Goal: Task Accomplishment & Management: Manage account settings

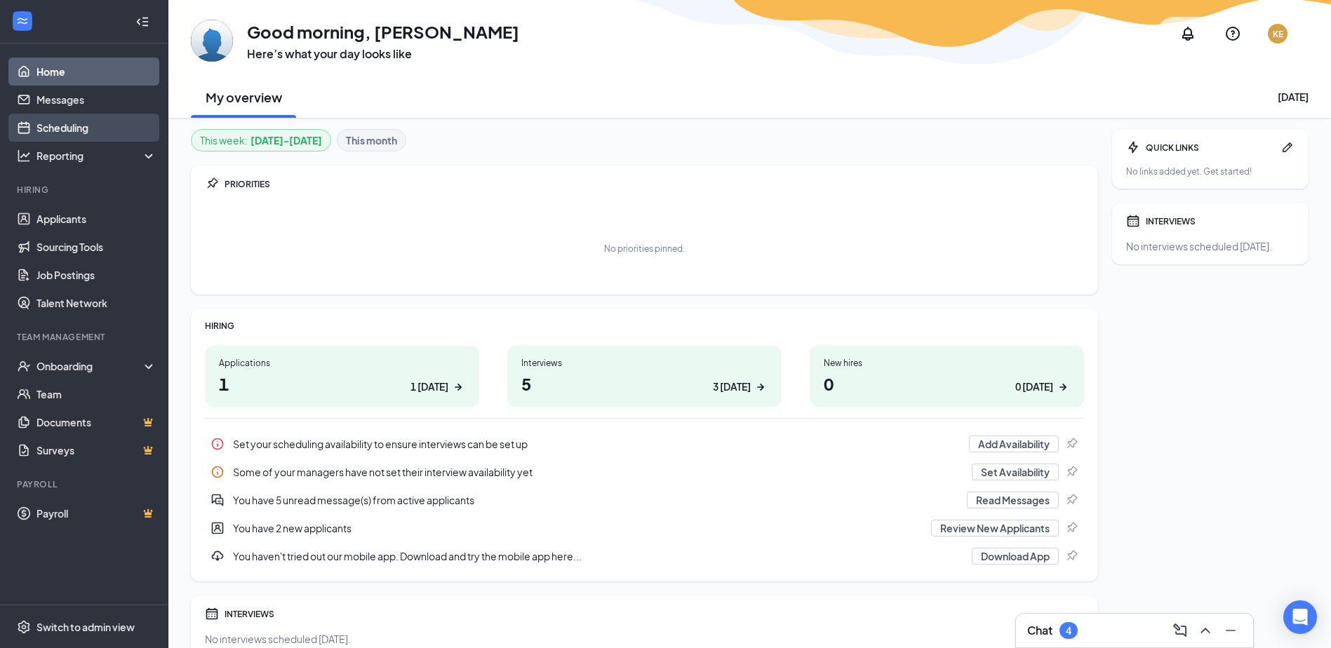
click at [101, 126] on link "Scheduling" at bounding box center [96, 128] width 120 height 28
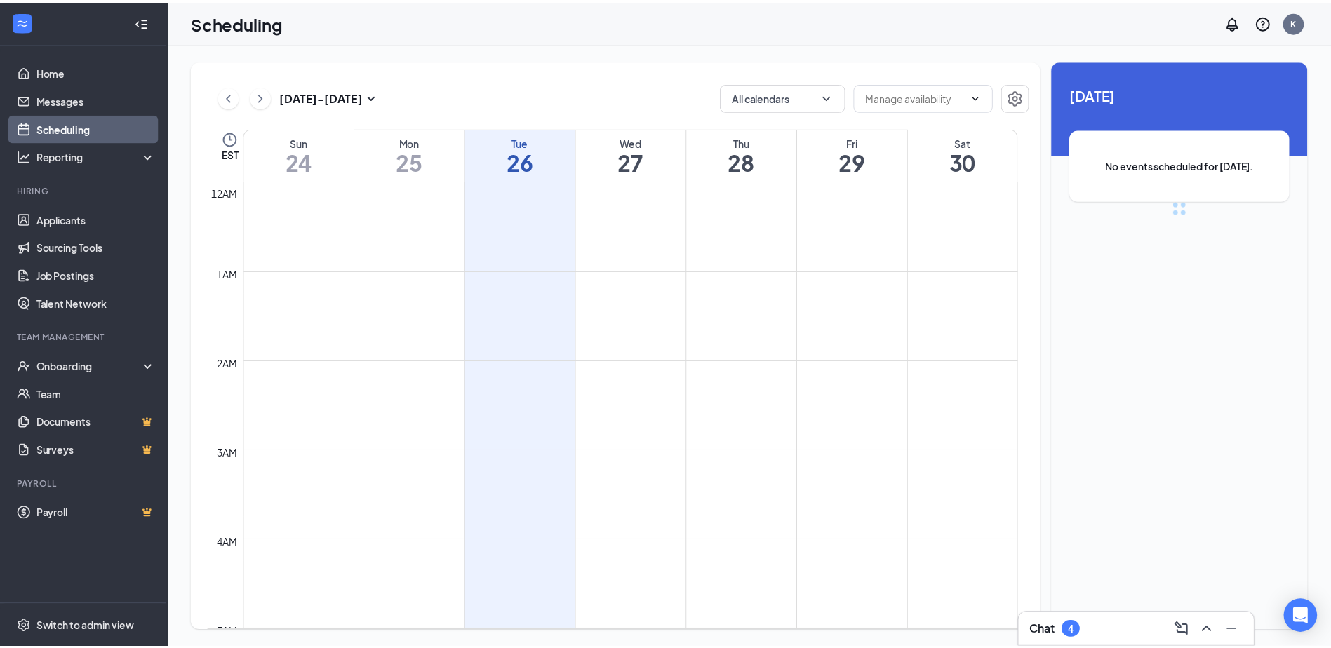
scroll to position [689, 0]
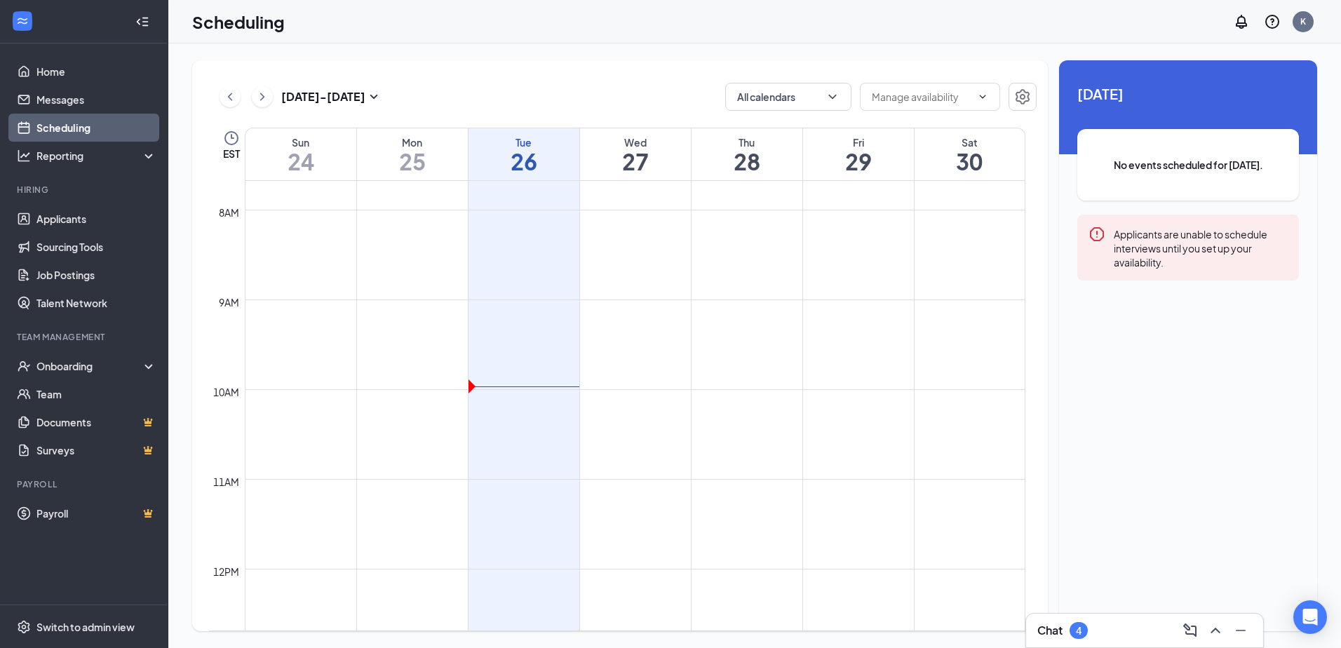
click at [1197, 251] on div "Applicants are unable to schedule interviews until you set up your availability." at bounding box center [1201, 247] width 174 height 43
click at [1098, 228] on icon "Error" at bounding box center [1097, 234] width 14 height 14
click at [1098, 227] on icon "Error" at bounding box center [1097, 234] width 17 height 17
click at [149, 368] on div "Onboarding" at bounding box center [84, 366] width 168 height 28
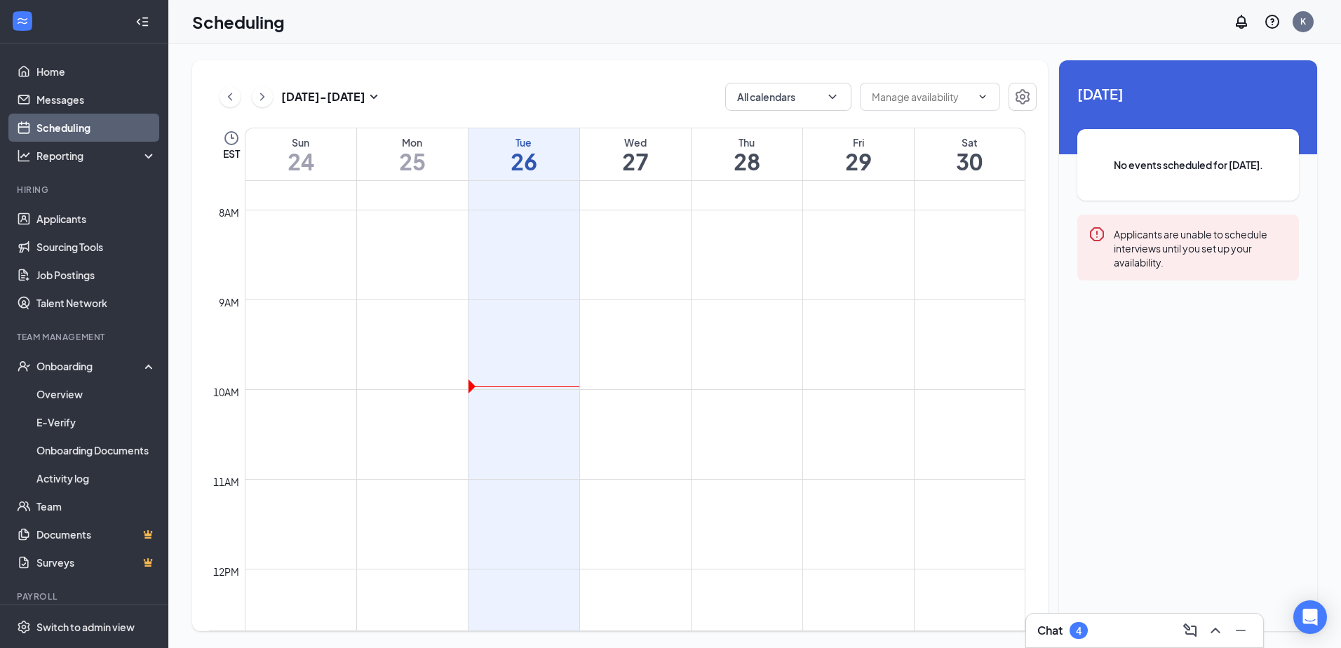
click at [1160, 236] on div "Applicants are unable to schedule interviews until you set up your availability." at bounding box center [1201, 247] width 174 height 43
click at [1077, 621] on div "Chat 4" at bounding box center [1144, 630] width 215 height 22
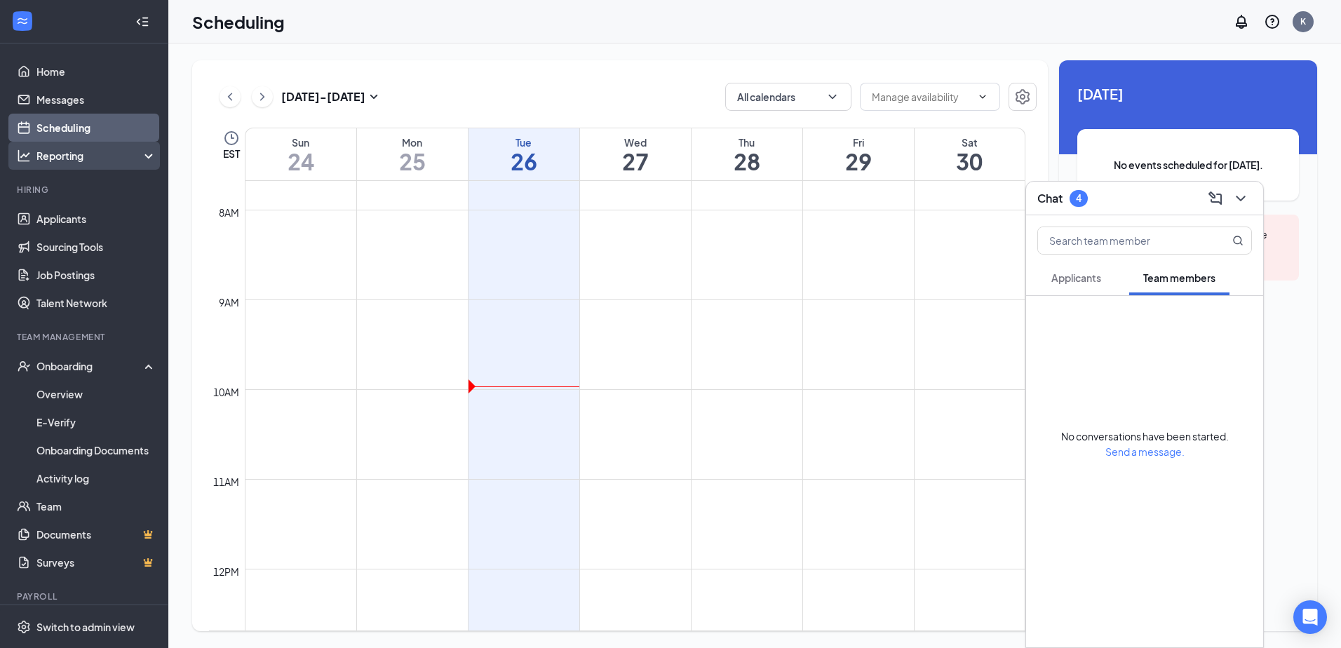
click at [87, 144] on div "Reporting" at bounding box center [84, 156] width 168 height 28
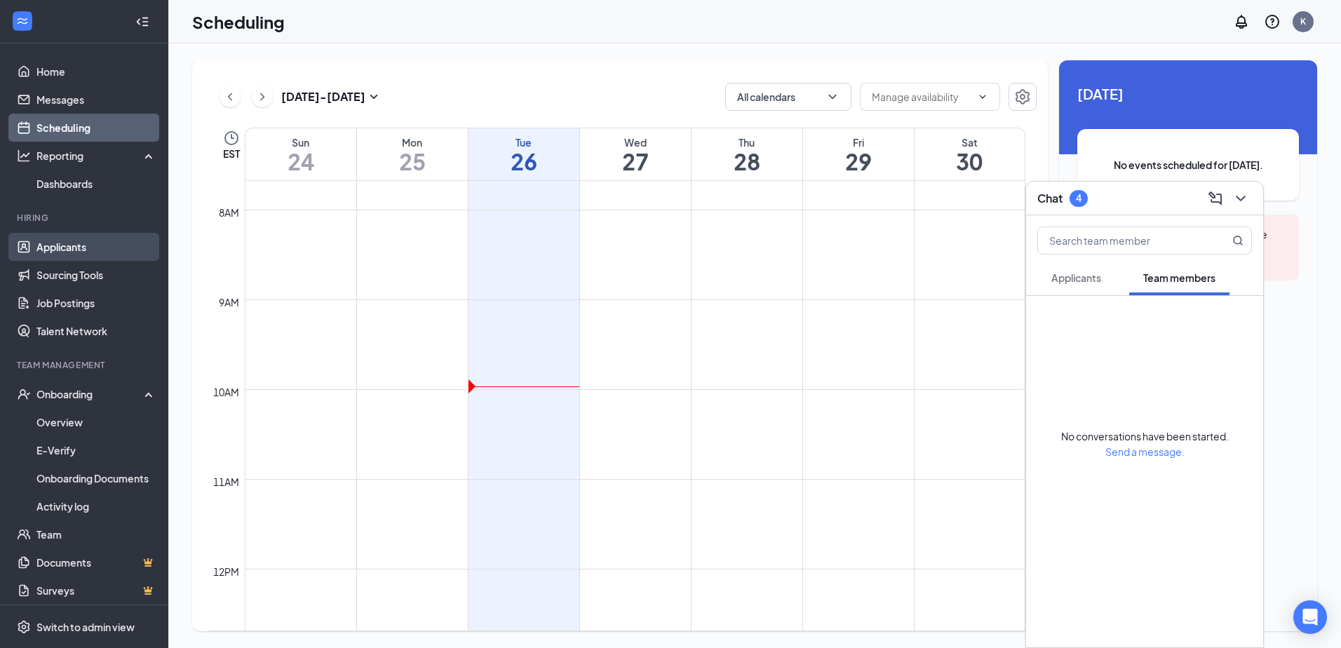
click at [72, 250] on link "Applicants" at bounding box center [96, 247] width 120 height 28
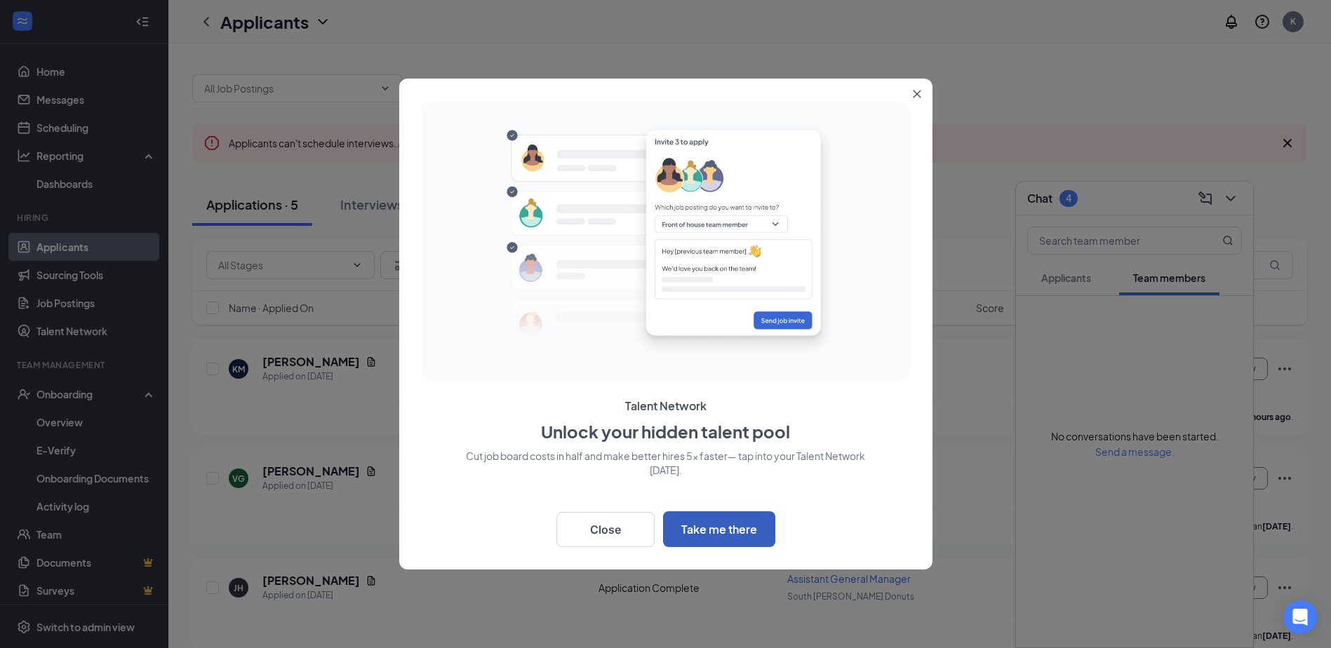
click at [727, 537] on button "Take me there" at bounding box center [719, 529] width 112 height 36
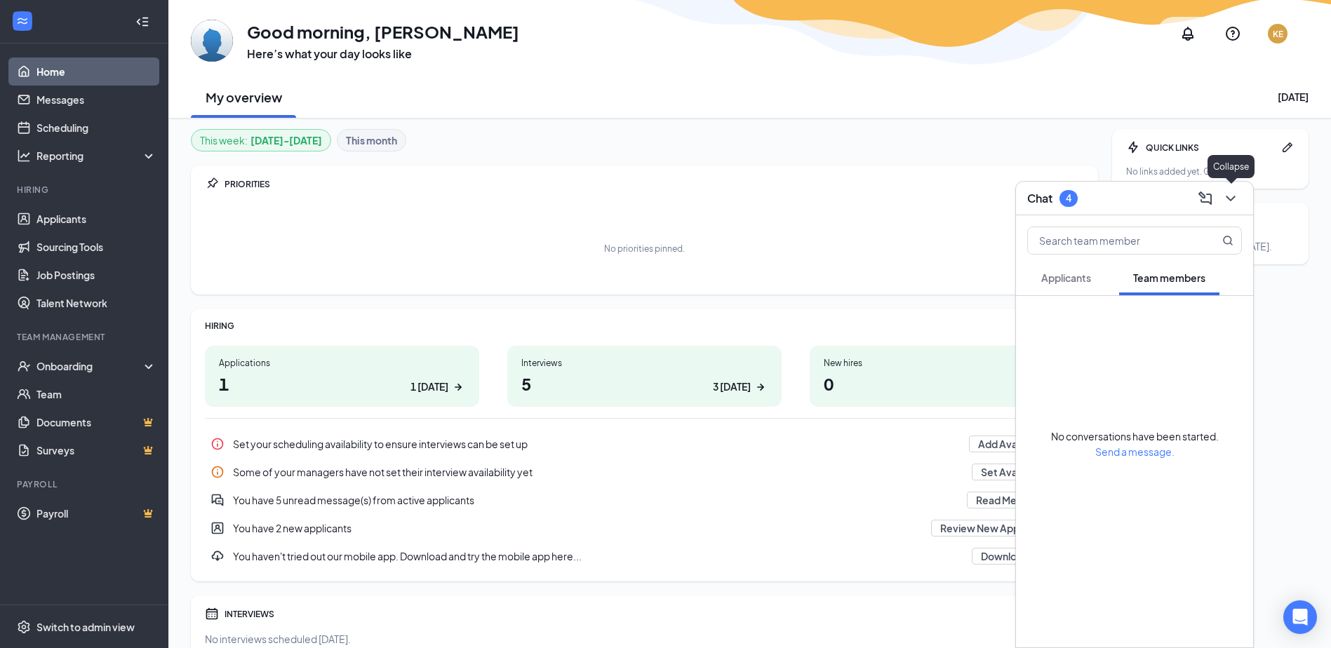
click at [1231, 201] on icon "ChevronDown" at bounding box center [1230, 198] width 17 height 17
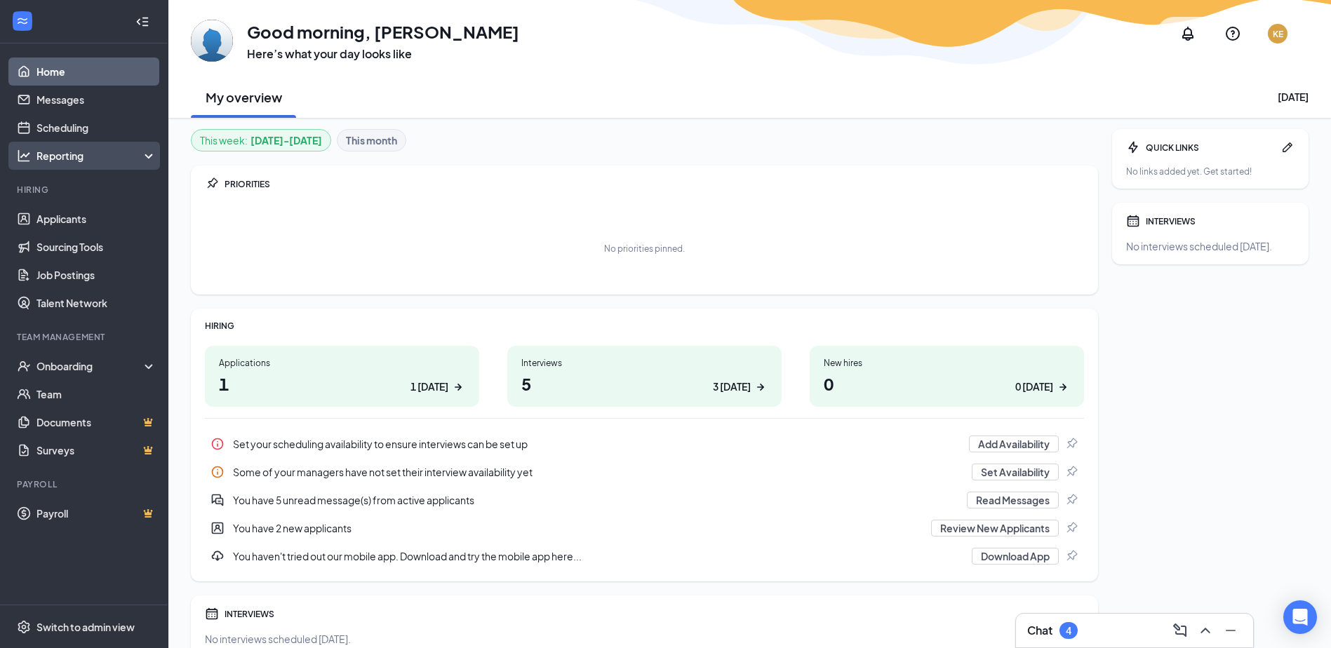
click at [131, 157] on div "Reporting" at bounding box center [96, 156] width 121 height 14
click at [131, 158] on div "Reporting" at bounding box center [96, 156] width 121 height 14
click at [145, 159] on div "Reporting" at bounding box center [96, 156] width 121 height 14
click at [388, 379] on h1 "1 1 today" at bounding box center [342, 384] width 246 height 24
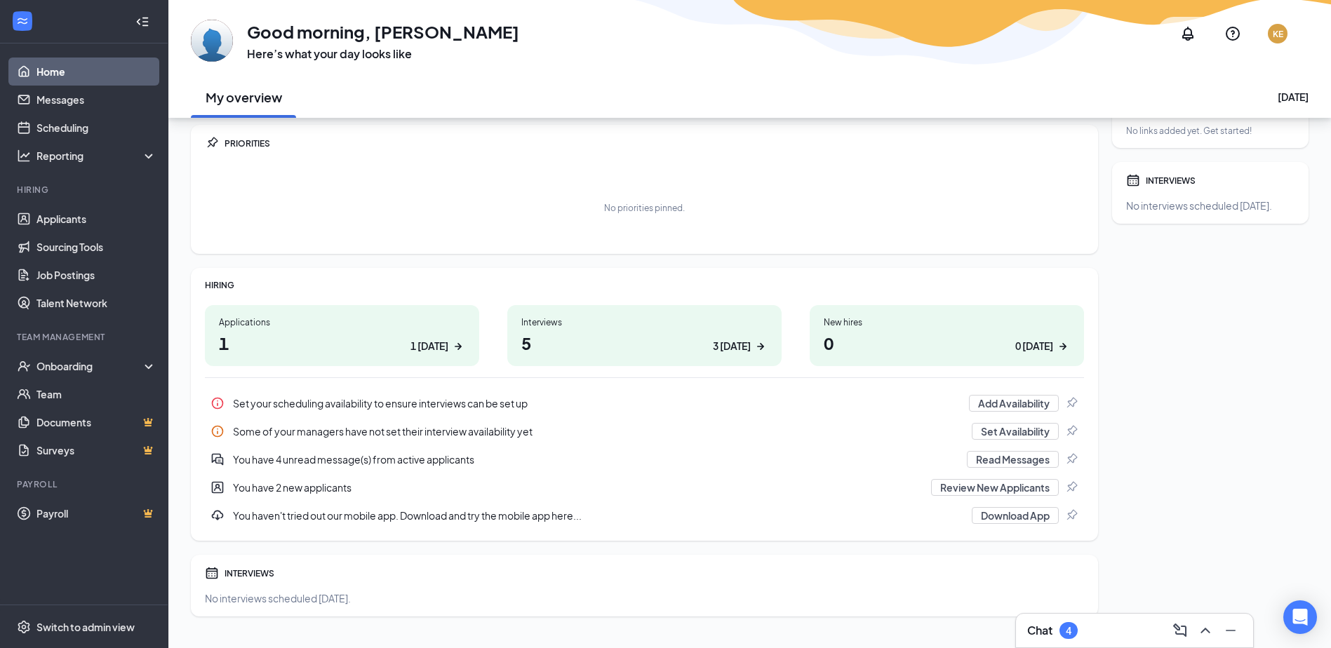
scroll to position [65, 0]
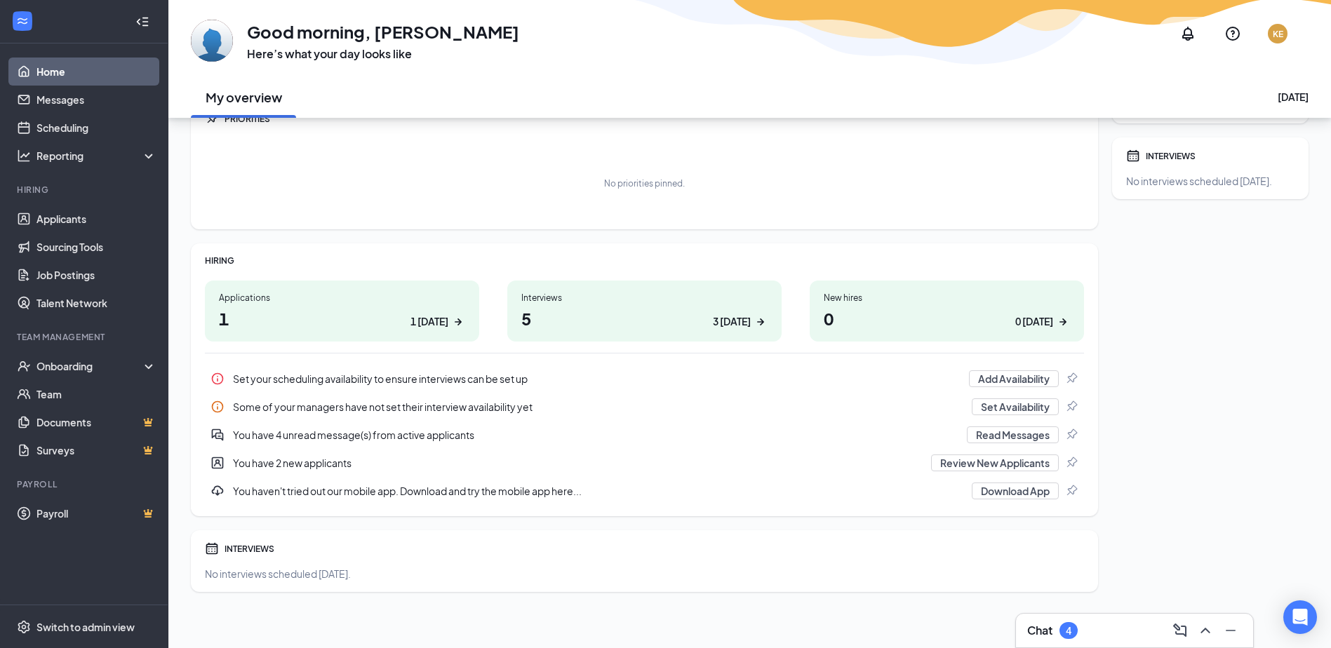
click at [250, 551] on div "INTERVIEWS" at bounding box center [653, 549] width 859 height 12
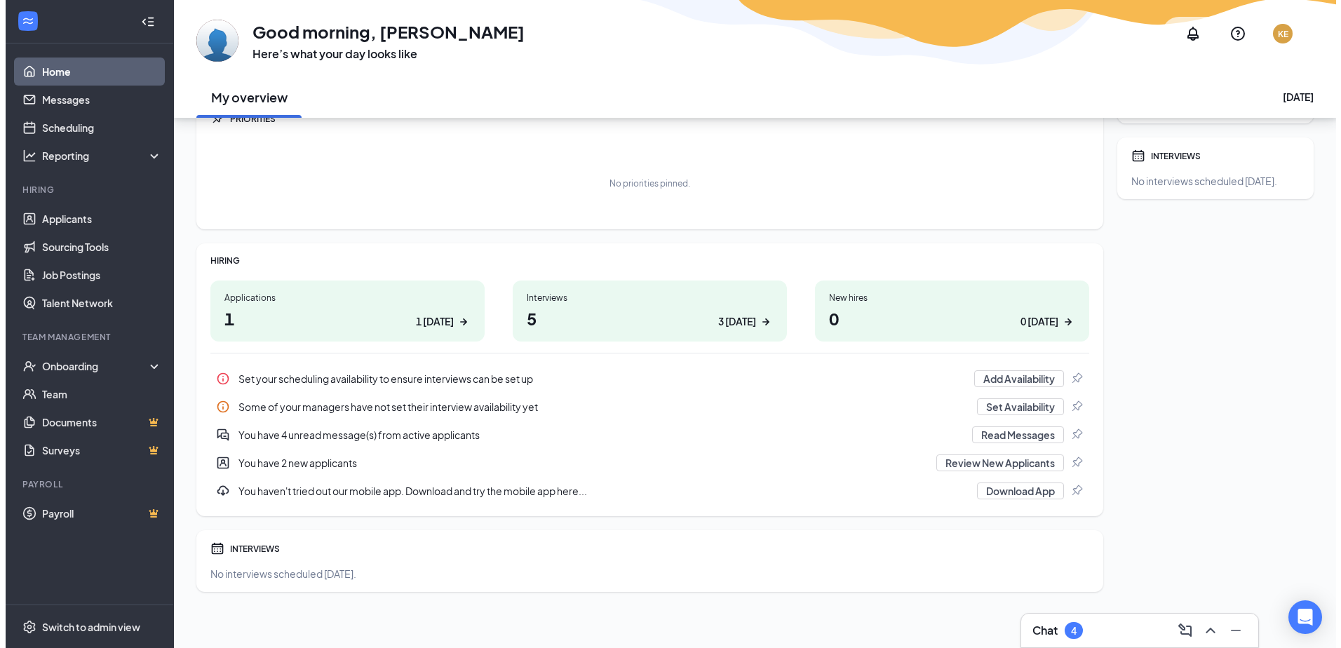
scroll to position [0, 0]
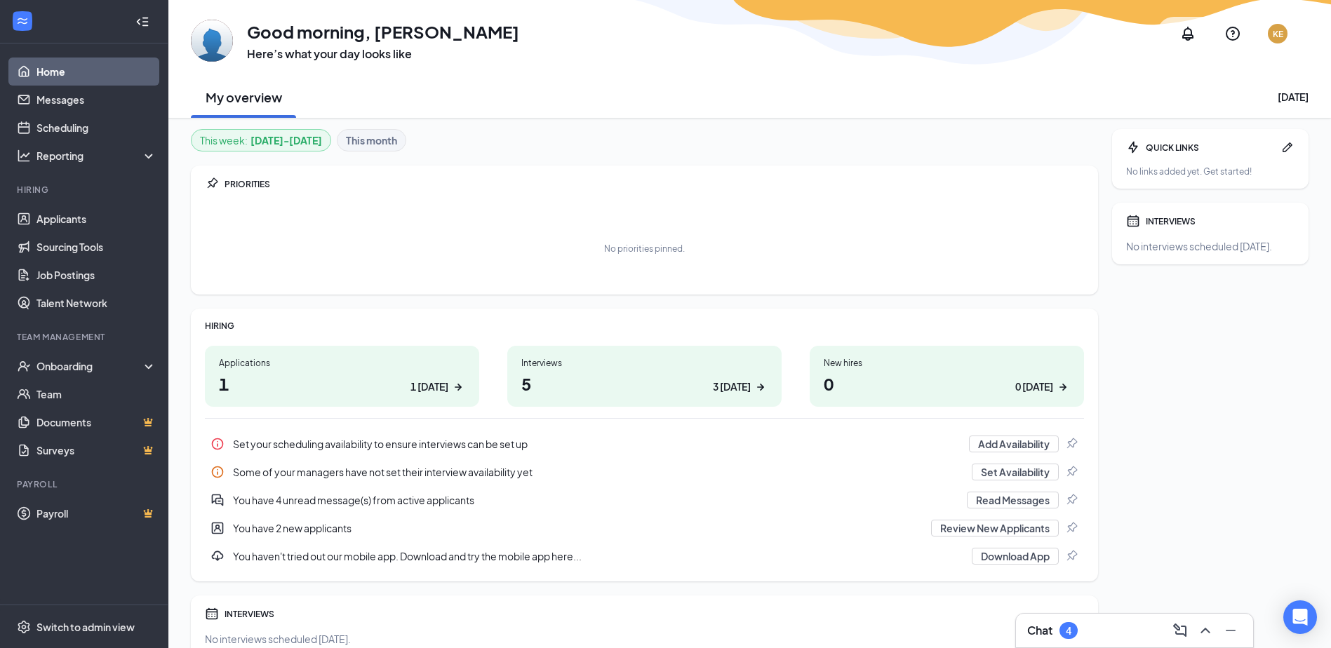
click at [315, 369] on div "Applications 1 1 today" at bounding box center [342, 376] width 274 height 61
click at [62, 112] on link "Messages" at bounding box center [96, 100] width 120 height 28
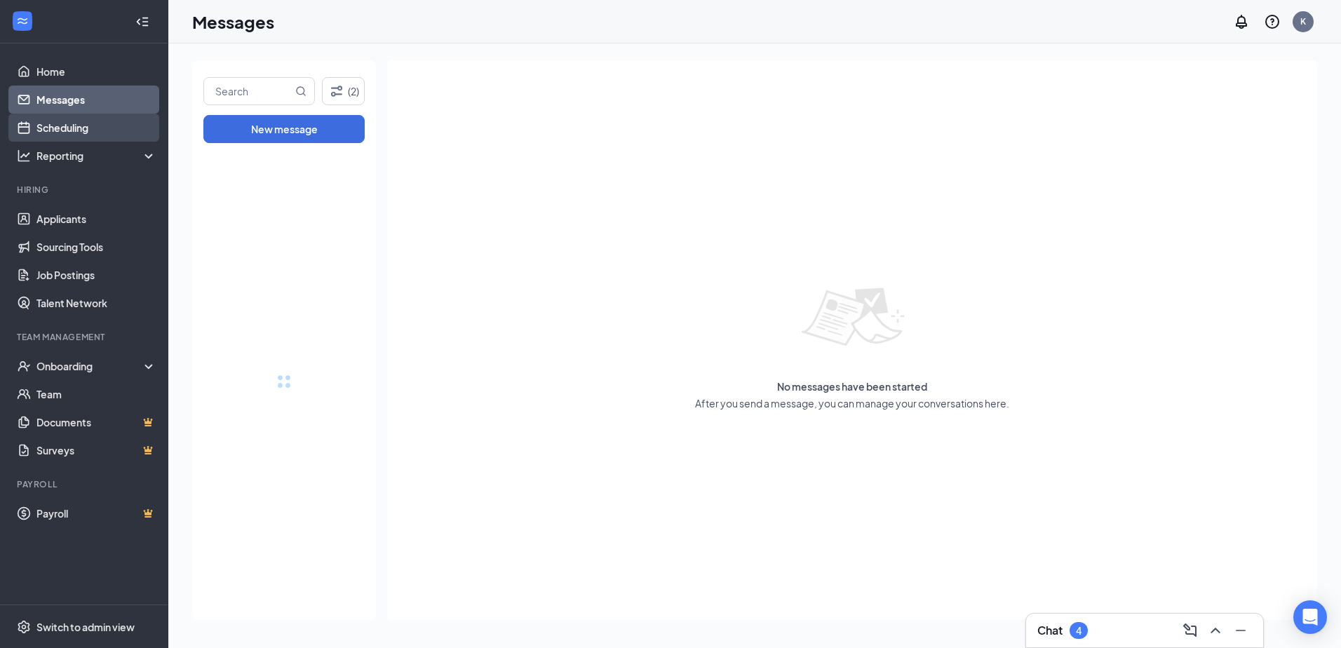
click at [61, 114] on link "Scheduling" at bounding box center [96, 128] width 120 height 28
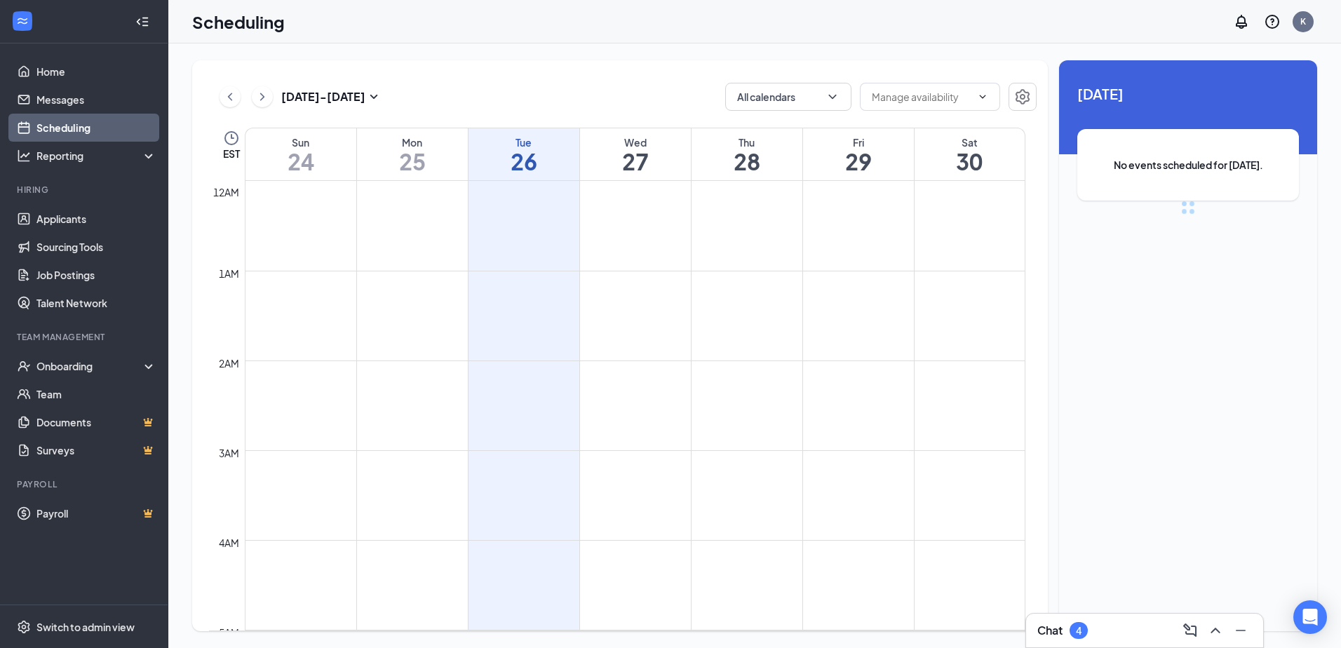
scroll to position [689, 0]
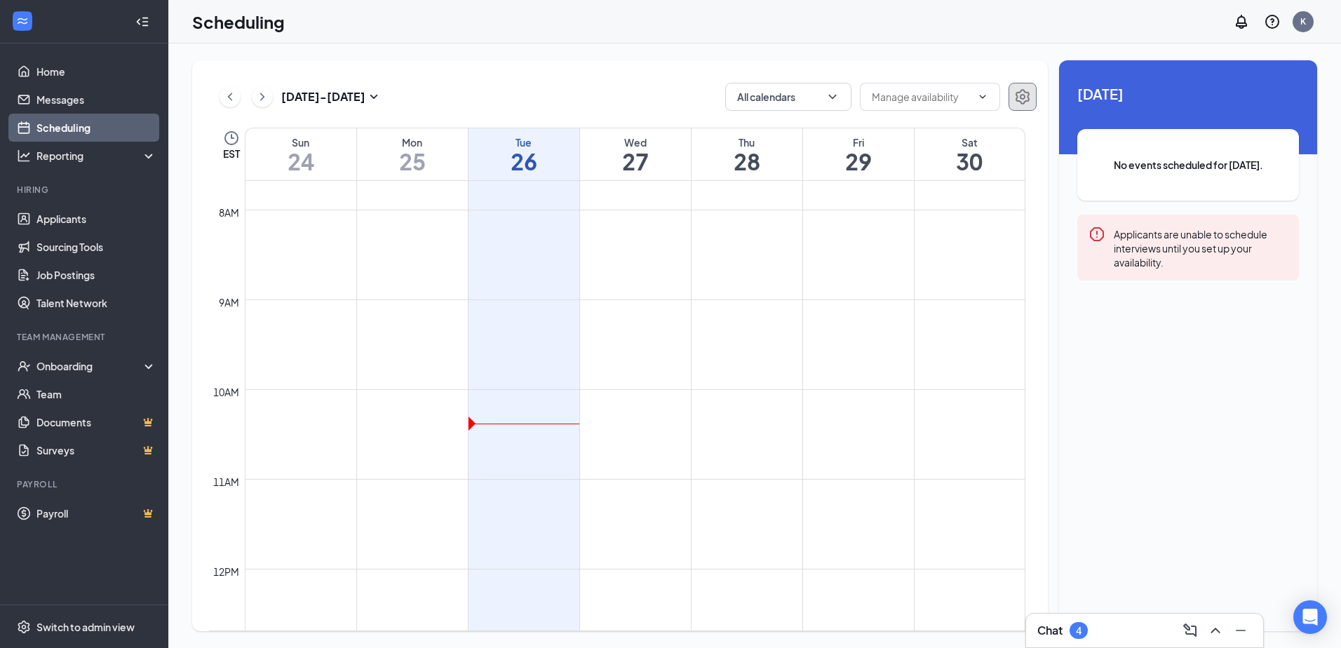
click at [1021, 101] on icon "Settings" at bounding box center [1022, 96] width 17 height 17
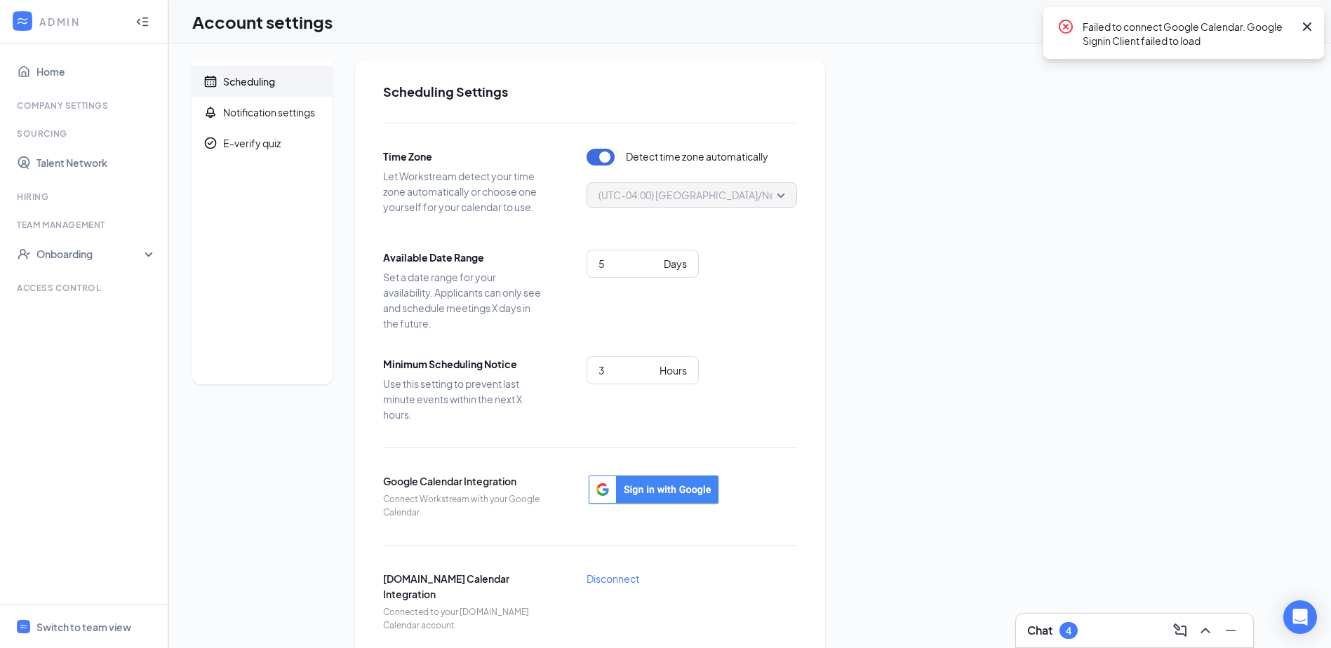
click at [1310, 23] on icon "Cross" at bounding box center [1307, 26] width 8 height 8
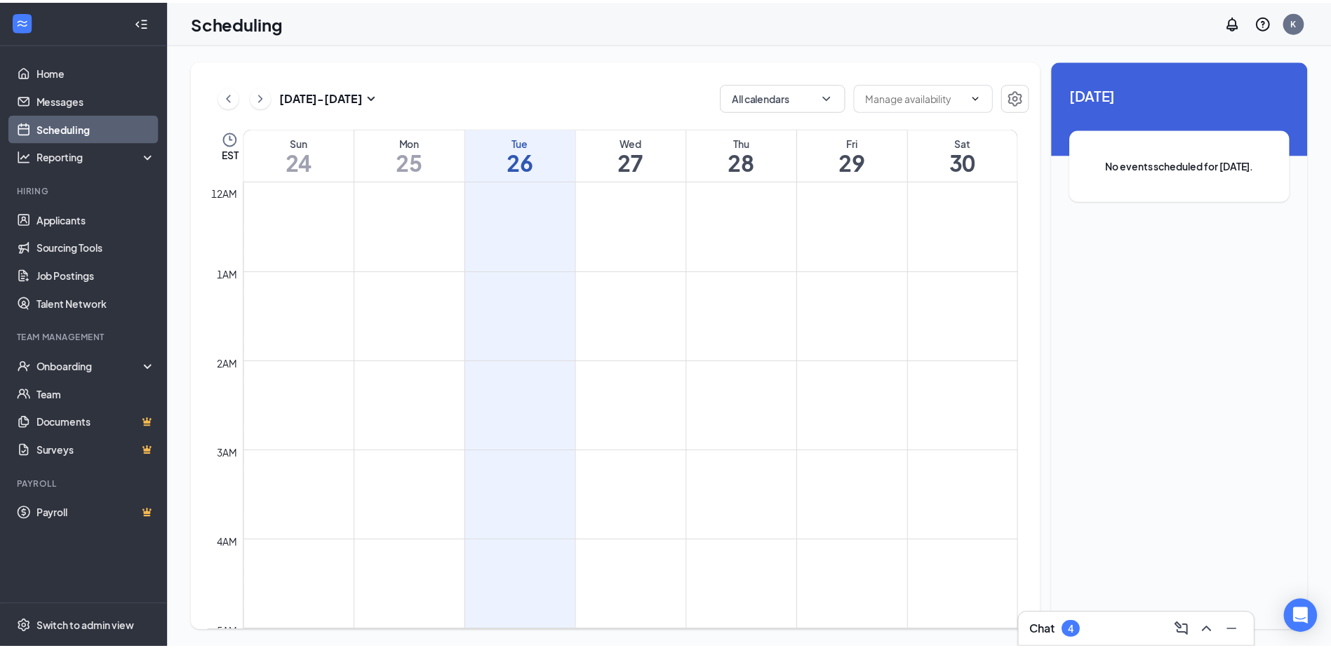
scroll to position [689, 0]
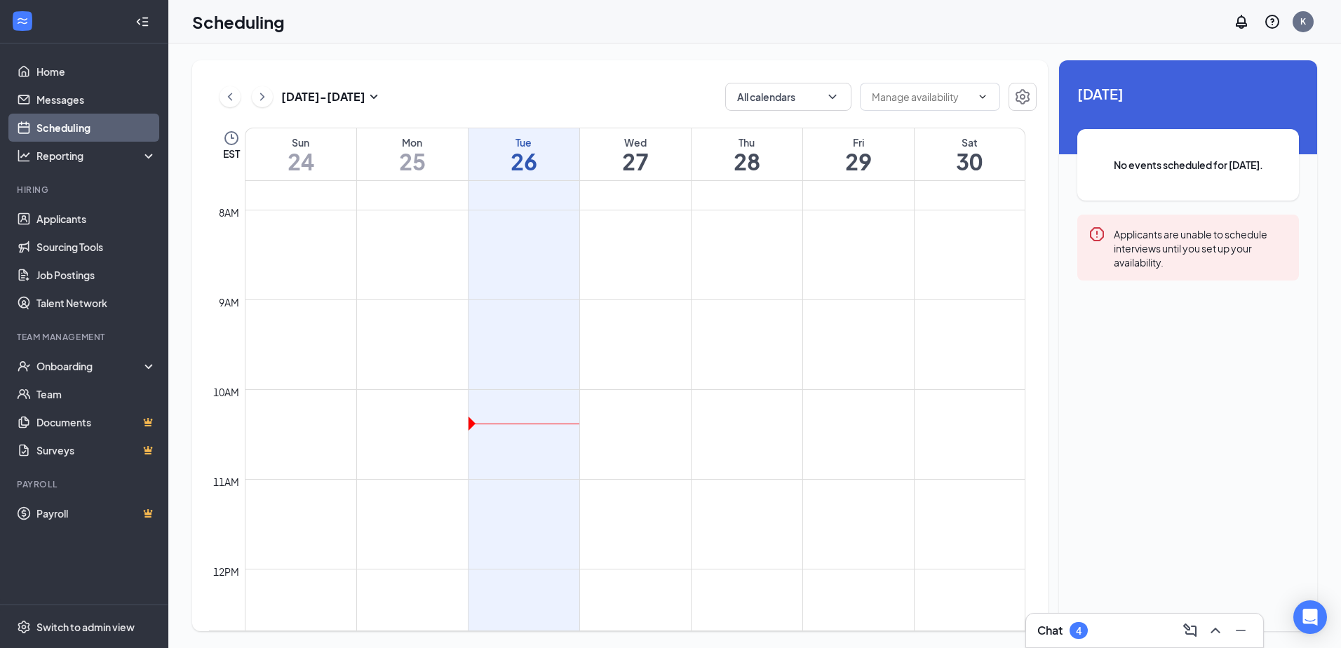
click at [47, 127] on link "Scheduling" at bounding box center [96, 128] width 120 height 28
click at [941, 91] on input "text" at bounding box center [922, 96] width 100 height 15
click at [954, 96] on input "text" at bounding box center [922, 96] width 100 height 15
click at [818, 90] on button "All calendars" at bounding box center [788, 97] width 126 height 28
click at [821, 94] on button "All calendars" at bounding box center [788, 97] width 126 height 28
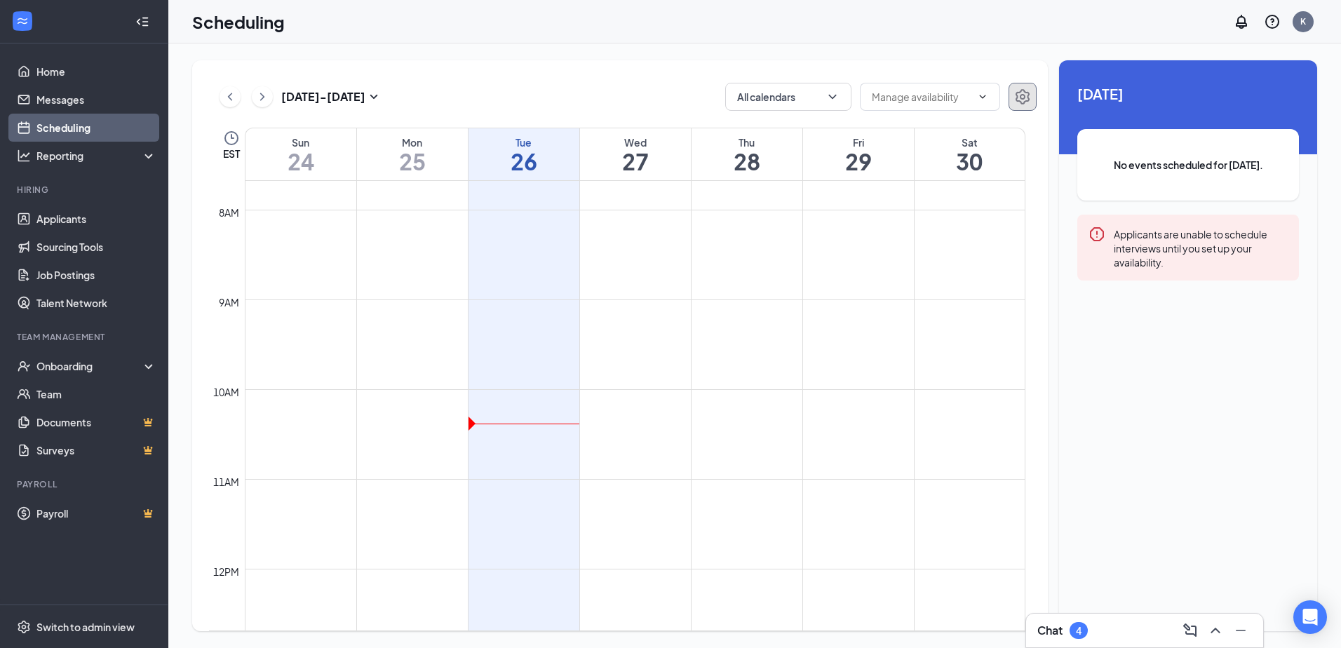
click at [1010, 90] on button "button" at bounding box center [1023, 97] width 28 height 28
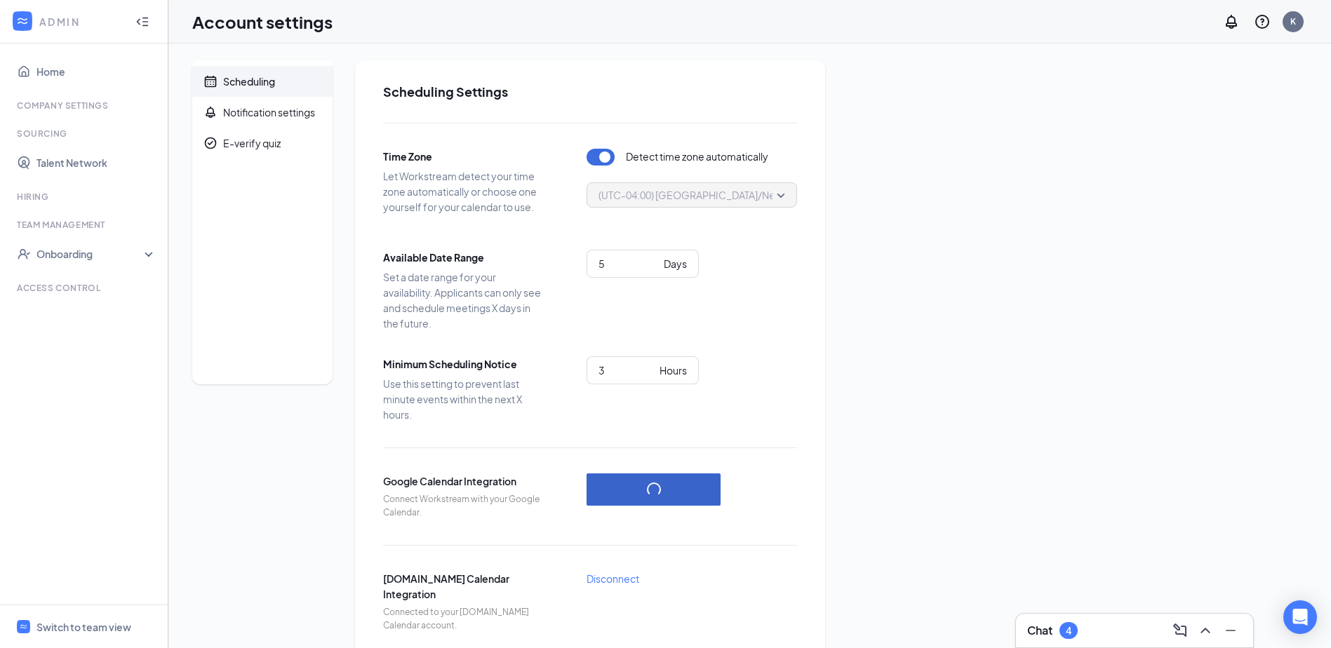
click at [673, 483] on button "button" at bounding box center [653, 489] width 134 height 32
click at [236, 81] on div "Scheduling" at bounding box center [249, 81] width 52 height 14
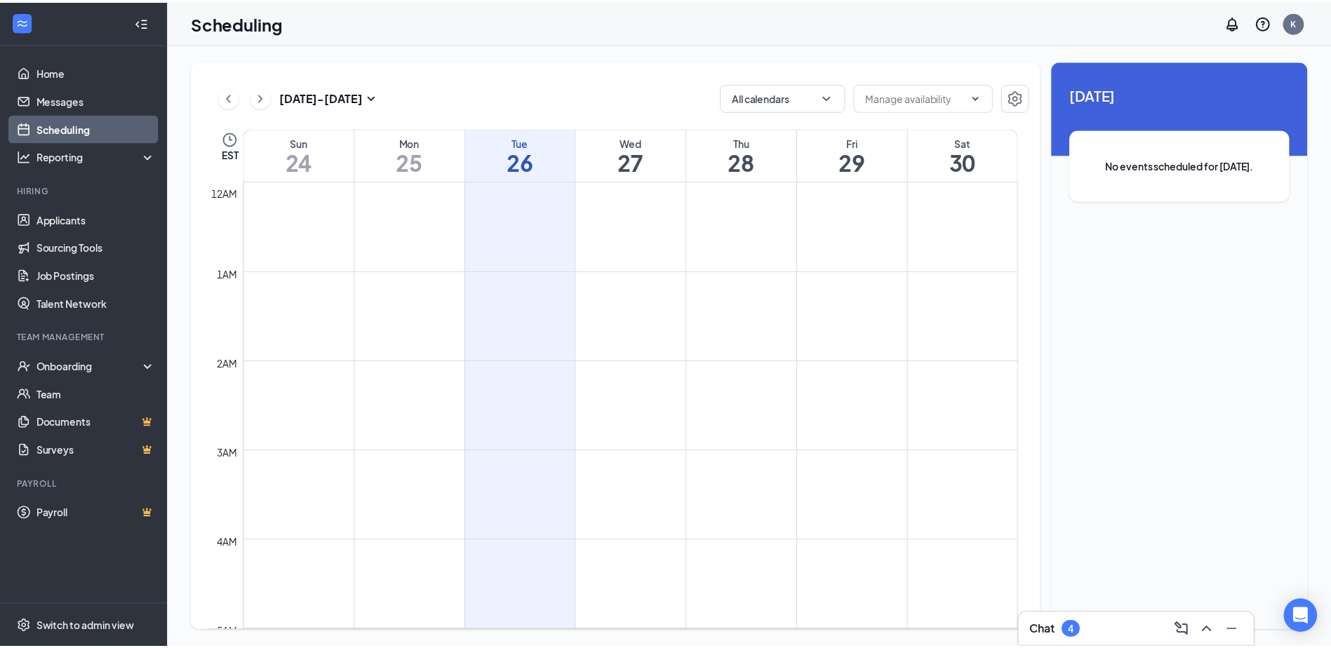
scroll to position [689, 0]
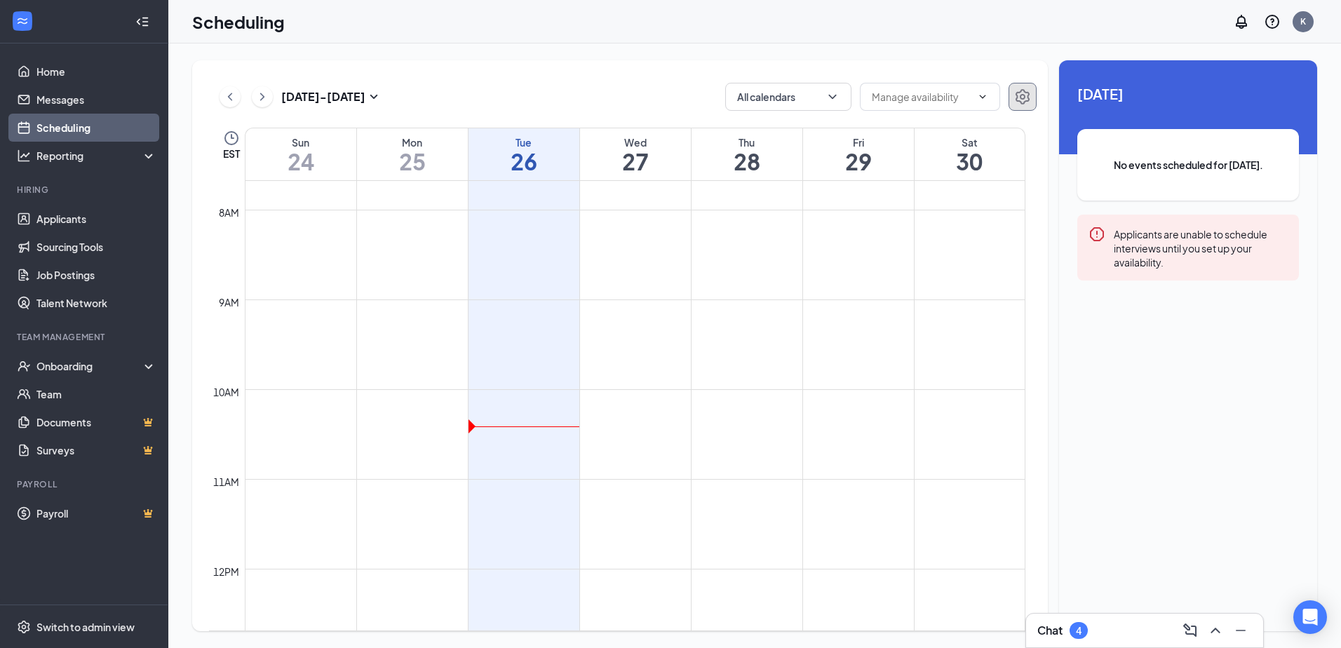
click at [1028, 93] on icon "Settings" at bounding box center [1022, 96] width 17 height 17
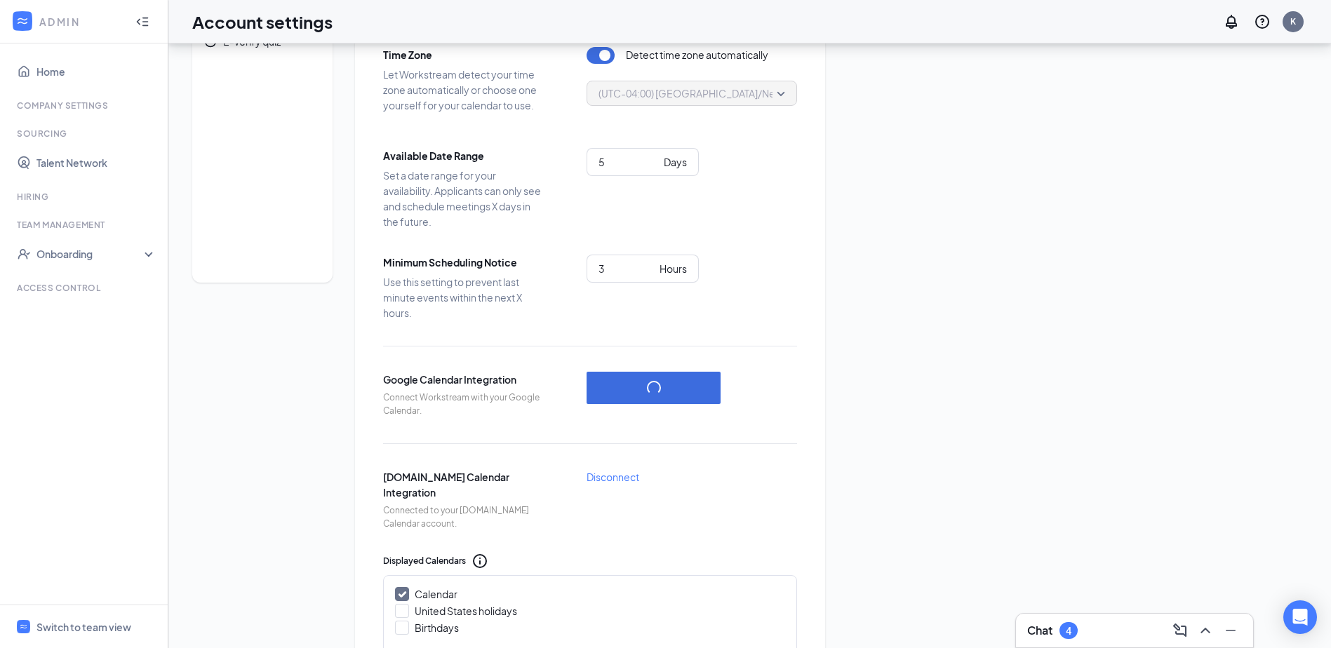
scroll to position [281, 0]
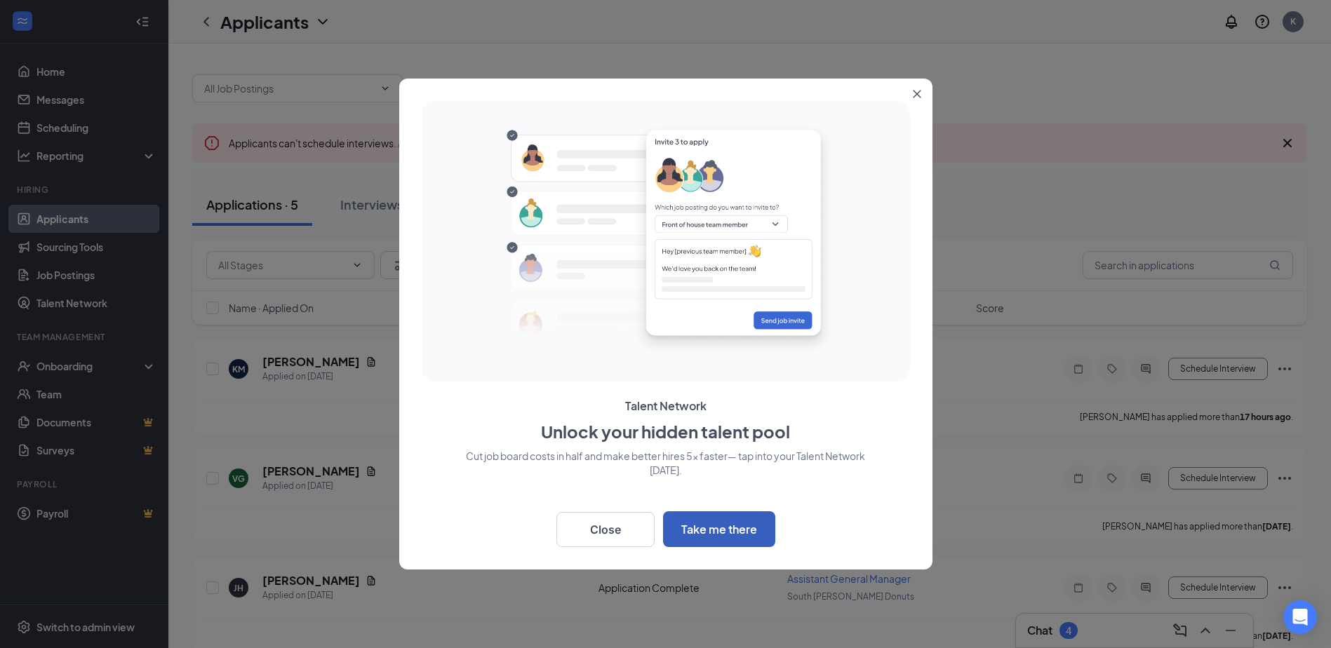
click at [734, 523] on button "Take me there" at bounding box center [719, 529] width 112 height 36
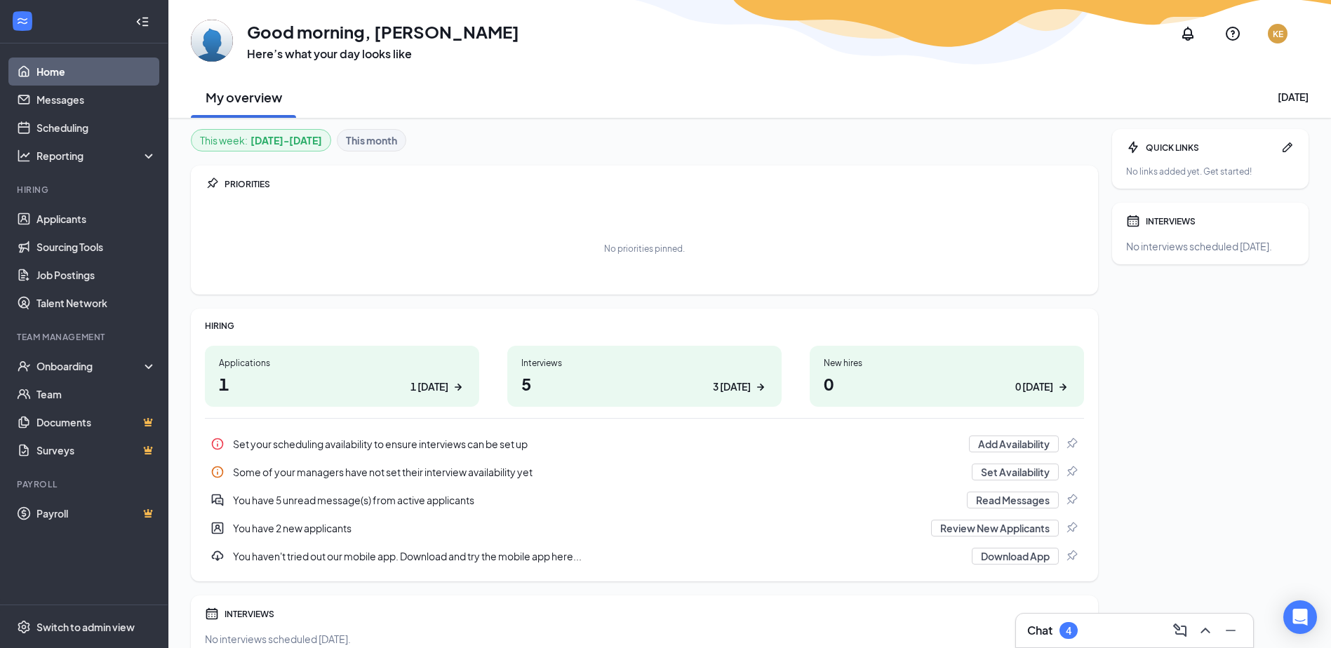
click at [1277, 97] on div "Tuesday, August 26" at bounding box center [1292, 97] width 31 height 14
click at [74, 130] on link "Scheduling" at bounding box center [96, 128] width 120 height 28
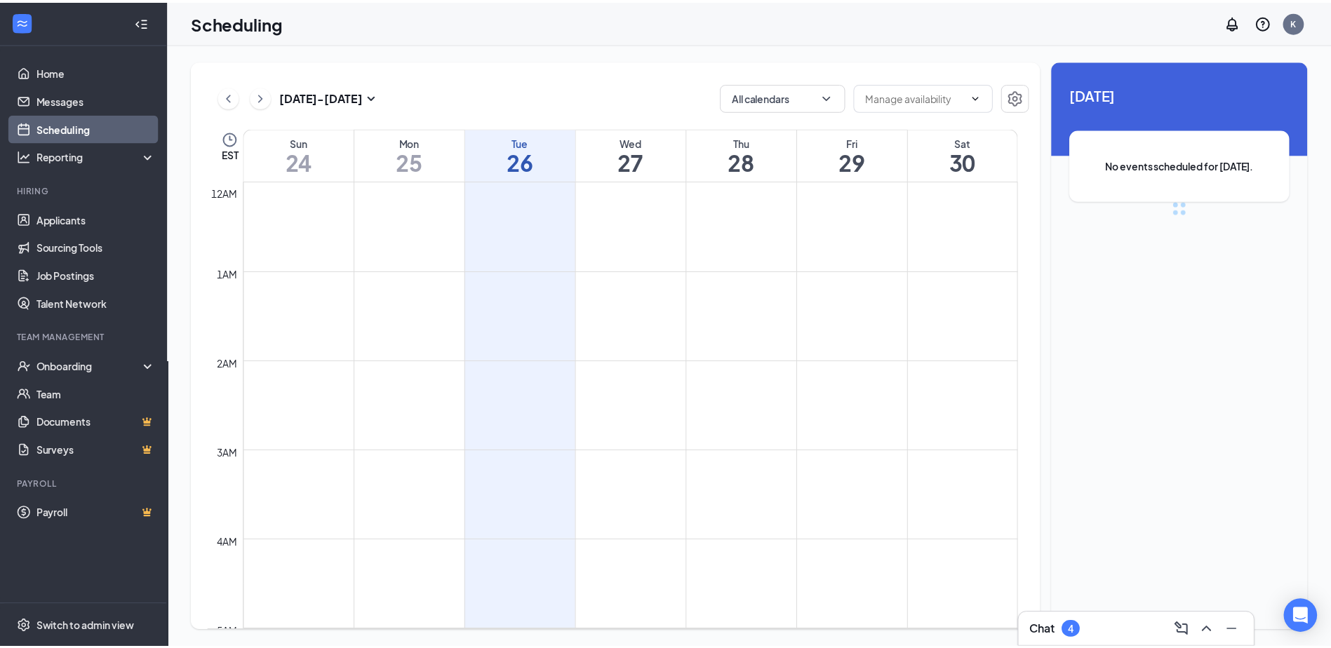
scroll to position [689, 0]
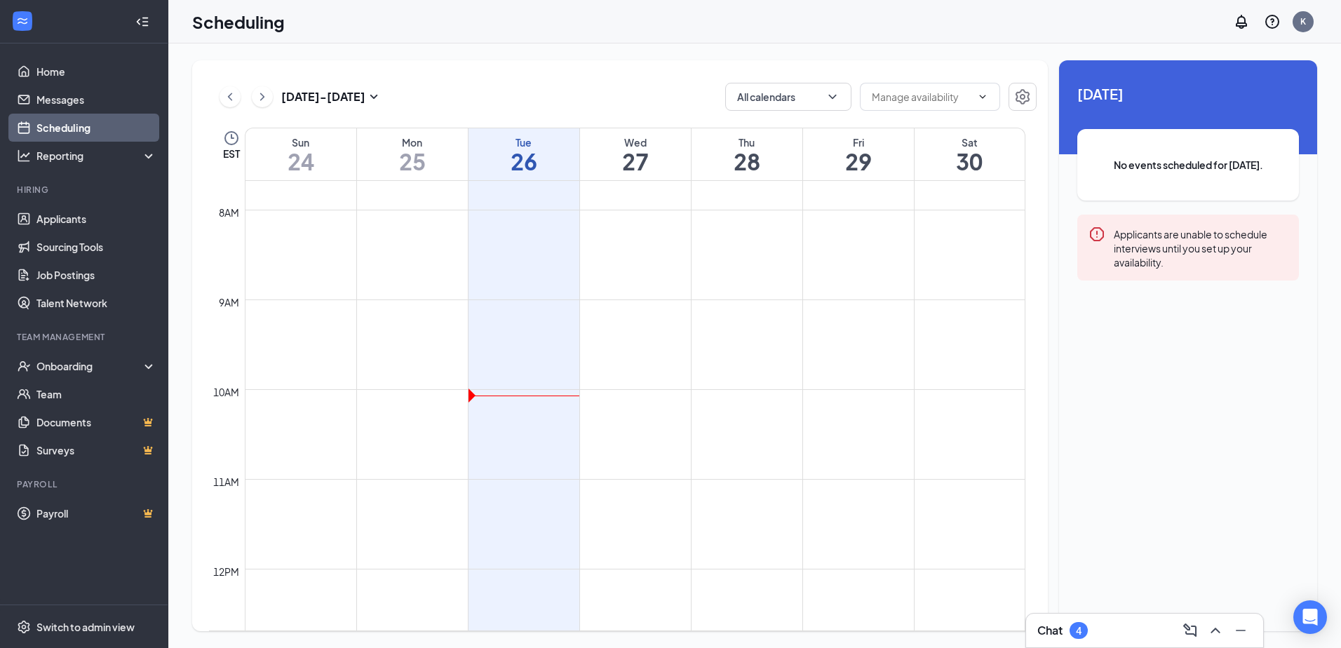
click at [660, 258] on td at bounding box center [635, 266] width 781 height 22
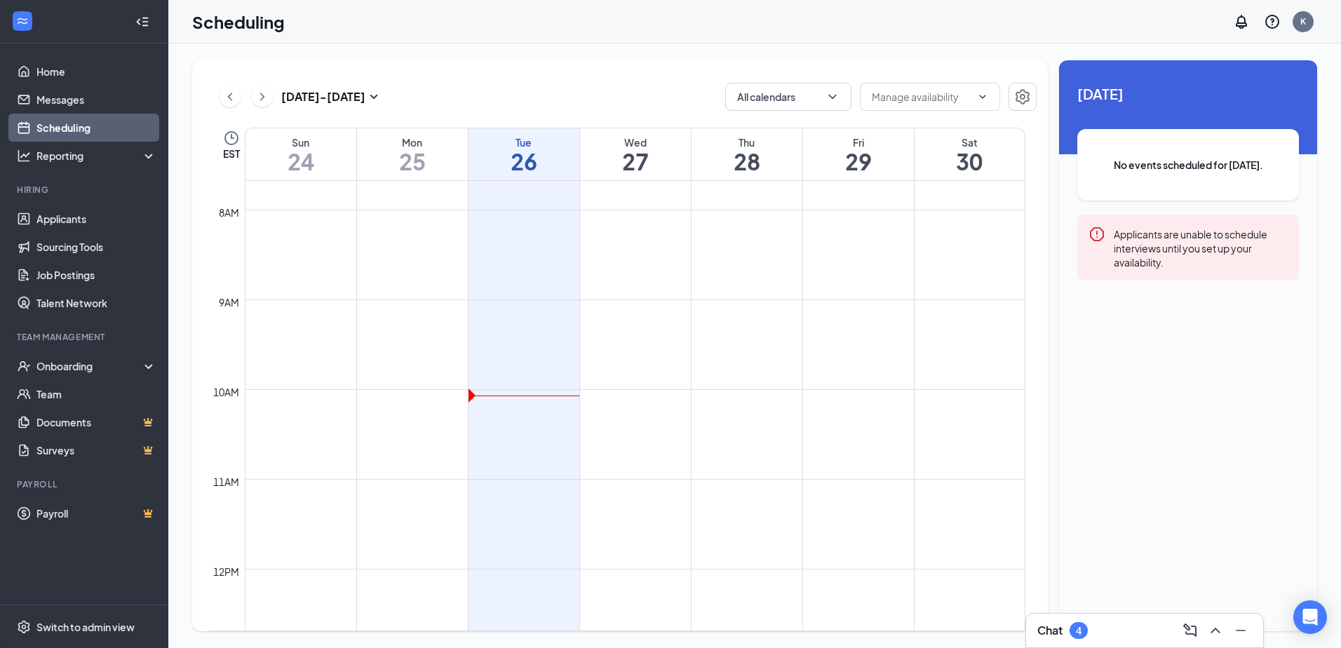
click at [510, 255] on td at bounding box center [635, 266] width 781 height 22
click at [635, 238] on td at bounding box center [635, 243] width 781 height 22
click at [948, 101] on input "text" at bounding box center [922, 96] width 100 height 15
click at [988, 97] on span at bounding box center [930, 97] width 140 height 28
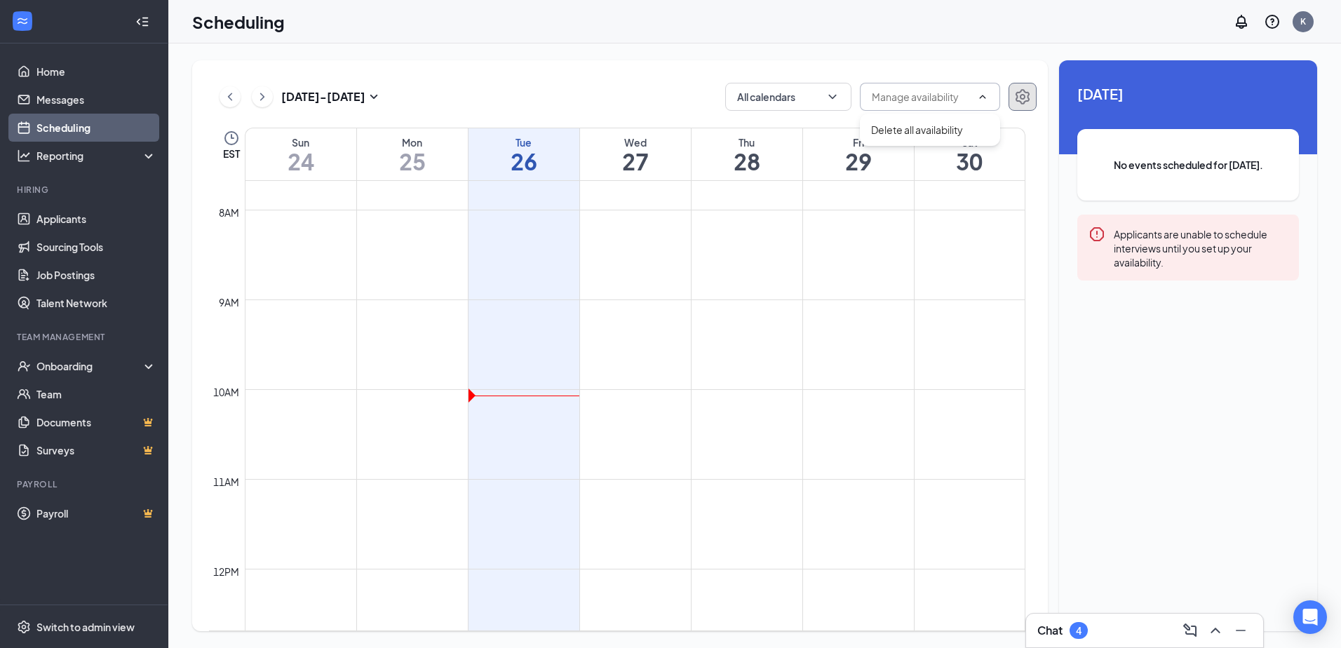
click at [1030, 91] on icon "Settings" at bounding box center [1022, 96] width 17 height 17
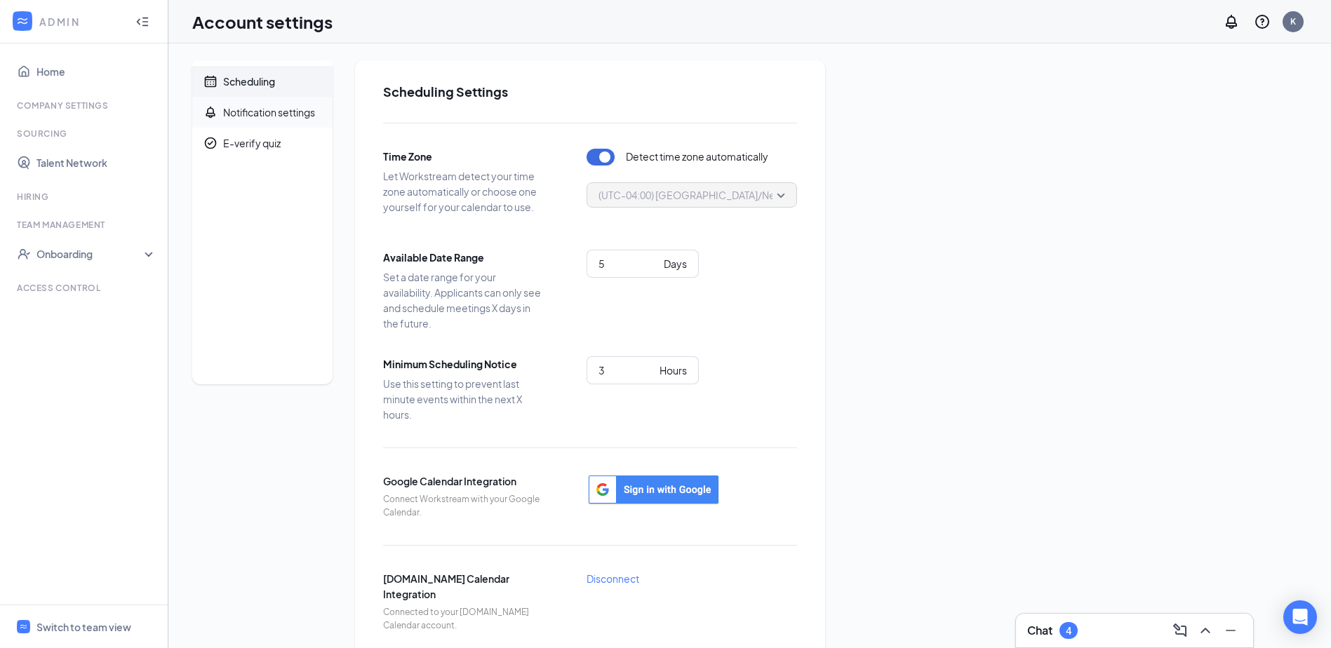
click at [237, 107] on div "Notification settings" at bounding box center [269, 112] width 92 height 14
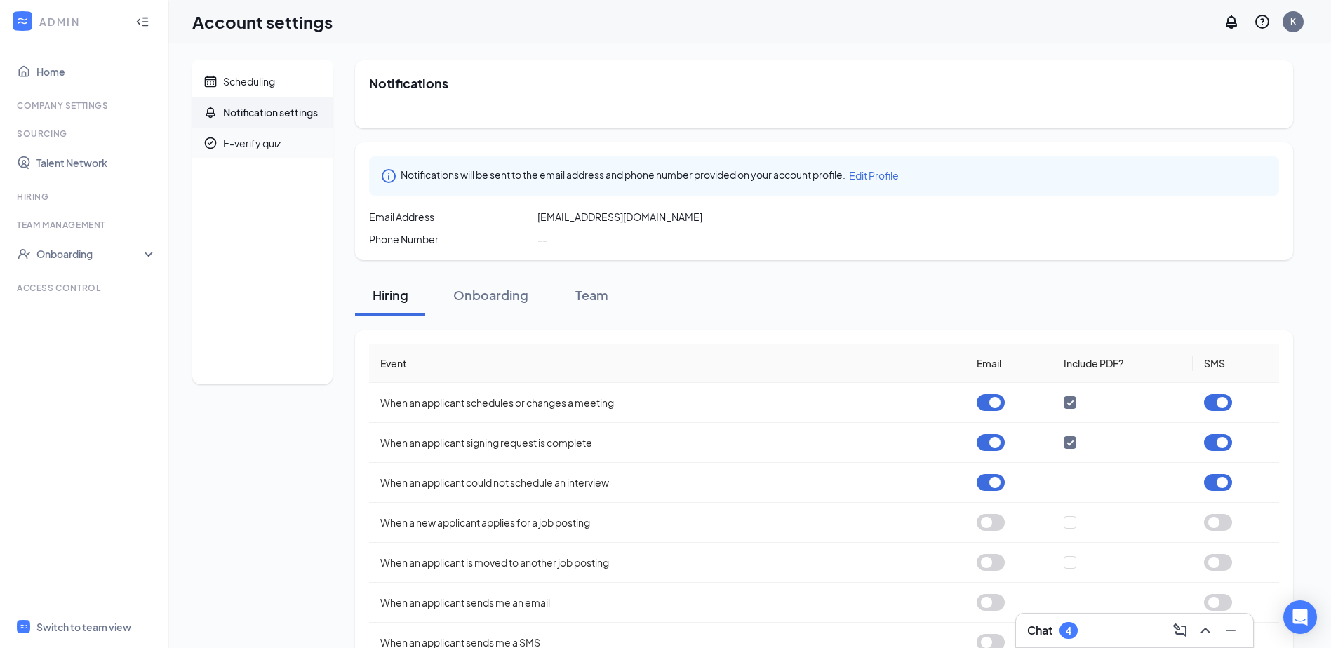
click at [275, 138] on div "E-verify quiz" at bounding box center [252, 143] width 58 height 14
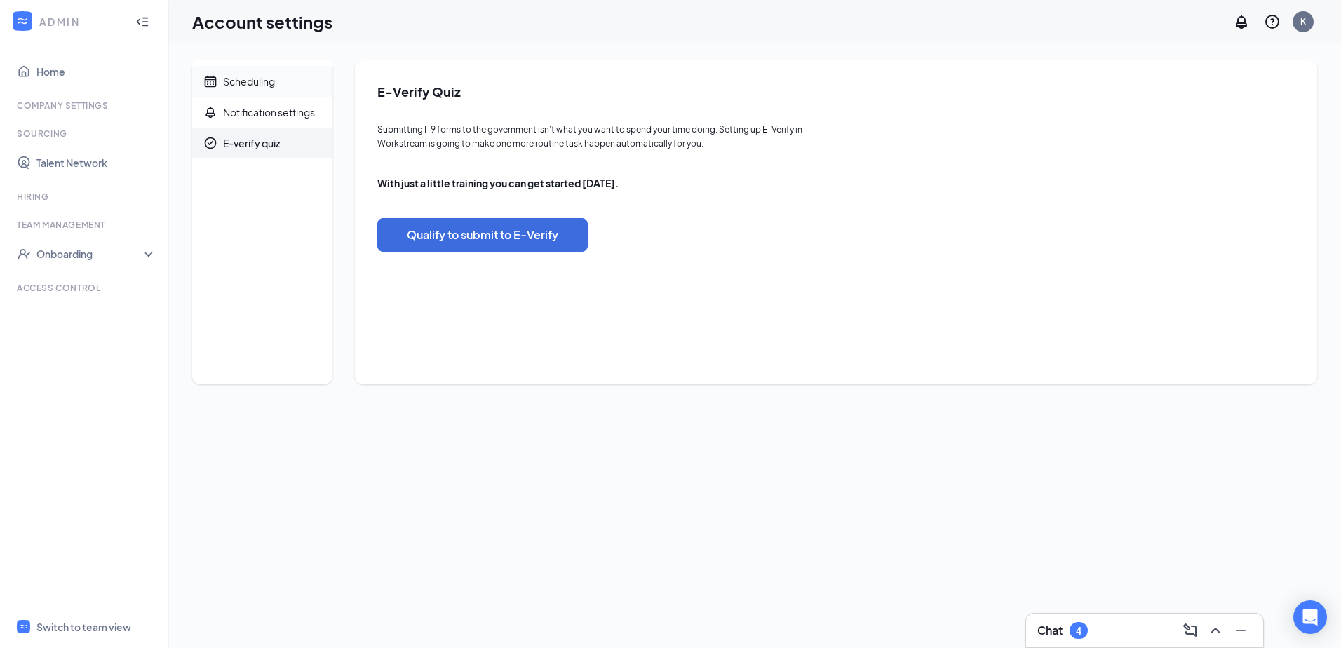
click at [257, 79] on div "Scheduling" at bounding box center [249, 81] width 52 height 14
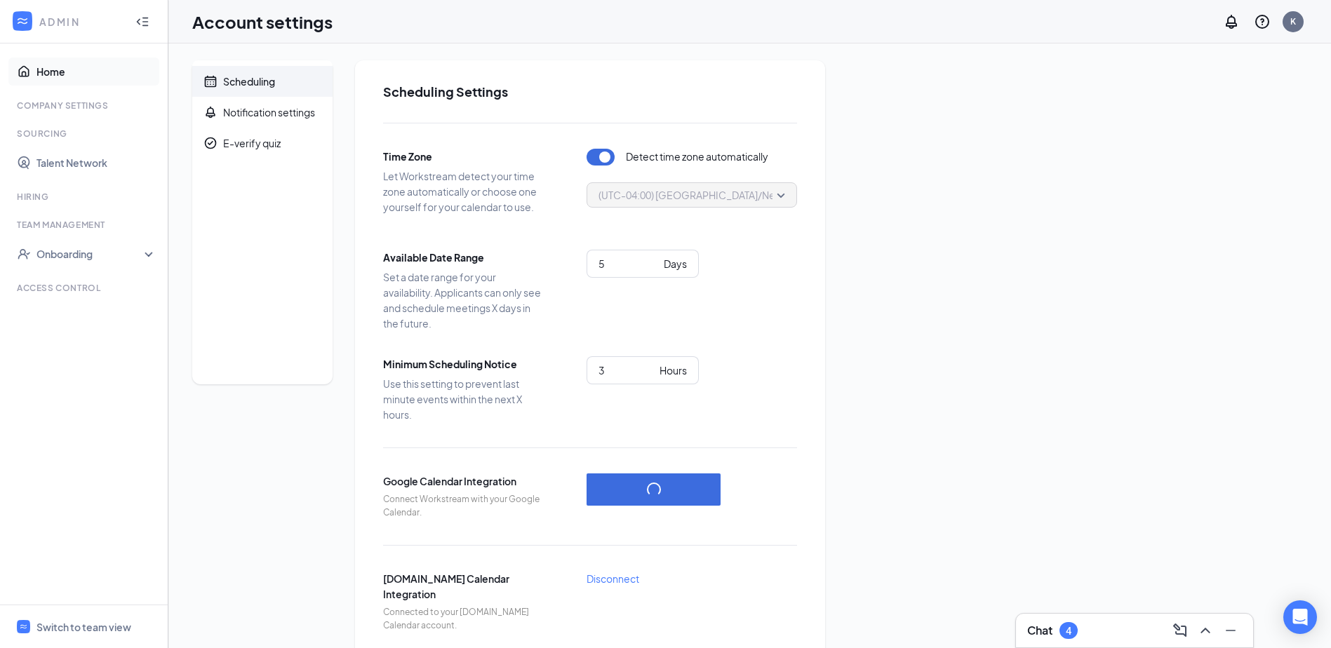
click at [63, 76] on link "Home" at bounding box center [96, 72] width 120 height 28
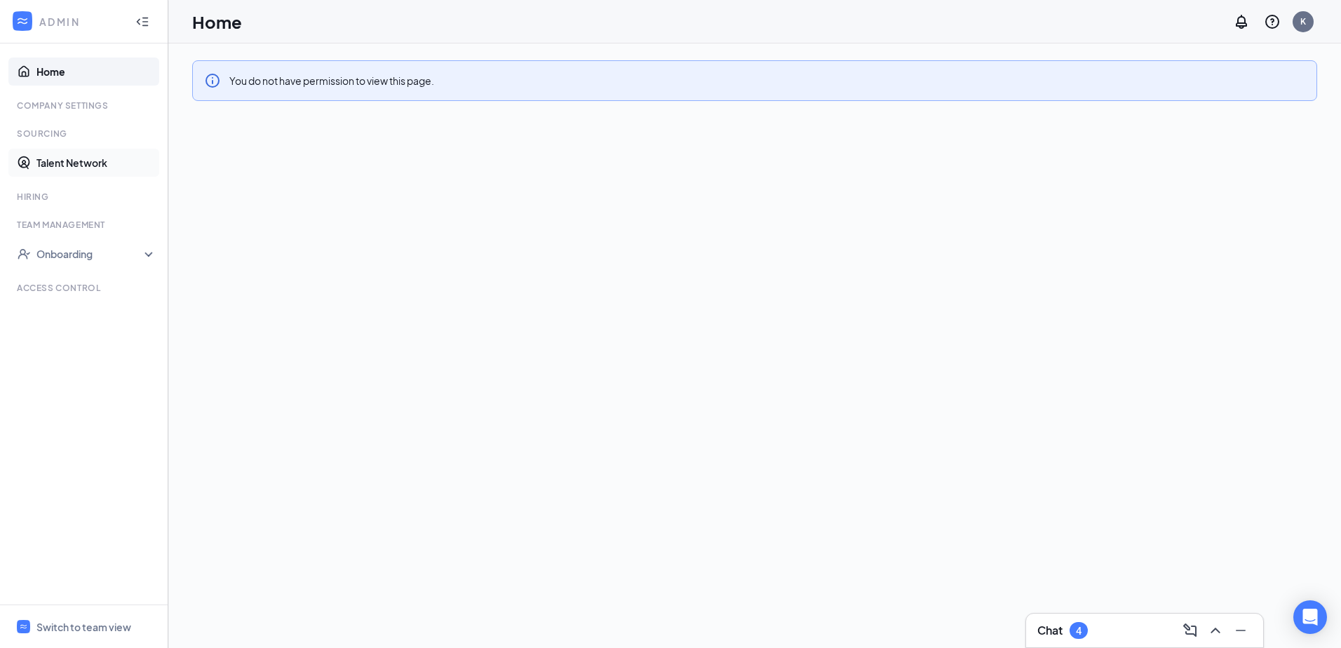
click at [48, 166] on link "Talent Network" at bounding box center [96, 163] width 120 height 28
click at [39, 69] on link "Home" at bounding box center [96, 72] width 120 height 28
click at [149, 27] on icon "Collapse" at bounding box center [142, 22] width 14 height 14
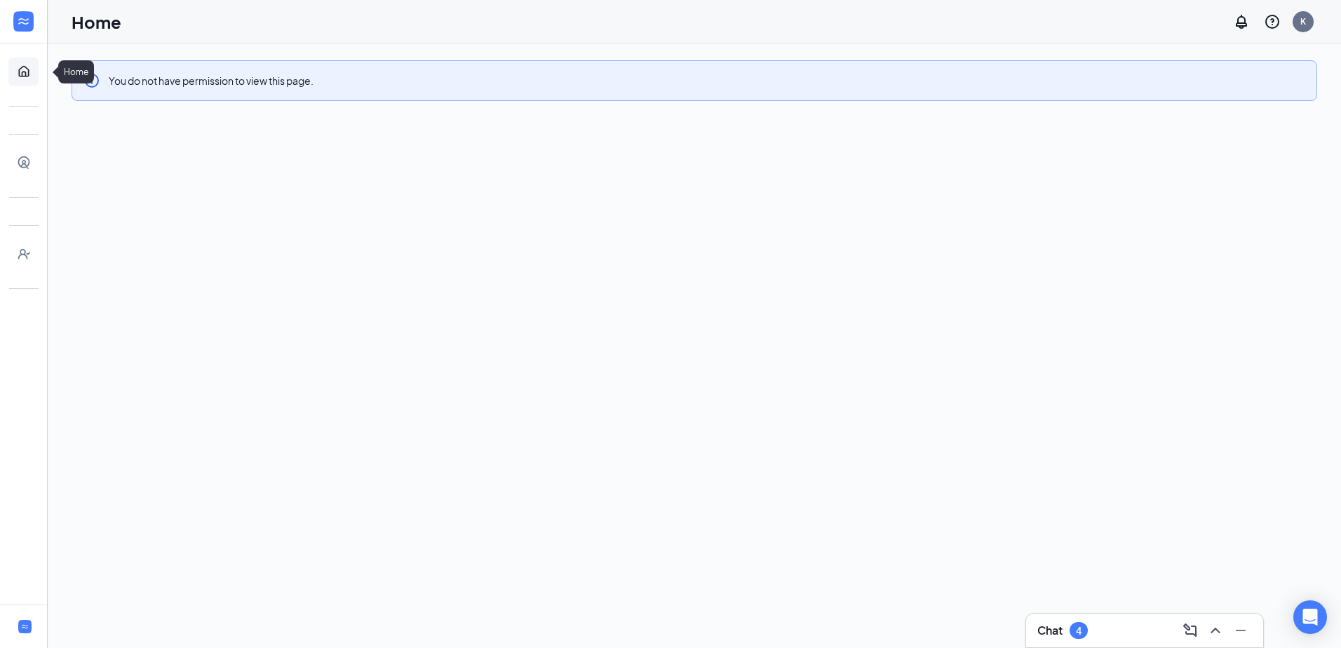
click at [36, 72] on link "Home" at bounding box center [43, 72] width 14 height 28
click at [36, 69] on link "Home" at bounding box center [43, 72] width 14 height 28
click at [36, 67] on link "Home" at bounding box center [43, 72] width 14 height 28
click at [31, 623] on div at bounding box center [25, 627] width 17 height 17
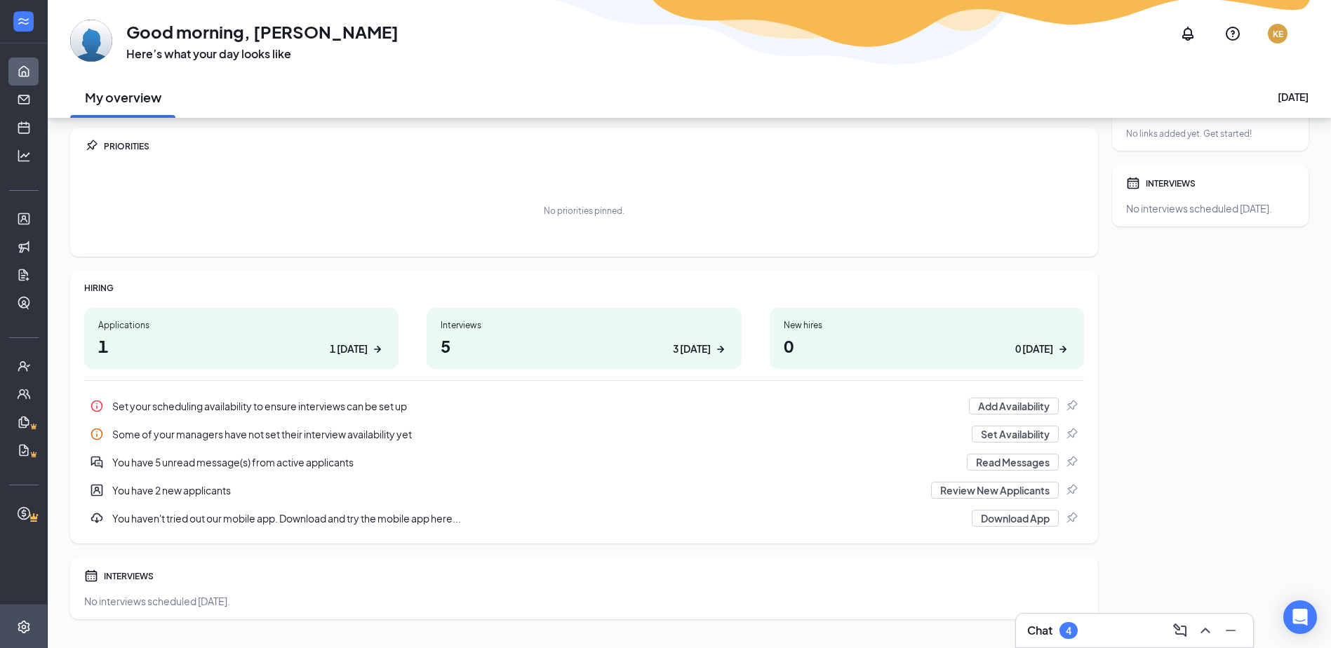
scroll to position [65, 0]
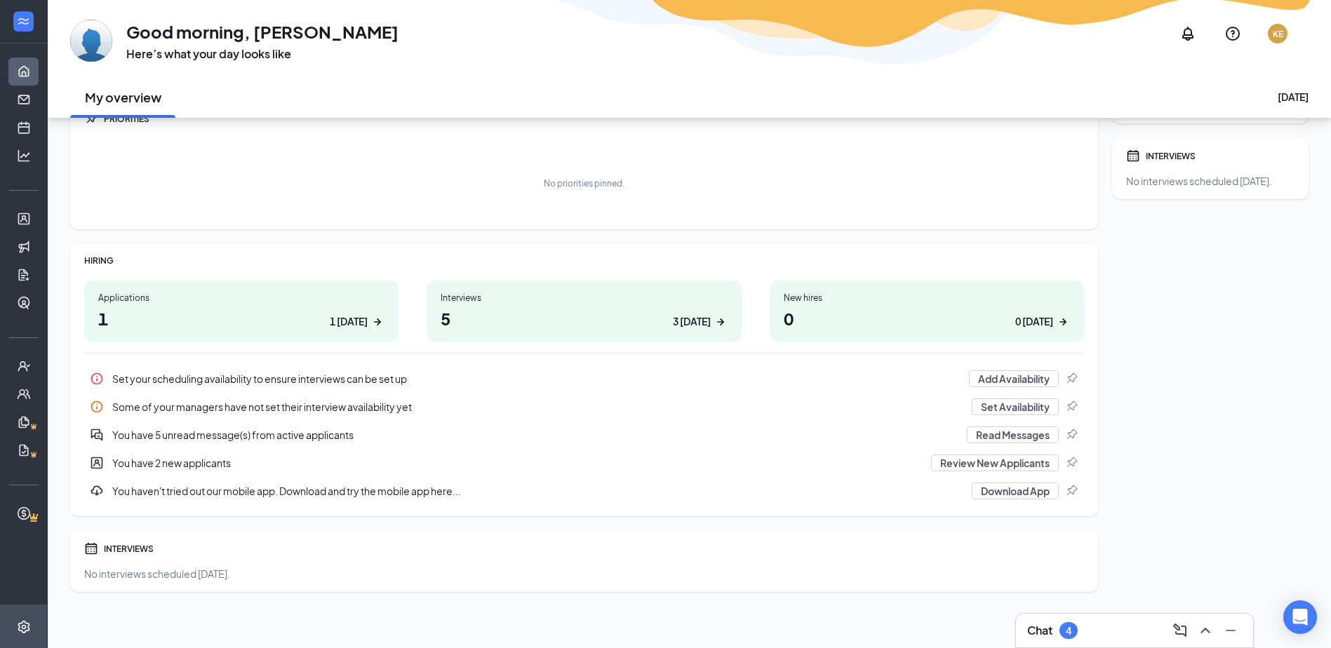
click at [121, 550] on div "INTERVIEWS" at bounding box center [594, 549] width 980 height 12
click at [36, 134] on link "Scheduling" at bounding box center [43, 128] width 14 height 28
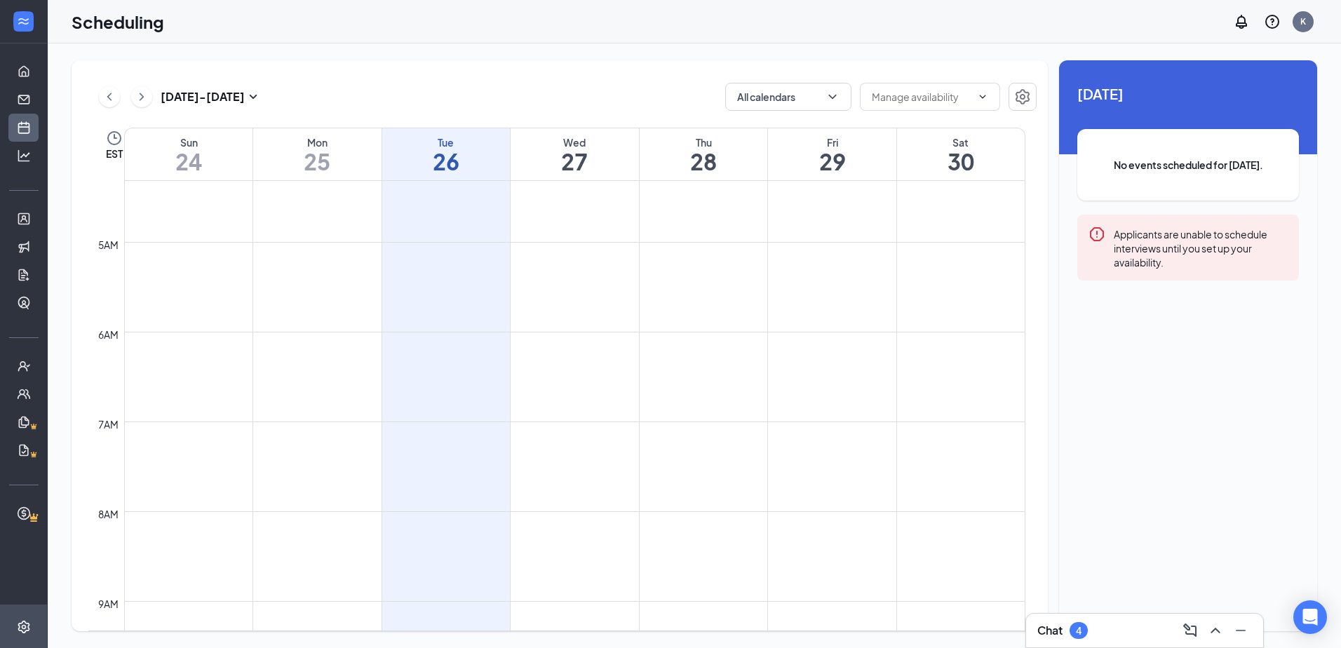
scroll to position [198, 0]
click at [36, 93] on link "Messages" at bounding box center [43, 100] width 14 height 28
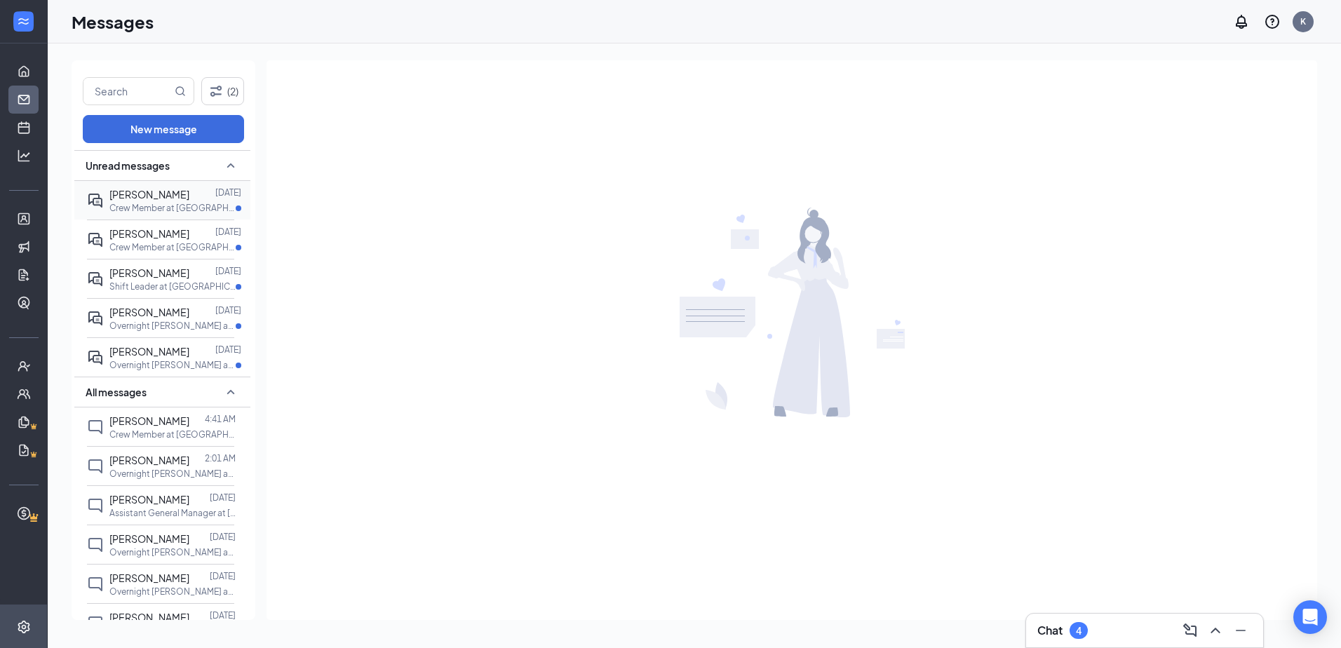
click at [184, 209] on p "Crew Member at [GEOGRAPHIC_DATA][PERSON_NAME] Donuts" at bounding box center [172, 208] width 126 height 12
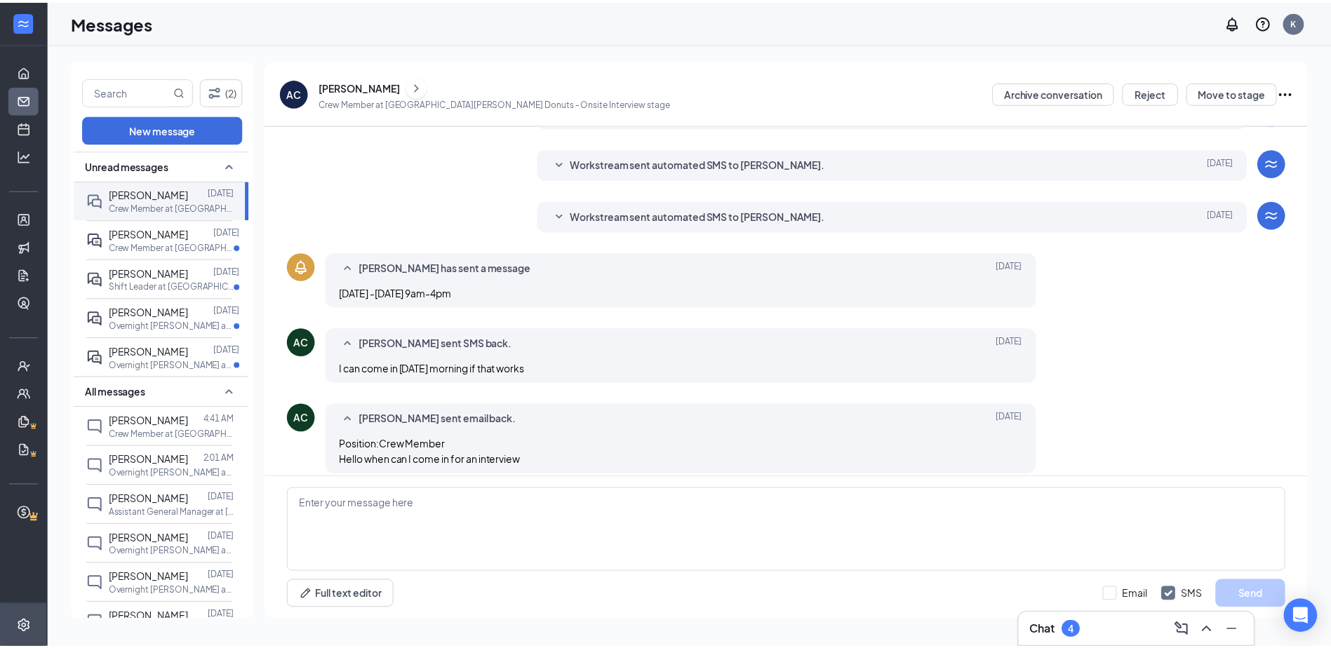
scroll to position [180, 0]
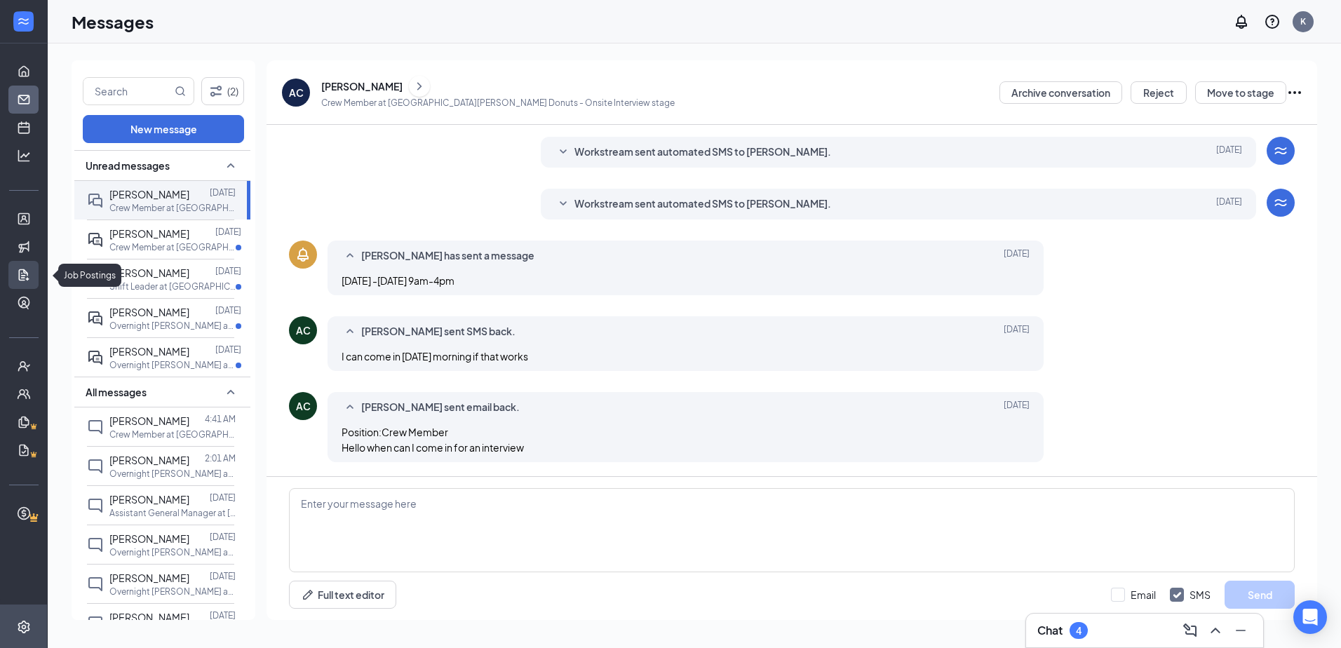
click at [36, 274] on link "Job Postings" at bounding box center [43, 275] width 14 height 28
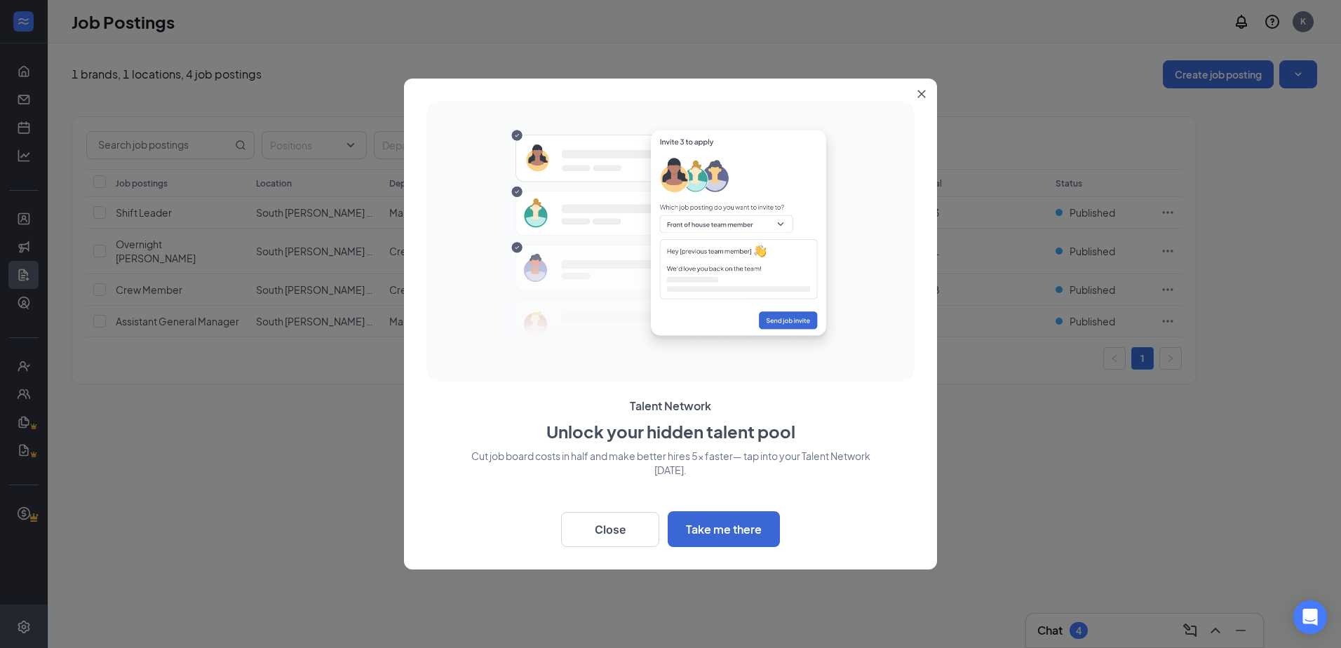
click at [918, 93] on icon "Close" at bounding box center [921, 94] width 8 height 8
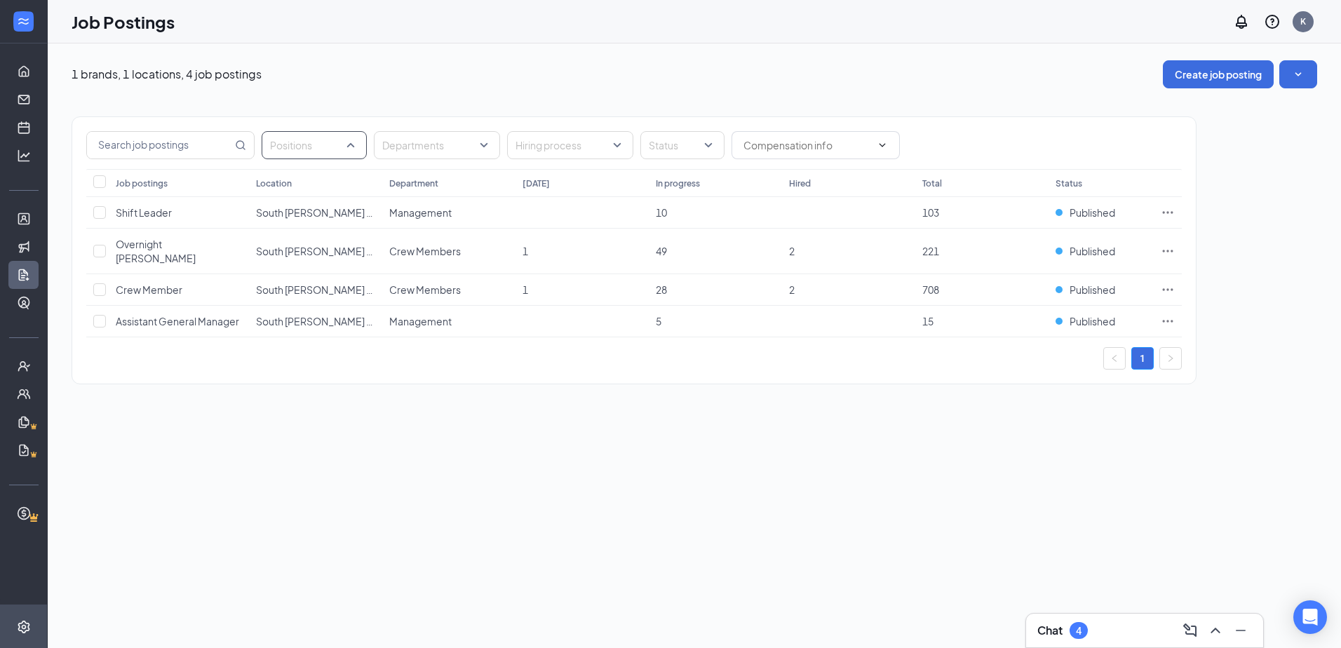
click at [352, 149] on div "Positions" at bounding box center [314, 145] width 105 height 28
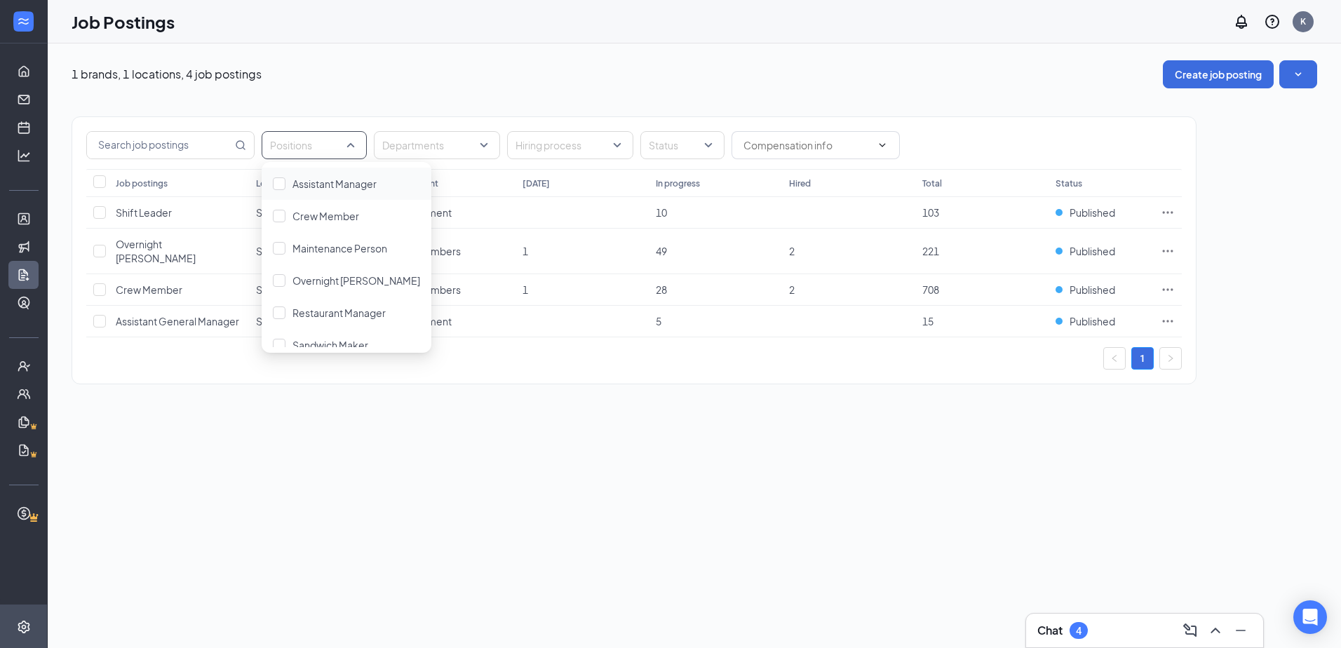
click at [352, 149] on div "Positions" at bounding box center [314, 145] width 105 height 28
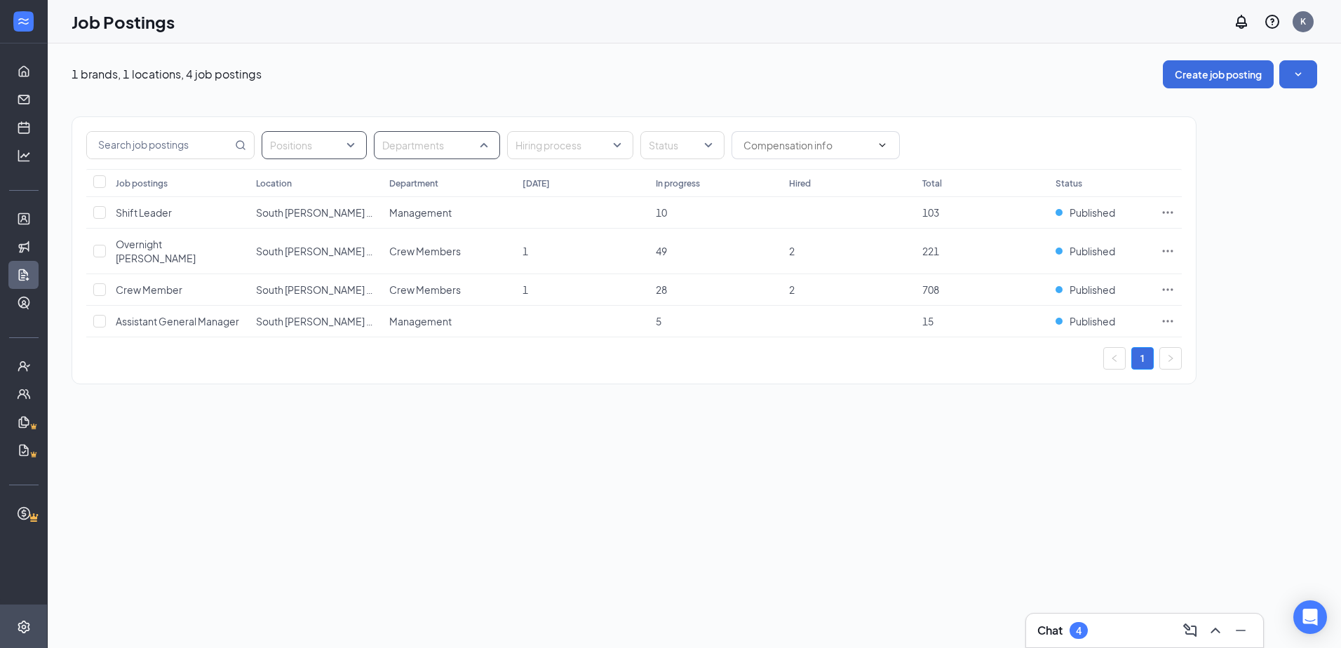
click at [495, 154] on div "Departments" at bounding box center [437, 145] width 126 height 28
click at [584, 149] on div at bounding box center [563, 145] width 105 height 22
click at [628, 149] on div "Hiring process" at bounding box center [570, 145] width 126 height 28
click at [36, 71] on link "Home" at bounding box center [43, 72] width 14 height 28
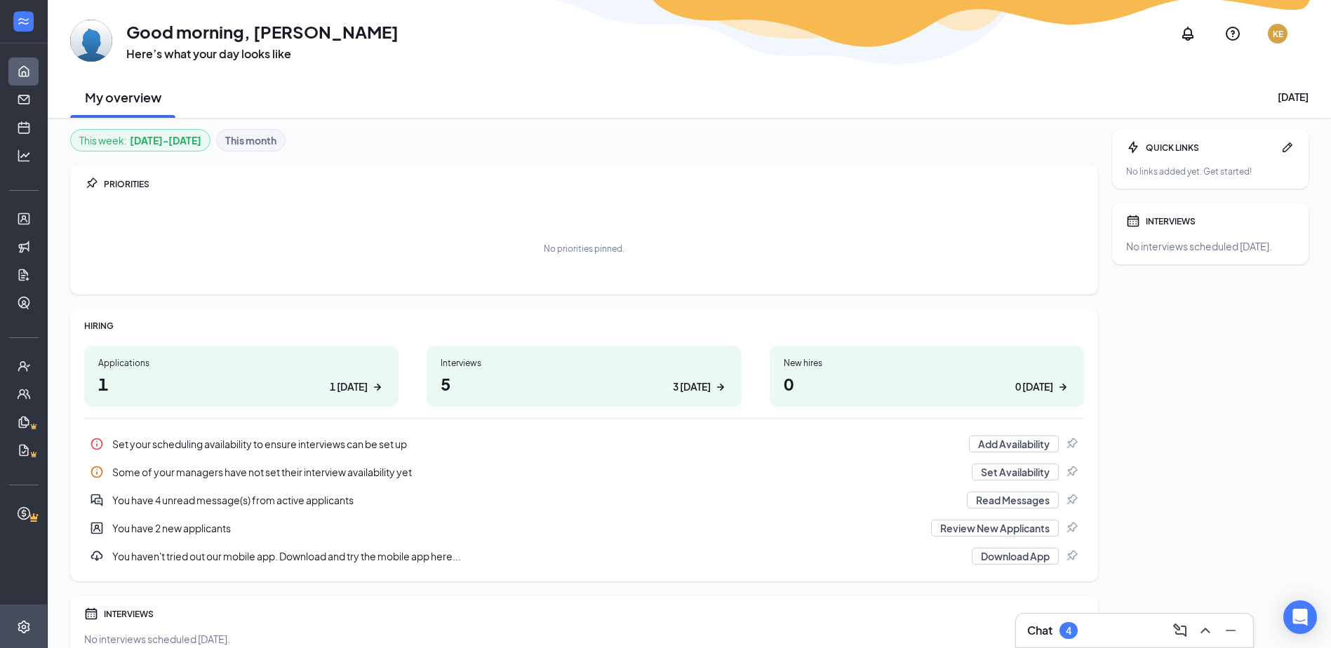
click at [260, 137] on b "This month" at bounding box center [250, 140] width 51 height 15
click at [181, 143] on b "Aug 25 - Aug 31" at bounding box center [166, 140] width 72 height 15
click at [1180, 220] on div "INTERVIEWS" at bounding box center [1219, 221] width 149 height 12
click at [1180, 222] on div "INTERVIEWS" at bounding box center [1219, 221] width 149 height 12
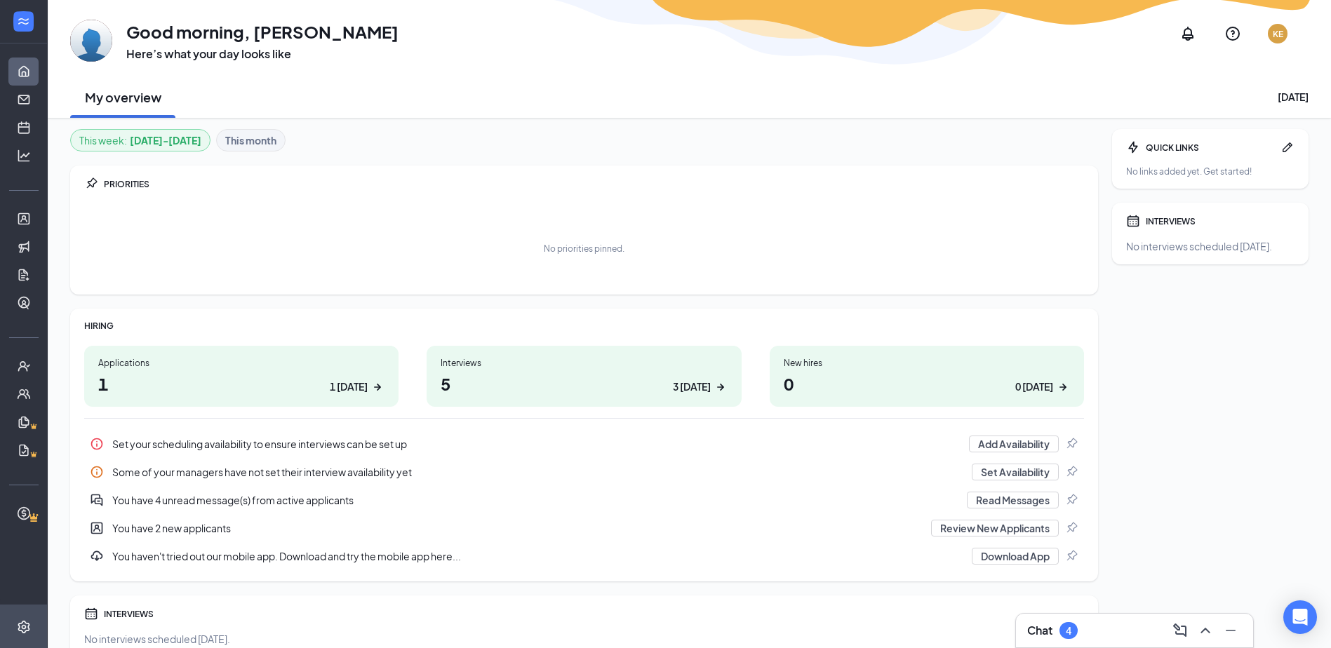
drag, startPoint x: 1180, startPoint y: 222, endPoint x: 1132, endPoint y: 222, distance: 48.4
click at [1132, 222] on icon "Calendar" at bounding box center [1133, 221] width 14 height 14
click at [36, 69] on link "Home" at bounding box center [43, 72] width 14 height 28
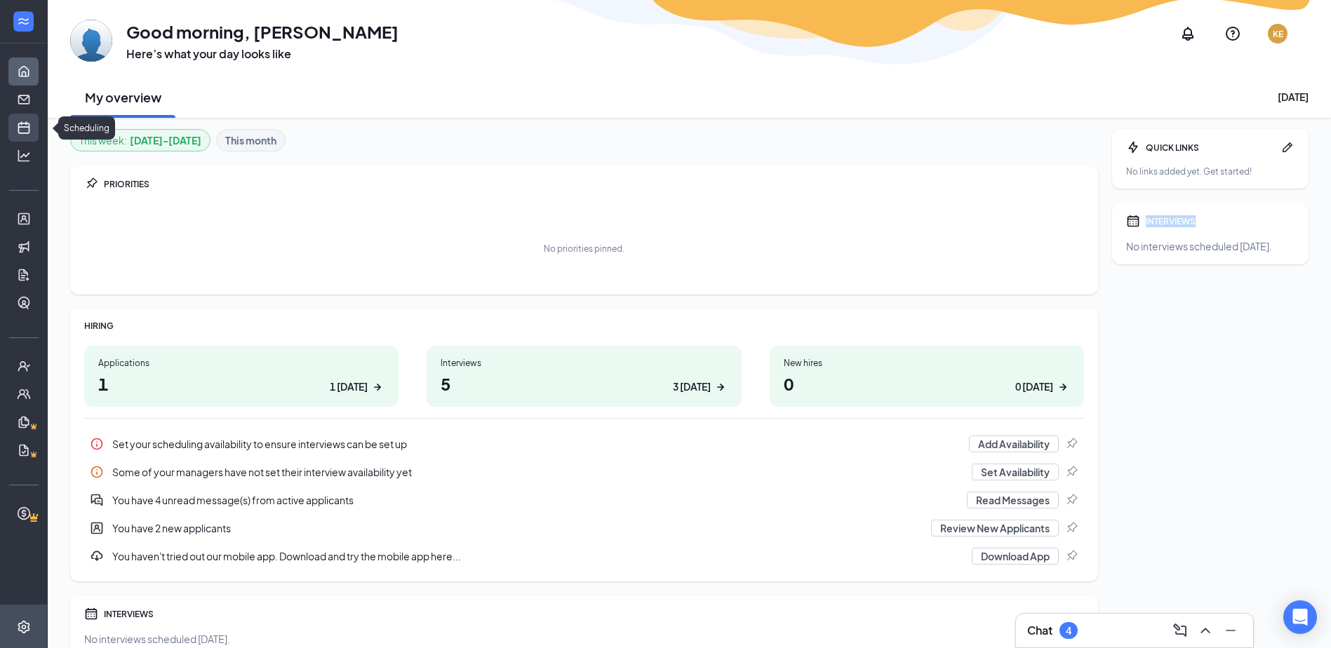
click at [36, 128] on link "Scheduling" at bounding box center [43, 128] width 14 height 28
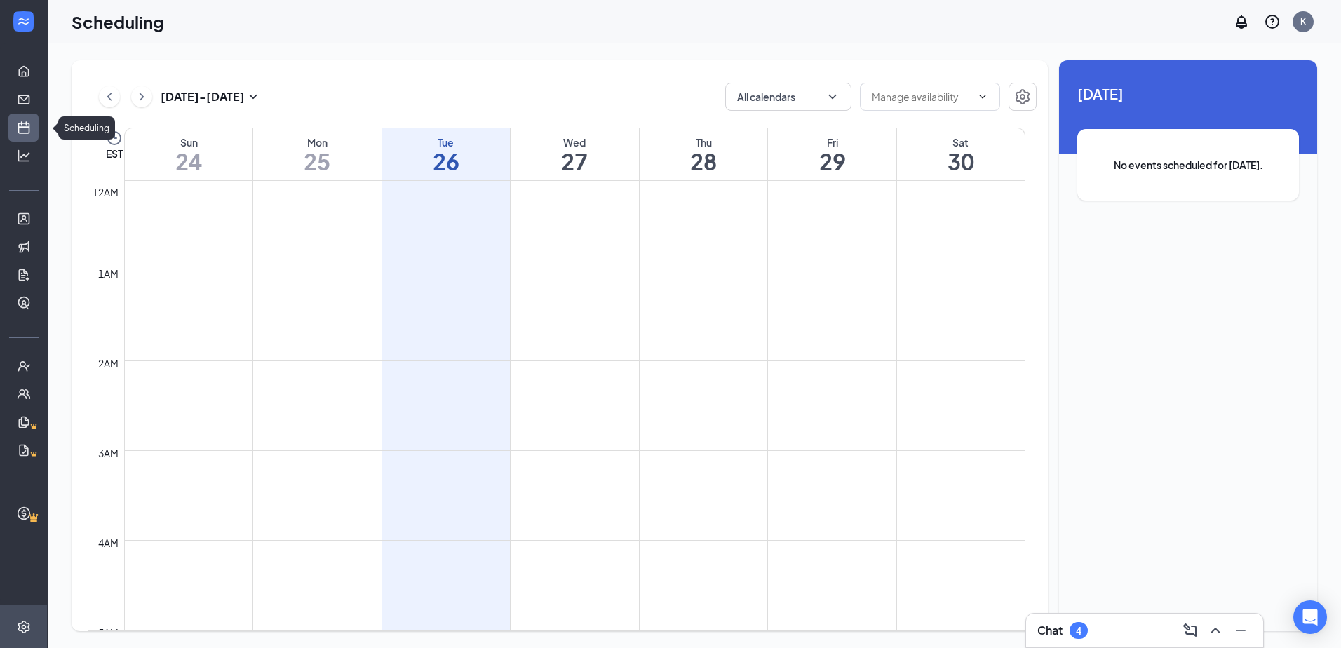
scroll to position [689, 0]
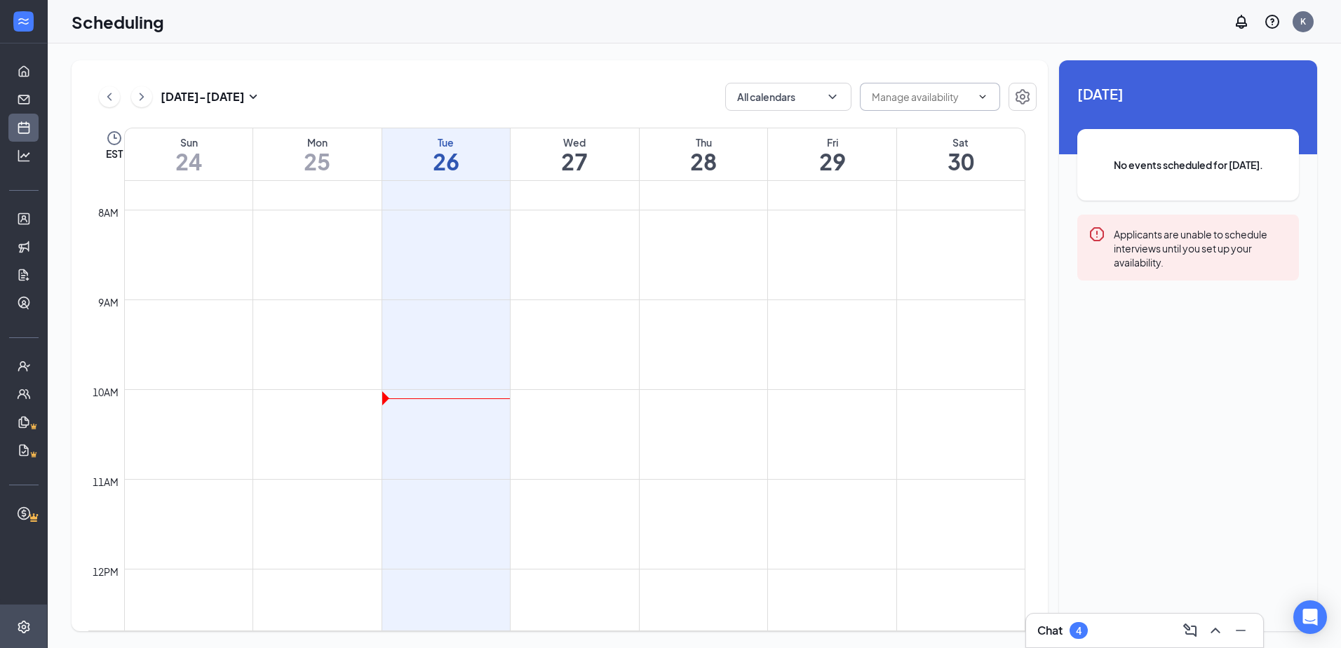
click at [975, 94] on span at bounding box center [930, 97] width 140 height 28
click at [15, 370] on div at bounding box center [23, 366] width 47 height 28
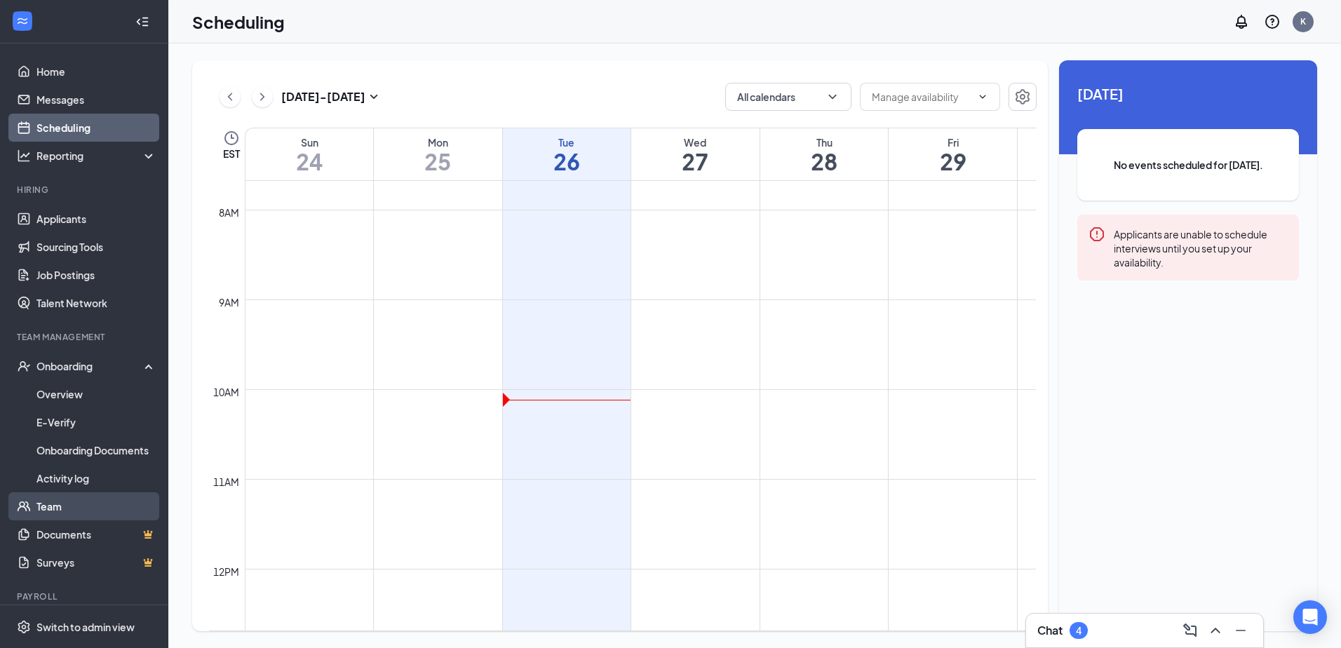
click at [64, 511] on link "Team" at bounding box center [96, 506] width 120 height 28
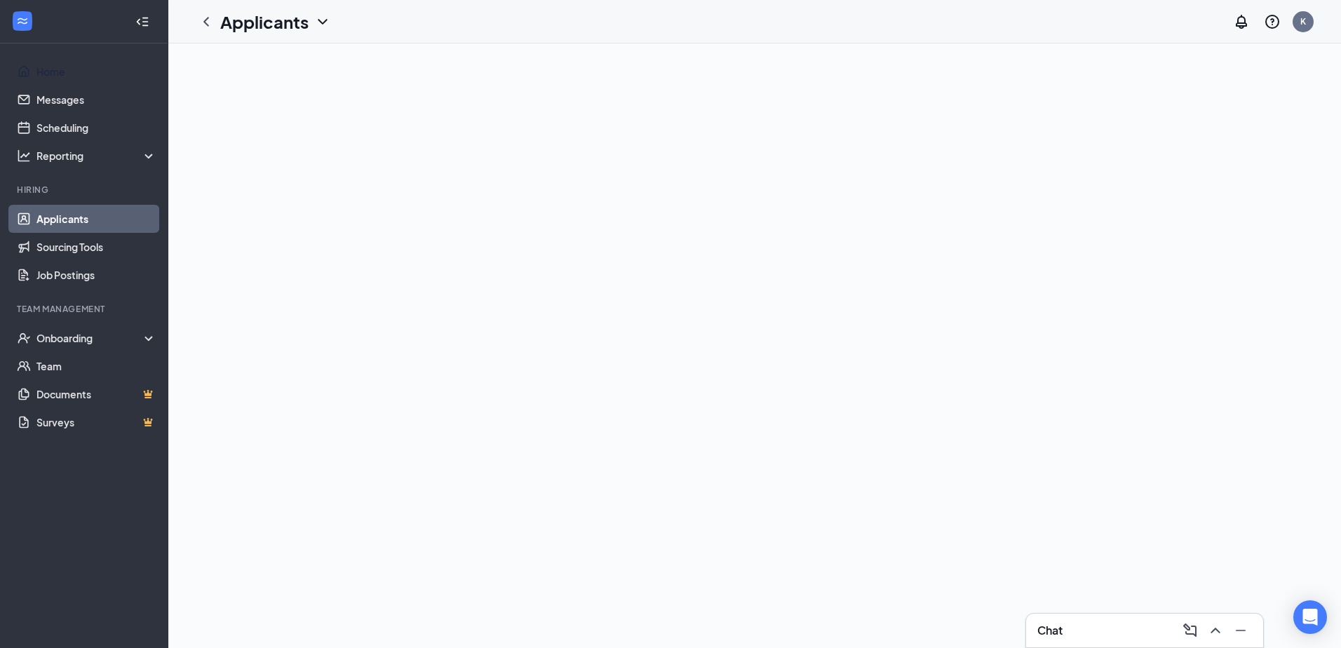
click at [69, 64] on link "Home" at bounding box center [96, 72] width 120 height 28
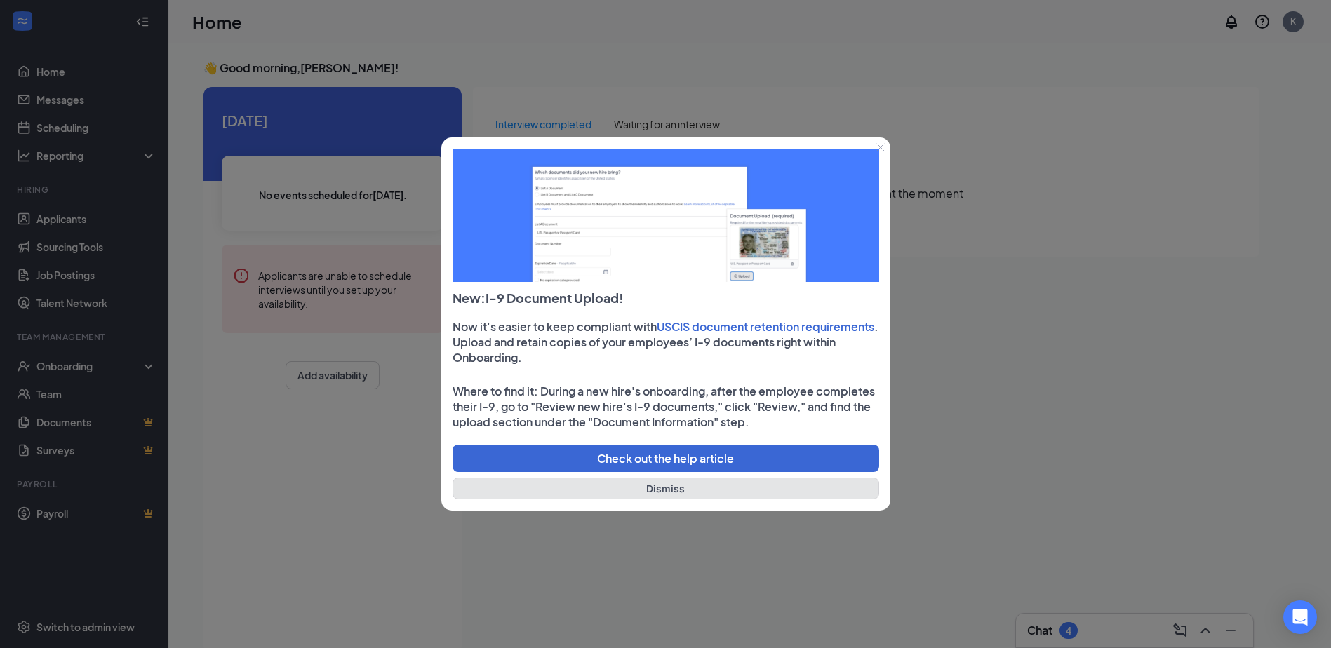
click at [680, 487] on button "Dismiss" at bounding box center [665, 489] width 426 height 22
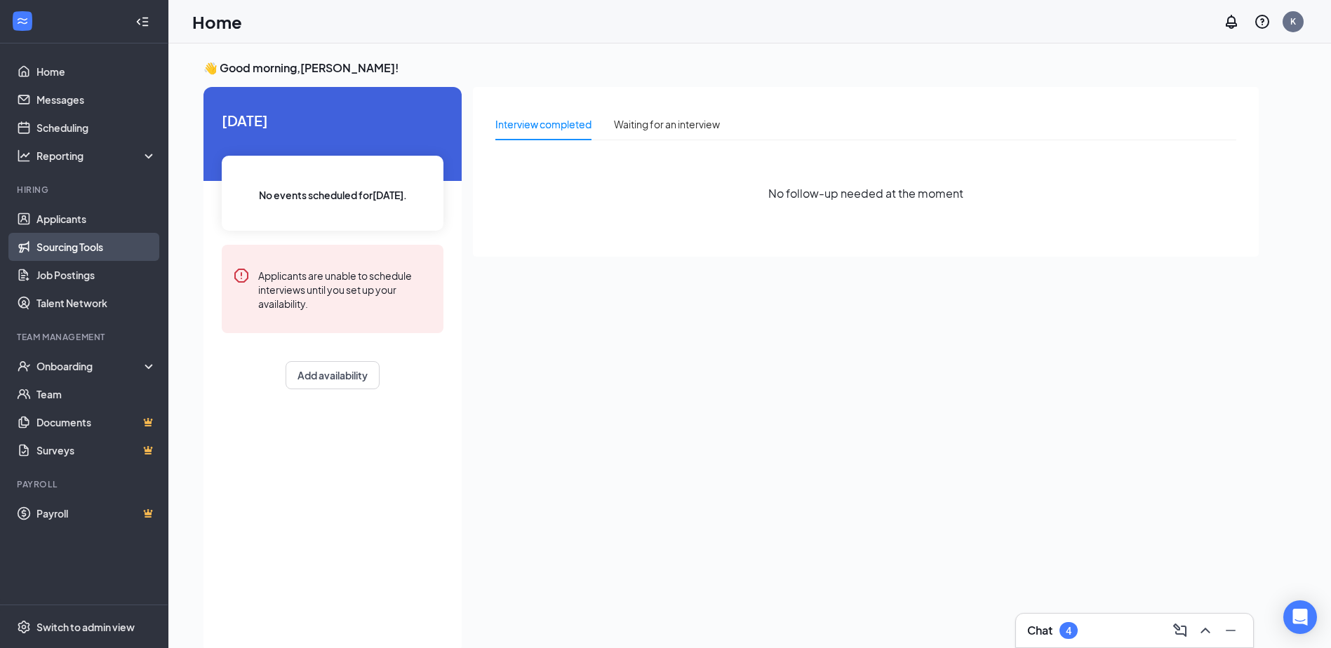
click at [68, 235] on link "Sourcing Tools" at bounding box center [96, 247] width 120 height 28
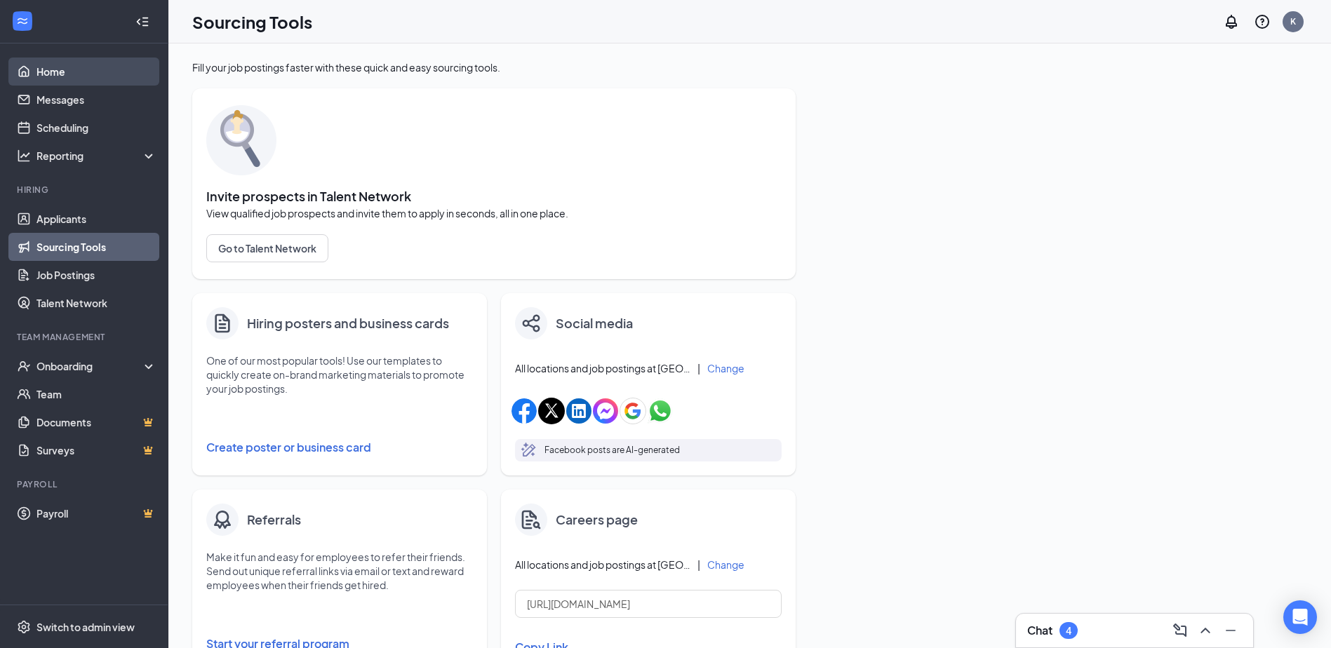
click at [66, 69] on link "Home" at bounding box center [96, 72] width 120 height 28
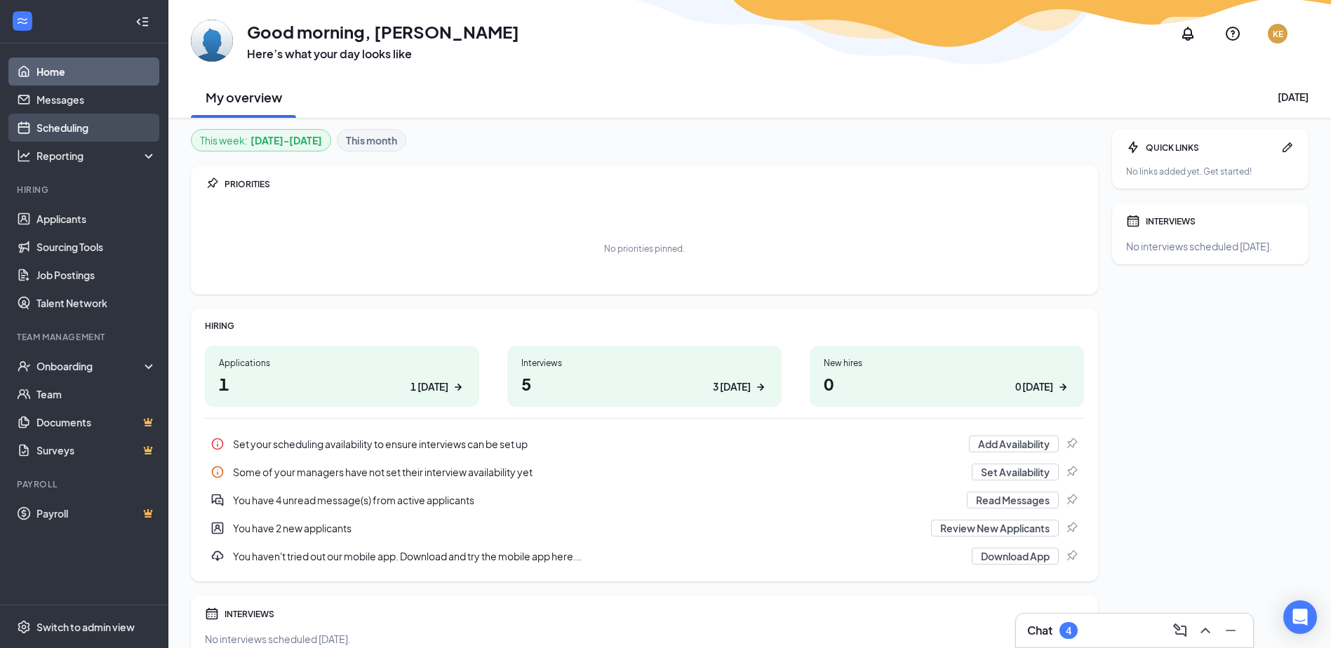
click at [102, 122] on link "Scheduling" at bounding box center [96, 128] width 120 height 28
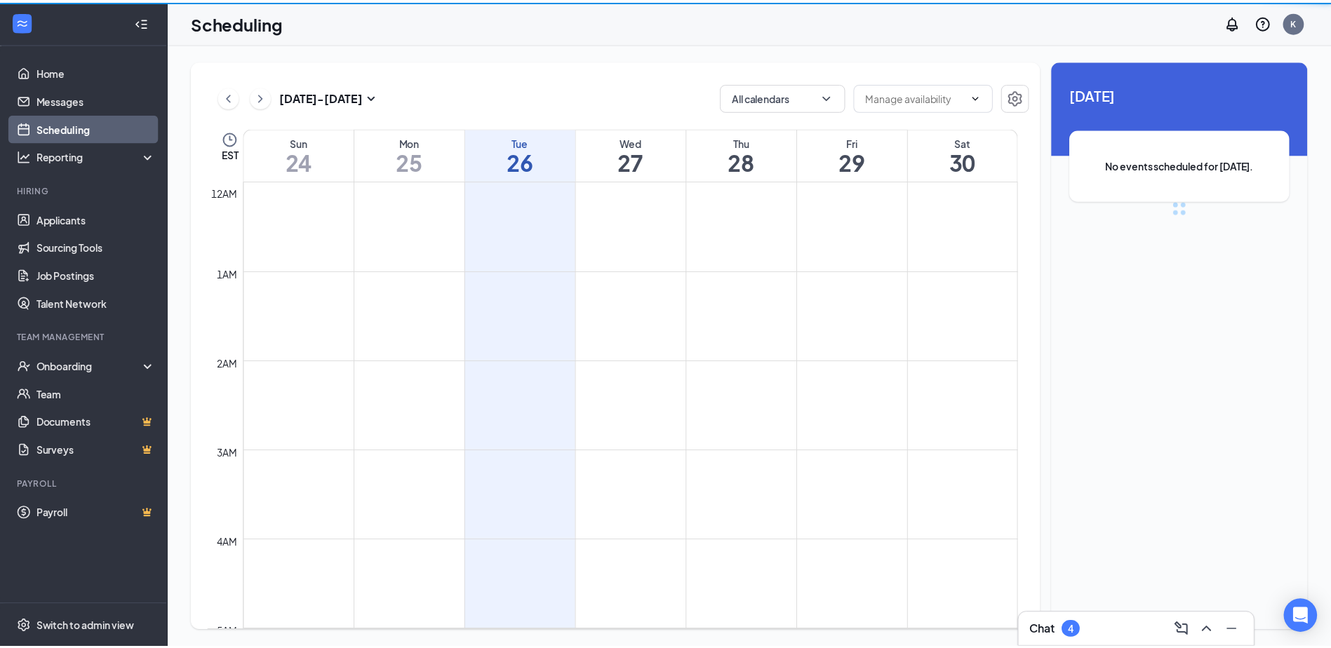
scroll to position [689, 0]
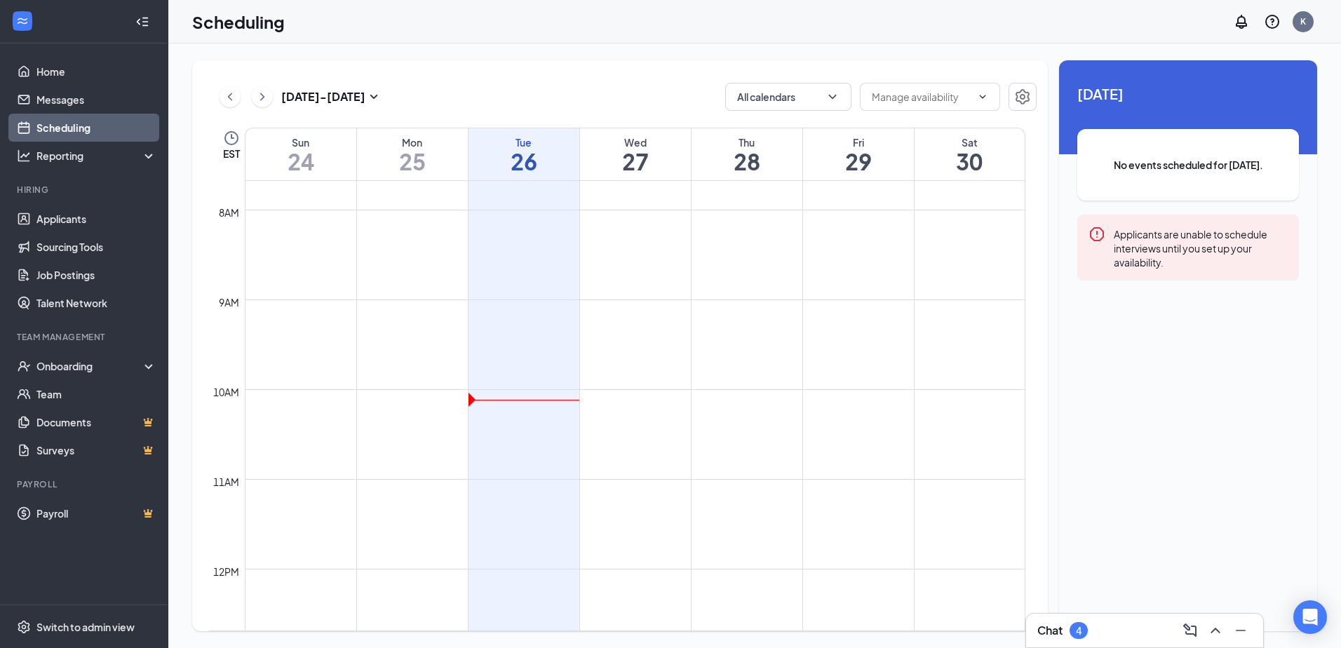
click at [546, 210] on td at bounding box center [635, 221] width 781 height 22
click at [840, 97] on button "All calendars" at bounding box center [788, 97] width 126 height 28
click at [840, 98] on button "All calendars" at bounding box center [788, 97] width 126 height 28
click at [984, 102] on span at bounding box center [930, 97] width 140 height 28
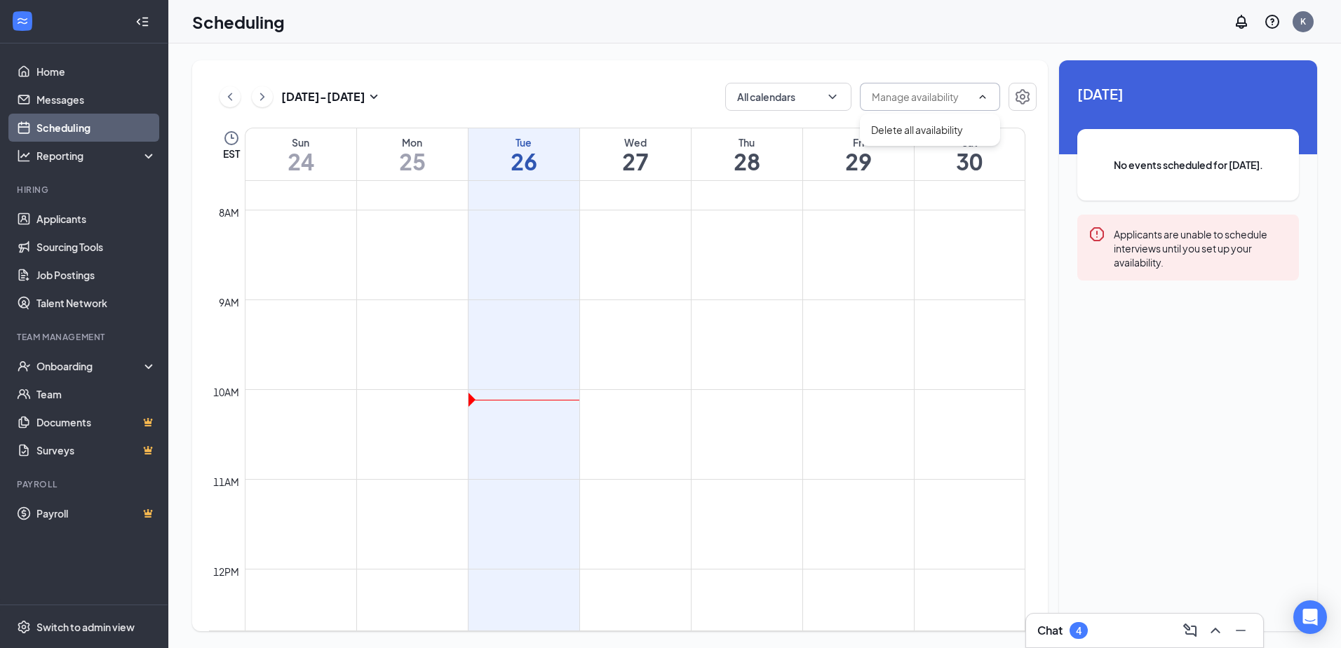
click at [984, 102] on span at bounding box center [930, 97] width 140 height 28
click at [1021, 94] on icon "Settings" at bounding box center [1022, 96] width 17 height 17
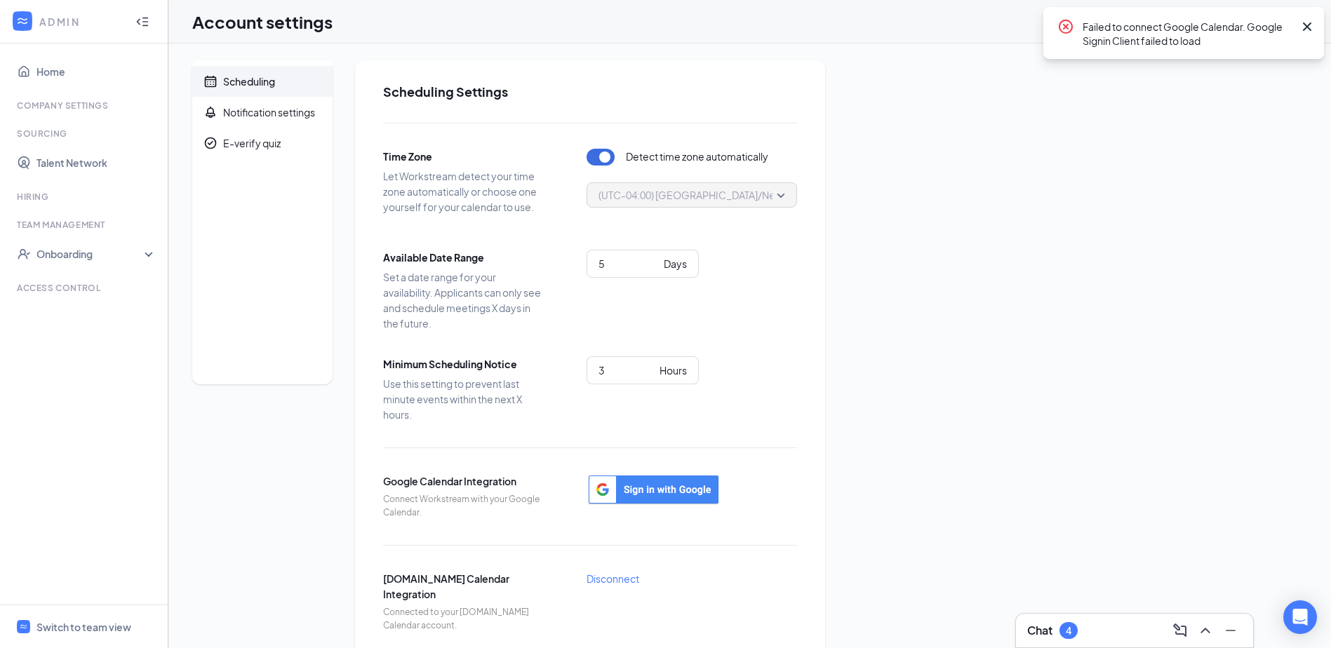
click at [1316, 23] on div "Failed to connect Google Calendar. Google Signin Client failed to load" at bounding box center [1183, 33] width 281 height 52
click at [1307, 25] on icon "Cross" at bounding box center [1306, 26] width 17 height 17
click at [1049, 628] on h3 "Chat" at bounding box center [1039, 630] width 25 height 15
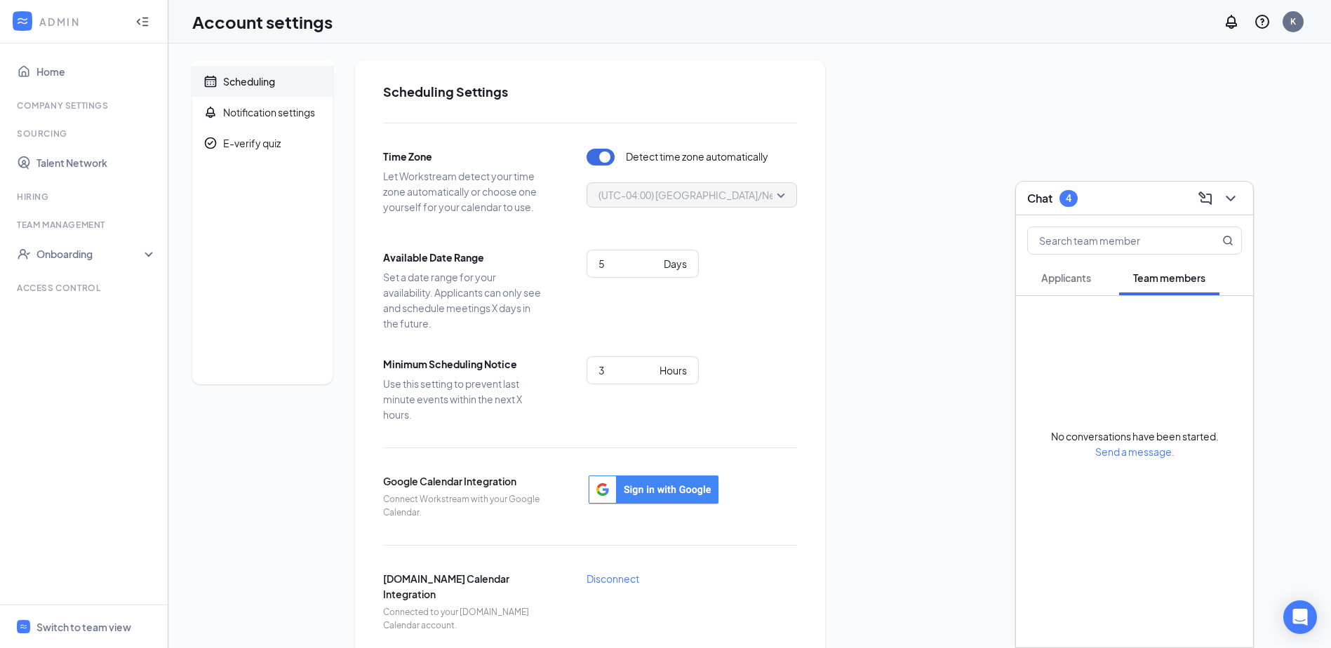
click at [1074, 198] on div "4" at bounding box center [1068, 198] width 18 height 17
click at [1073, 629] on div "4" at bounding box center [1068, 630] width 18 height 17
click at [1046, 198] on h3 "Chat" at bounding box center [1039, 198] width 25 height 15
click at [1062, 630] on div "4" at bounding box center [1068, 630] width 18 height 17
click at [1237, 195] on icon "ChevronDown" at bounding box center [1230, 198] width 17 height 17
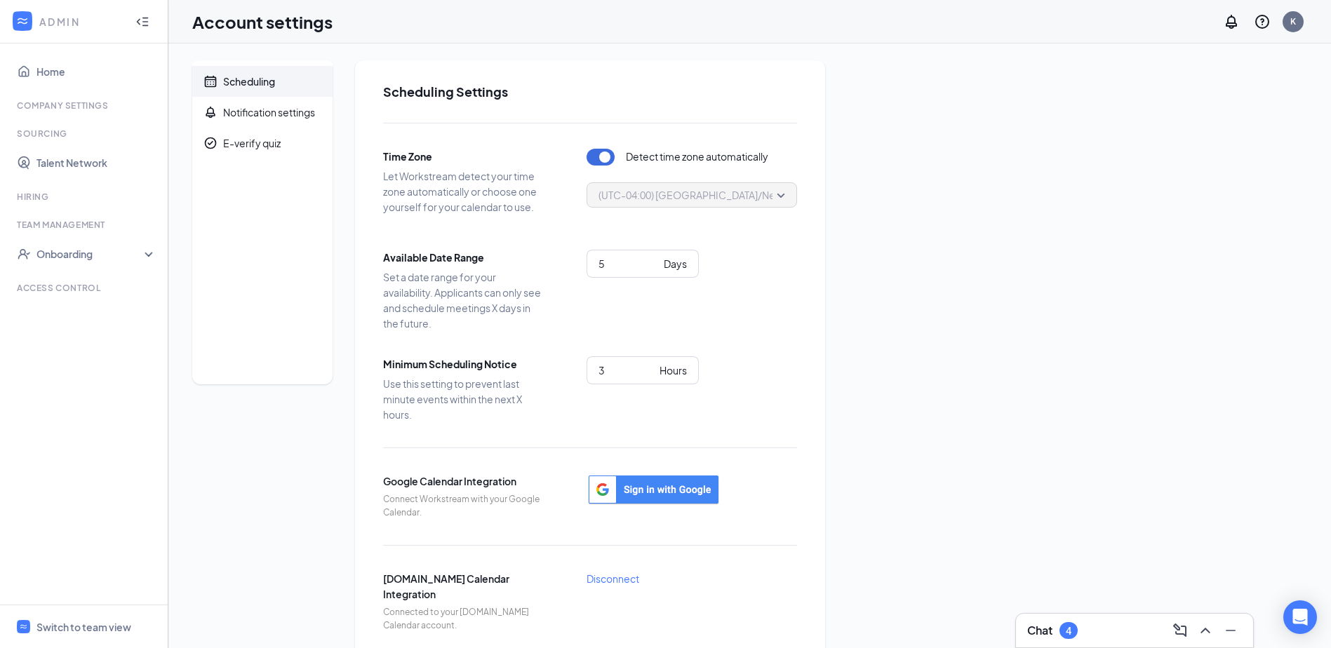
click at [693, 201] on span "(UTC-04:00) America/New_York - Eastern Time" at bounding box center [737, 194] width 278 height 21
click at [299, 118] on div "Notification settings" at bounding box center [269, 112] width 92 height 14
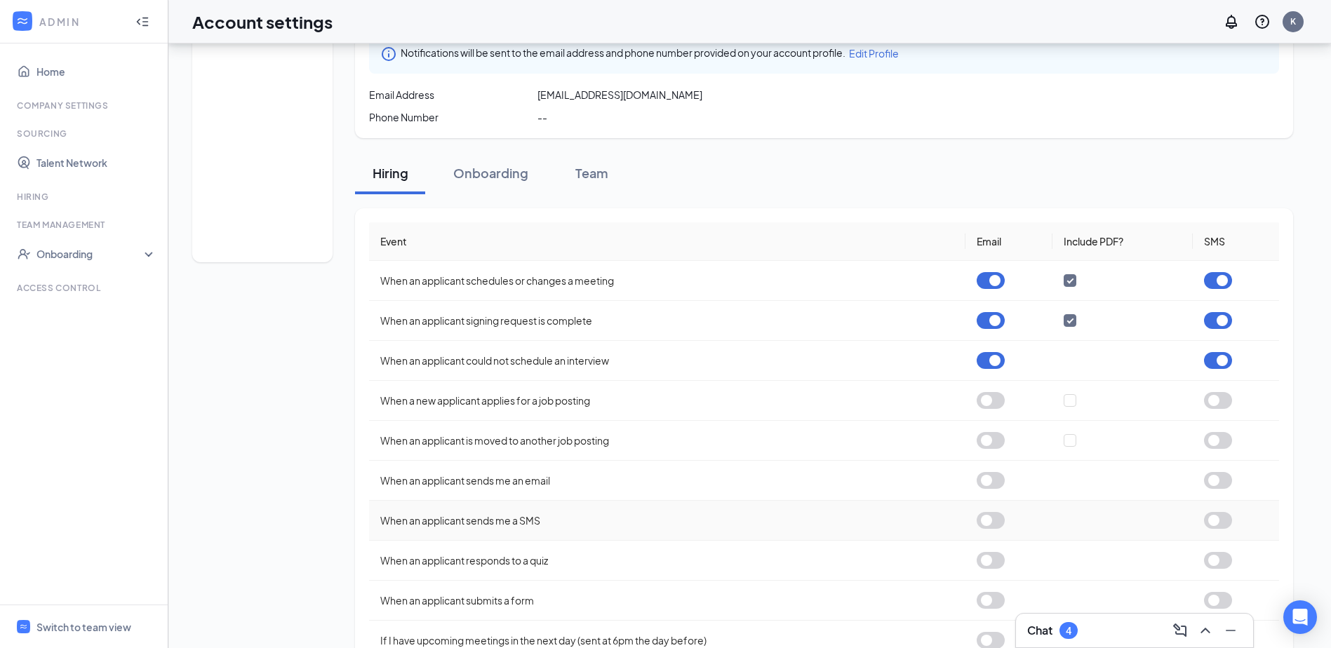
scroll to position [140, 0]
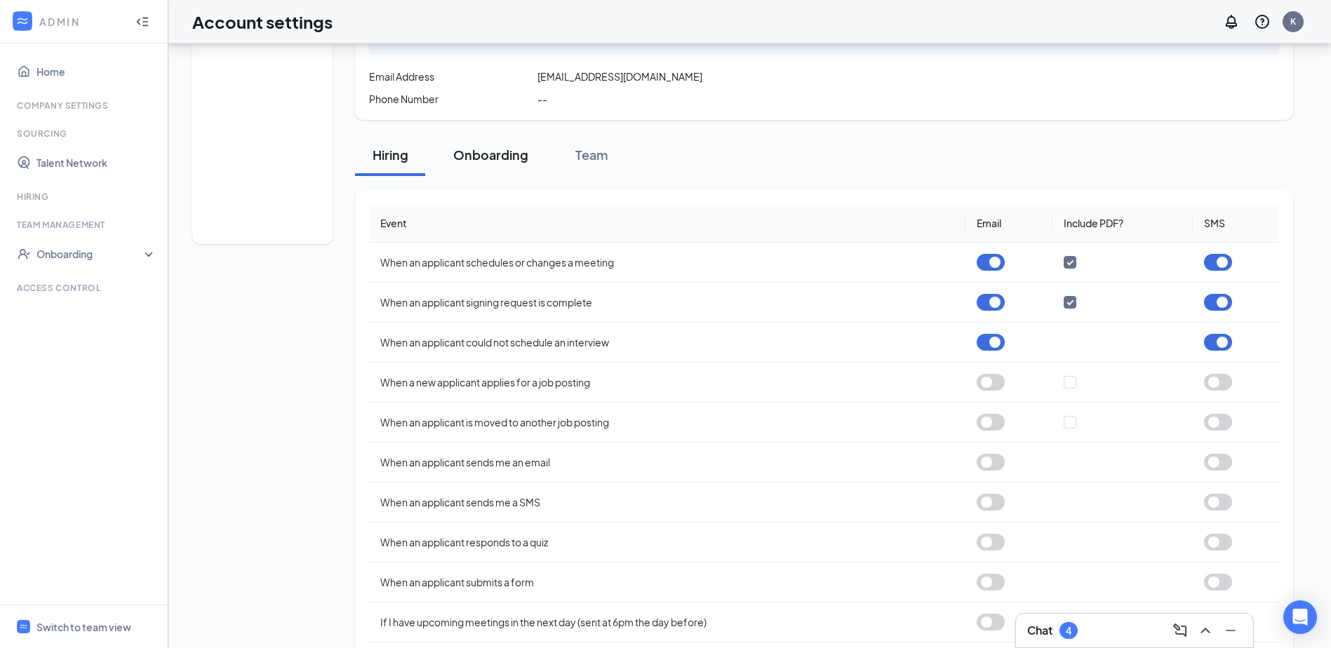
click at [479, 161] on div "Onboarding" at bounding box center [490, 155] width 75 height 18
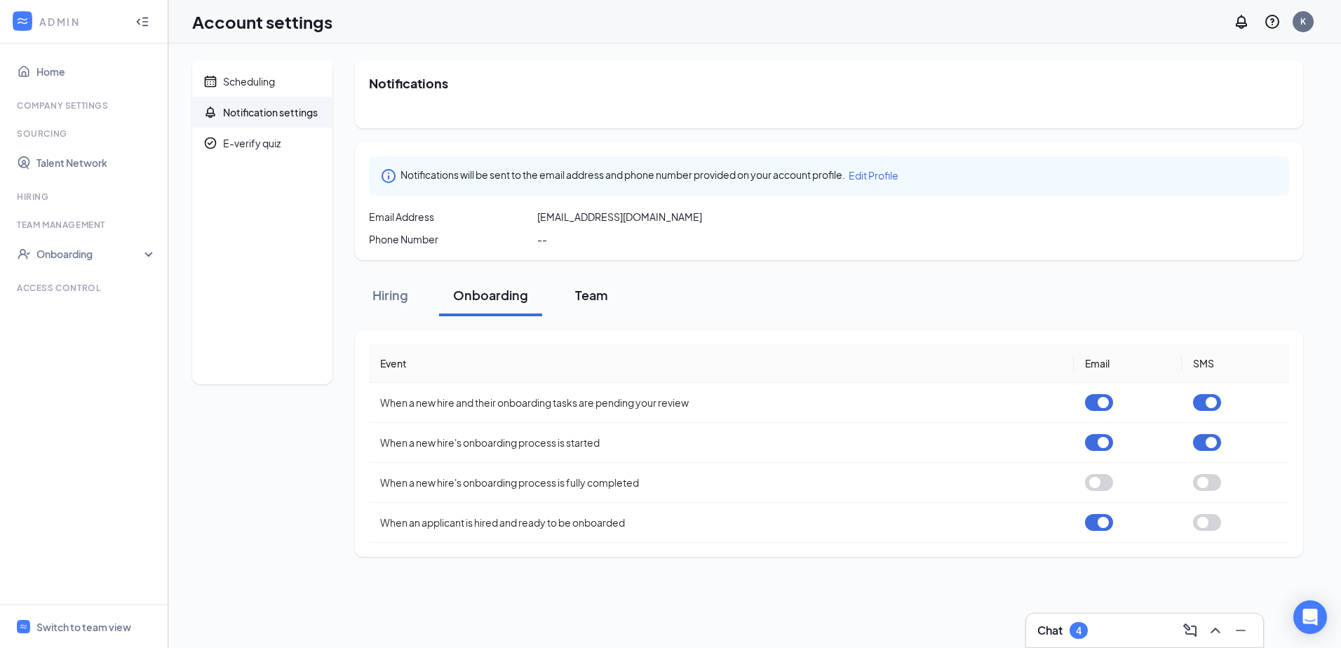
click at [598, 302] on div "Team" at bounding box center [591, 295] width 42 height 18
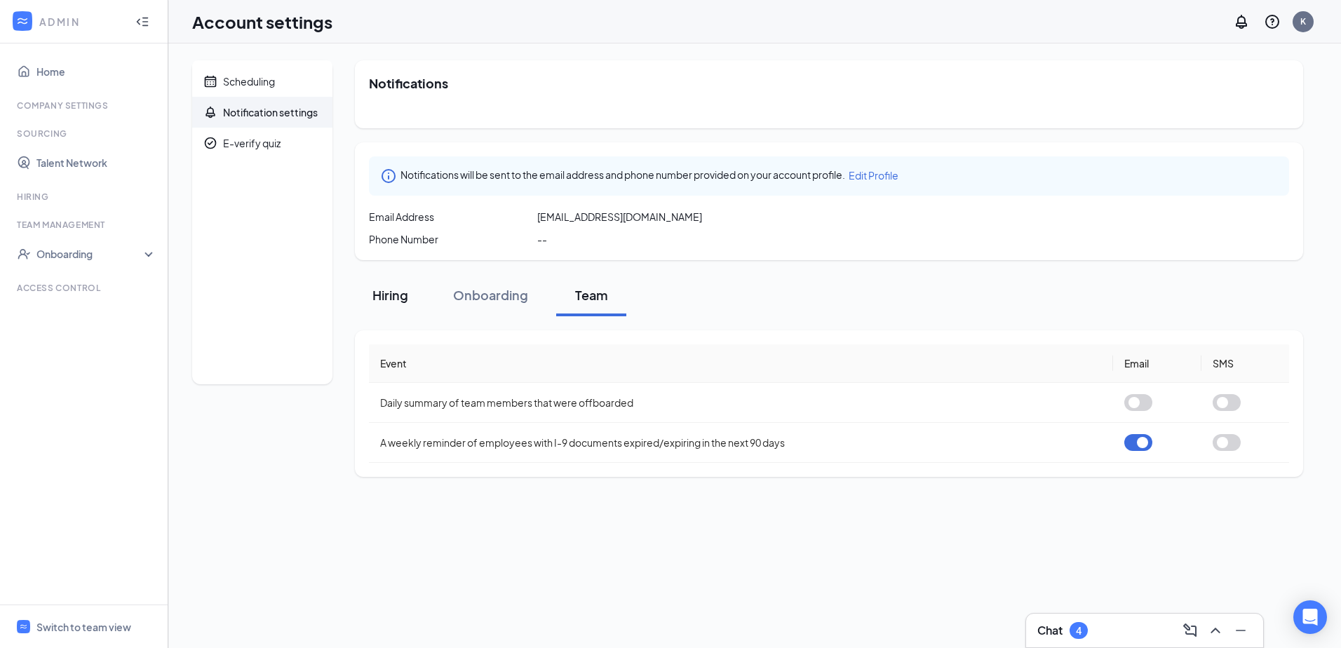
click at [384, 297] on div "Hiring" at bounding box center [390, 295] width 42 height 18
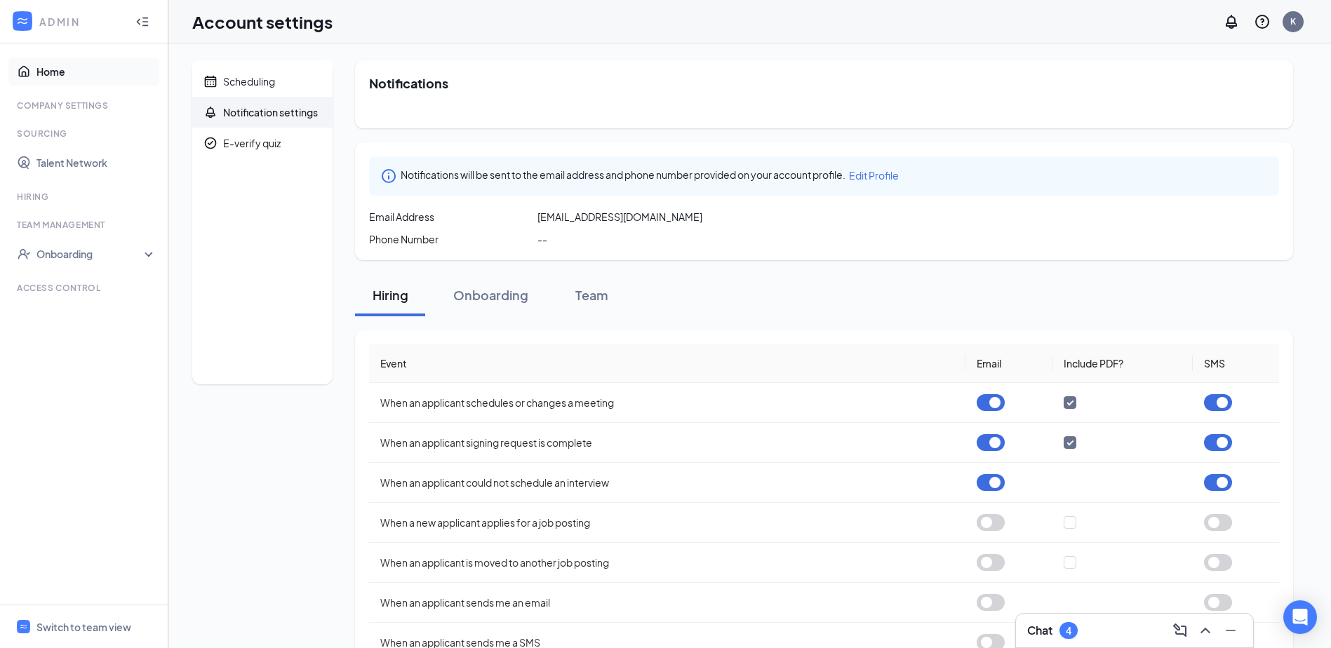
click at [81, 70] on link "Home" at bounding box center [96, 72] width 120 height 28
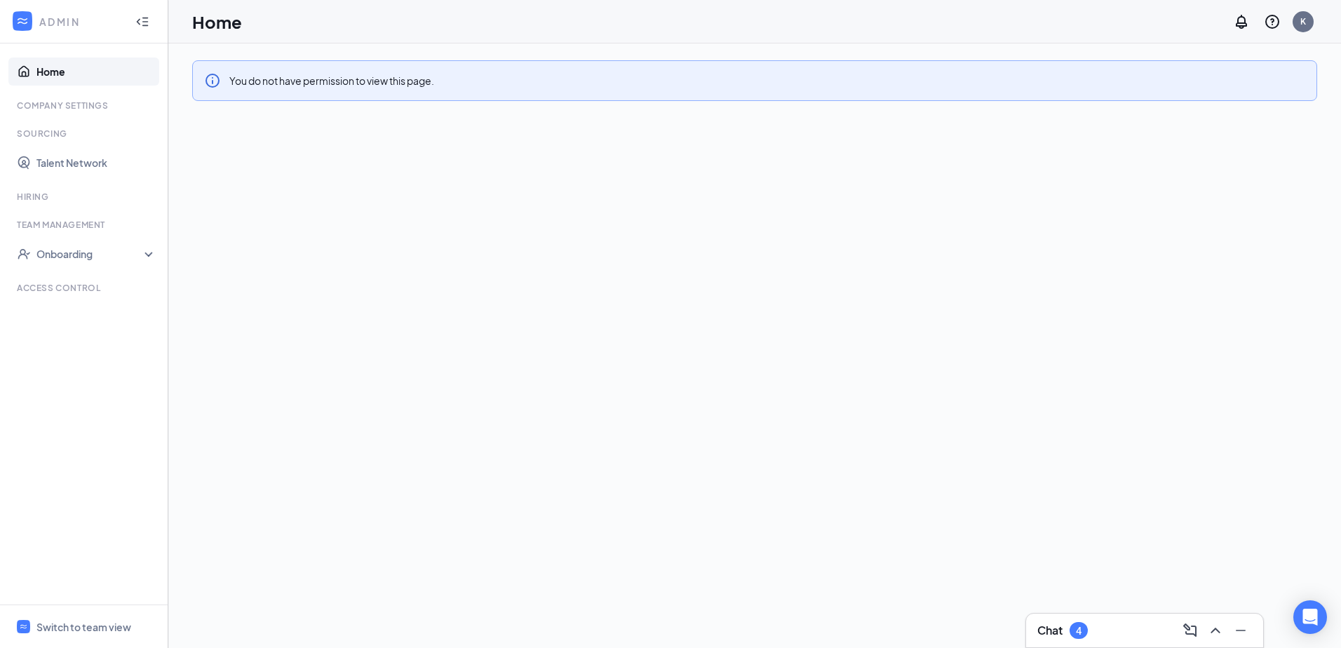
click at [36, 74] on link "Home" at bounding box center [96, 72] width 120 height 28
click at [72, 262] on div "Onboarding" at bounding box center [84, 254] width 168 height 28
click at [66, 168] on link "Talent Network" at bounding box center [96, 163] width 120 height 28
click at [75, 79] on link "Home" at bounding box center [96, 72] width 120 height 28
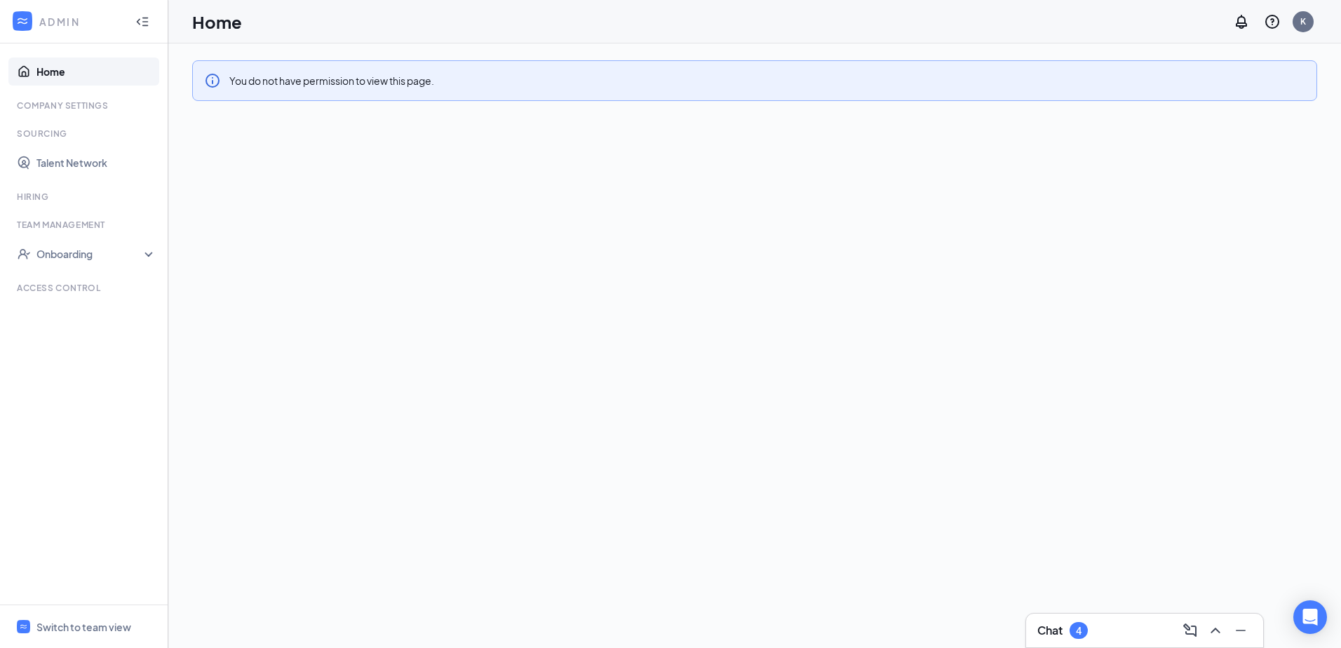
click at [148, 22] on icon "Collapse" at bounding box center [142, 22] width 14 height 14
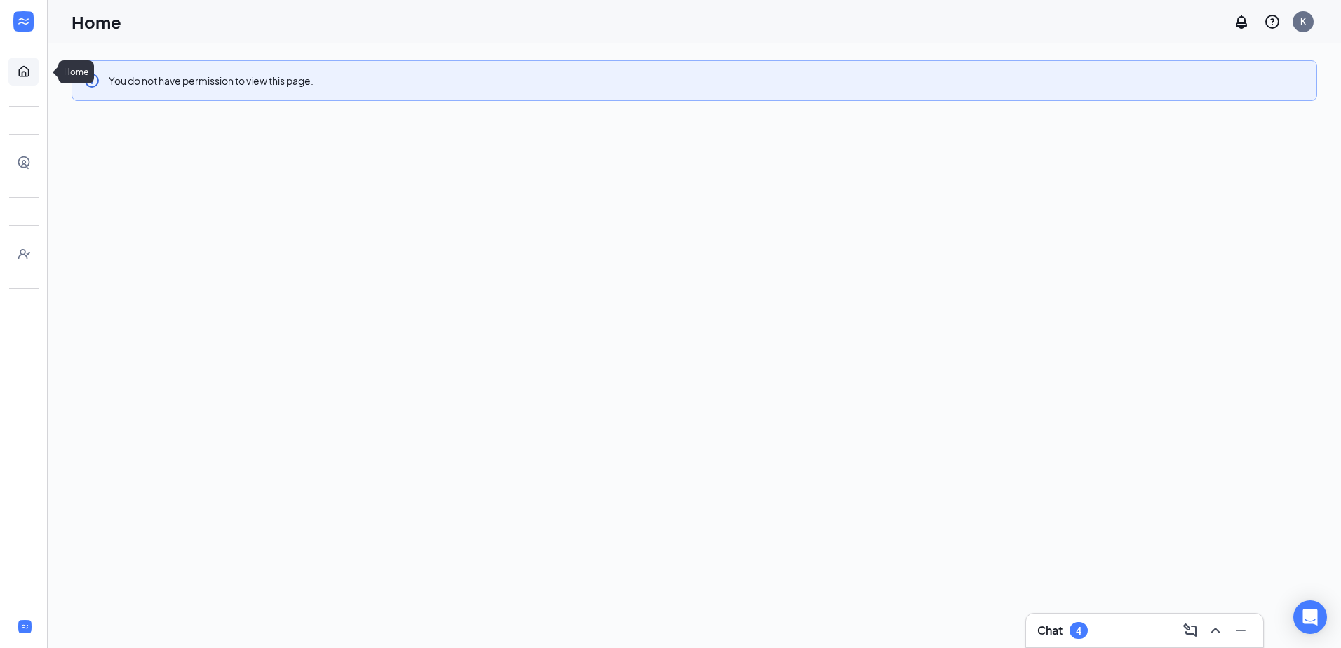
click at [36, 65] on link "Home" at bounding box center [43, 72] width 14 height 28
click at [36, 71] on link "Home" at bounding box center [43, 72] width 14 height 28
click at [20, 18] on icon "Expand" at bounding box center [24, 22] width 14 height 14
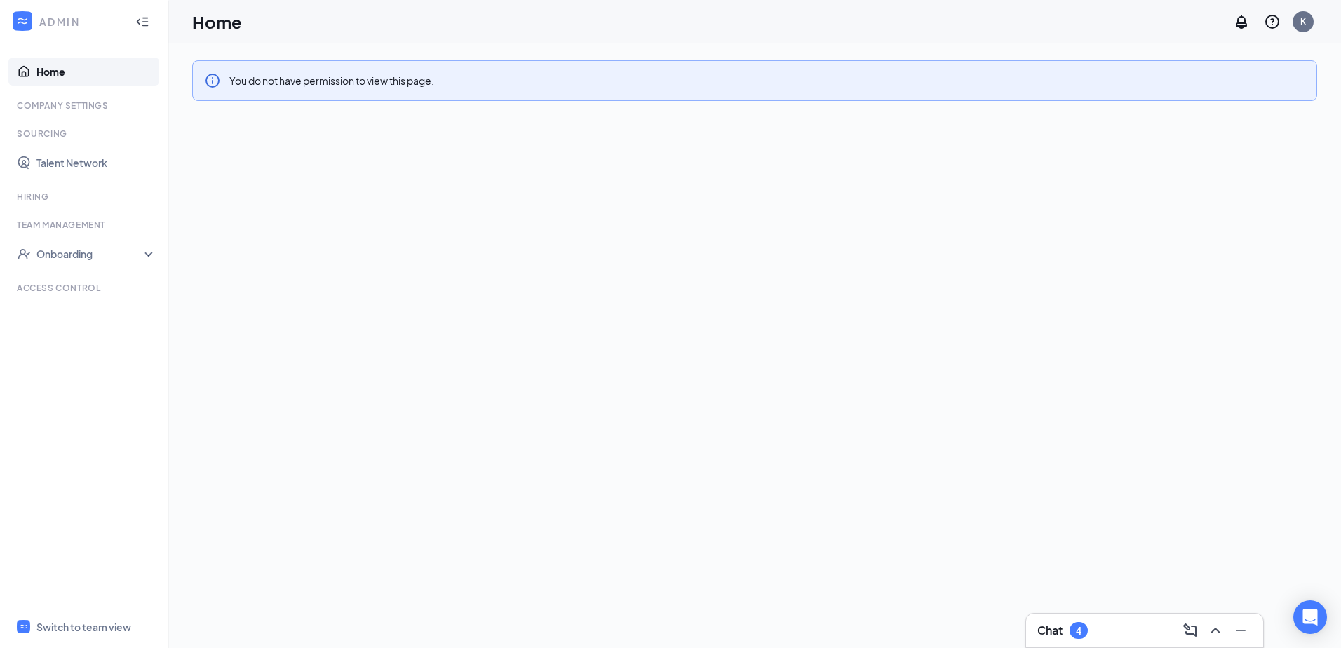
click at [56, 110] on div "Company Settings" at bounding box center [85, 106] width 137 height 12
click at [81, 163] on link "Talent Network" at bounding box center [96, 163] width 120 height 28
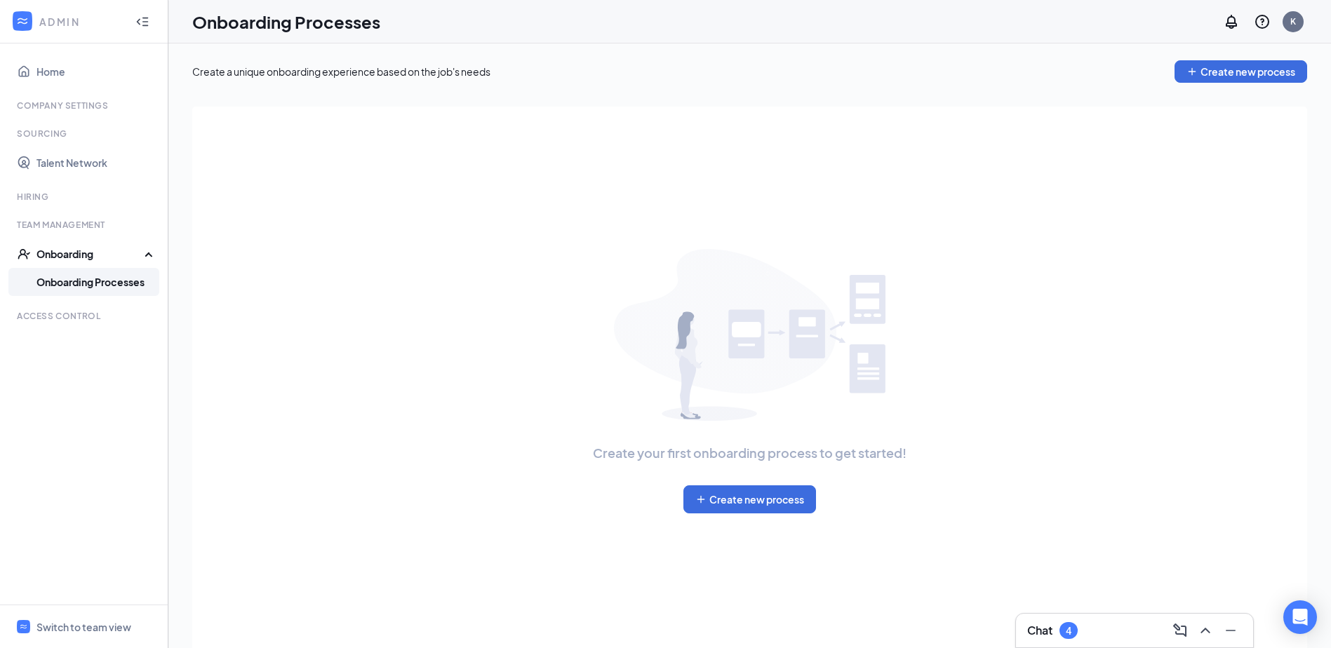
click at [85, 310] on div "Access control" at bounding box center [85, 316] width 137 height 12
click at [145, 28] on icon "Collapse" at bounding box center [142, 22] width 14 height 14
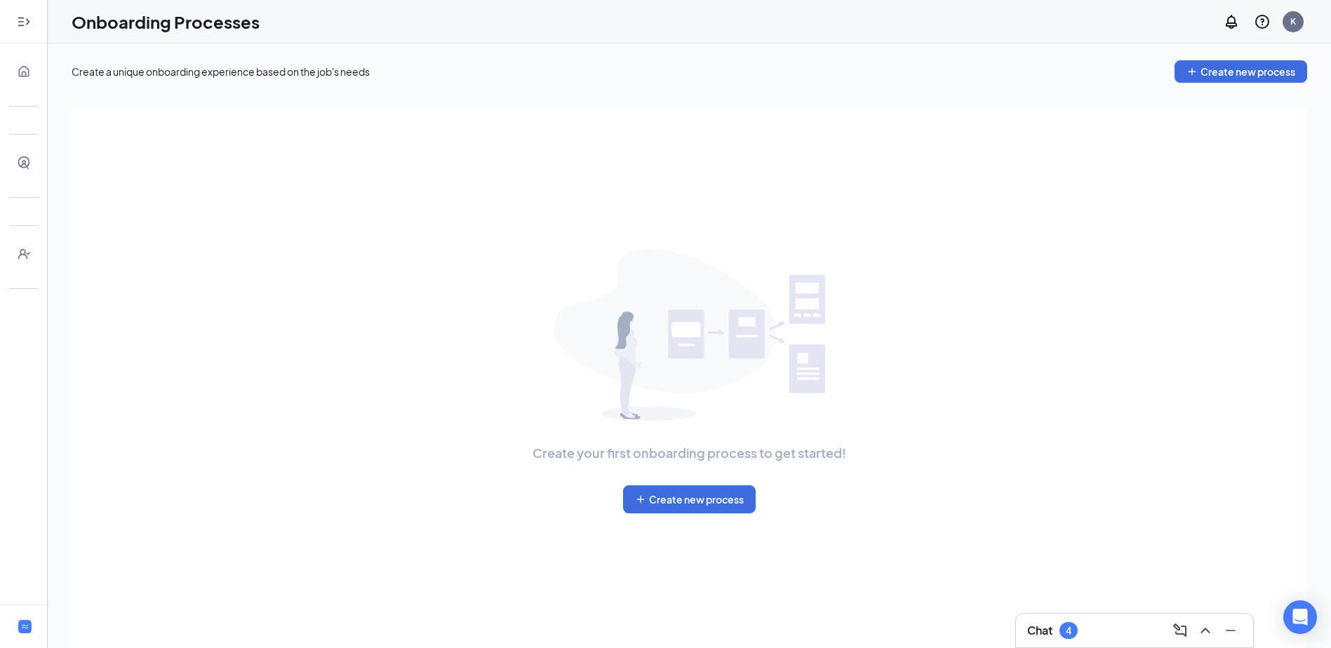
click at [11, 22] on div at bounding box center [24, 22] width 28 height 28
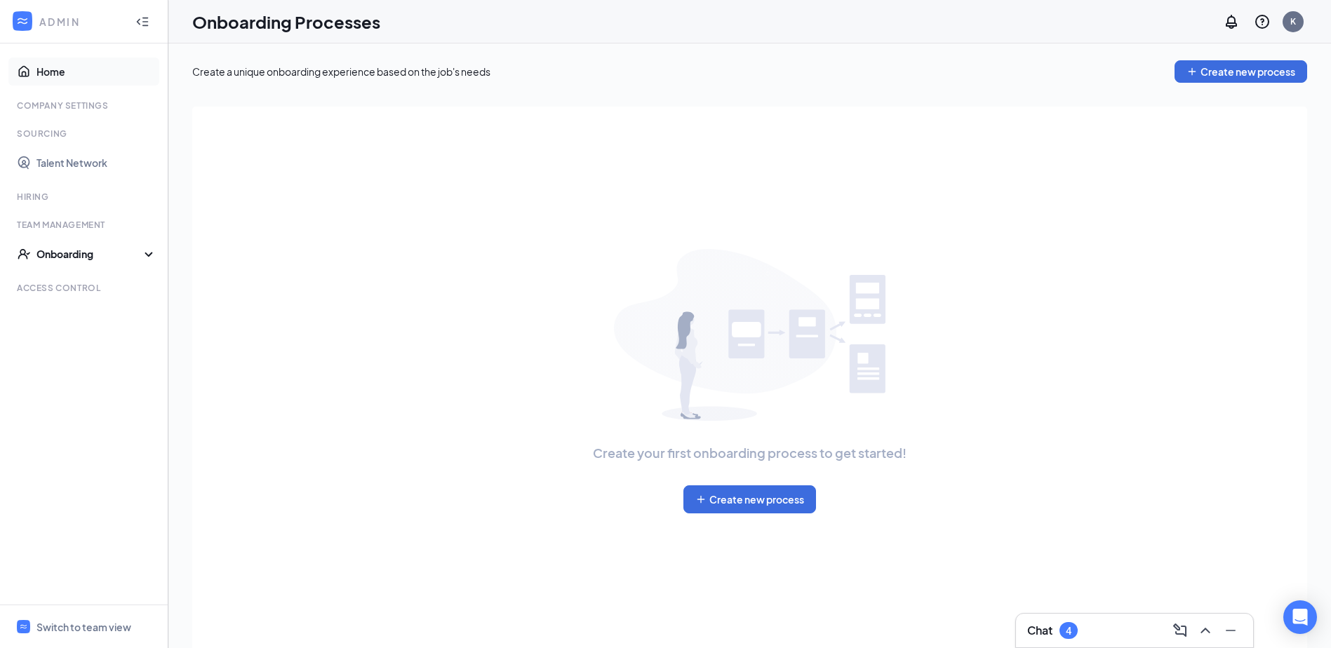
click at [43, 74] on link "Home" at bounding box center [96, 72] width 120 height 28
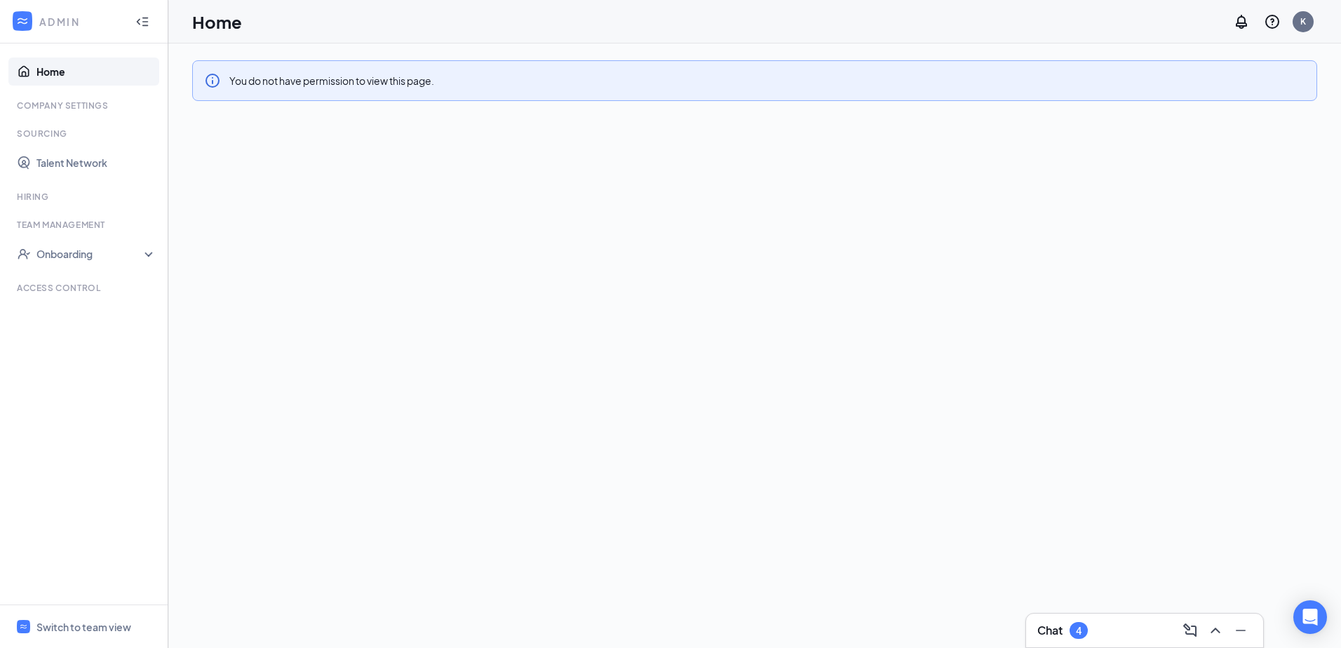
click at [43, 74] on link "Home" at bounding box center [96, 72] width 120 height 28
click at [73, 108] on div "Company Settings" at bounding box center [85, 106] width 137 height 12
click at [75, 163] on link "Talent Network" at bounding box center [96, 163] width 120 height 28
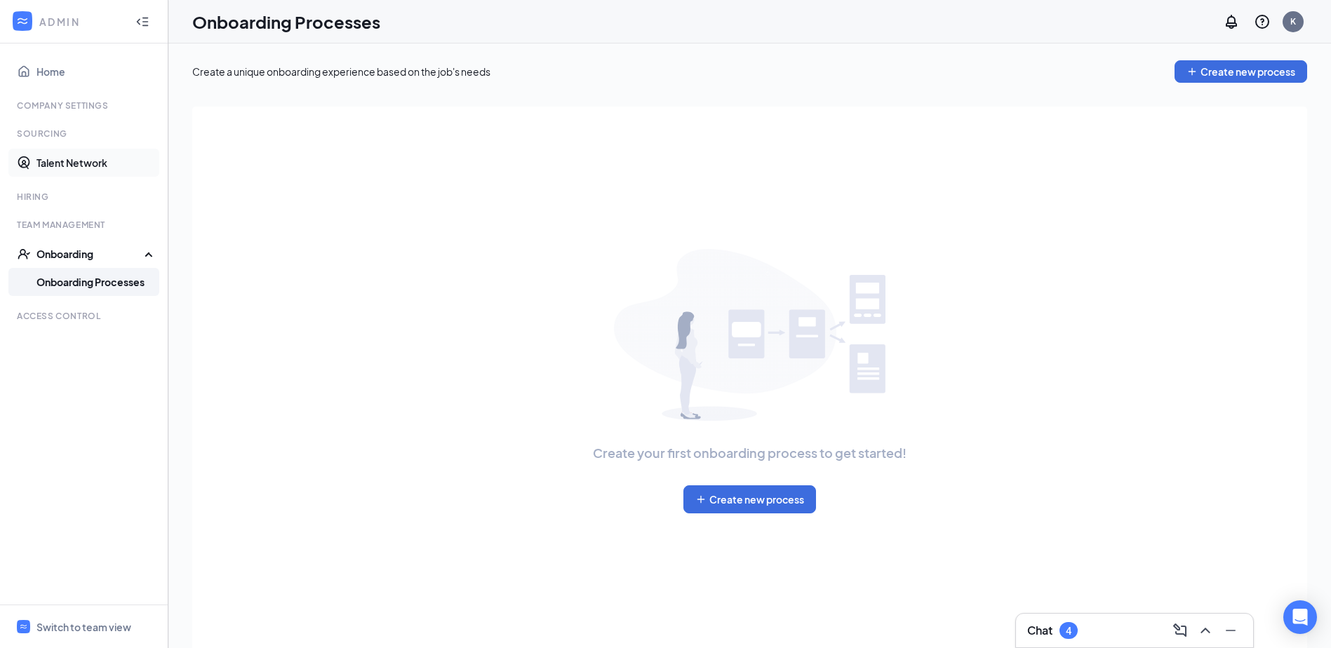
click at [62, 159] on link "Talent Network" at bounding box center [96, 163] width 120 height 28
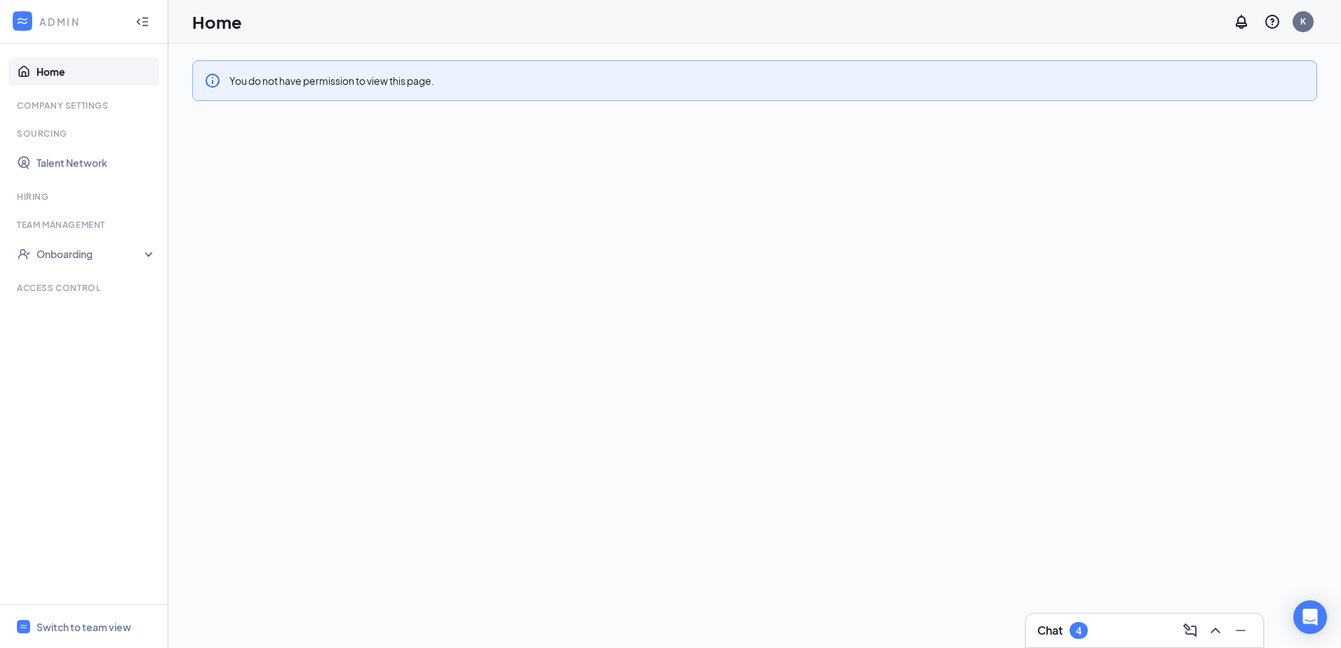
click at [109, 101] on div "Company Settings" at bounding box center [85, 106] width 137 height 12
click at [78, 160] on link "Talent Network" at bounding box center [96, 163] width 120 height 28
click at [59, 76] on link "Home" at bounding box center [96, 72] width 120 height 28
drag, startPoint x: 75, startPoint y: 109, endPoint x: 62, endPoint y: 119, distance: 16.0
click at [75, 109] on div "Company Settings" at bounding box center [85, 106] width 137 height 12
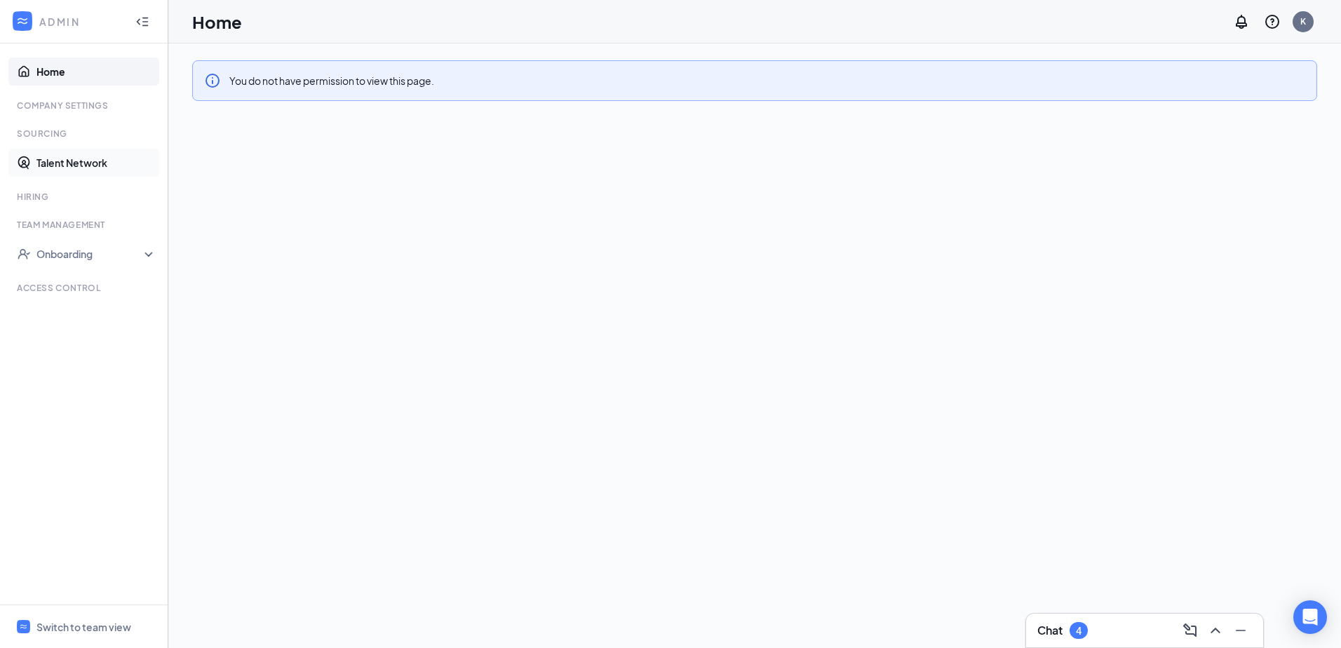
click at [54, 166] on link "Talent Network" at bounding box center [96, 163] width 120 height 28
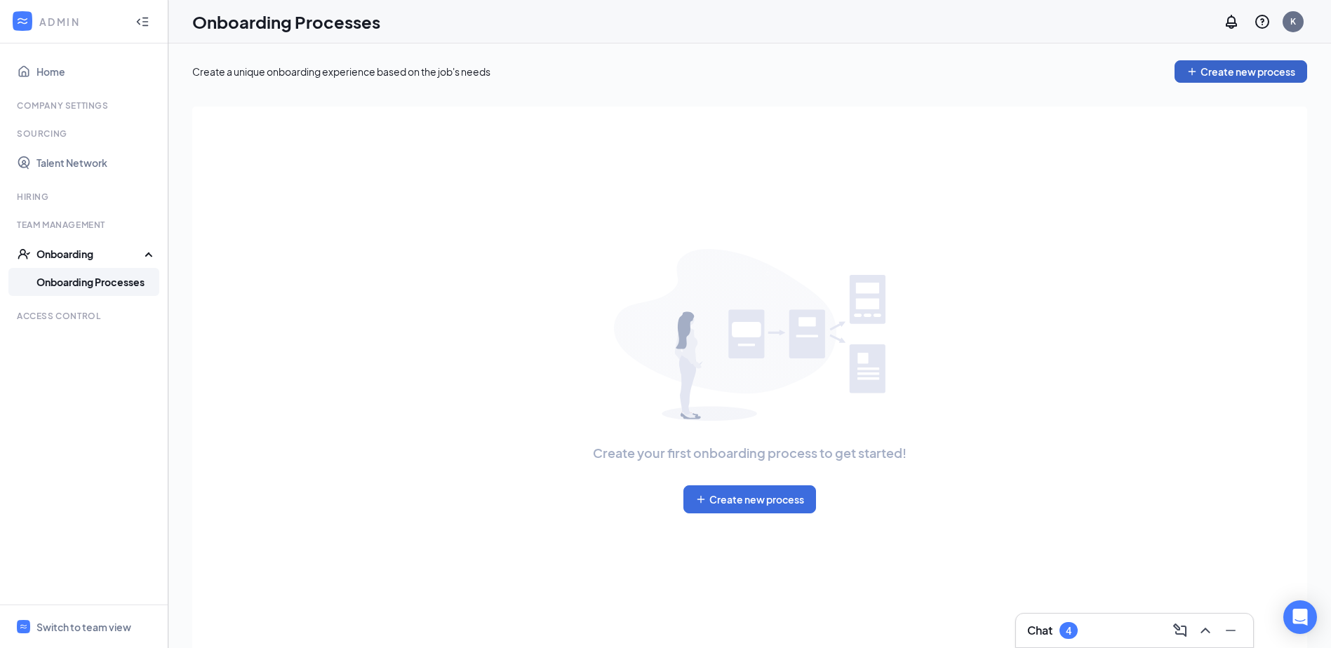
click at [1271, 69] on button "Create new process" at bounding box center [1240, 71] width 133 height 22
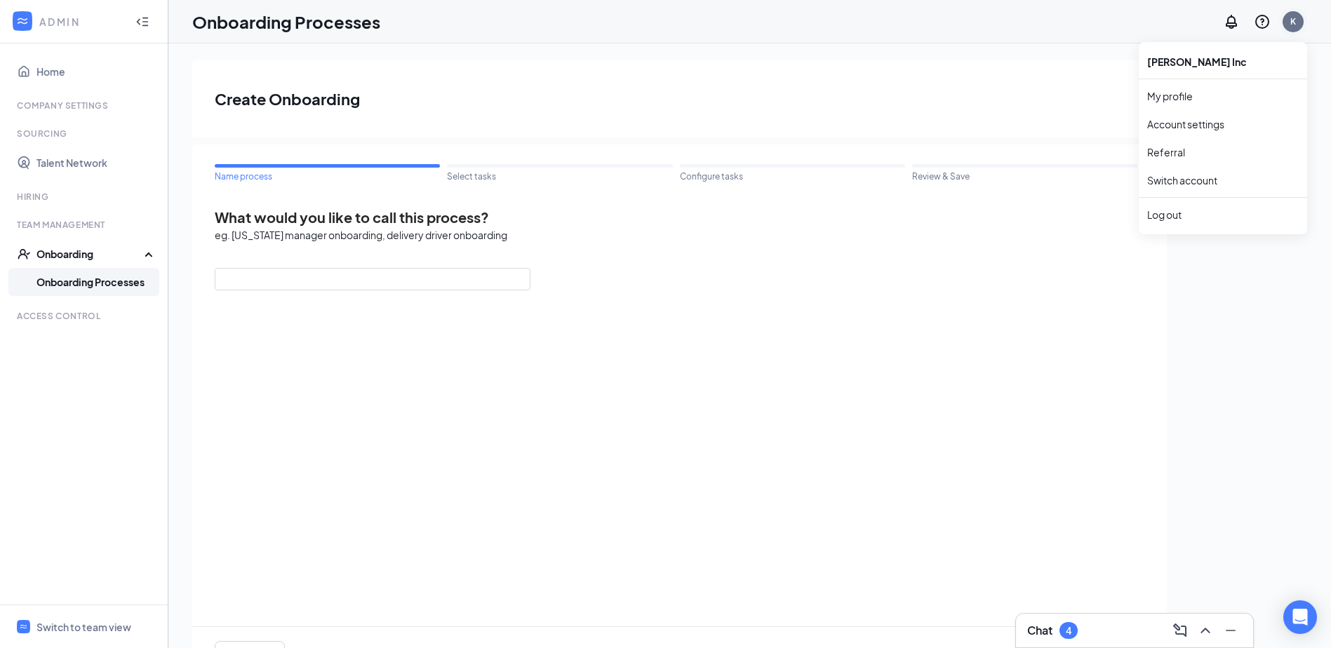
click at [1295, 26] on div "K" at bounding box center [1293, 21] width 6 height 12
click at [1189, 101] on link "My profile" at bounding box center [1223, 96] width 152 height 14
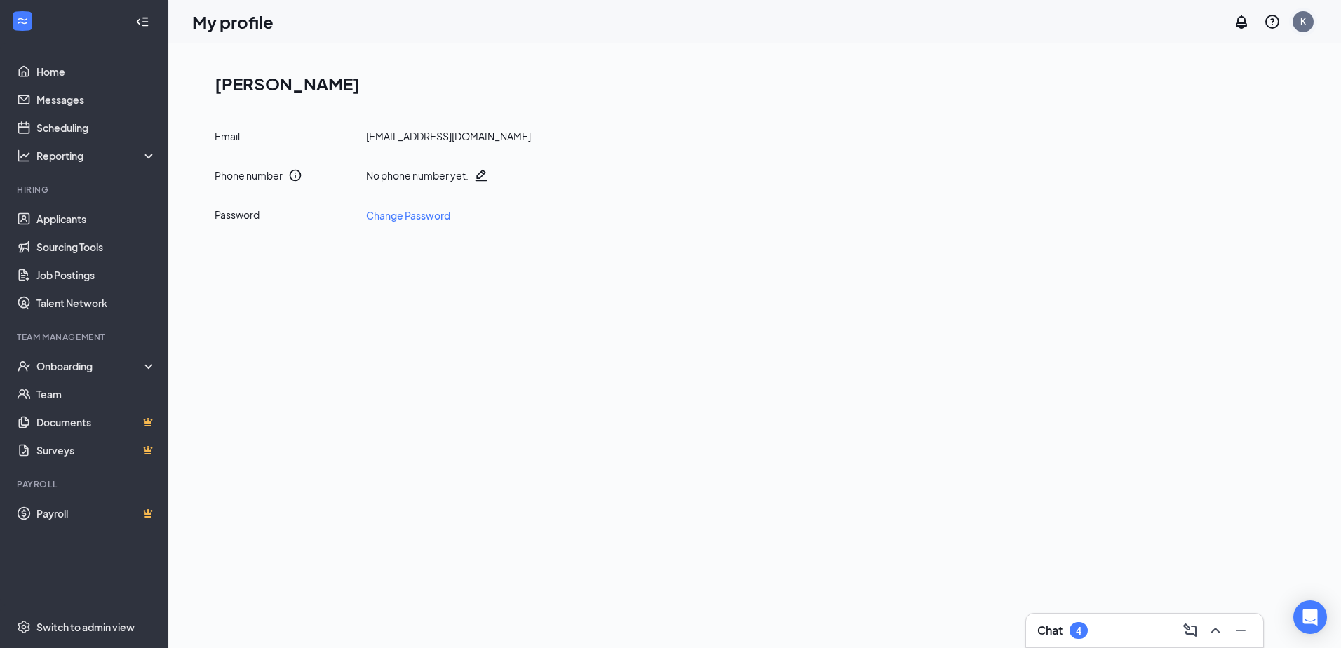
click at [1310, 22] on div "K" at bounding box center [1303, 21] width 21 height 21
click at [1234, 129] on link "Account settings" at bounding box center [1233, 124] width 152 height 14
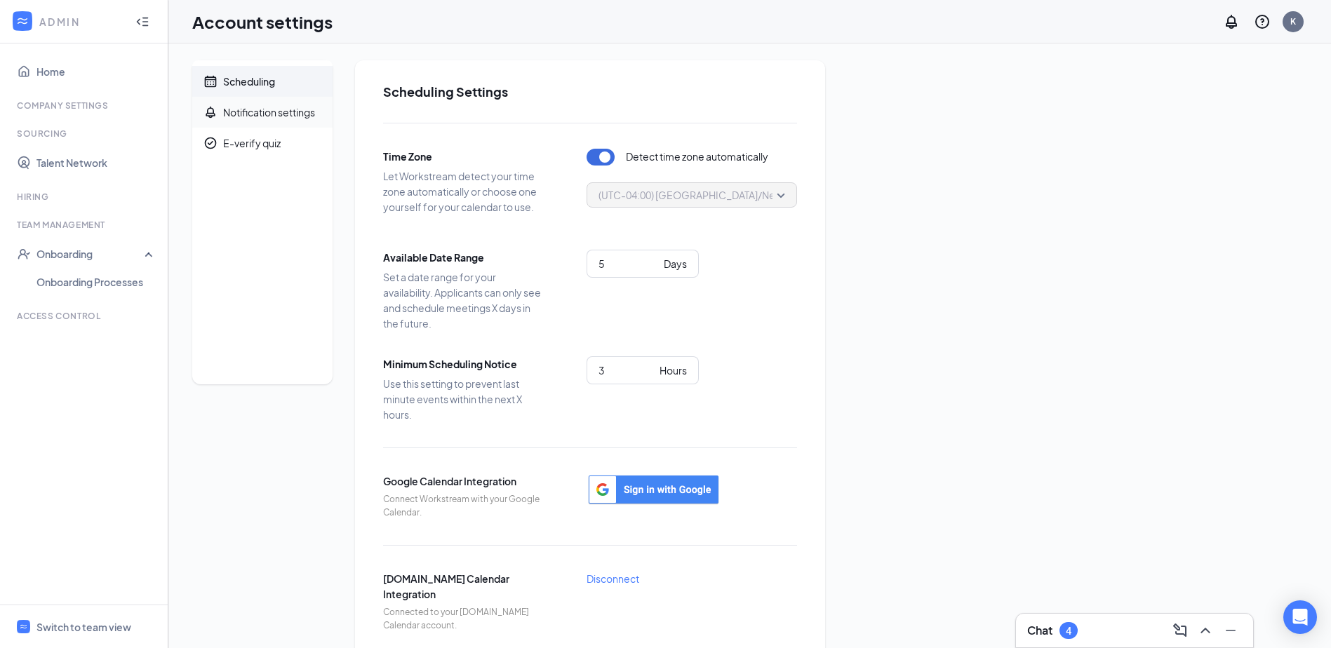
click at [283, 111] on div "Notification settings" at bounding box center [269, 112] width 92 height 14
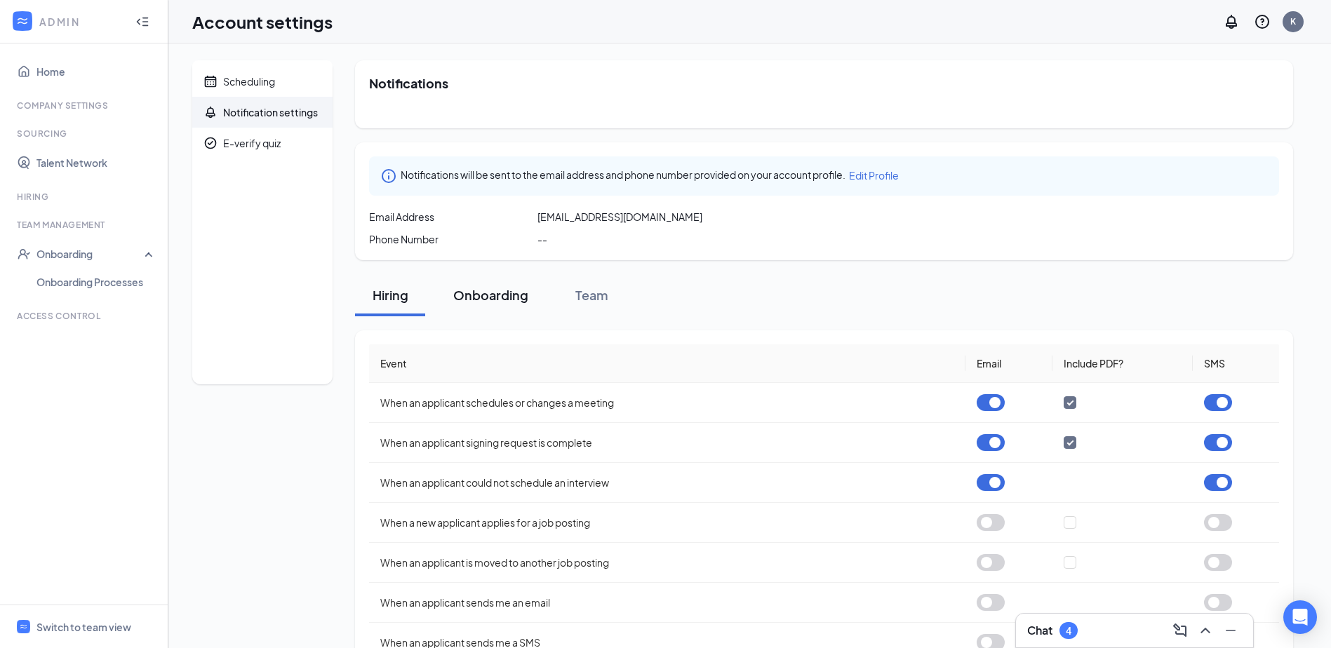
click at [496, 304] on button "Onboarding" at bounding box center [490, 295] width 103 height 42
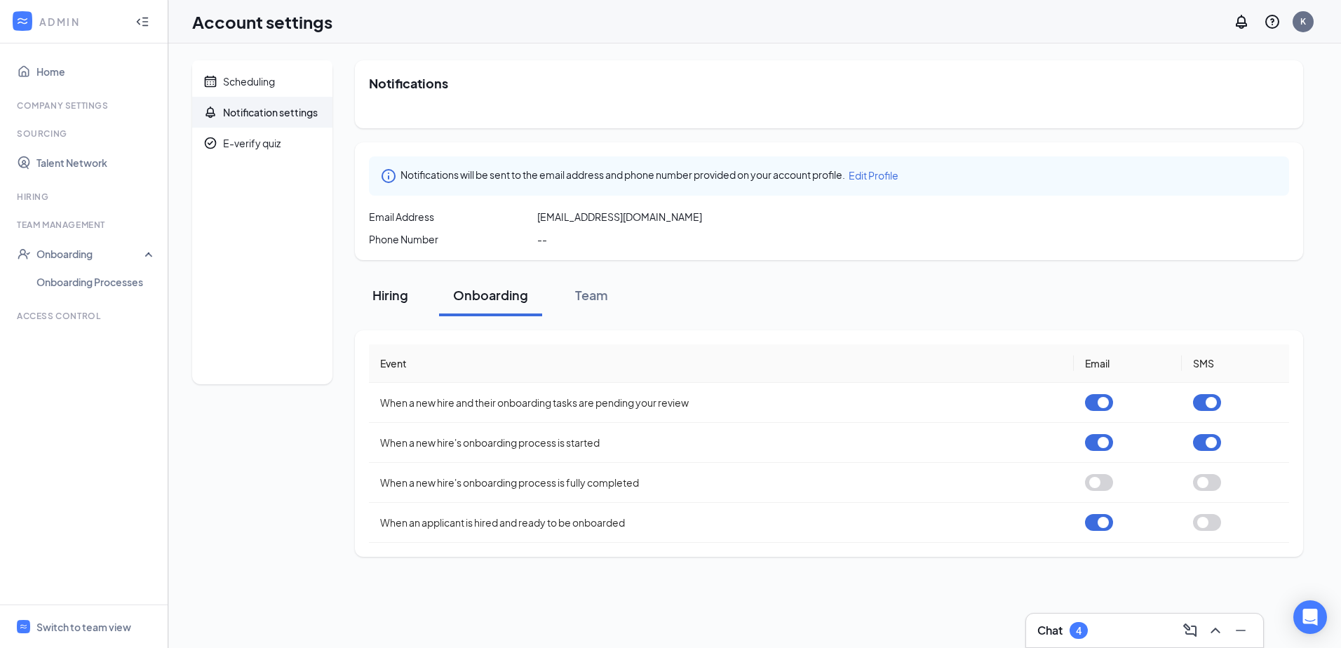
click at [381, 293] on div "Hiring" at bounding box center [390, 295] width 42 height 18
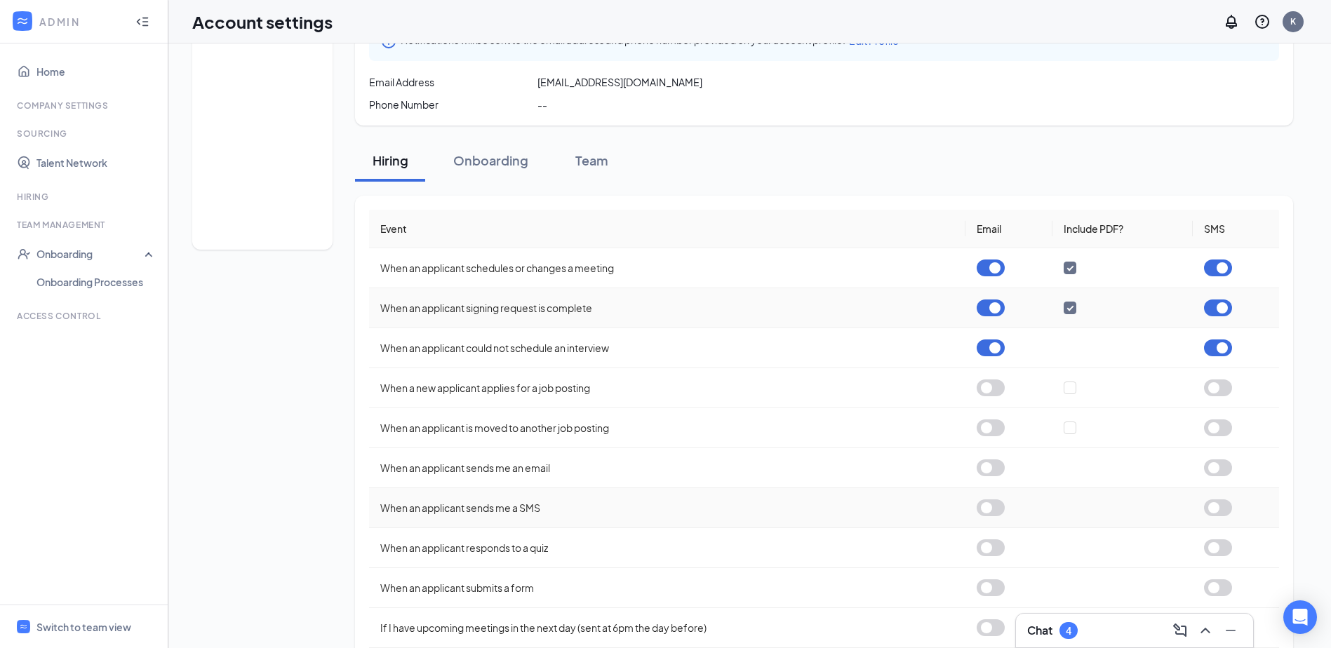
scroll to position [166, 0]
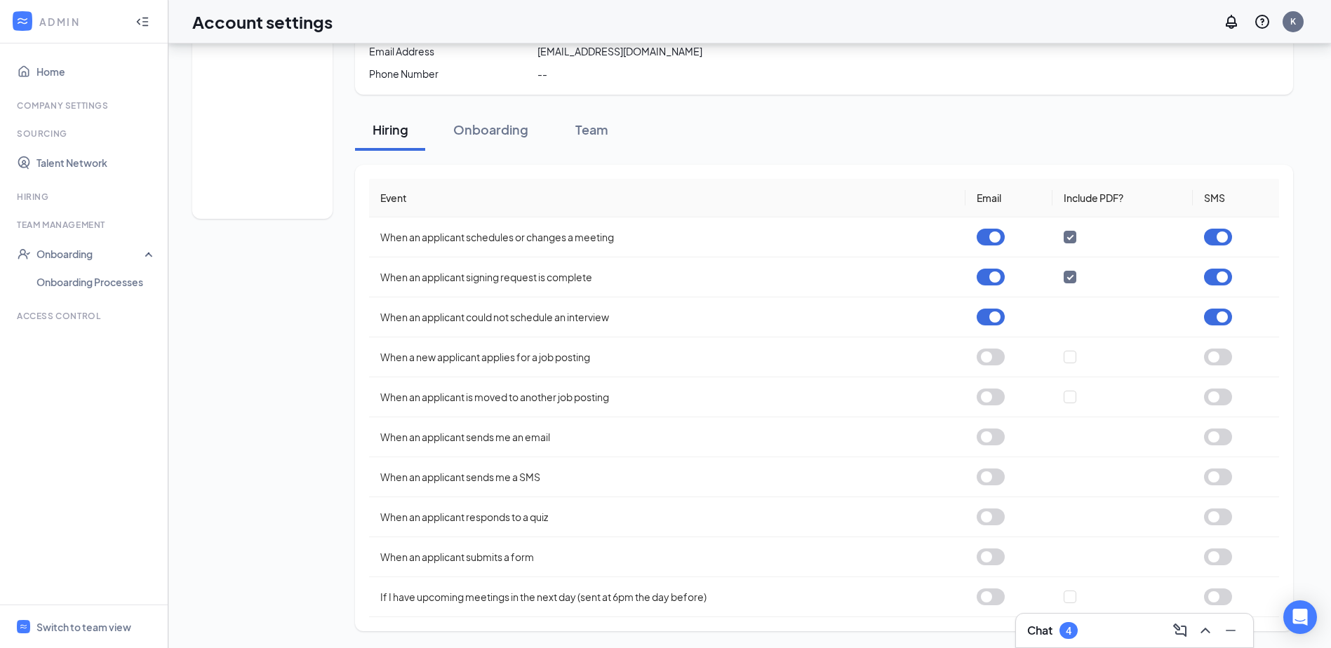
click at [1089, 635] on div "Chat 4" at bounding box center [1134, 630] width 215 height 22
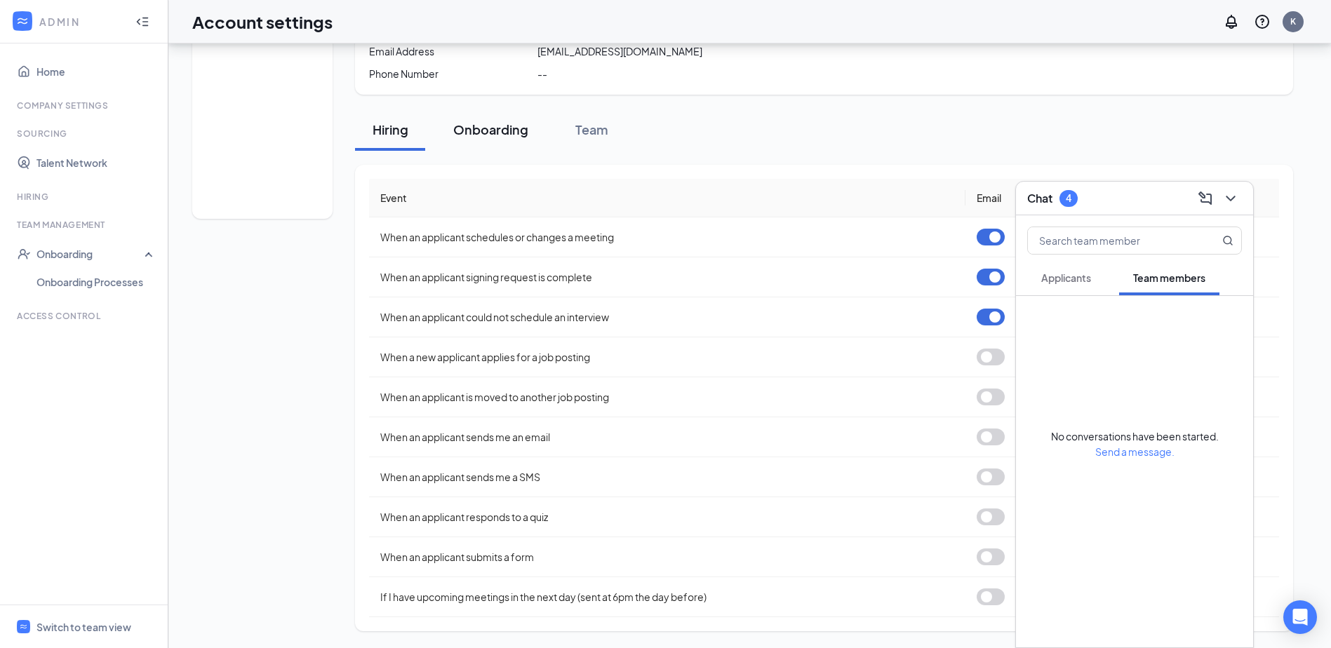
click at [490, 132] on div "Onboarding" at bounding box center [490, 130] width 75 height 18
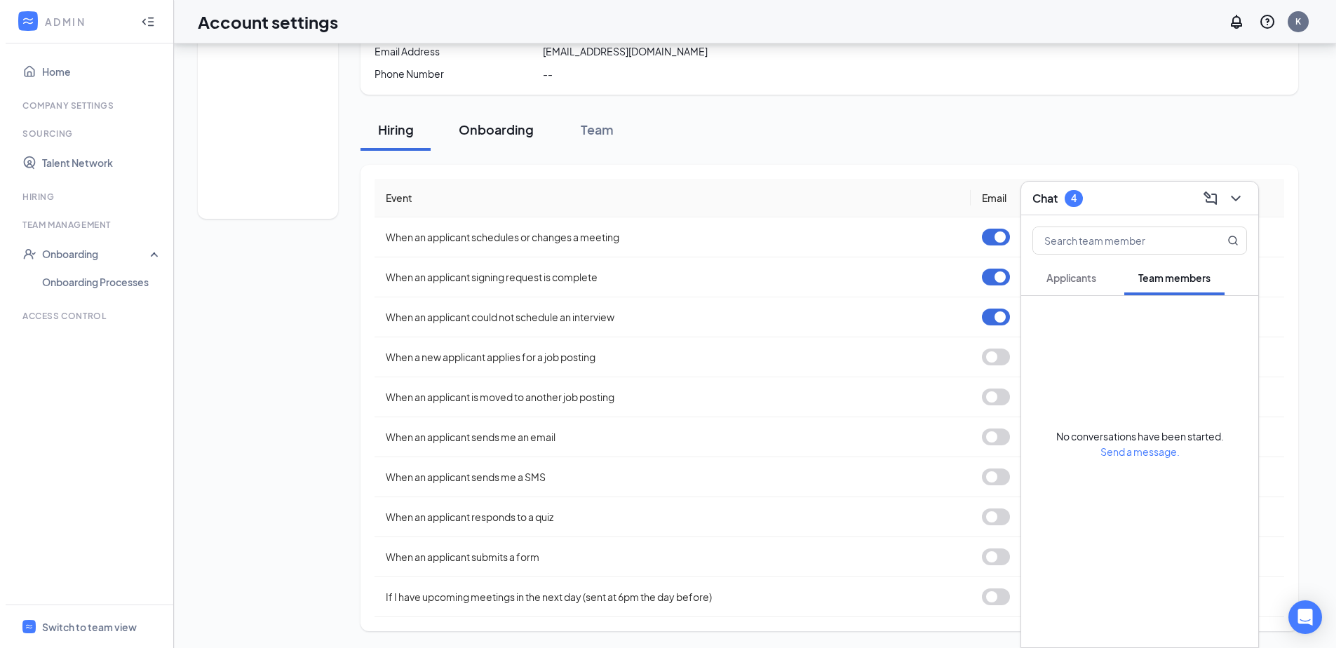
scroll to position [0, 0]
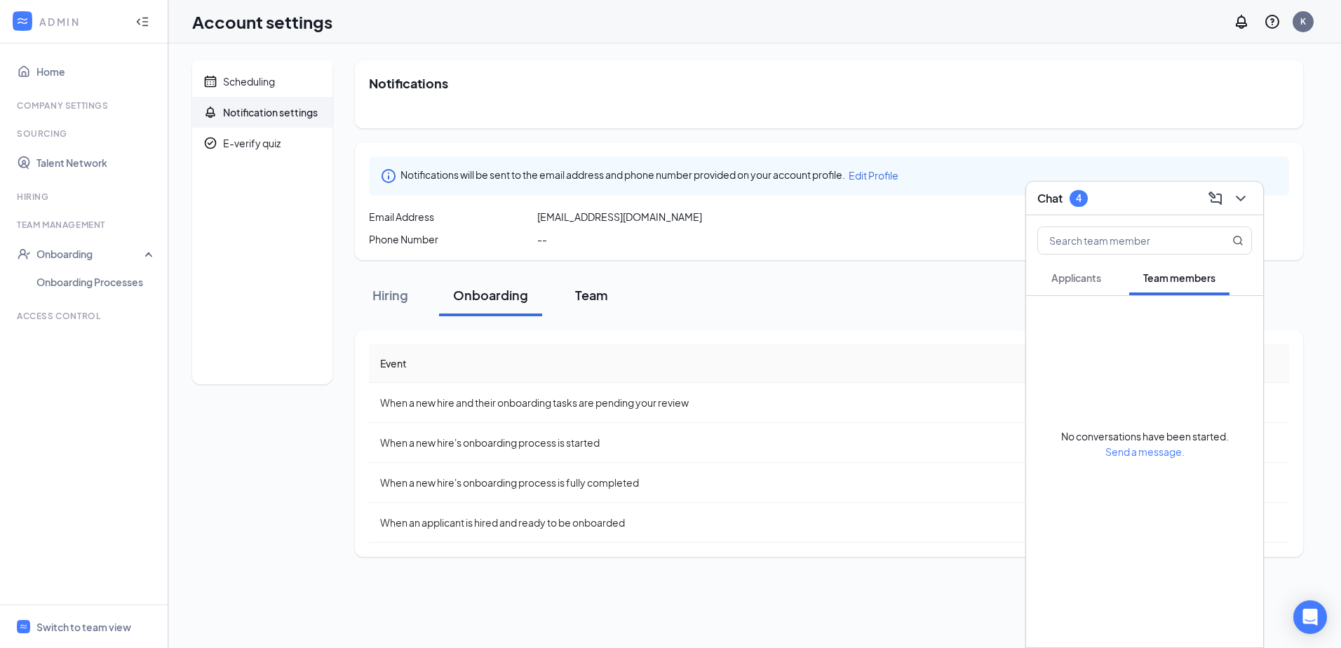
click at [590, 297] on div "Team" at bounding box center [591, 295] width 42 height 18
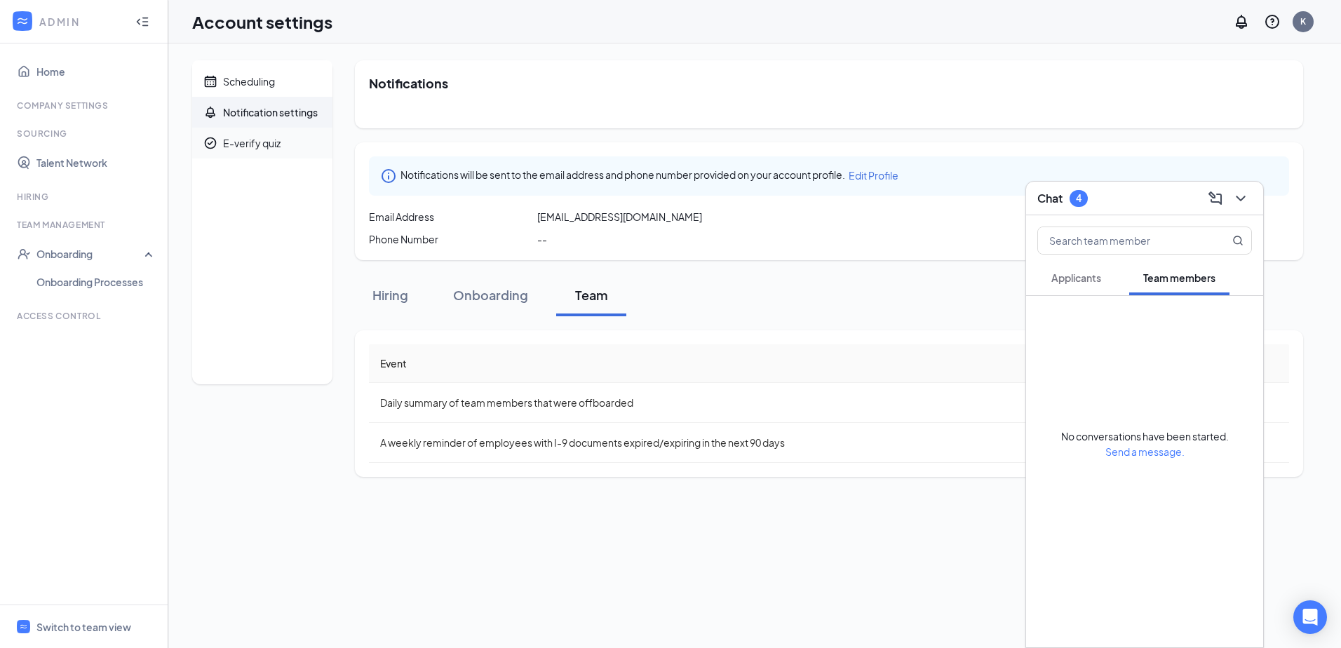
click at [236, 145] on div "E-verify quiz" at bounding box center [252, 143] width 58 height 14
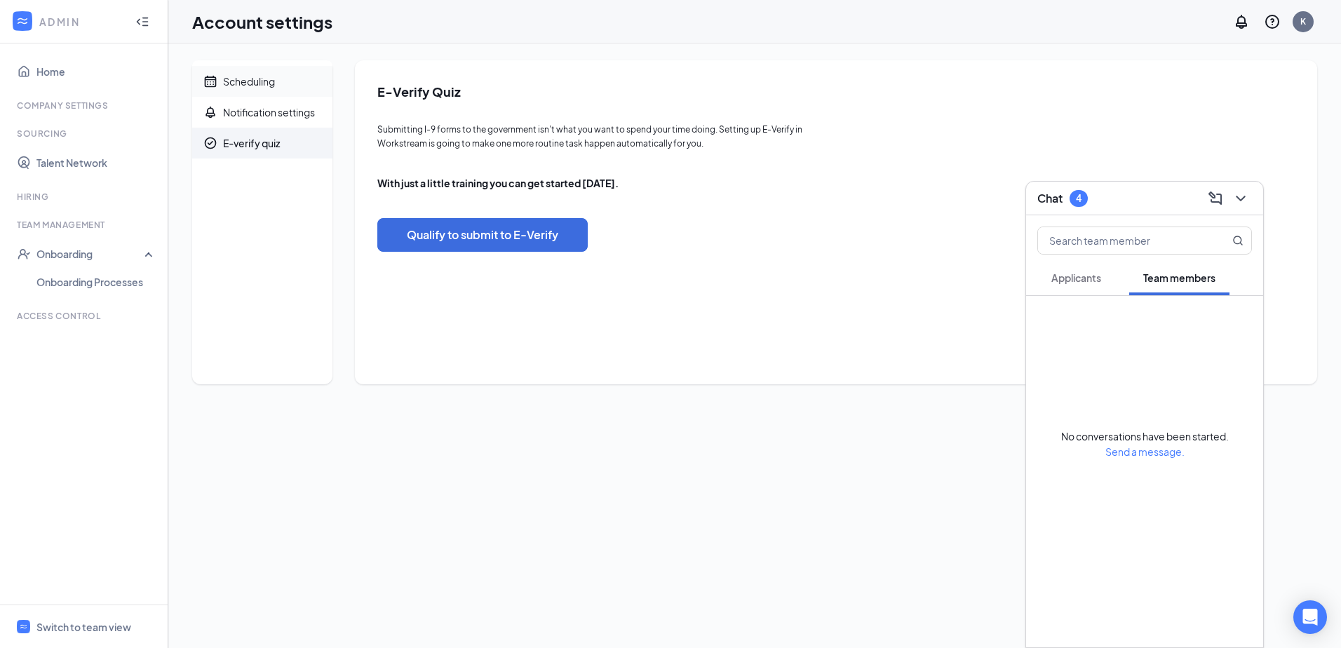
click at [258, 74] on span "Scheduling" at bounding box center [272, 81] width 98 height 31
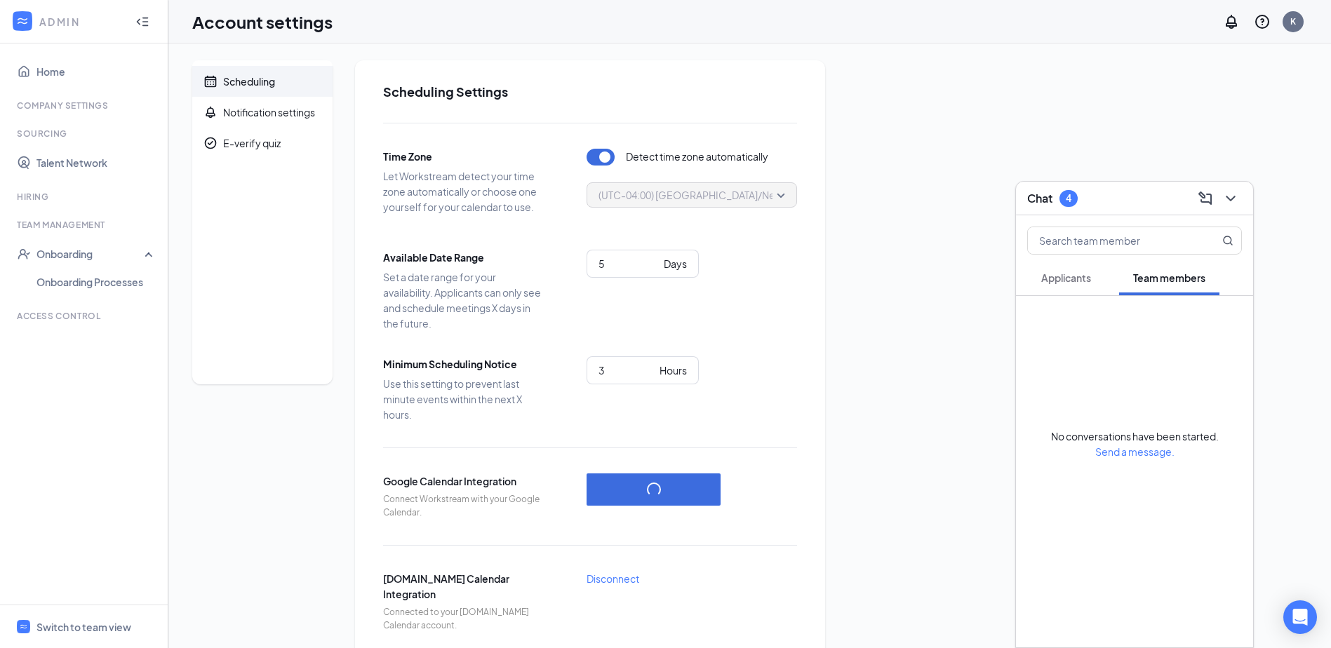
click at [46, 133] on div "Sourcing" at bounding box center [85, 134] width 137 height 12
click at [68, 105] on div "Company Settings" at bounding box center [85, 106] width 137 height 12
click at [73, 254] on div "Onboarding" at bounding box center [90, 254] width 108 height 14
click at [75, 260] on div "Onboarding" at bounding box center [90, 254] width 108 height 14
click at [75, 320] on div "Access control" at bounding box center [85, 316] width 137 height 12
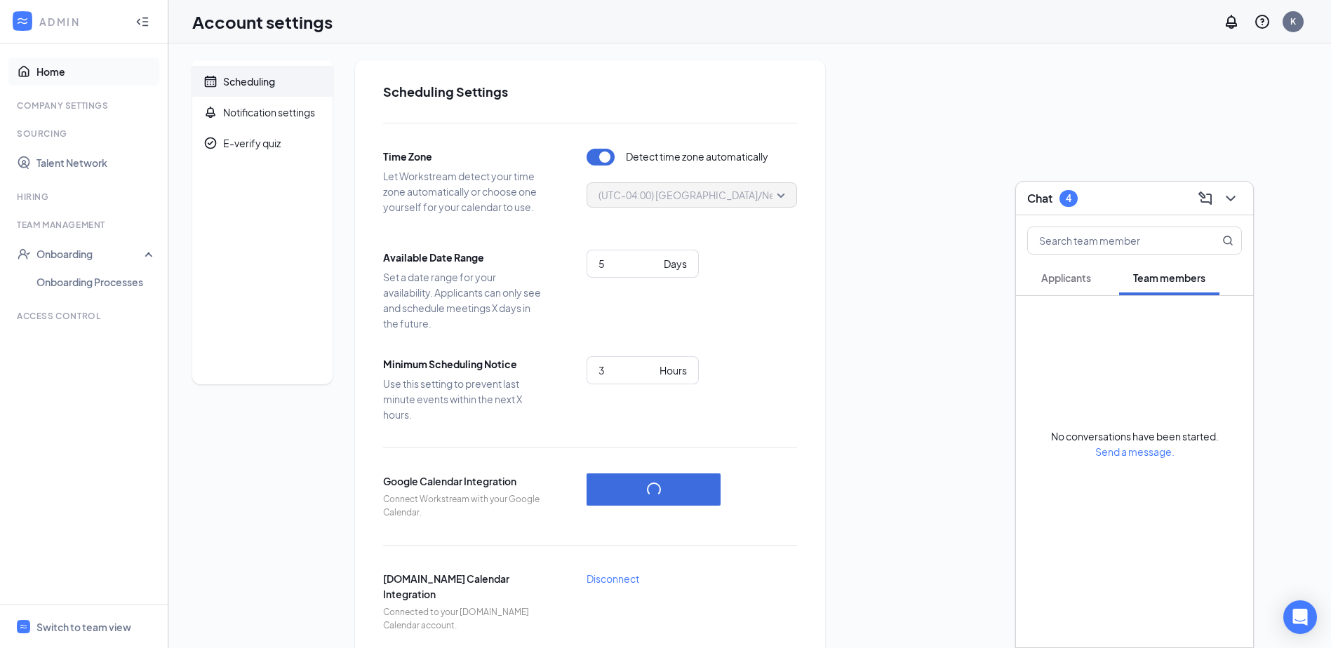
click at [41, 67] on link "Home" at bounding box center [96, 72] width 120 height 28
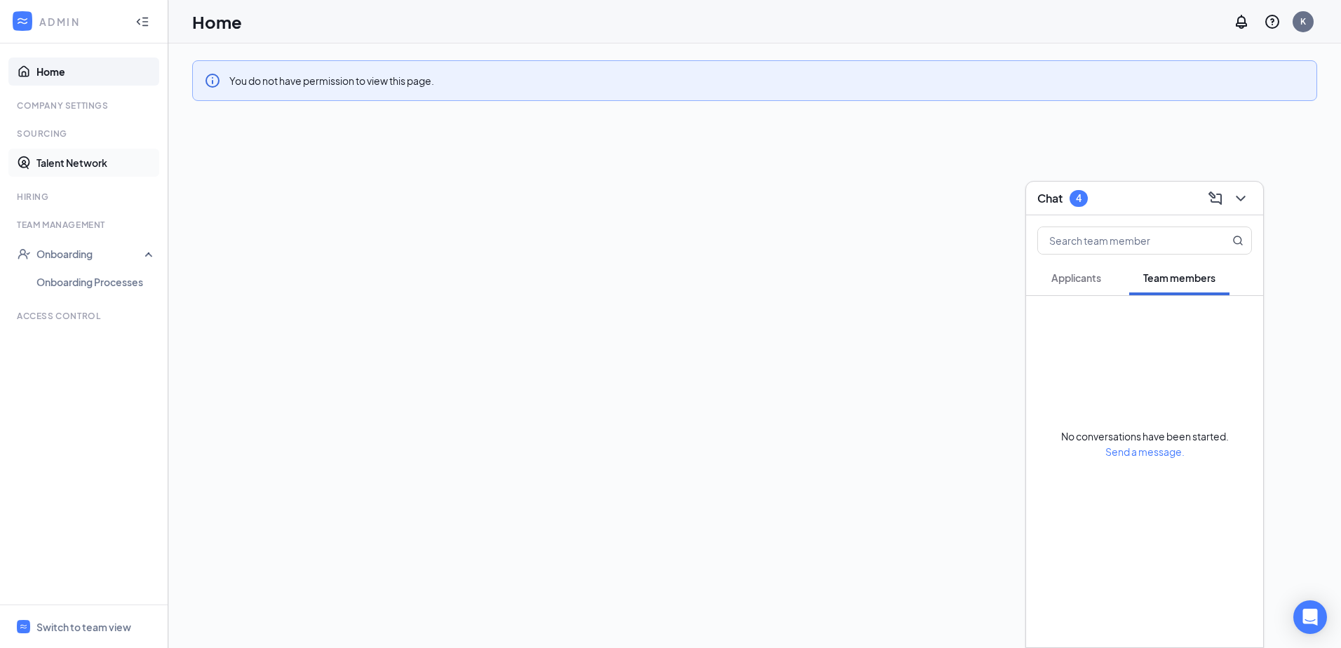
click at [55, 162] on link "Talent Network" at bounding box center [96, 163] width 120 height 28
click at [67, 163] on link "Talent Network" at bounding box center [96, 163] width 120 height 28
click at [1241, 198] on icon "ChevronDown" at bounding box center [1240, 198] width 17 height 17
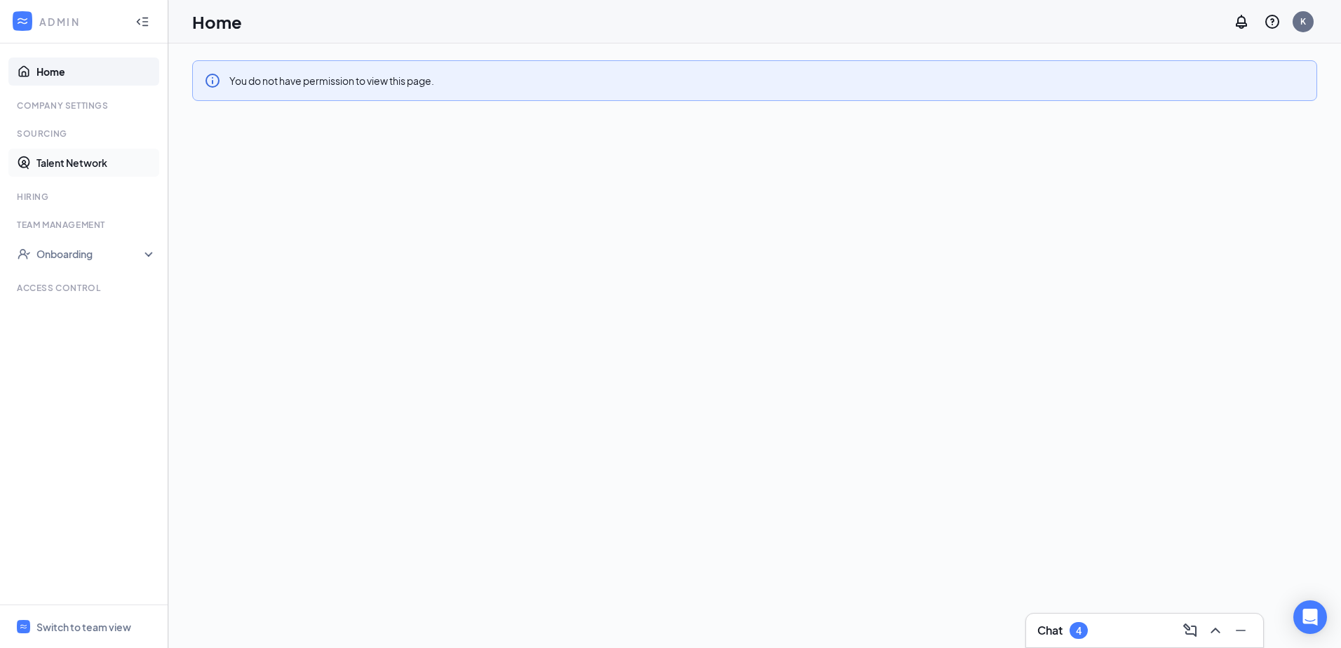
click at [95, 165] on link "Talent Network" at bounding box center [96, 163] width 120 height 28
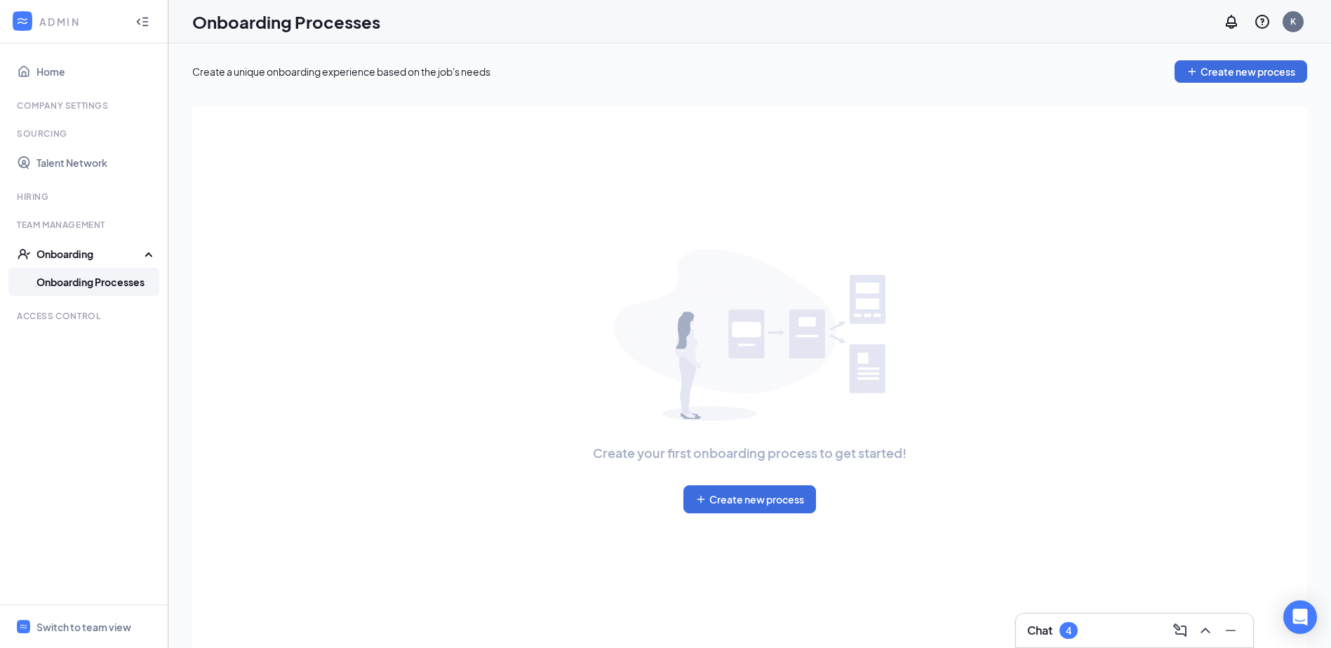
click at [146, 15] on div at bounding box center [142, 22] width 28 height 28
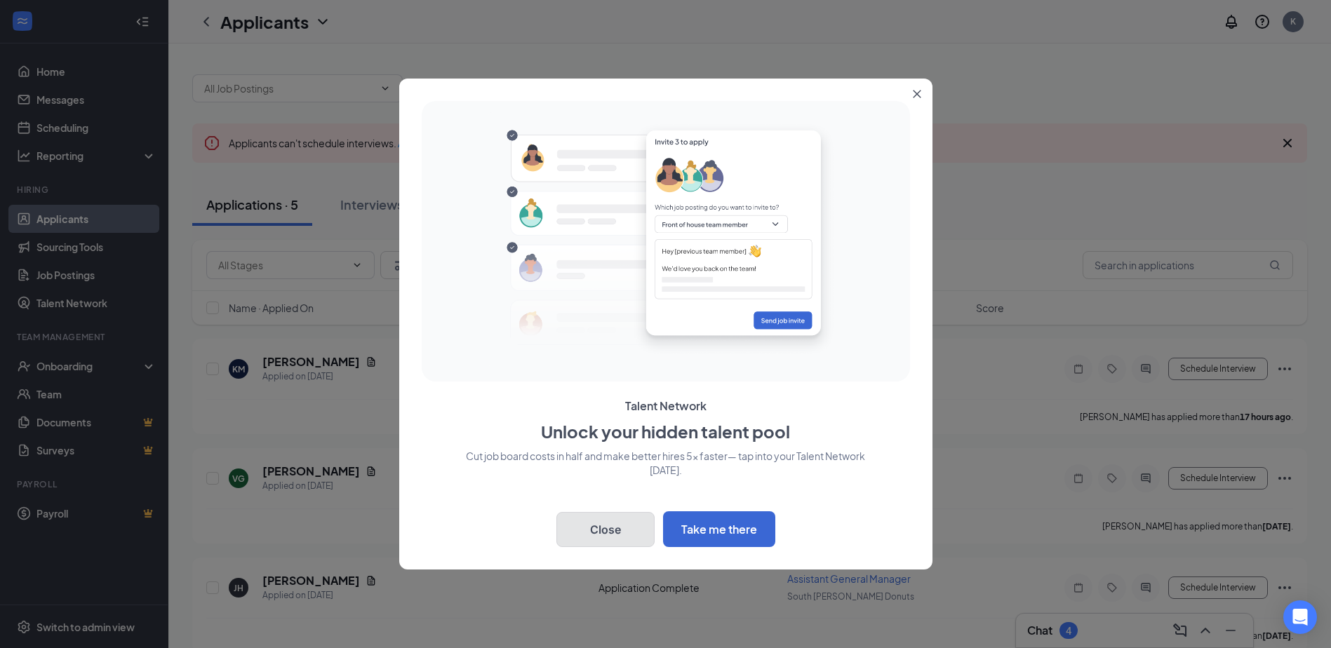
click at [635, 523] on button "Close" at bounding box center [605, 529] width 98 height 35
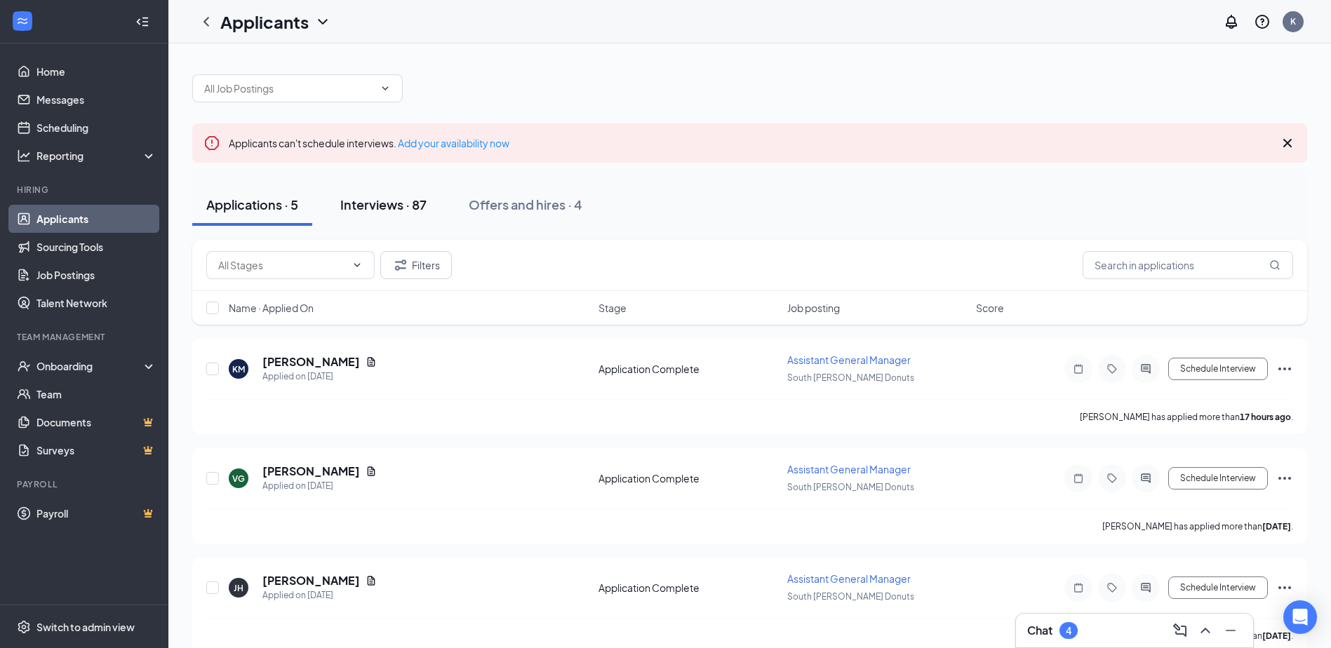
click at [408, 205] on div "Interviews · 87" at bounding box center [383, 205] width 86 height 18
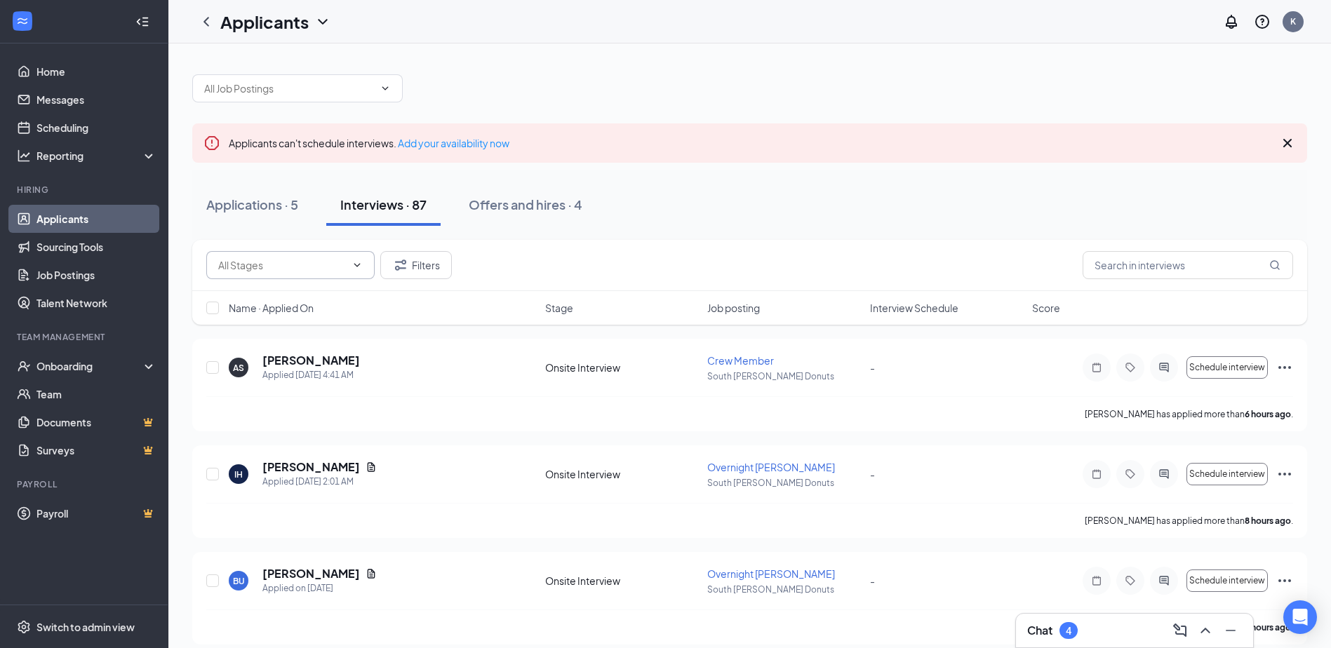
click at [358, 262] on icon "ChevronDown" at bounding box center [356, 265] width 11 height 11
click at [358, 262] on icon "ChevronUp" at bounding box center [356, 265] width 11 height 11
click at [56, 245] on link "Sourcing Tools" at bounding box center [96, 247] width 120 height 28
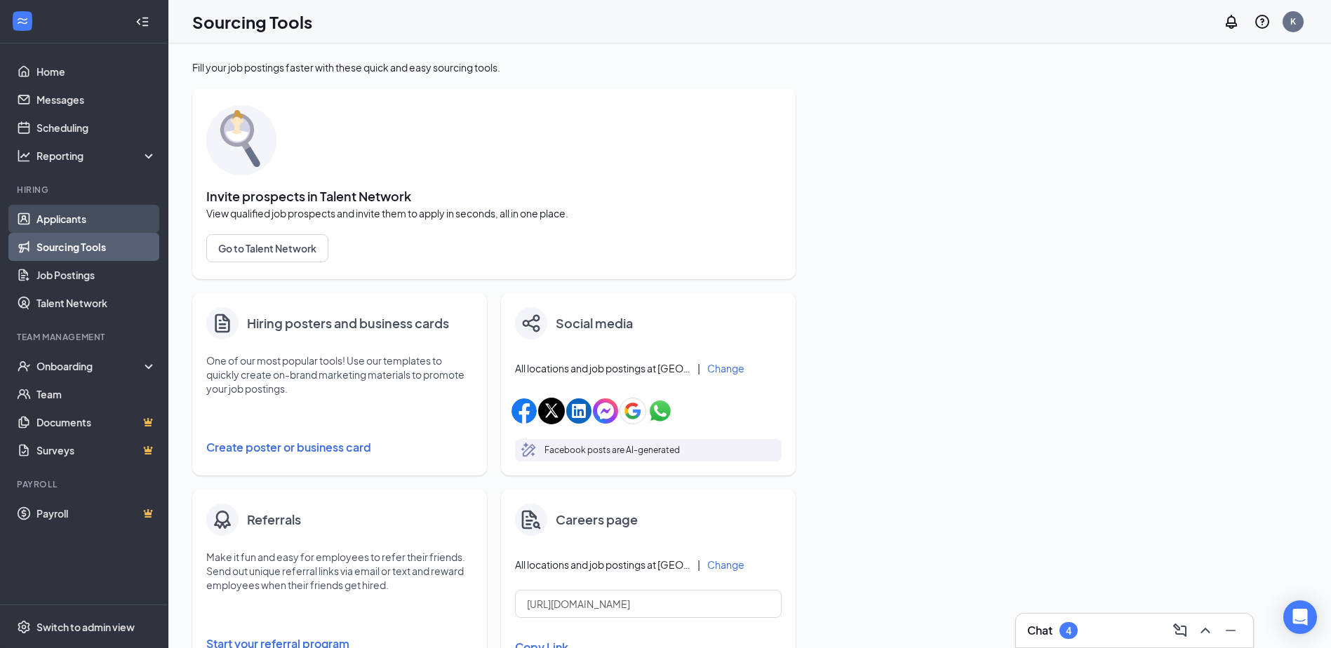
click at [51, 218] on link "Applicants" at bounding box center [96, 219] width 120 height 28
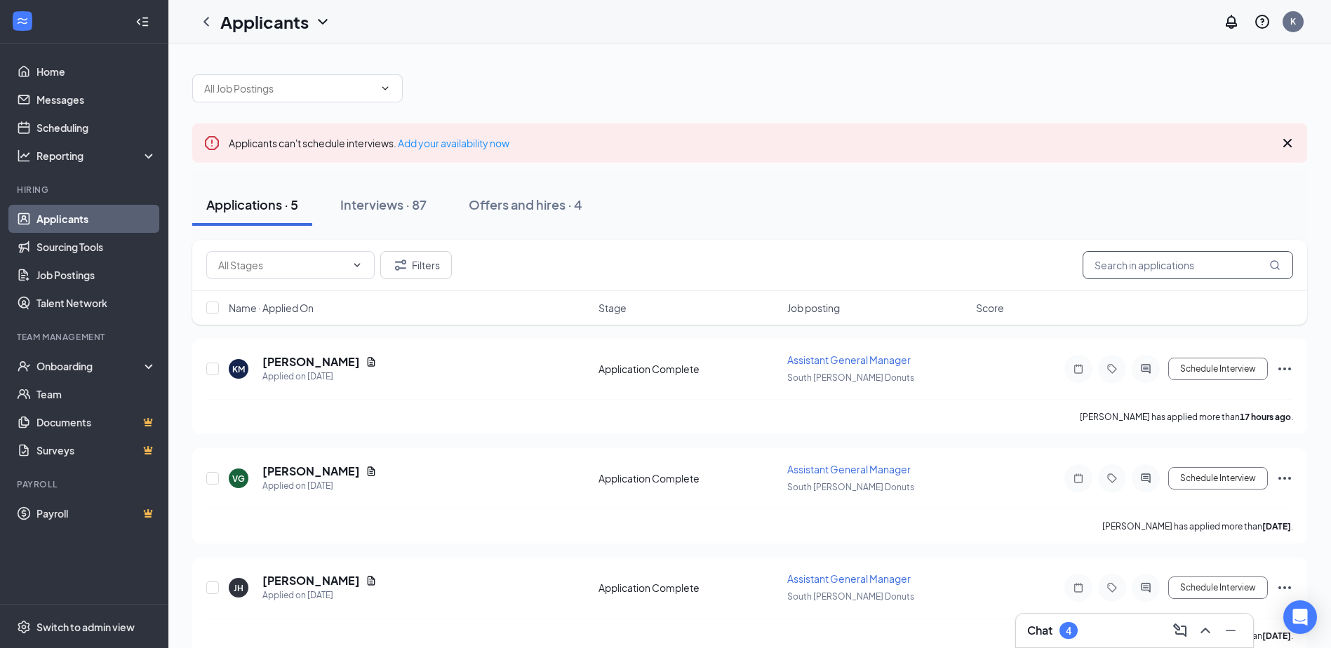
click at [1197, 268] on input "text" at bounding box center [1187, 265] width 210 height 28
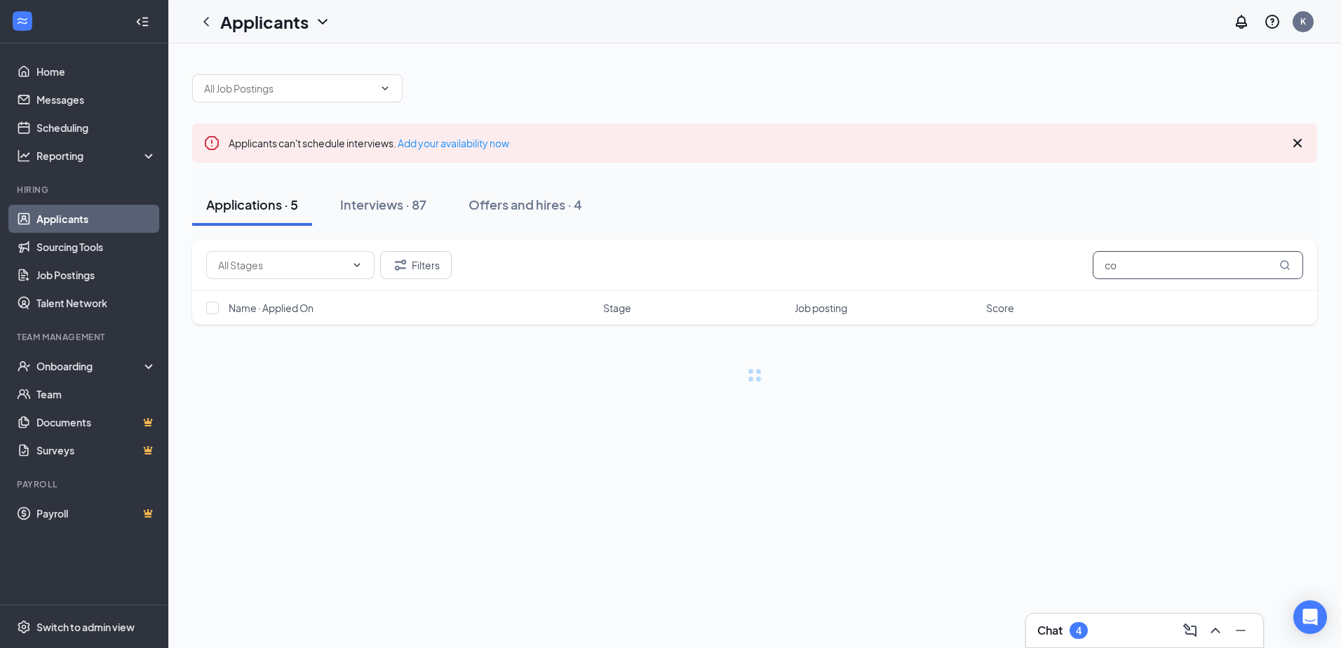
type input "c"
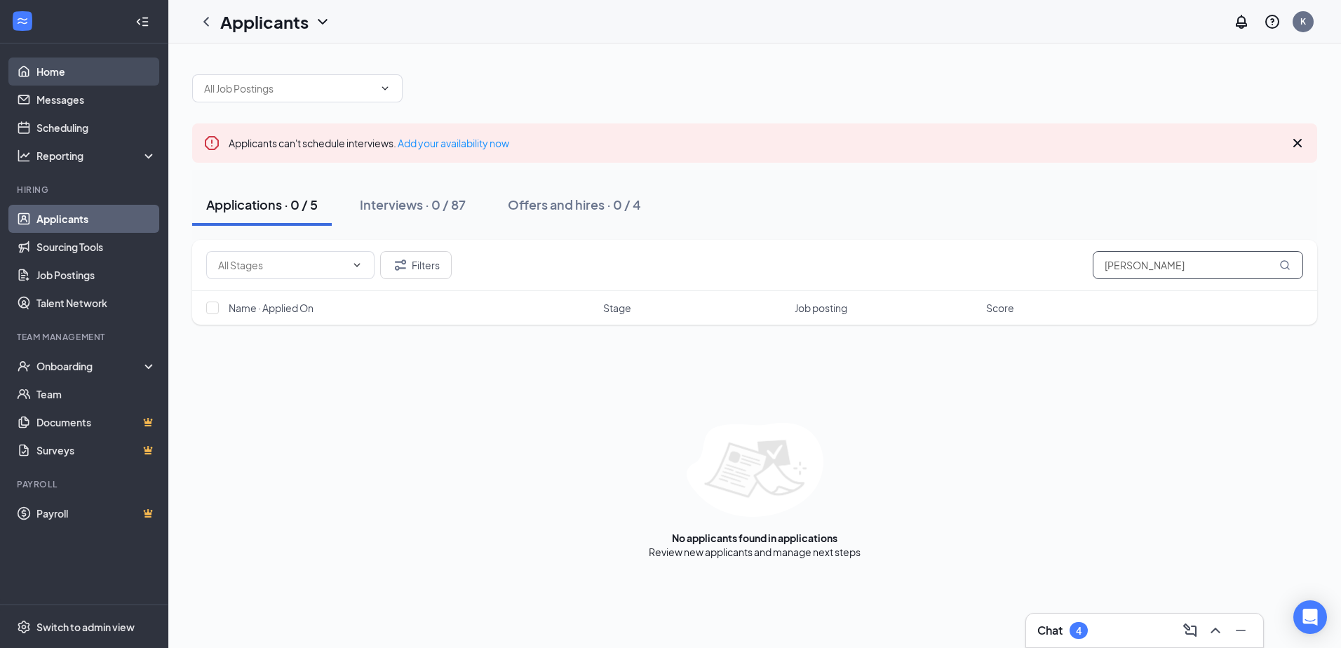
type input "courtney"
click at [58, 67] on link "Home" at bounding box center [96, 72] width 120 height 28
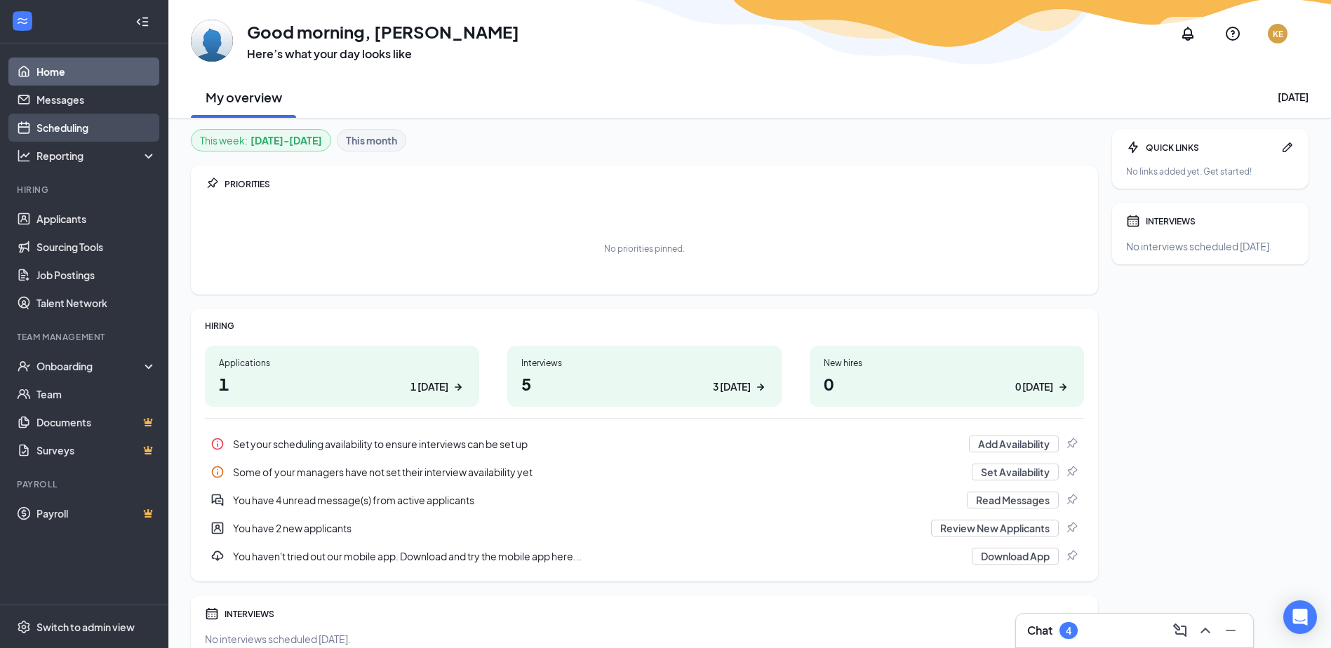
click at [108, 135] on link "Scheduling" at bounding box center [96, 128] width 120 height 28
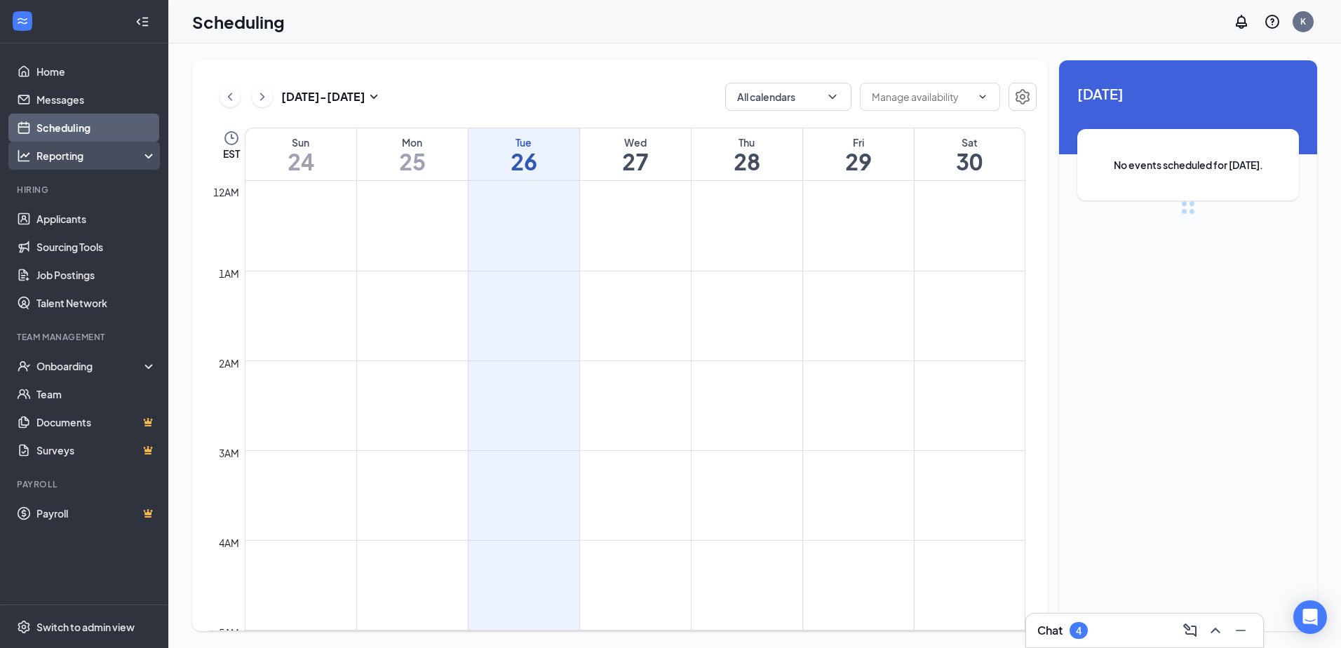
scroll to position [689, 0]
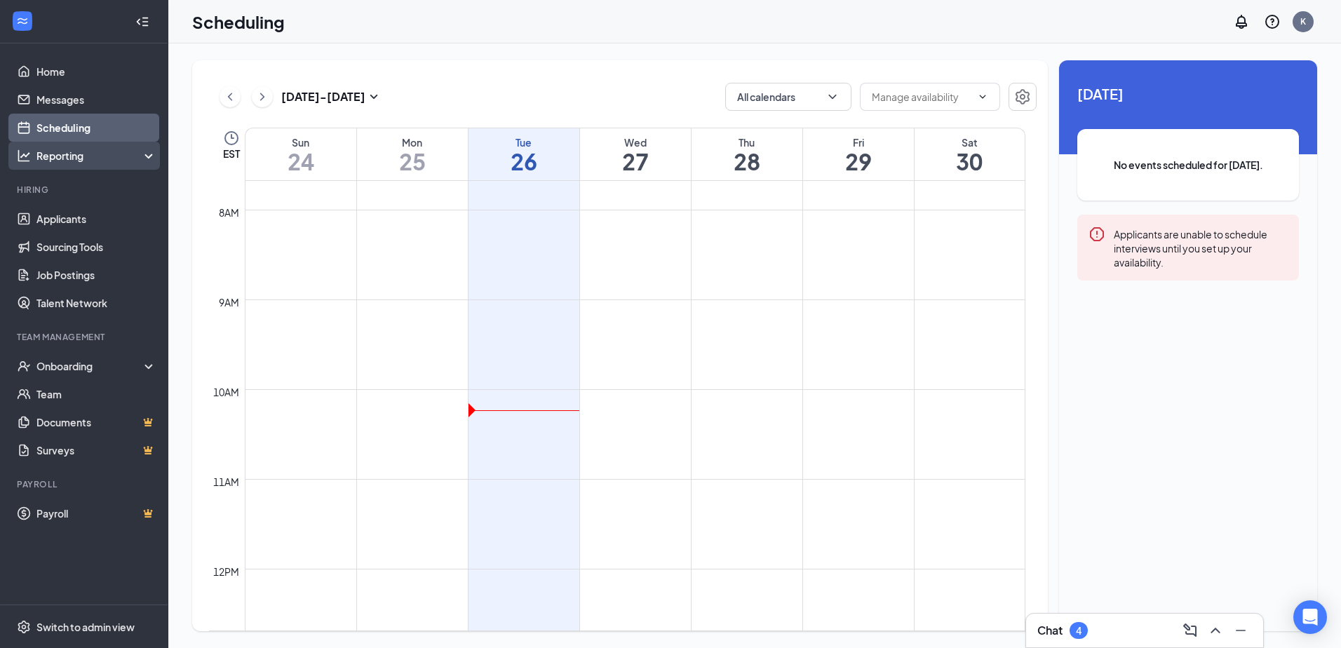
click at [128, 158] on div "Reporting" at bounding box center [96, 156] width 121 height 14
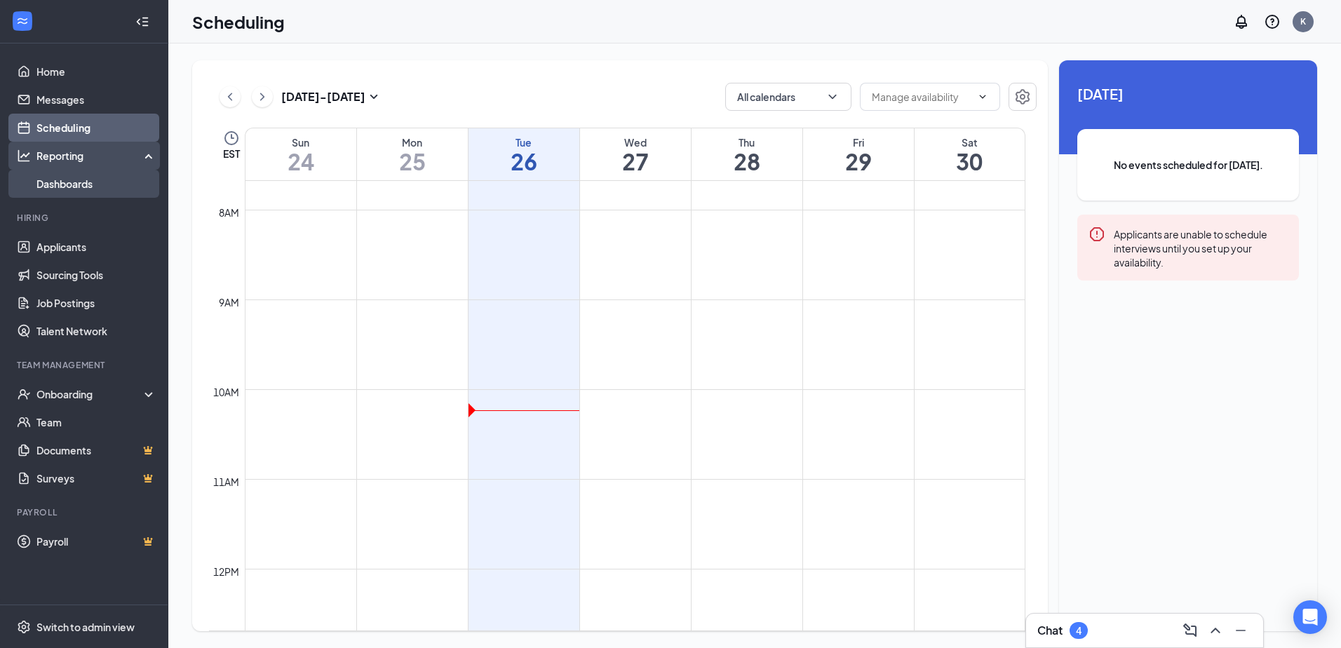
click at [100, 174] on link "Dashboards" at bounding box center [96, 184] width 120 height 28
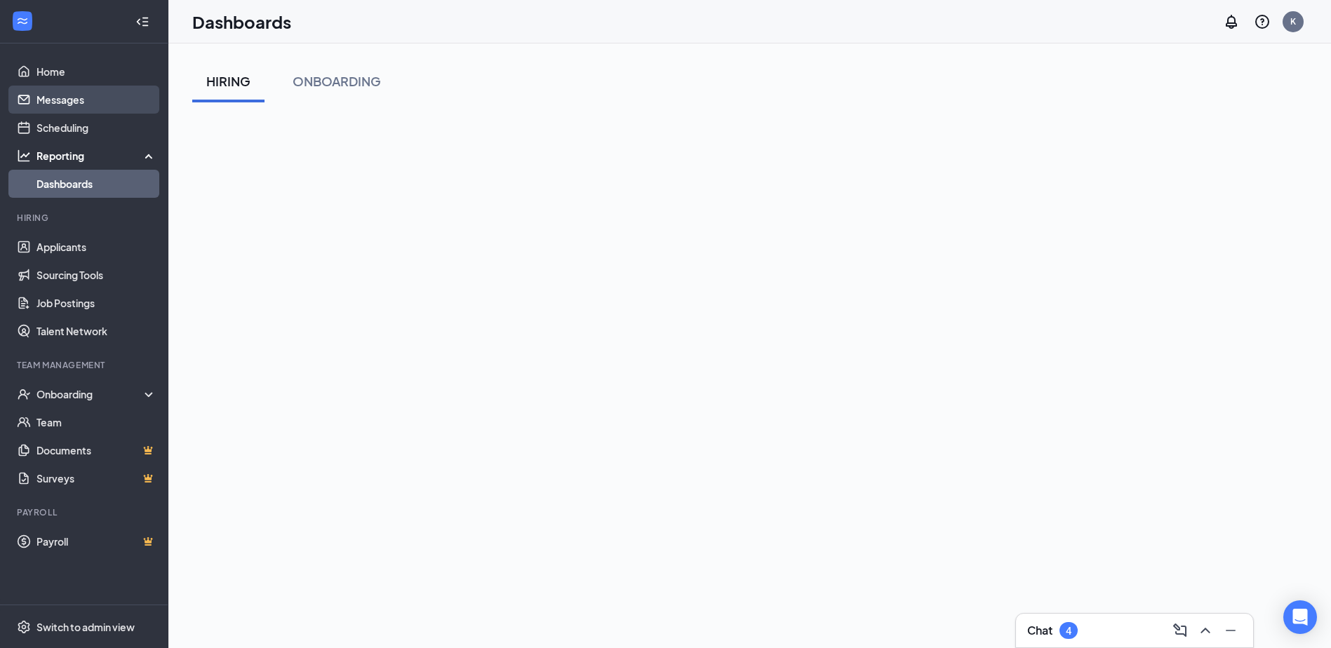
click at [56, 103] on link "Messages" at bounding box center [96, 100] width 120 height 28
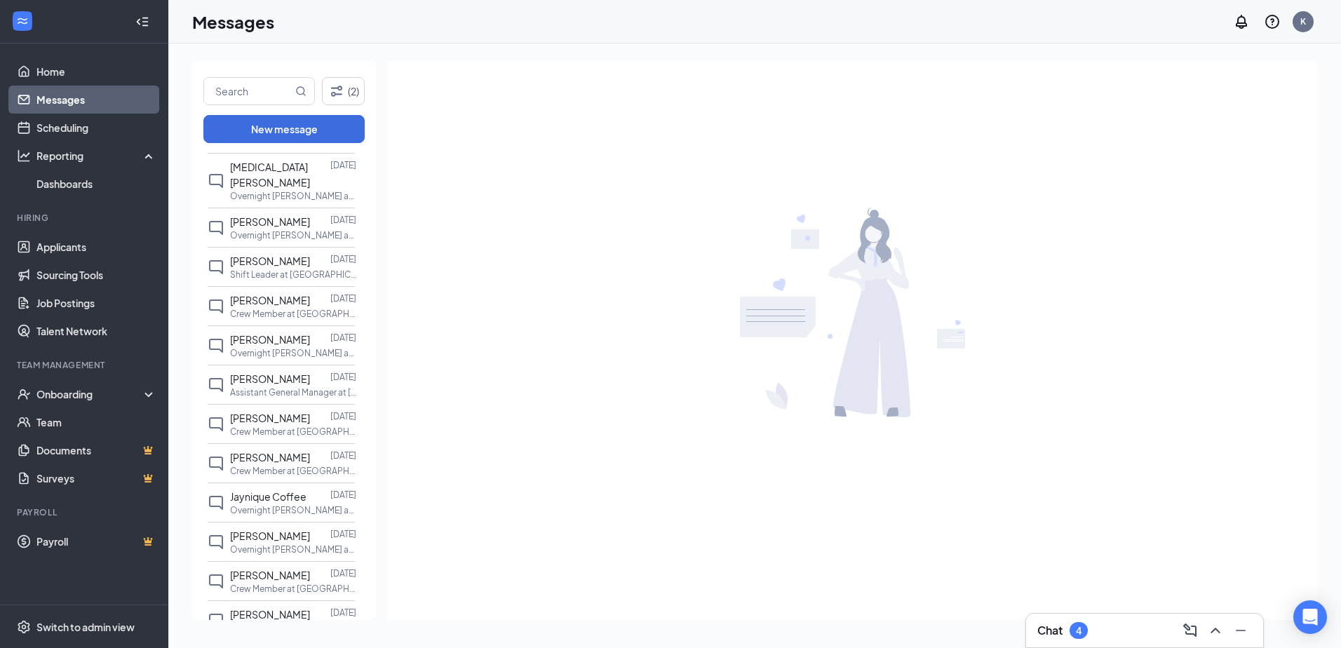
scroll to position [453, 0]
click at [253, 396] on p "Assistant General Manager at [GEOGRAPHIC_DATA][PERSON_NAME]" at bounding box center [293, 390] width 126 height 12
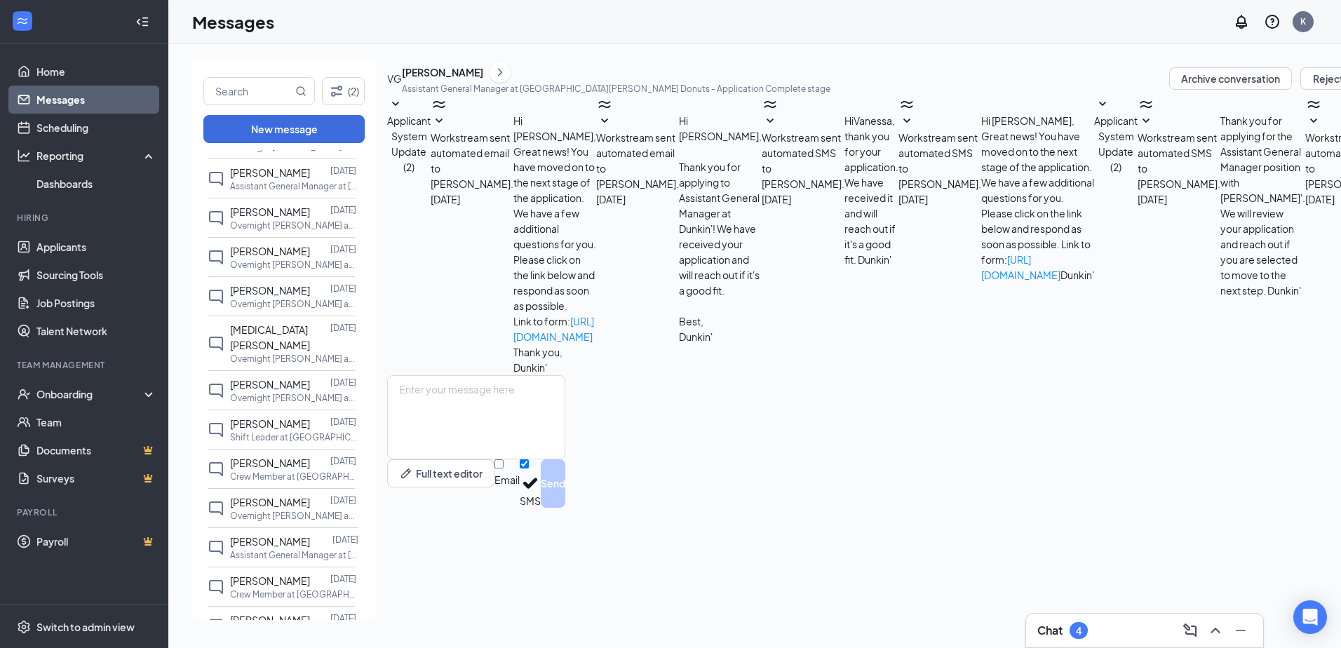
scroll to position [285, 0]
click at [280, 300] on span "[PERSON_NAME]" at bounding box center [270, 293] width 80 height 13
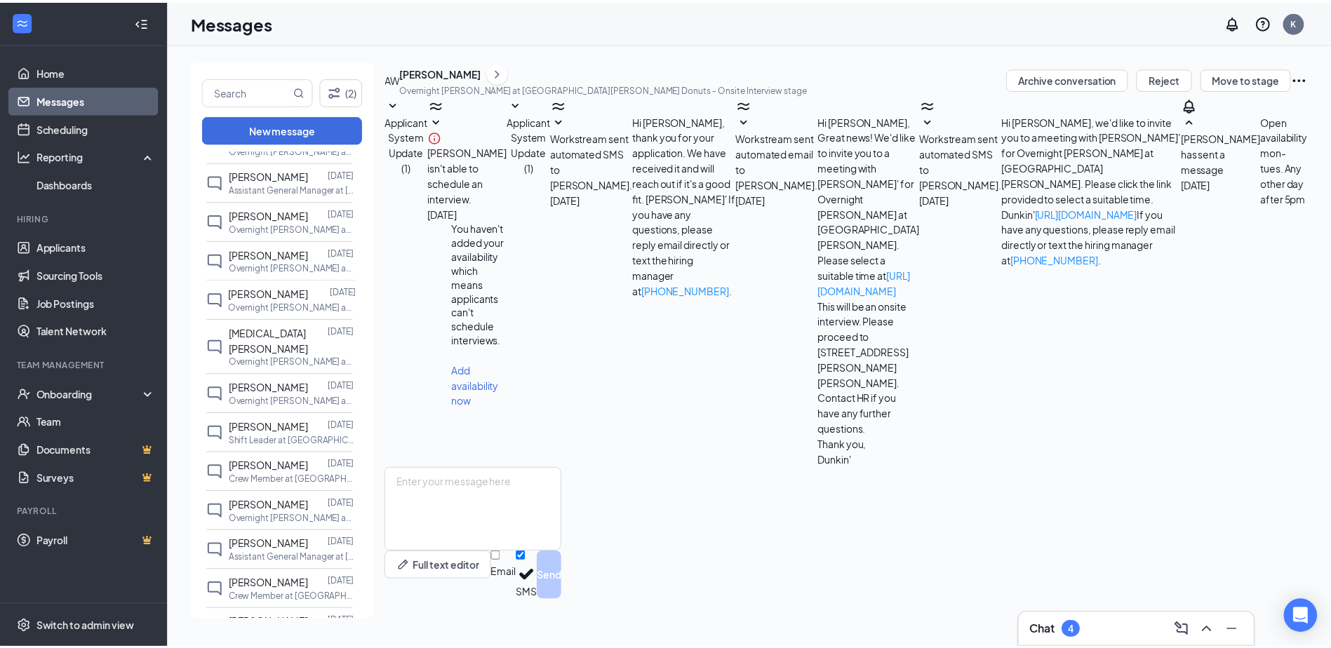
scroll to position [29, 0]
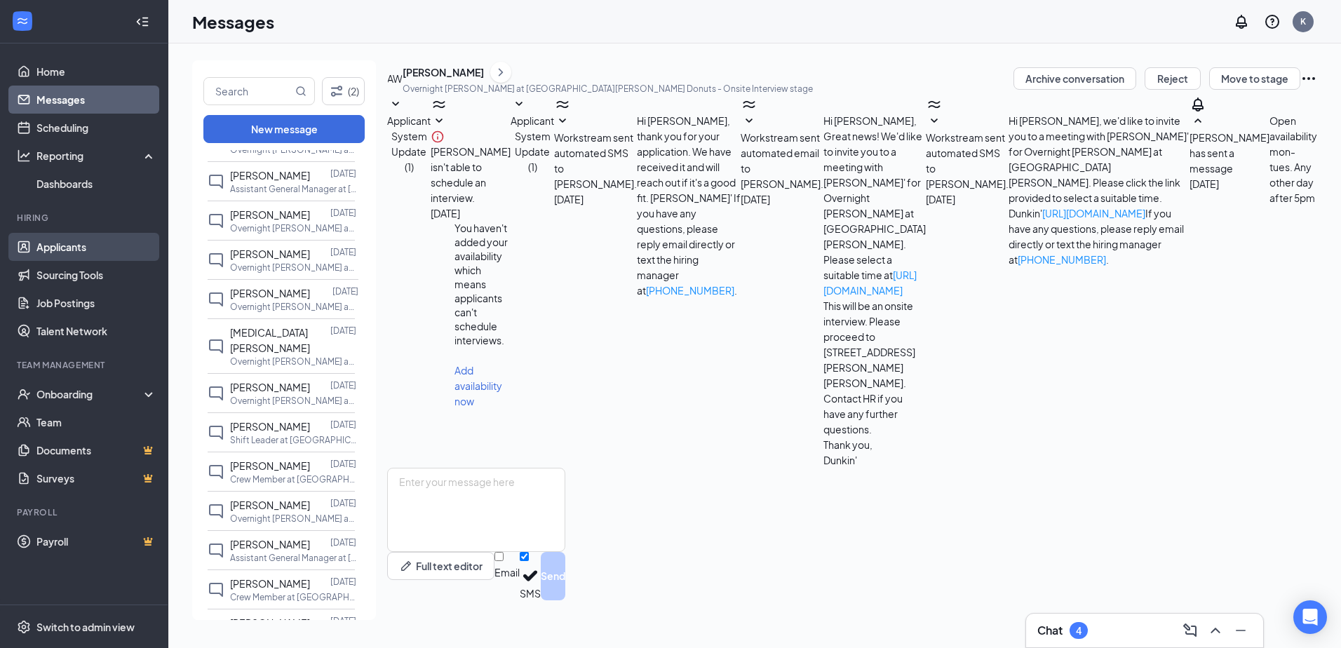
click at [85, 248] on link "Applicants" at bounding box center [96, 247] width 120 height 28
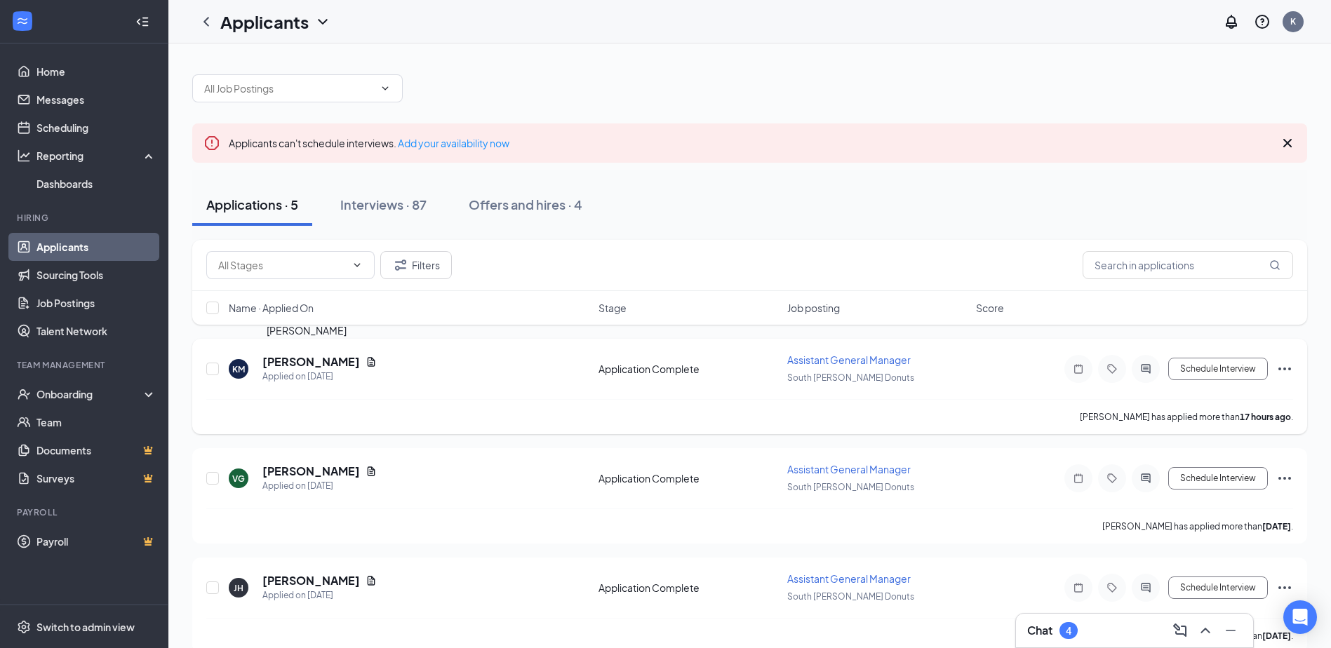
click at [286, 358] on h5 "Kayla Manon" at bounding box center [310, 361] width 97 height 15
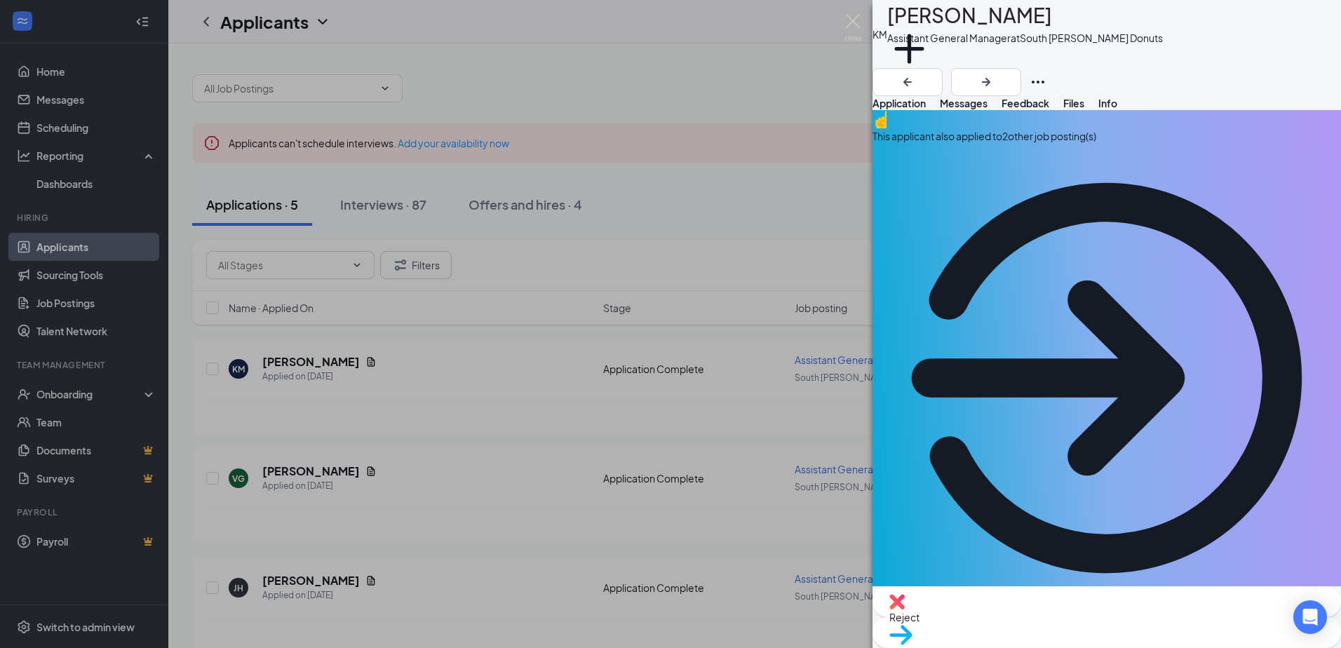
click at [450, 402] on div "KM Kayla Manon Assistant General Manager at South Dale Donuts Add a tag Applica…" at bounding box center [670, 324] width 1341 height 648
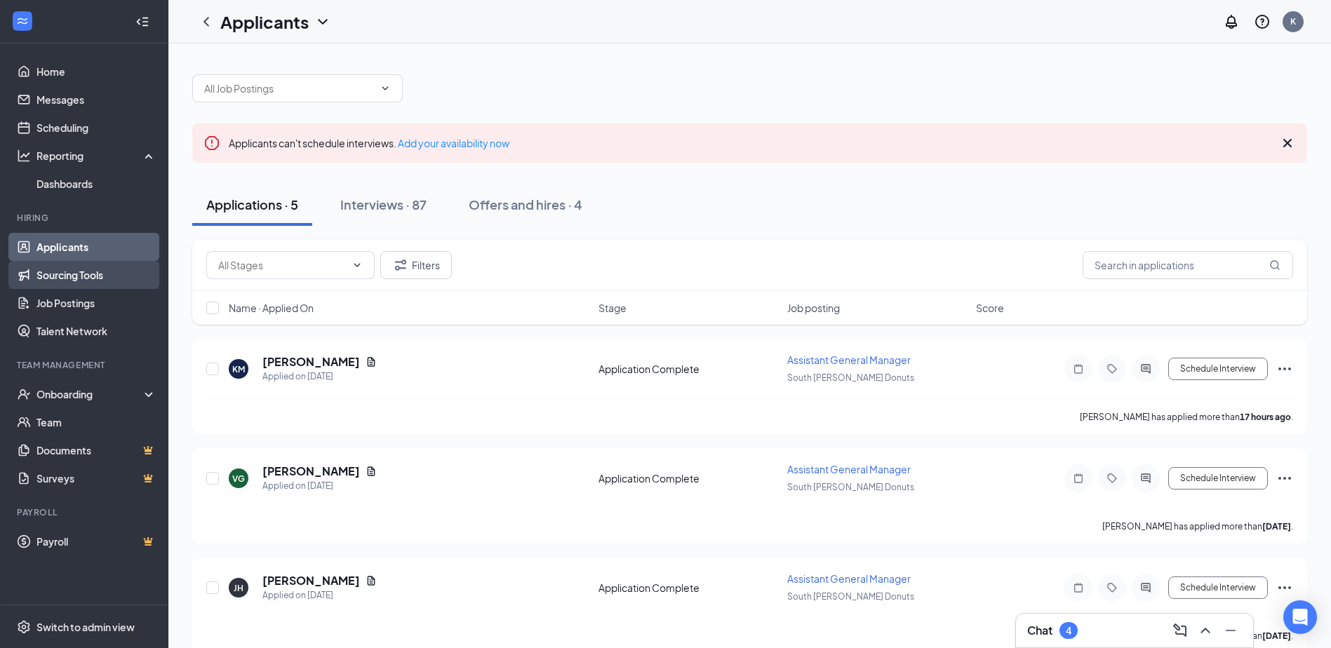
click at [73, 276] on link "Sourcing Tools" at bounding box center [96, 275] width 120 height 28
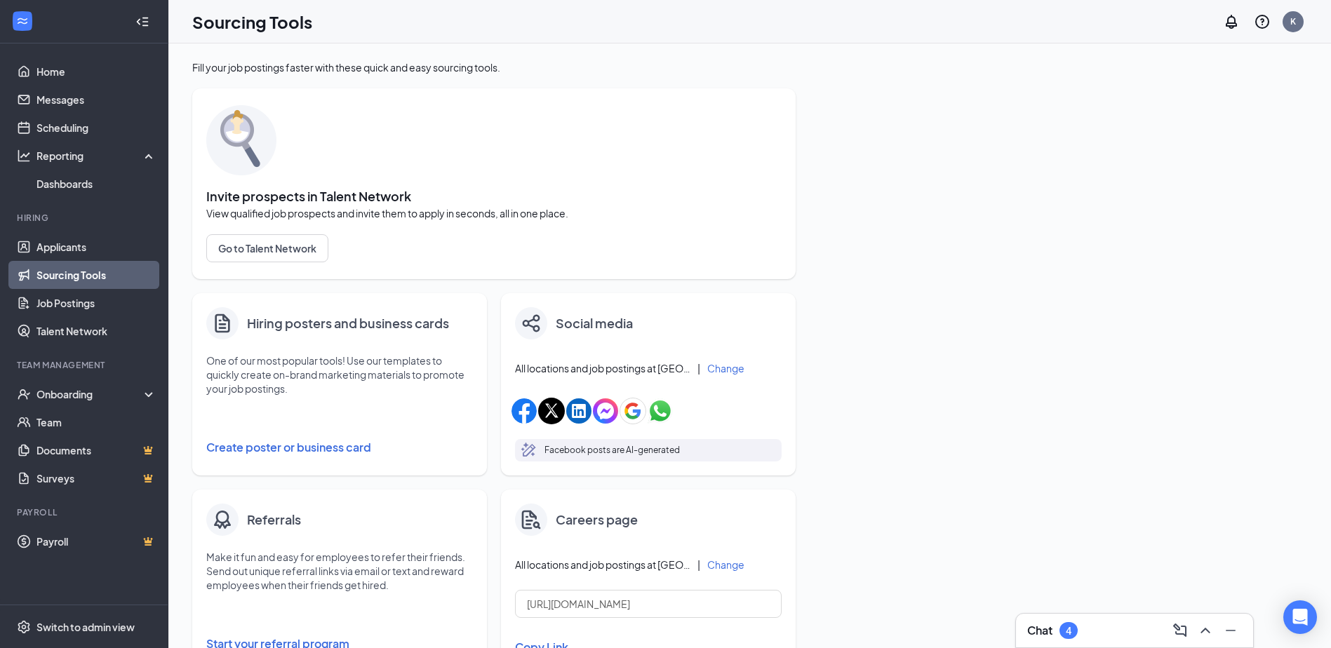
click at [73, 262] on link "Sourcing Tools" at bounding box center [96, 275] width 120 height 28
click at [76, 245] on link "Applicants" at bounding box center [96, 247] width 120 height 28
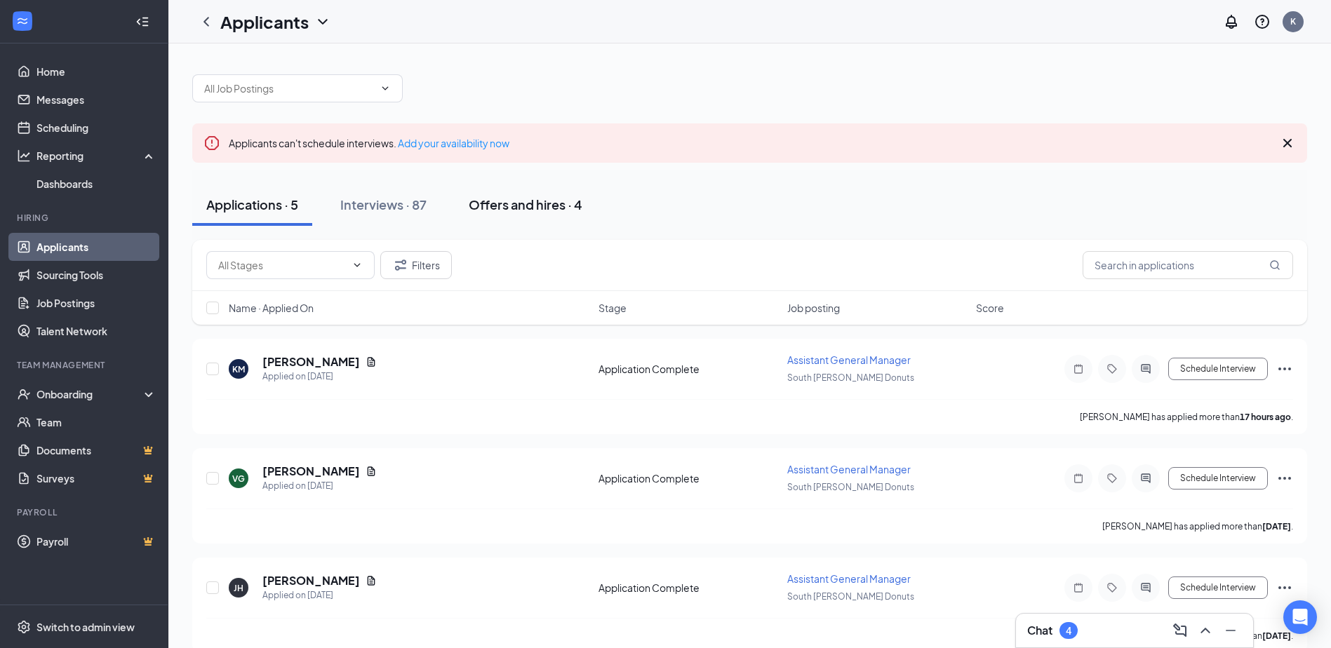
click at [526, 199] on div "Offers and hires · 4" at bounding box center [526, 205] width 114 height 18
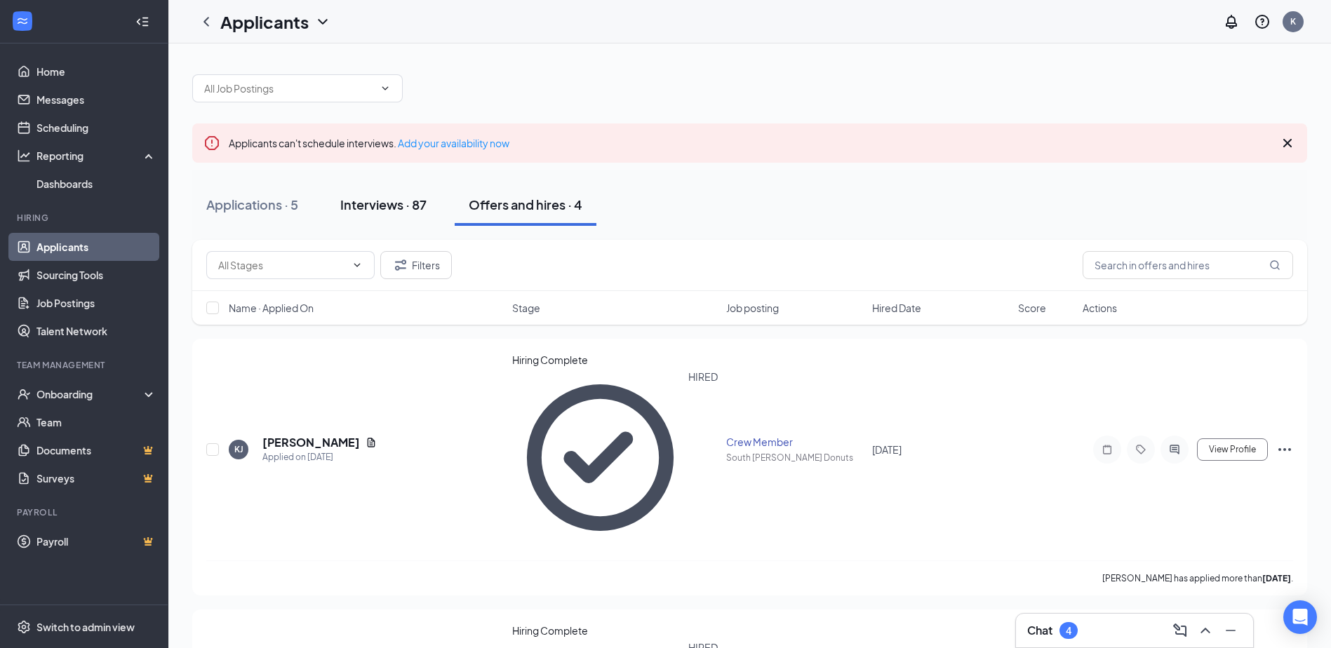
click at [383, 204] on div "Interviews · 87" at bounding box center [383, 205] width 86 height 18
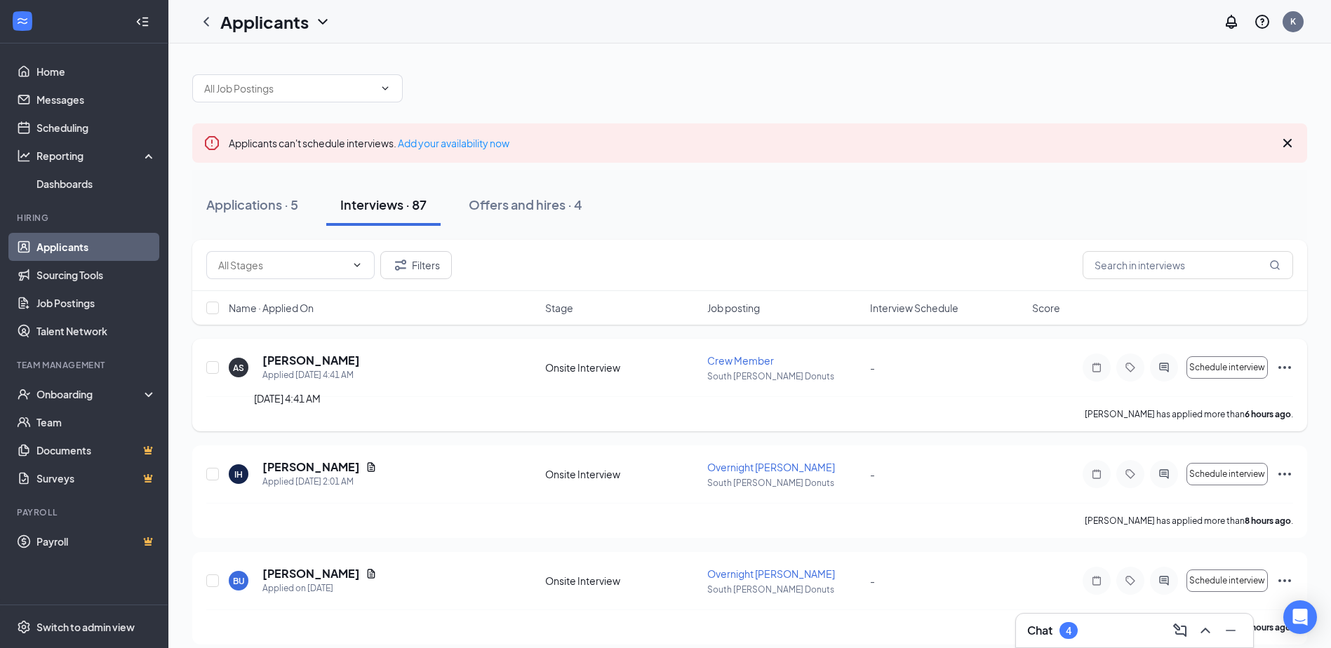
click at [315, 370] on div "Applied Today 4:41 AM" at bounding box center [310, 375] width 97 height 14
click at [735, 363] on span "Crew Member" at bounding box center [740, 360] width 67 height 13
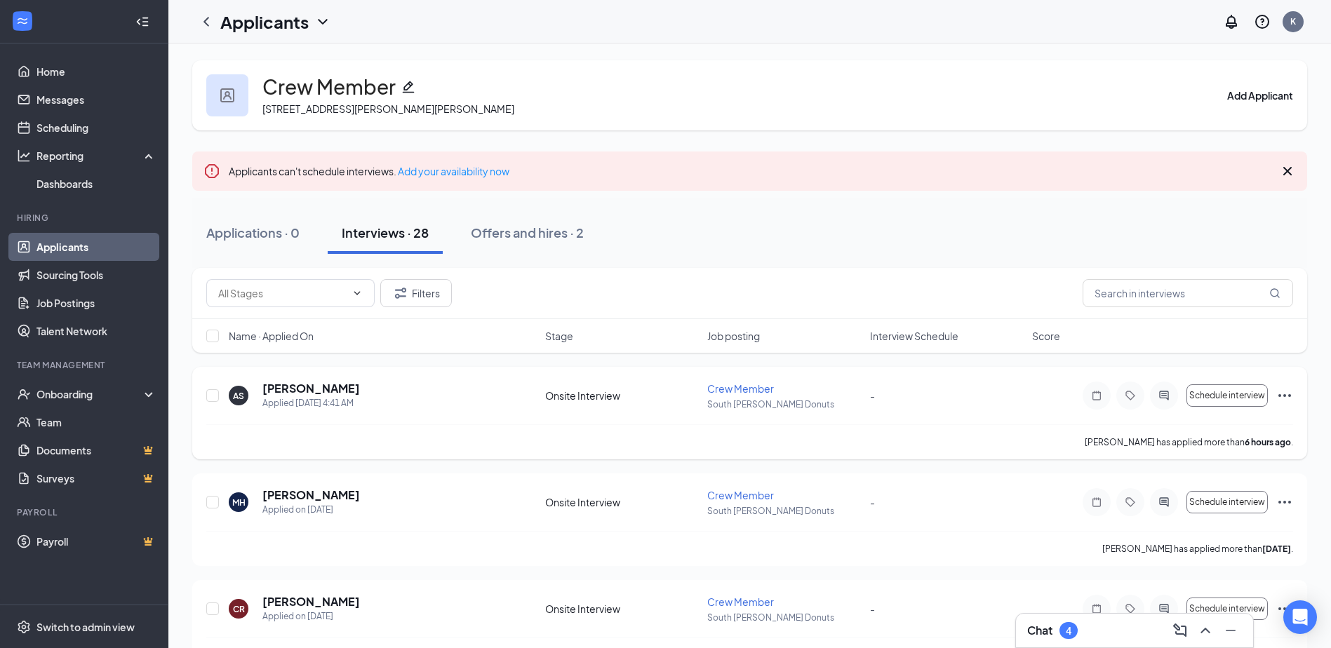
click at [756, 409] on p "South Dale Donuts" at bounding box center [784, 404] width 154 height 12
click at [321, 401] on div "Applied Today 4:41 AM" at bounding box center [310, 403] width 97 height 14
click at [588, 399] on div "Onsite Interview" at bounding box center [622, 396] width 154 height 14
click at [208, 396] on input "checkbox" at bounding box center [212, 395] width 13 height 13
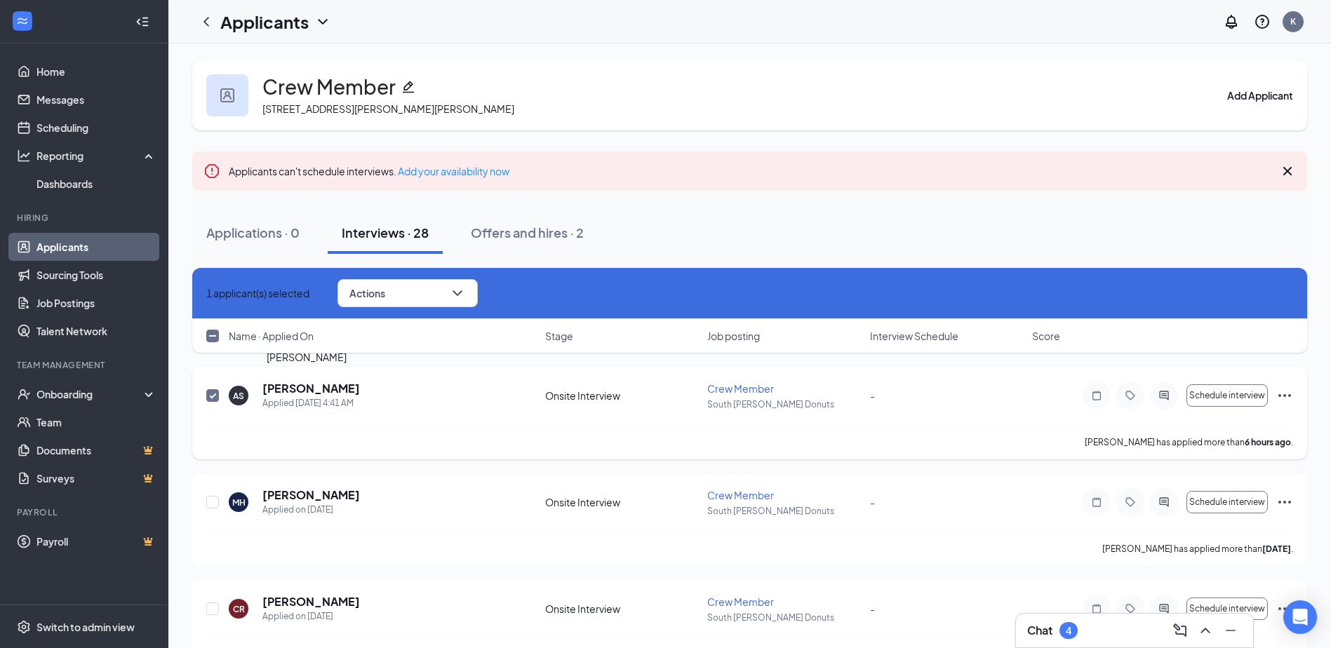
click at [293, 389] on h5 "Ashraf Sayed" at bounding box center [310, 388] width 97 height 15
checkbox input "false"
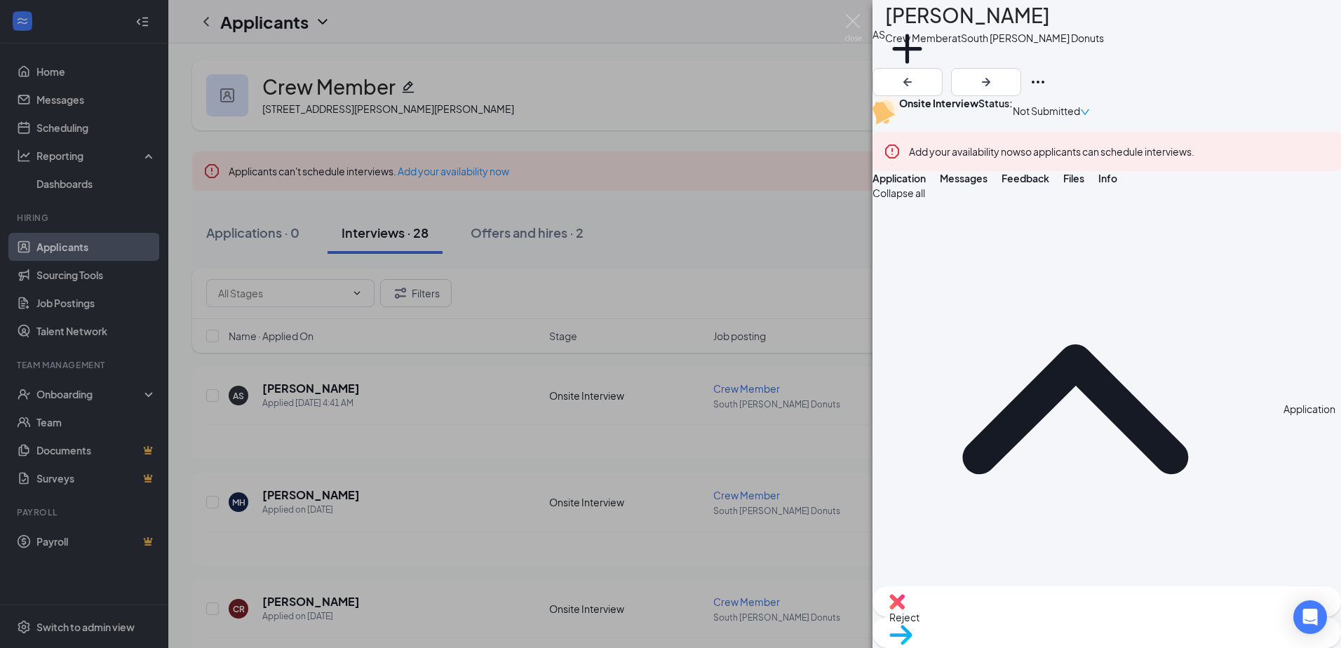
click at [798, 234] on div "AS Ashraf Sayed Crew Member at South Dale Donuts Add a tag Onsite Interview Sta…" at bounding box center [670, 324] width 1341 height 648
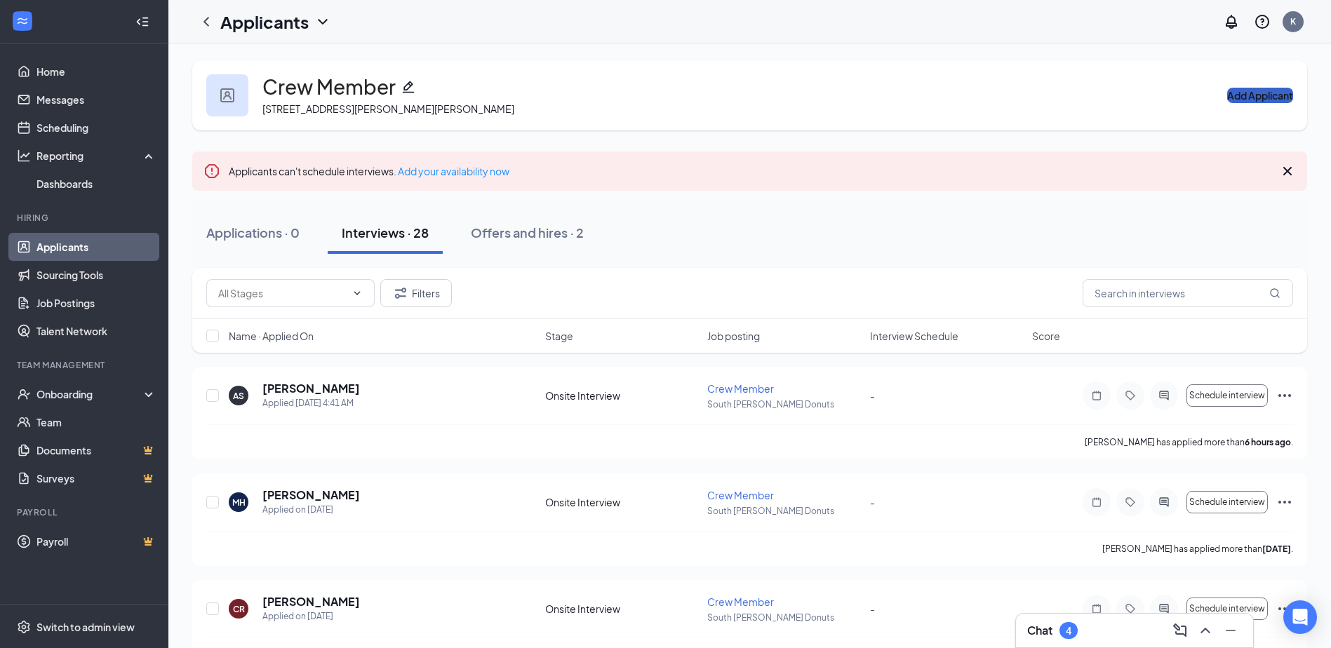
click at [1227, 95] on button "Add Applicant" at bounding box center [1260, 95] width 66 height 15
click at [78, 157] on div "Reporting" at bounding box center [96, 156] width 121 height 14
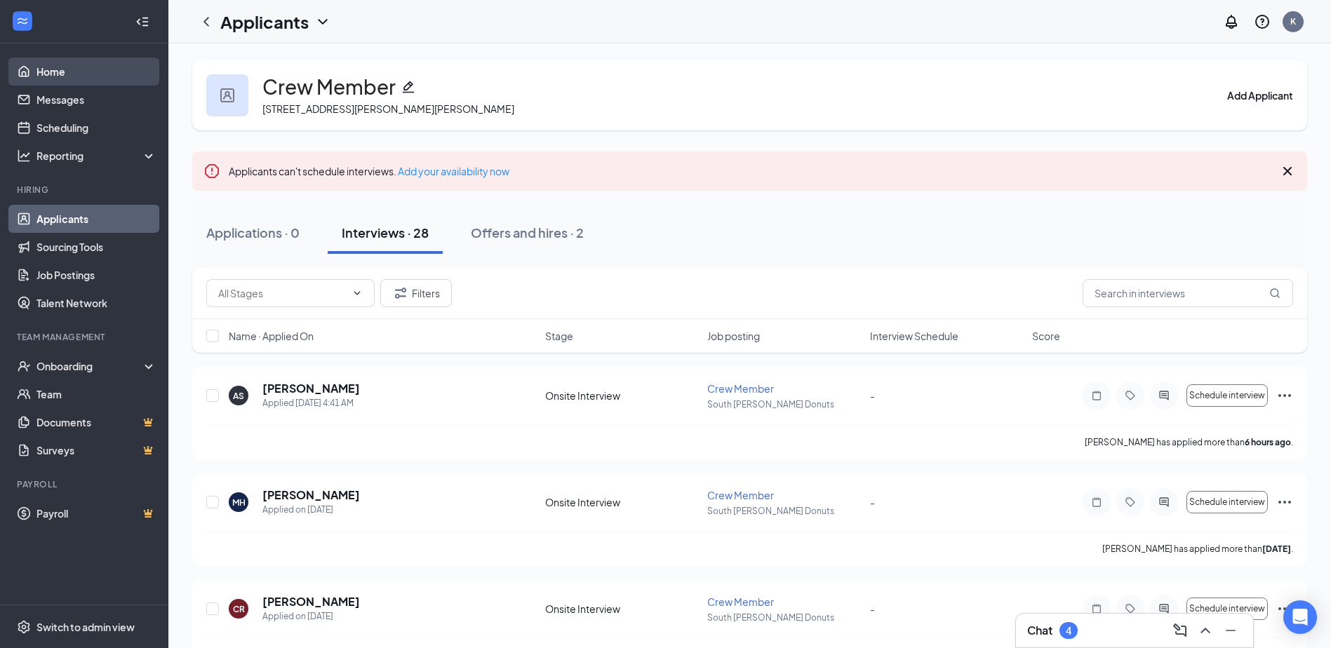
click at [62, 67] on link "Home" at bounding box center [96, 72] width 120 height 28
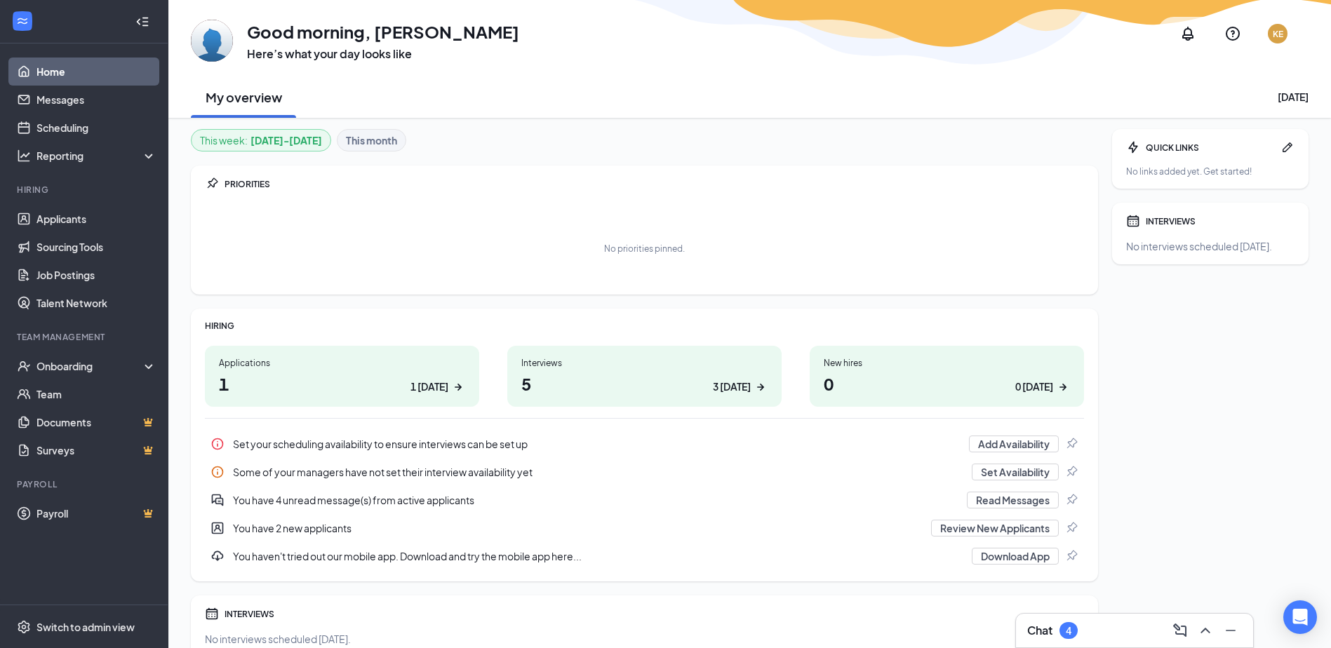
click at [753, 389] on div "3 today" at bounding box center [740, 386] width 55 height 15
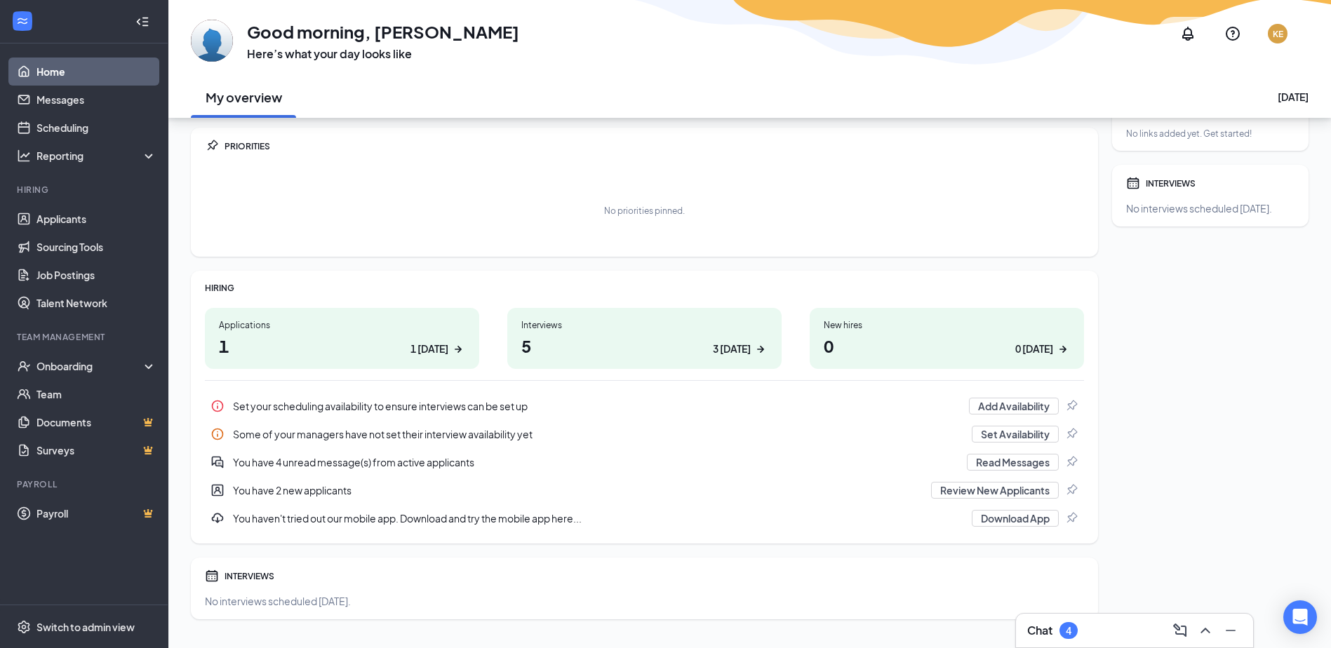
scroll to position [65, 0]
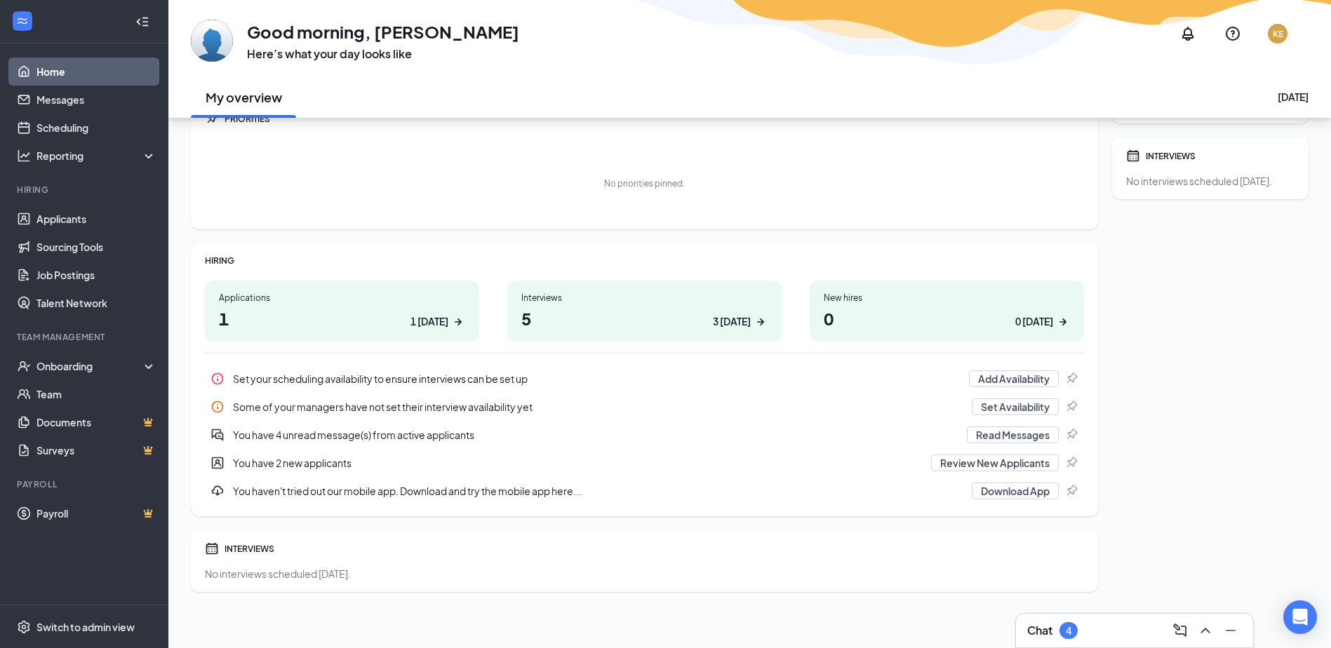
click at [616, 336] on div "Interviews 5 3 today" at bounding box center [644, 311] width 274 height 61
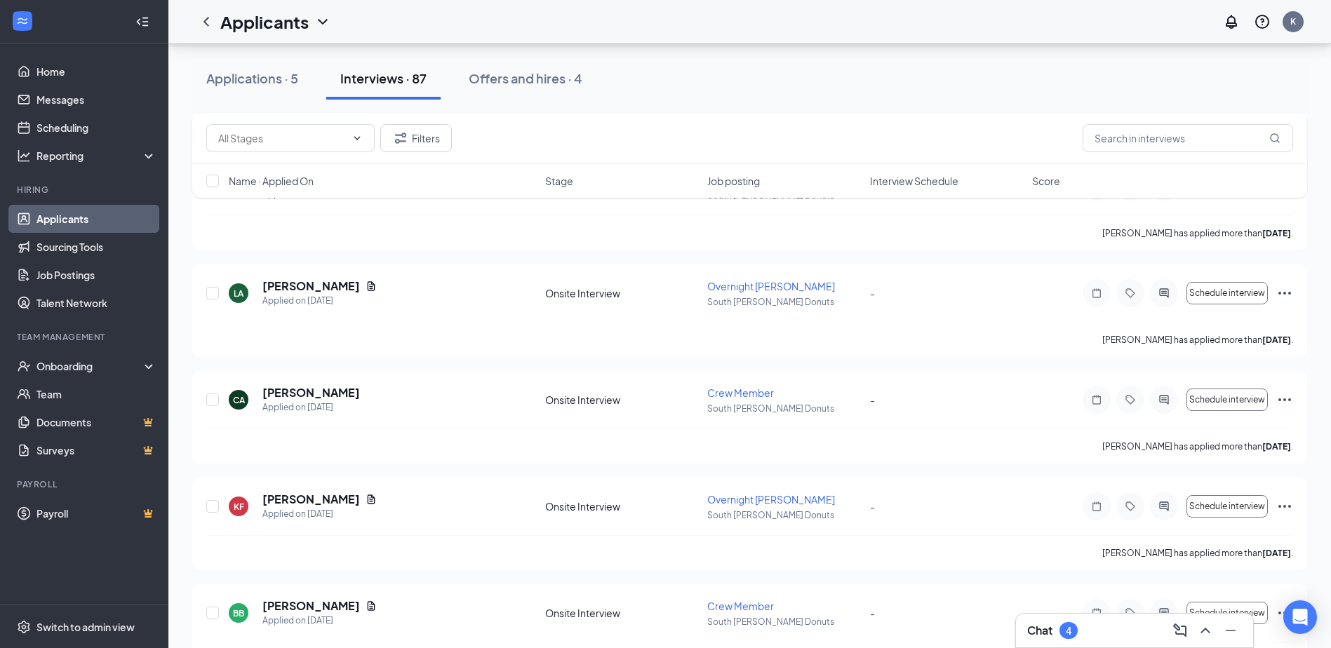
scroll to position [2315, 0]
drag, startPoint x: 65, startPoint y: 93, endPoint x: 67, endPoint y: 111, distance: 17.6
click at [66, 93] on link "Messages" at bounding box center [96, 100] width 120 height 28
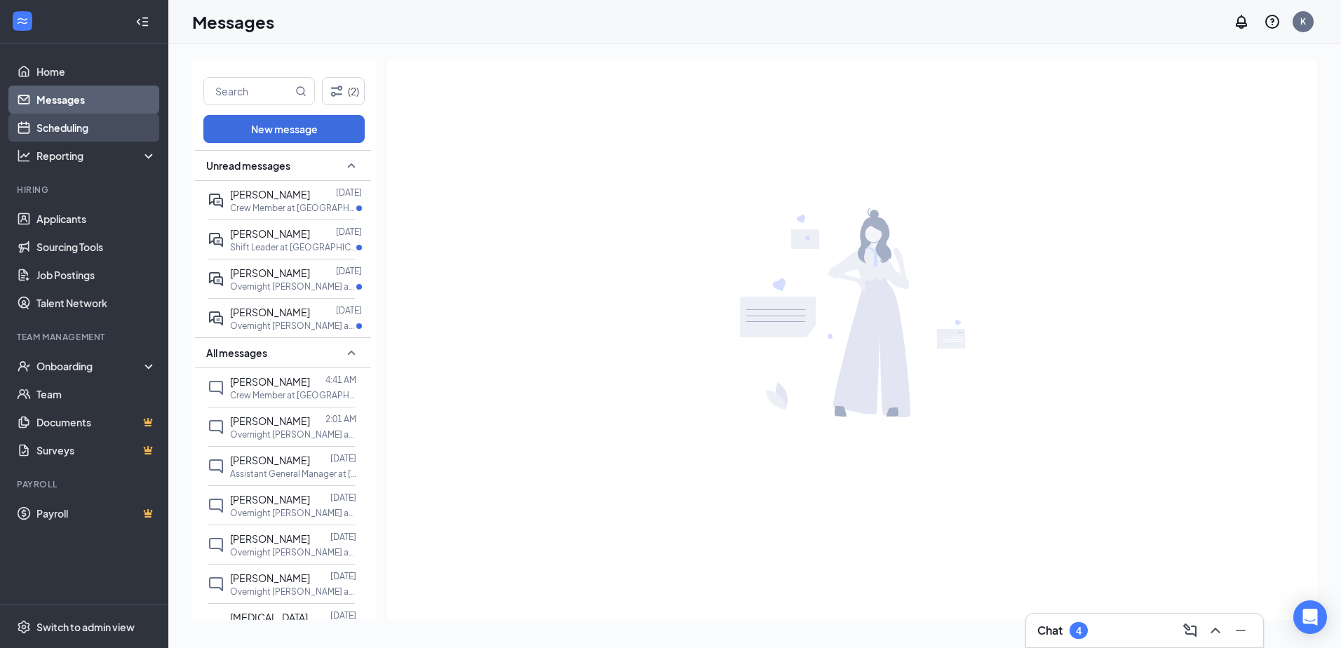
click at [70, 127] on link "Scheduling" at bounding box center [96, 128] width 120 height 28
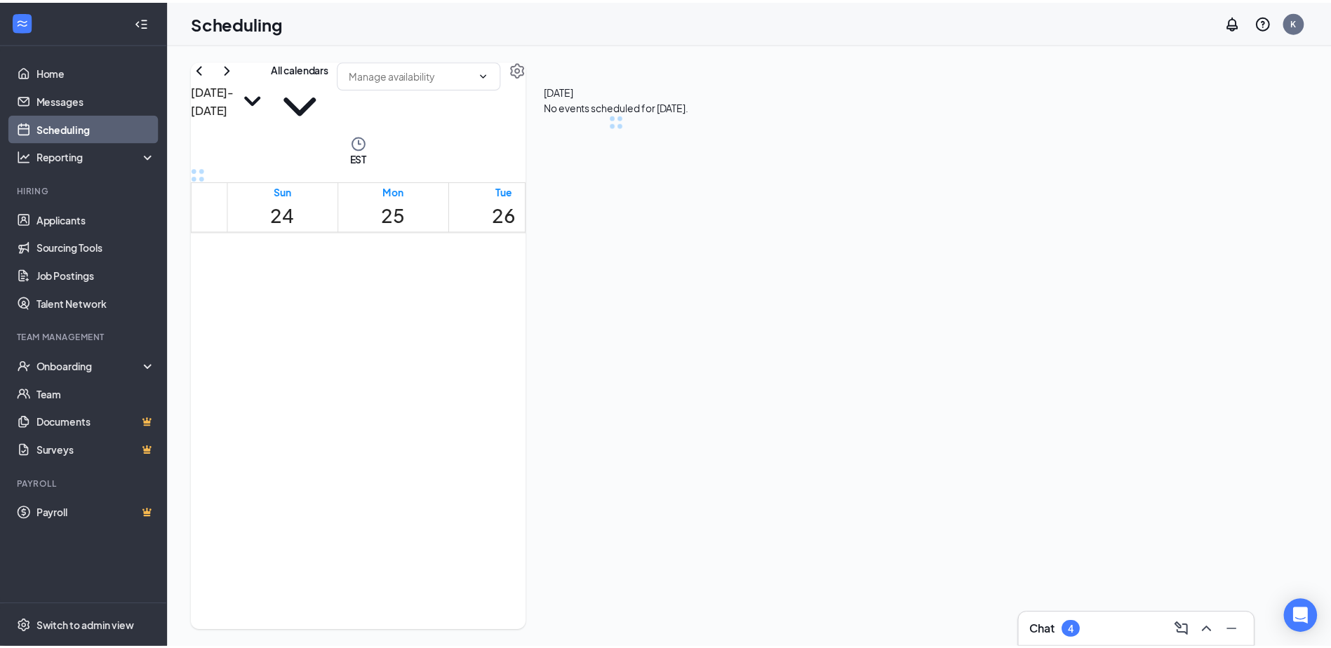
scroll to position [689, 0]
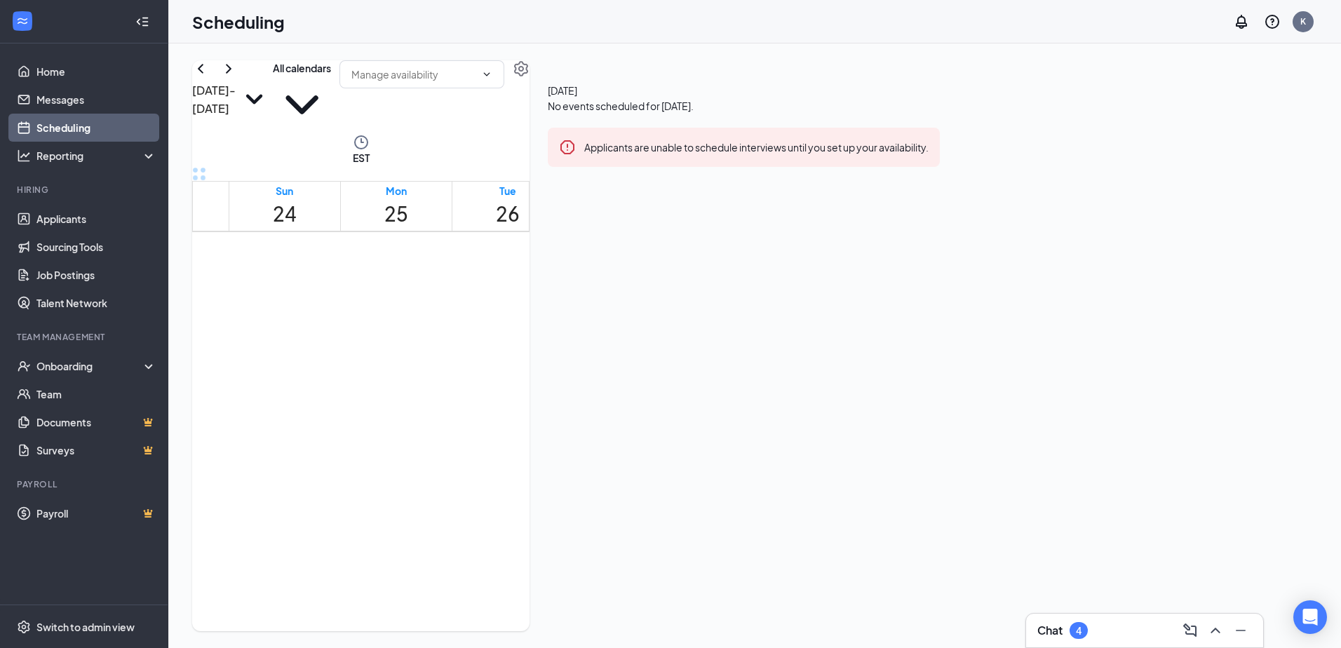
click at [940, 98] on span "[DATE]" at bounding box center [744, 90] width 392 height 15
click at [530, 77] on icon "Settings" at bounding box center [521, 68] width 17 height 17
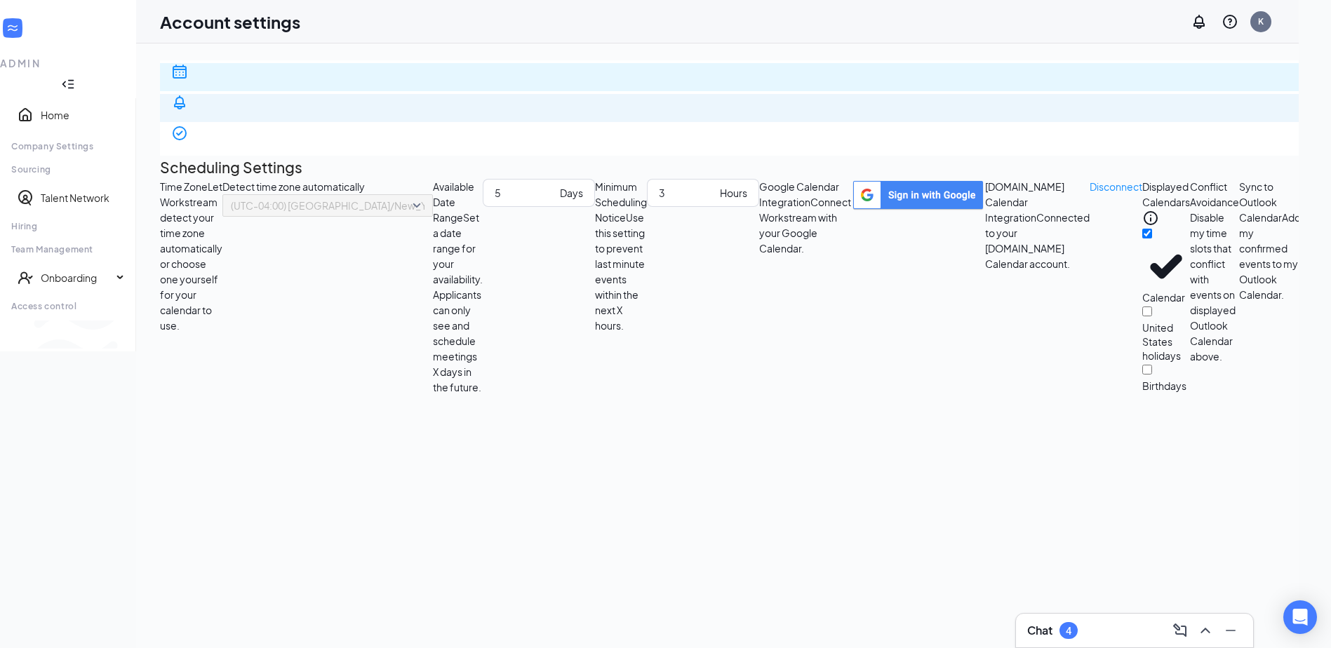
click at [246, 139] on div "Notification settings" at bounding box center [801, 153] width 1260 height 28
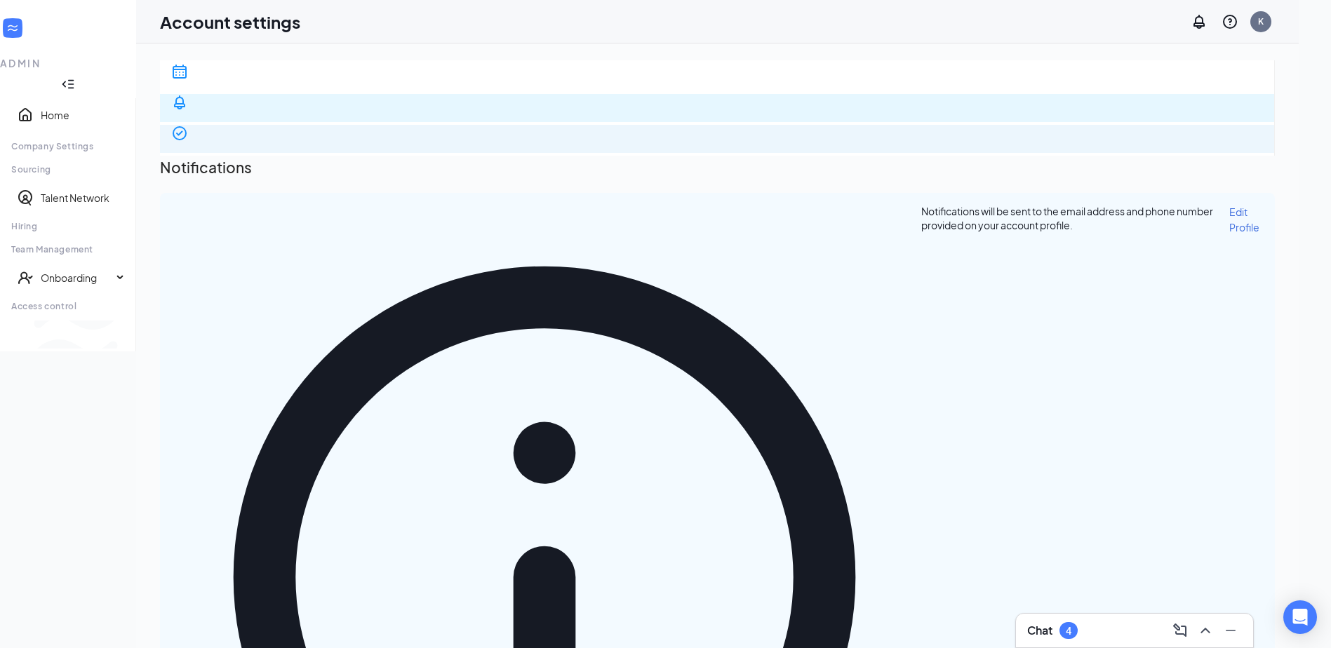
click at [230, 170] on div "E-verify quiz" at bounding box center [716, 184] width 1091 height 28
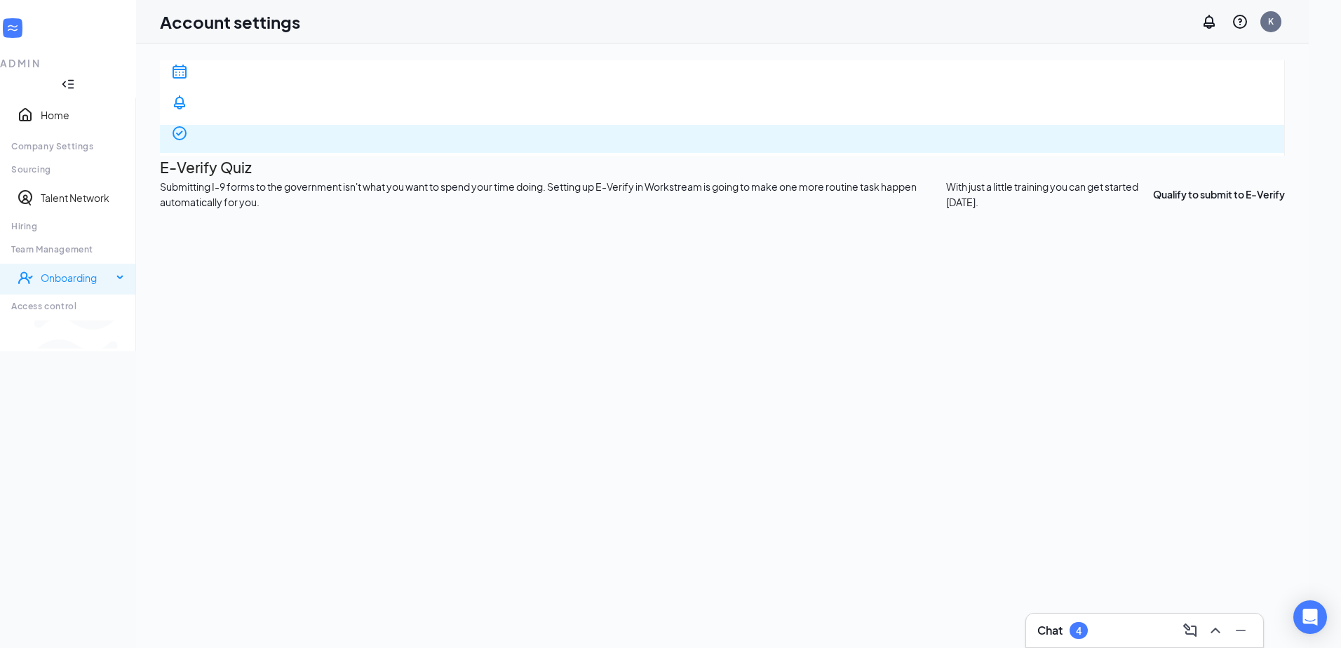
click at [136, 264] on div "Onboarding" at bounding box center [68, 278] width 136 height 28
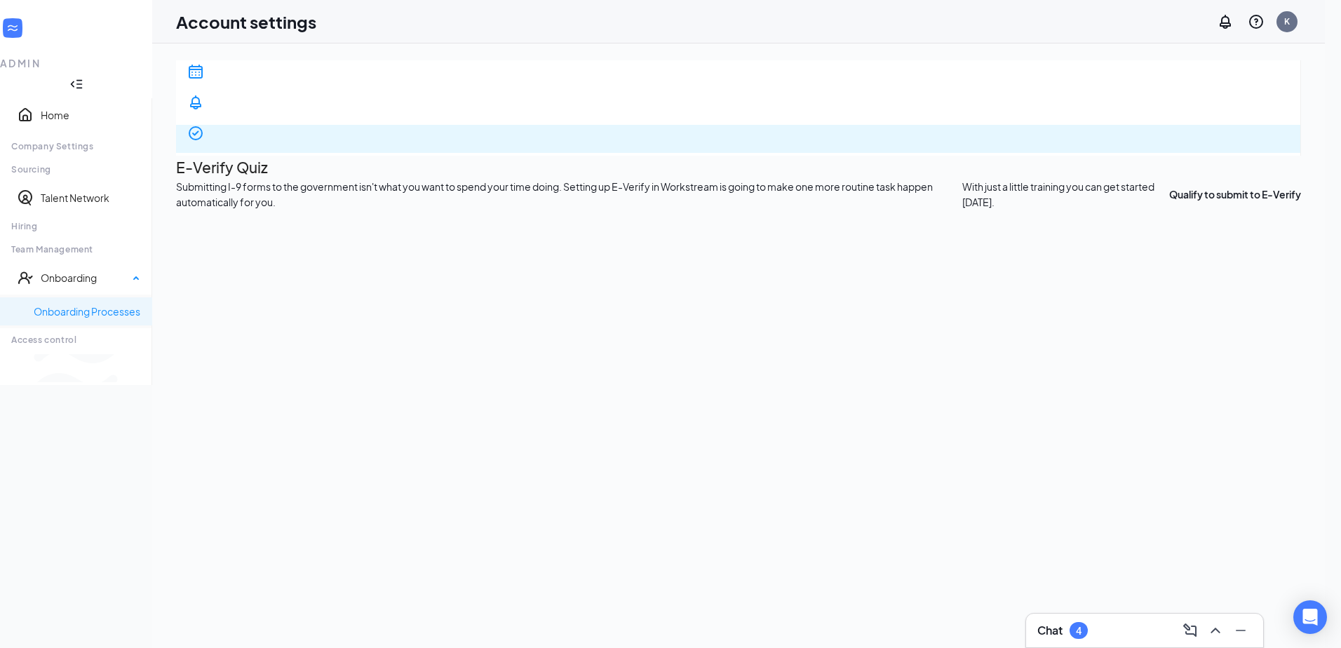
click at [121, 304] on link "Onboarding Processes" at bounding box center [87, 311] width 107 height 14
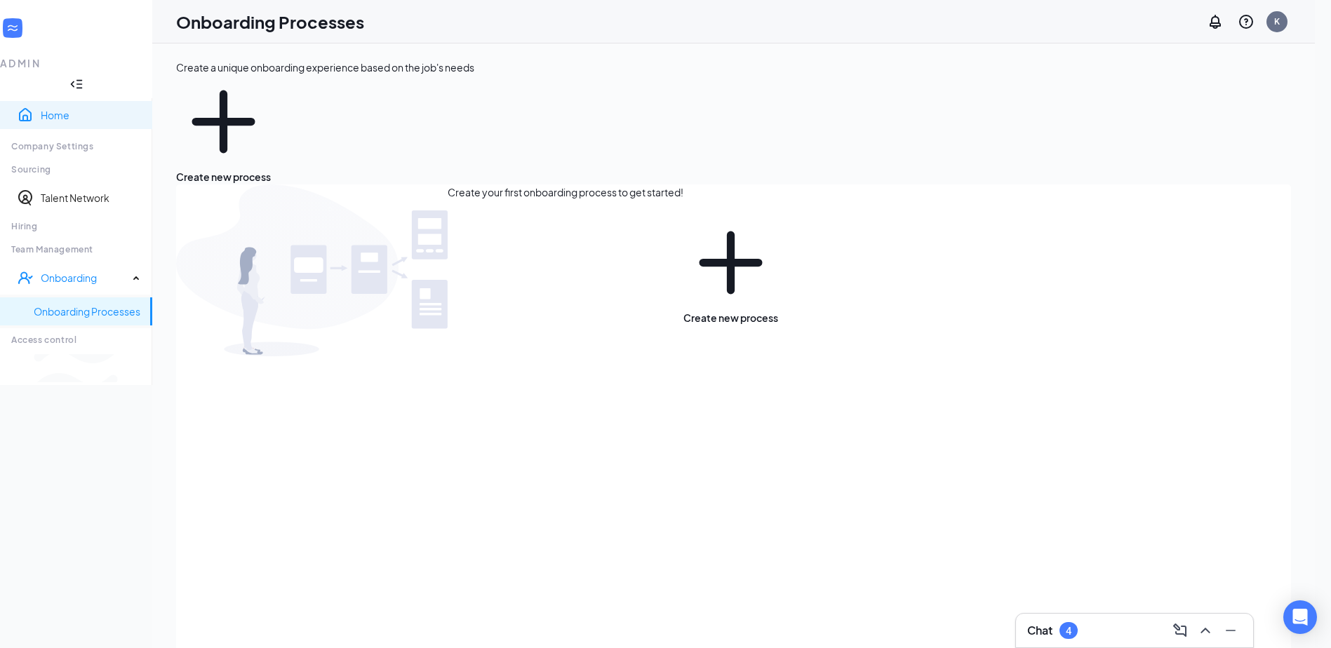
click at [60, 108] on link "Home" at bounding box center [91, 115] width 100 height 14
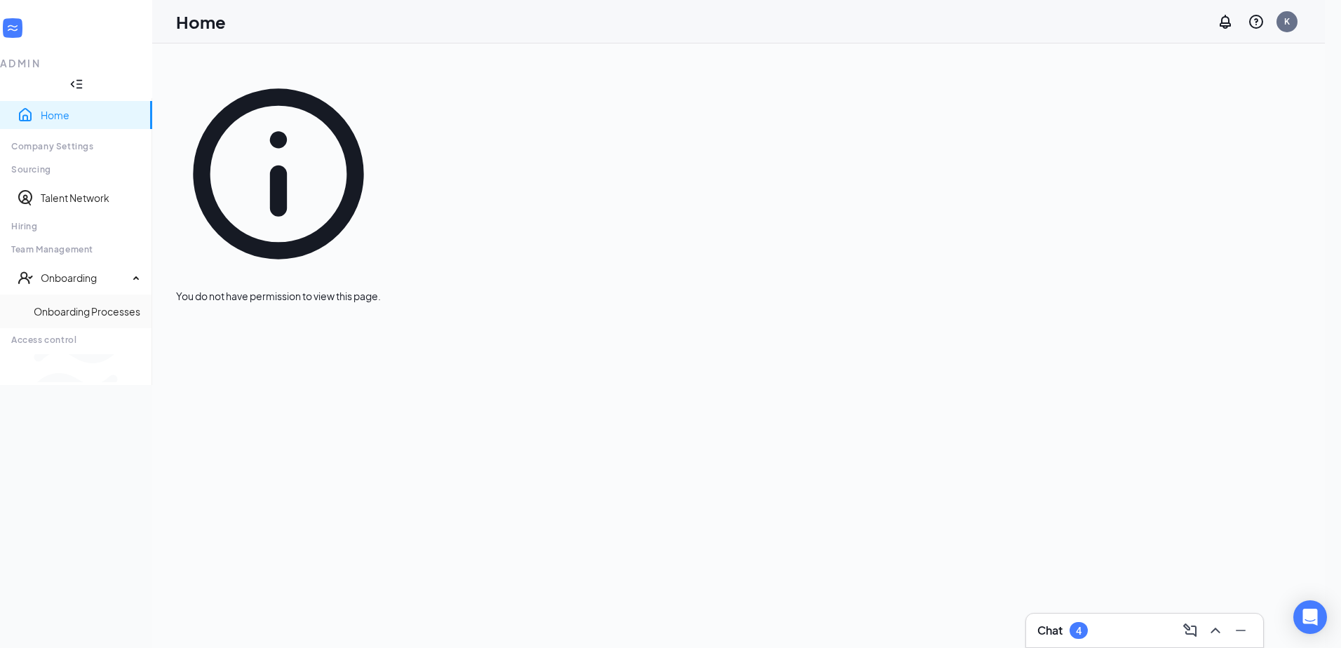
click at [58, 108] on link "Home" at bounding box center [91, 115] width 100 height 14
click at [80, 271] on div "Onboarding" at bounding box center [85, 278] width 88 height 14
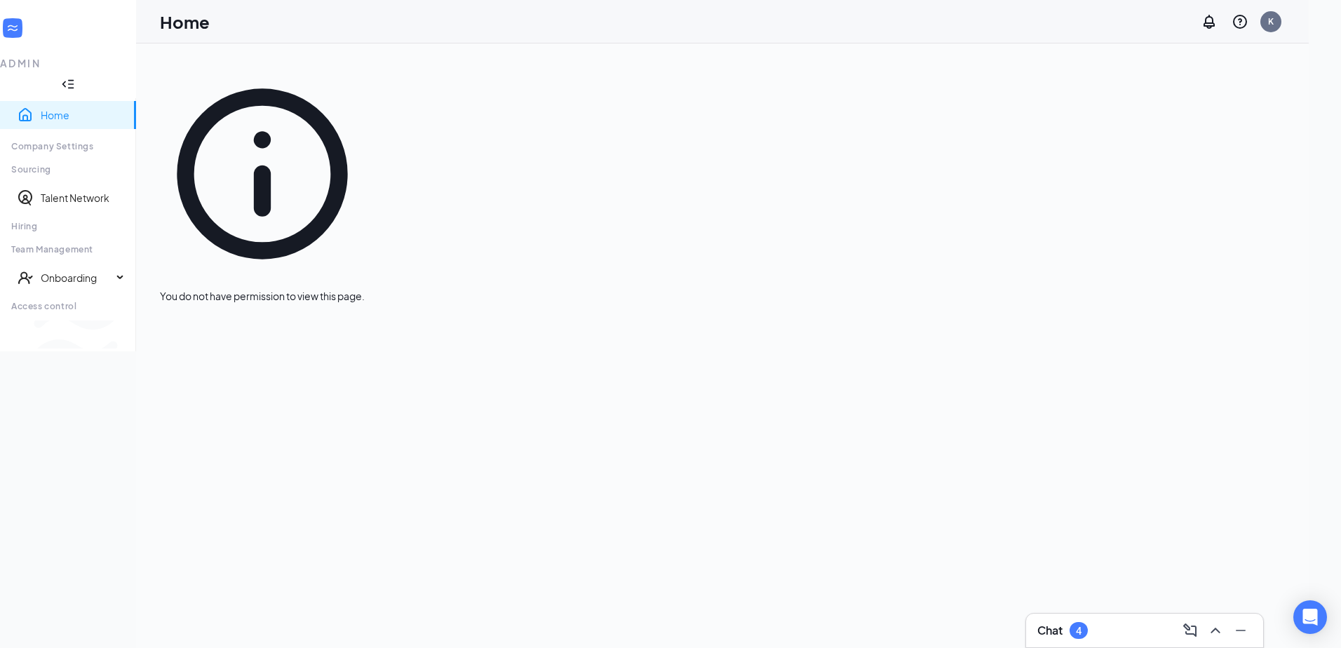
click at [136, 70] on div at bounding box center [68, 84] width 136 height 28
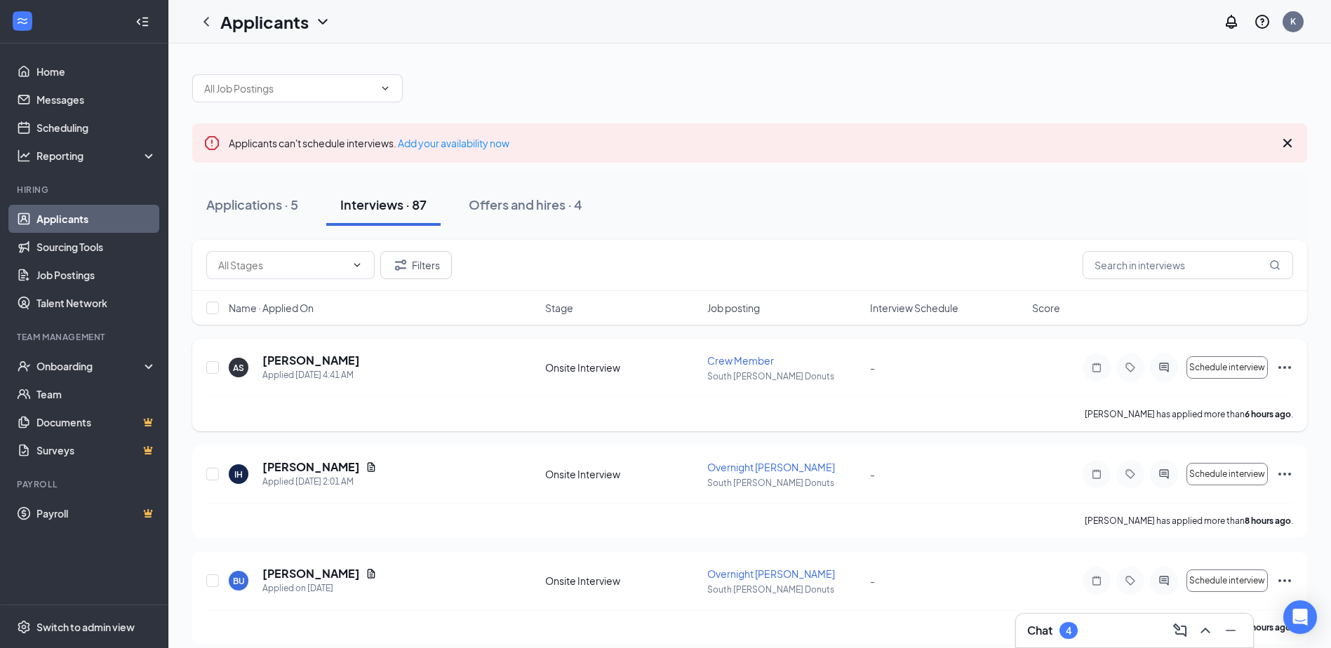
click at [506, 370] on div "AS [PERSON_NAME] Applied [DATE] 4:41 AM" at bounding box center [383, 367] width 308 height 29
click at [1288, 145] on icon "Cross" at bounding box center [1287, 143] width 8 height 8
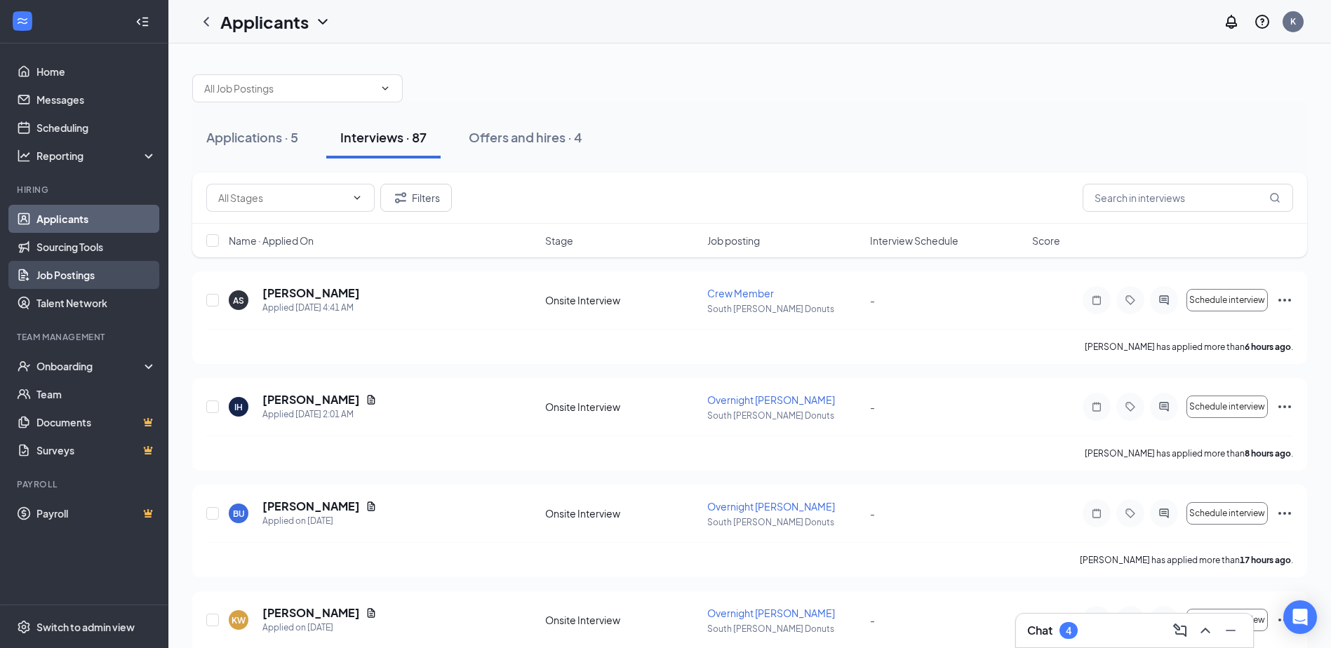
click at [81, 271] on link "Job Postings" at bounding box center [96, 275] width 120 height 28
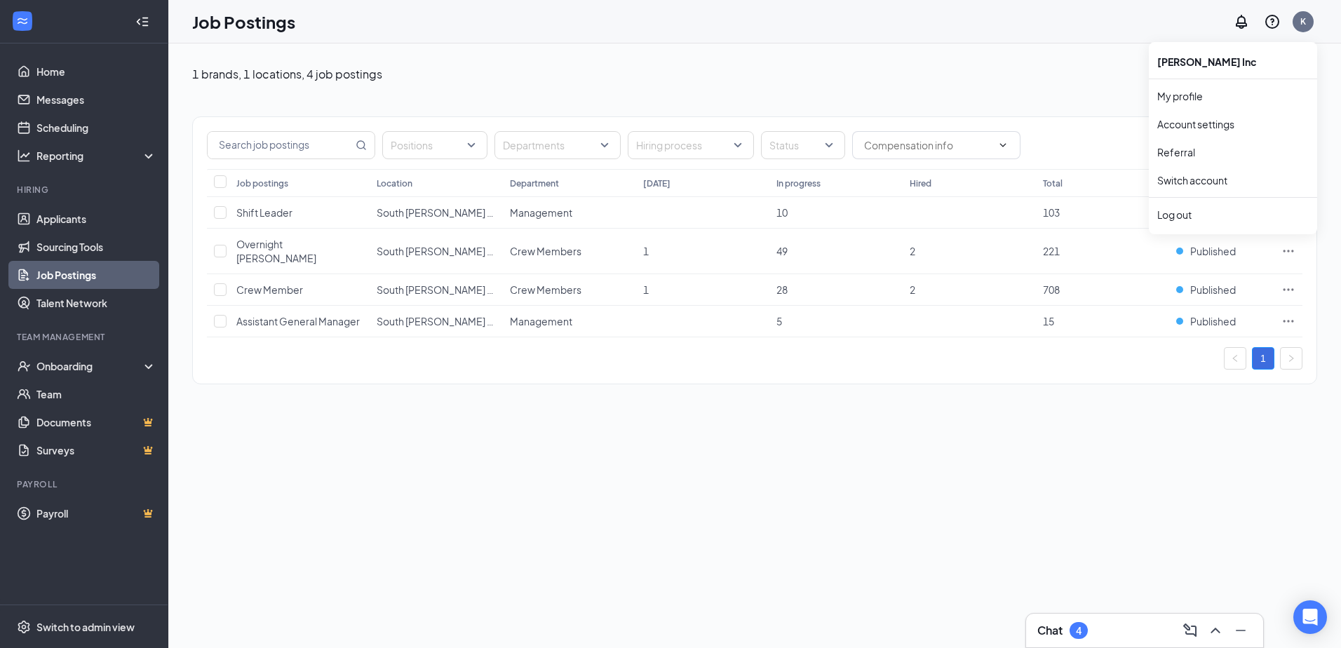
click at [1303, 76] on ul "[PERSON_NAME] Inc My profile Account settings Referral Switch account Log out" at bounding box center [1233, 138] width 168 height 192
click at [1215, 122] on link "Account settings" at bounding box center [1233, 124] width 152 height 14
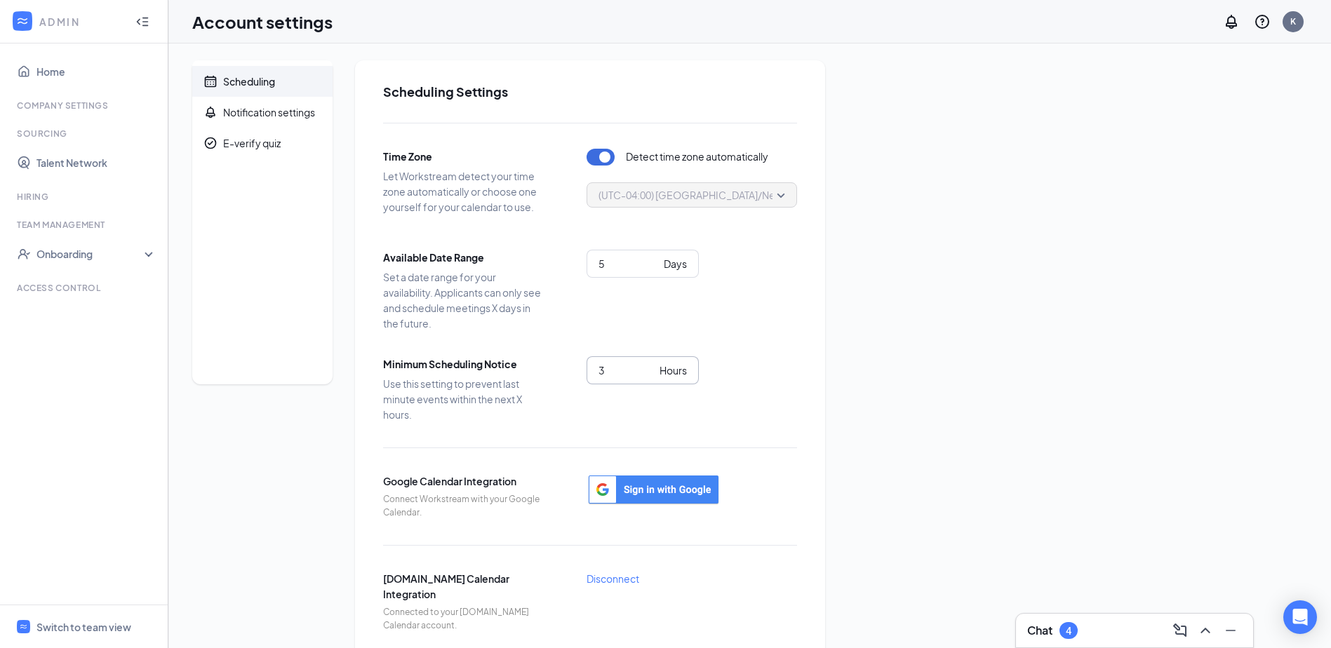
click at [664, 365] on div "Hours" at bounding box center [672, 370] width 27 height 15
click at [750, 303] on div "5 Days" at bounding box center [691, 282] width 210 height 65
click at [1187, 103] on link "My profile" at bounding box center [1223, 96] width 152 height 14
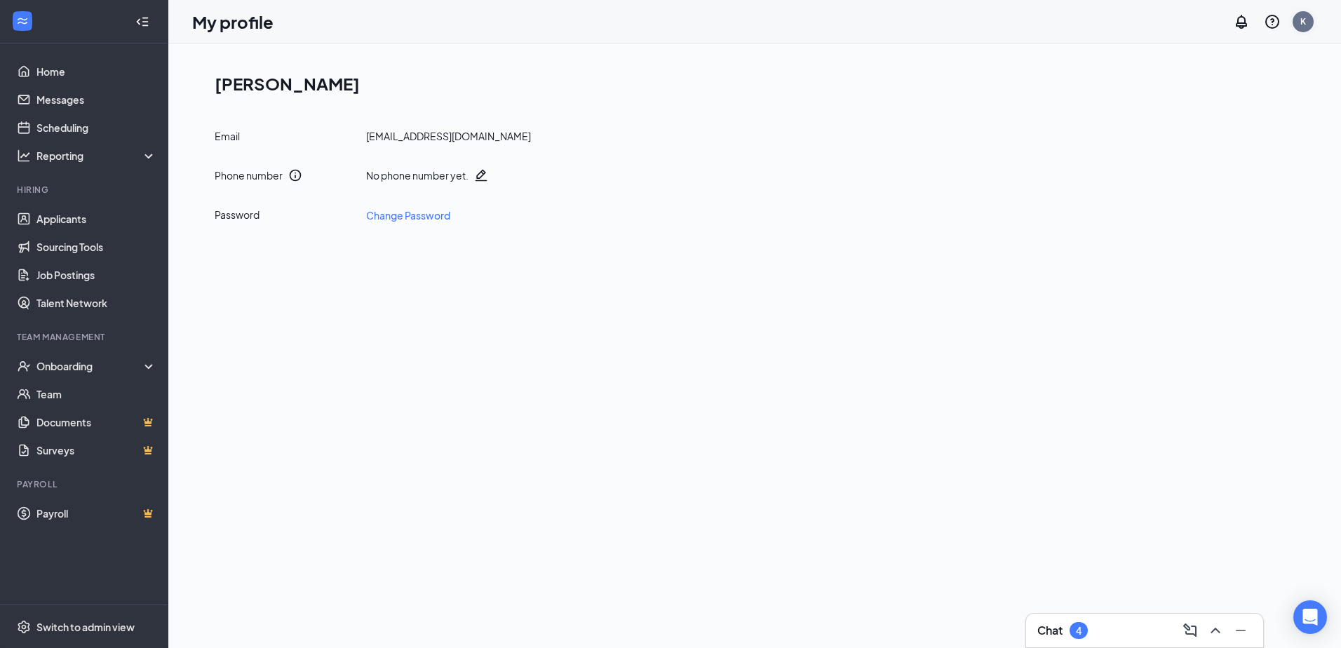
click at [1297, 29] on div "K" at bounding box center [1303, 21] width 21 height 21
click at [1208, 127] on link "Account settings" at bounding box center [1233, 124] width 152 height 14
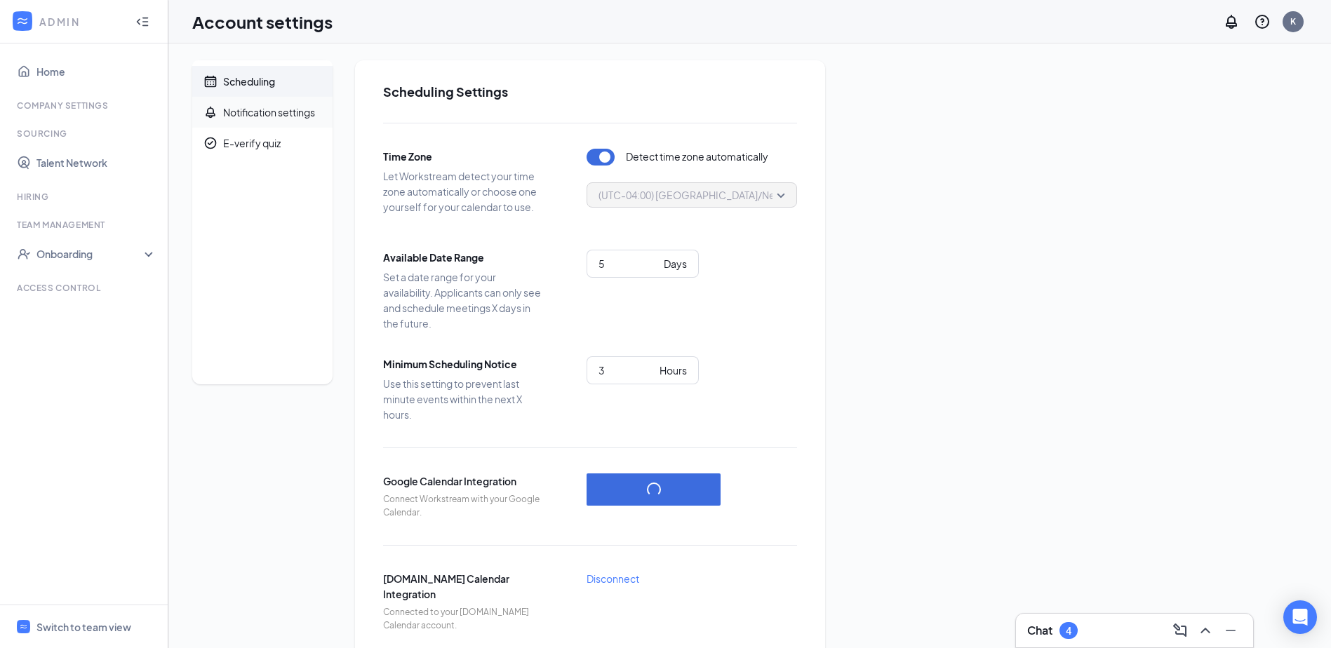
click at [290, 112] on div "Notification settings" at bounding box center [269, 112] width 92 height 14
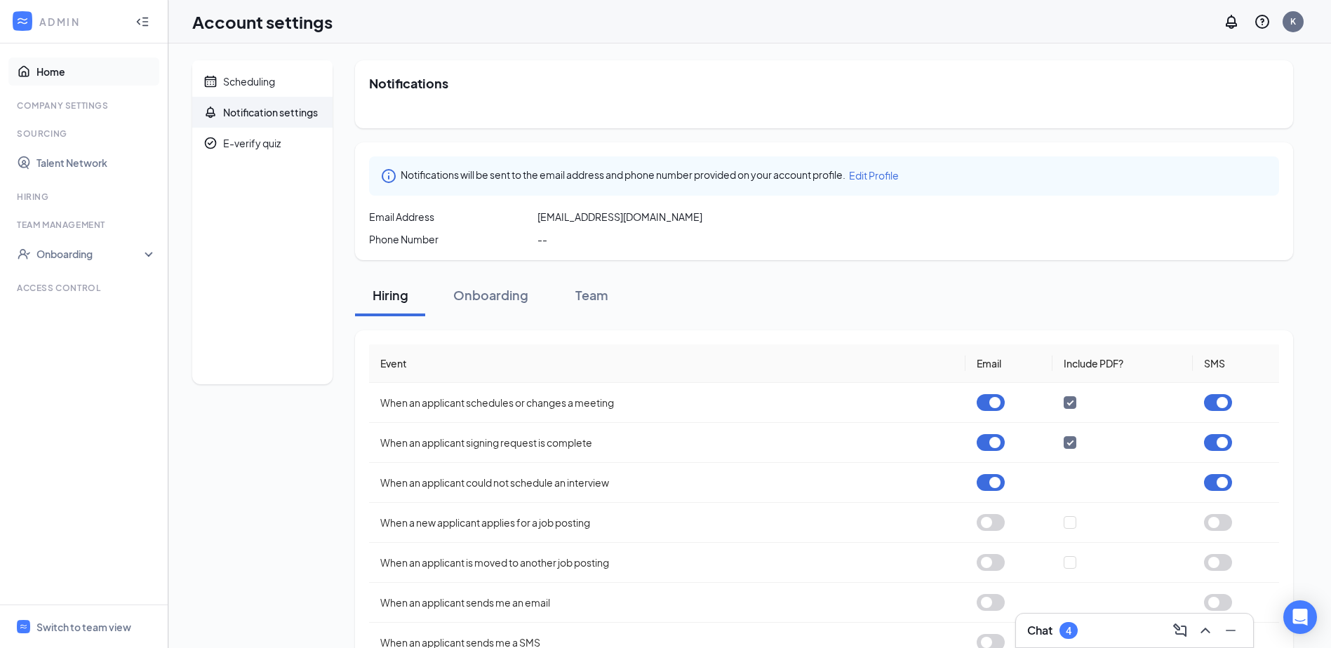
click at [52, 81] on link "Home" at bounding box center [96, 72] width 120 height 28
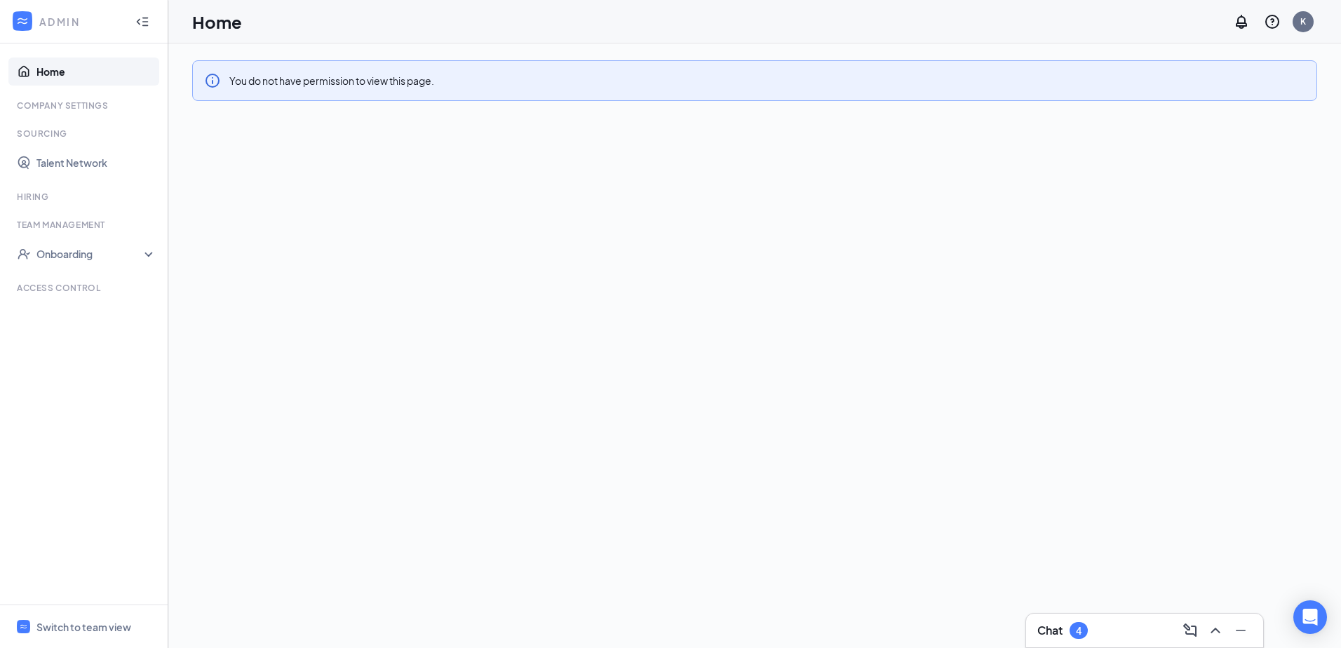
drag, startPoint x: 159, startPoint y: 29, endPoint x: 151, endPoint y: 27, distance: 7.8
click at [157, 29] on div "ADMIN" at bounding box center [84, 21] width 168 height 43
click at [151, 24] on div at bounding box center [142, 22] width 28 height 28
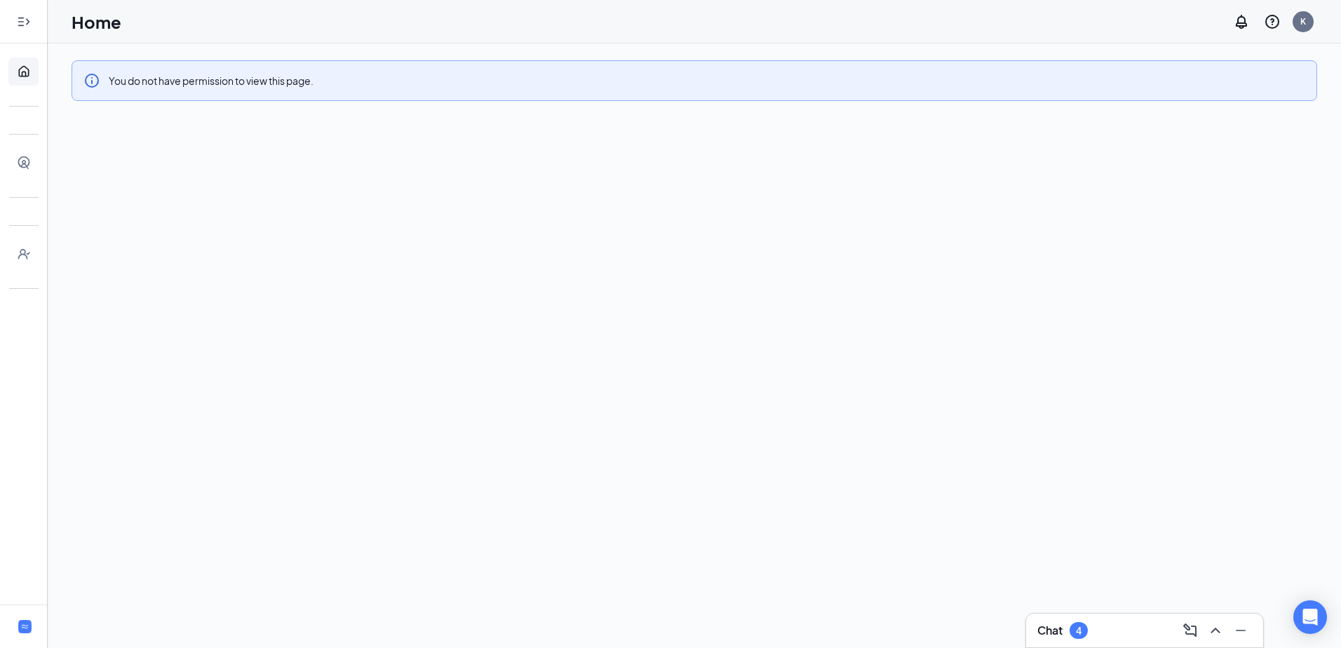
click at [27, 18] on icon "Expand" at bounding box center [24, 22] width 14 height 14
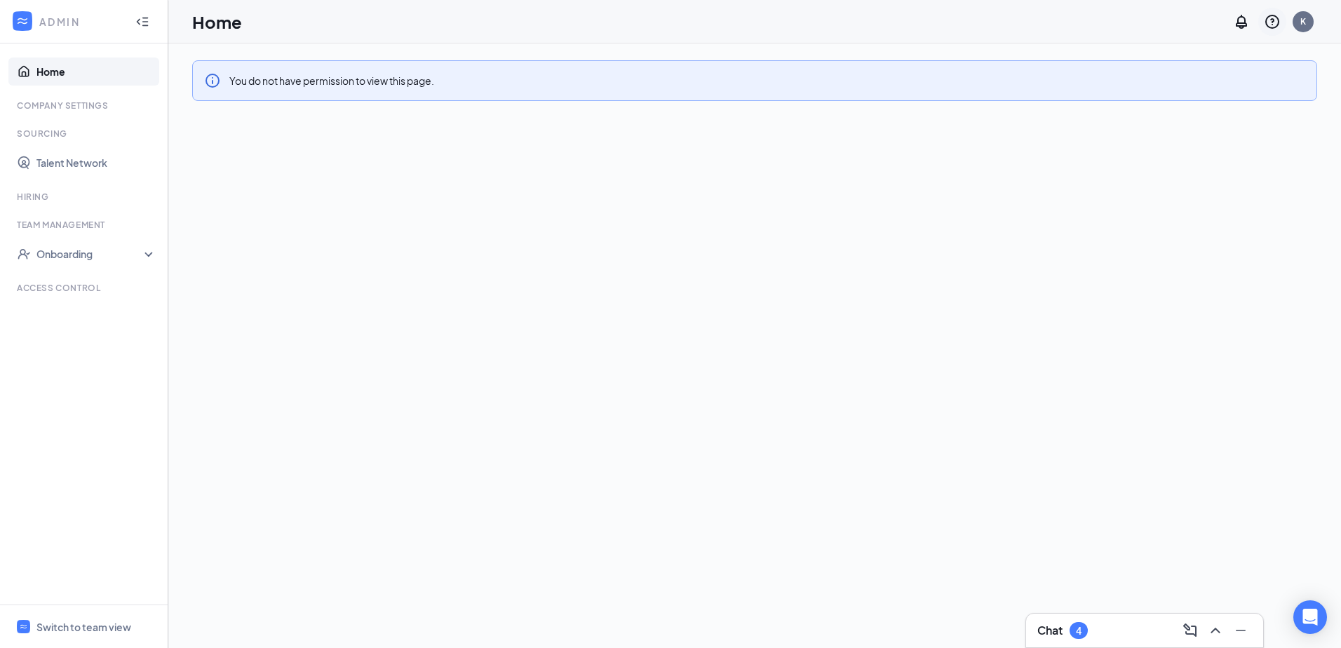
click at [1268, 17] on icon "QuestionInfo" at bounding box center [1272, 22] width 14 height 14
click at [1159, 92] on link "Help center" at bounding box center [1202, 96] width 152 height 14
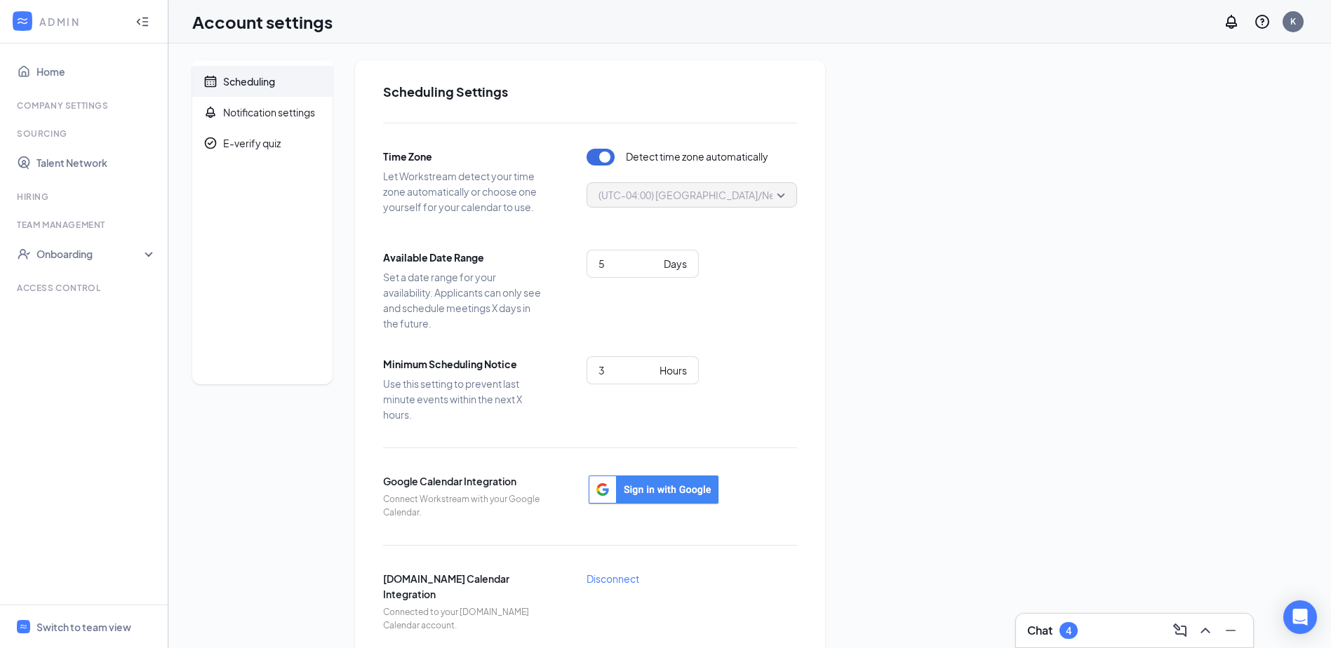
click at [1120, 629] on div "Chat 4" at bounding box center [1134, 630] width 215 height 22
click at [1148, 189] on div "Chat 4" at bounding box center [1134, 198] width 215 height 22
click at [414, 506] on span "Connect Workstream with your Google Calendar." at bounding box center [463, 506] width 161 height 27
click at [781, 199] on span "(UTC-04:00) [GEOGRAPHIC_DATA]/New_York - Eastern Time" at bounding box center [737, 194] width 278 height 21
click at [781, 198] on span "(UTC-04:00) [GEOGRAPHIC_DATA]/New_York - Eastern Time" at bounding box center [737, 194] width 278 height 21
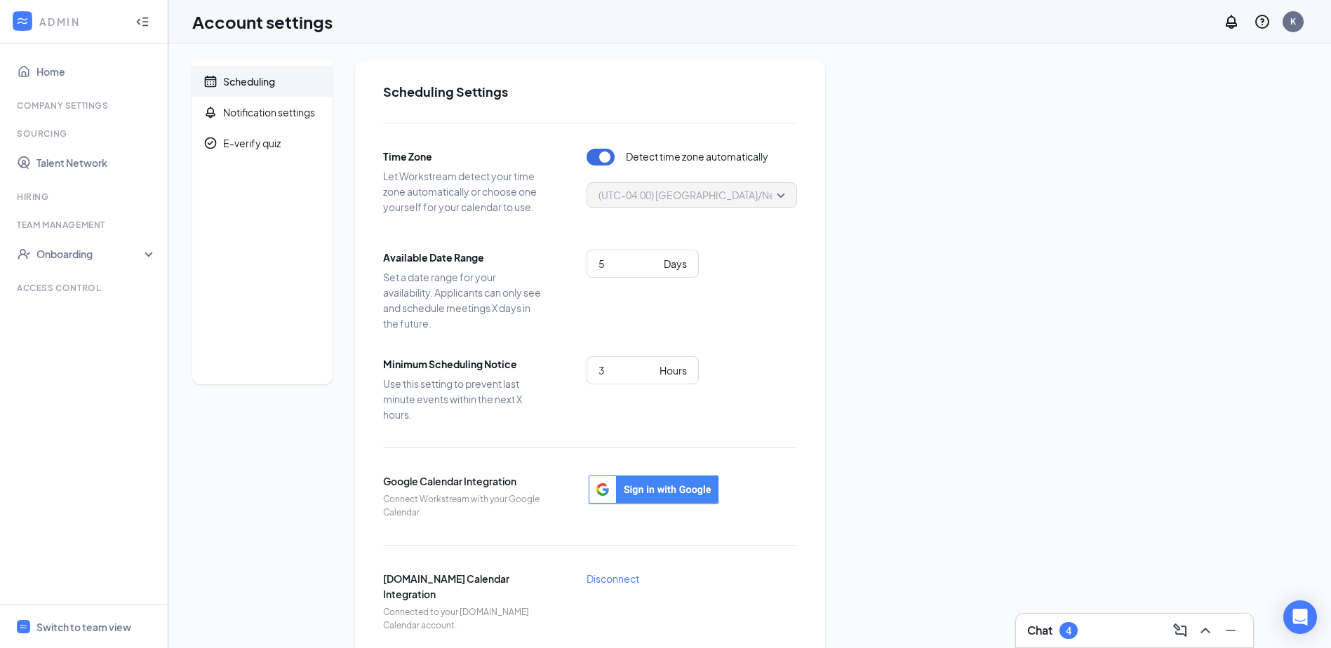
click at [779, 198] on span "(UTC-04:00) [GEOGRAPHIC_DATA]/New_York - Eastern Time" at bounding box center [737, 194] width 278 height 21
click at [773, 199] on span "(UTC-04:00) [GEOGRAPHIC_DATA]/New_York - Eastern Time" at bounding box center [737, 194] width 278 height 21
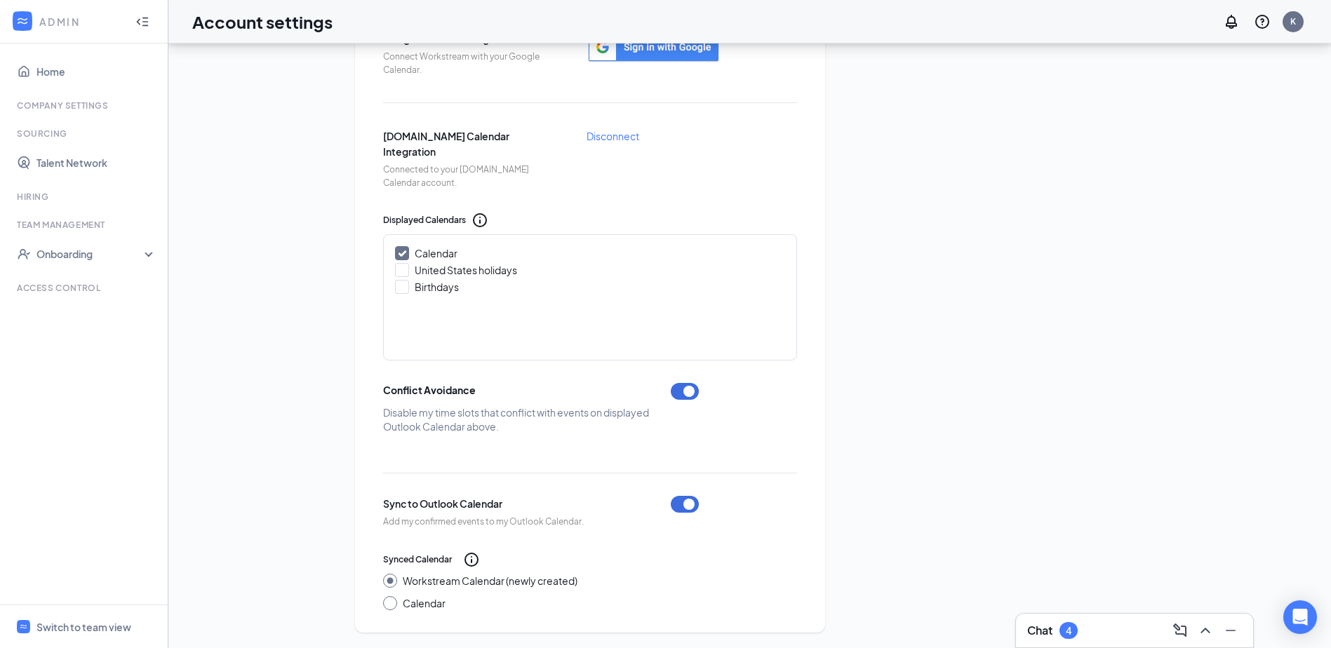
scroll to position [444, 0]
click at [621, 135] on link "Disconnect" at bounding box center [612, 134] width 53 height 15
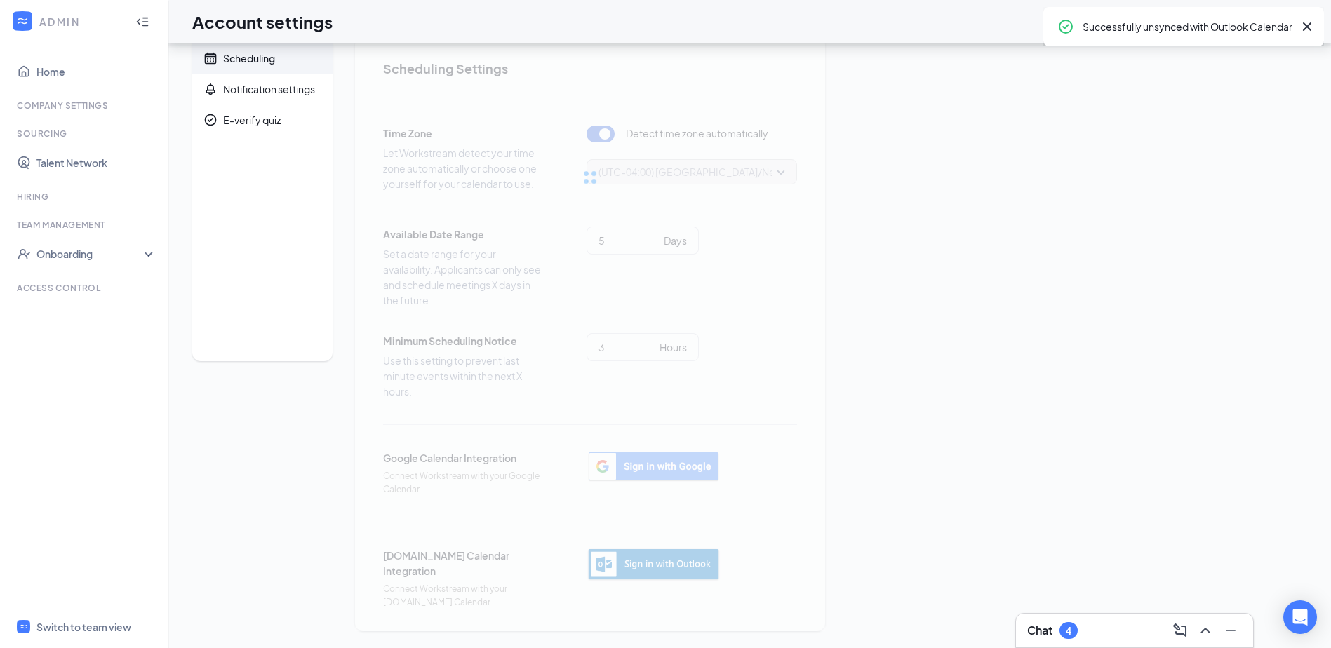
scroll to position [23, 0]
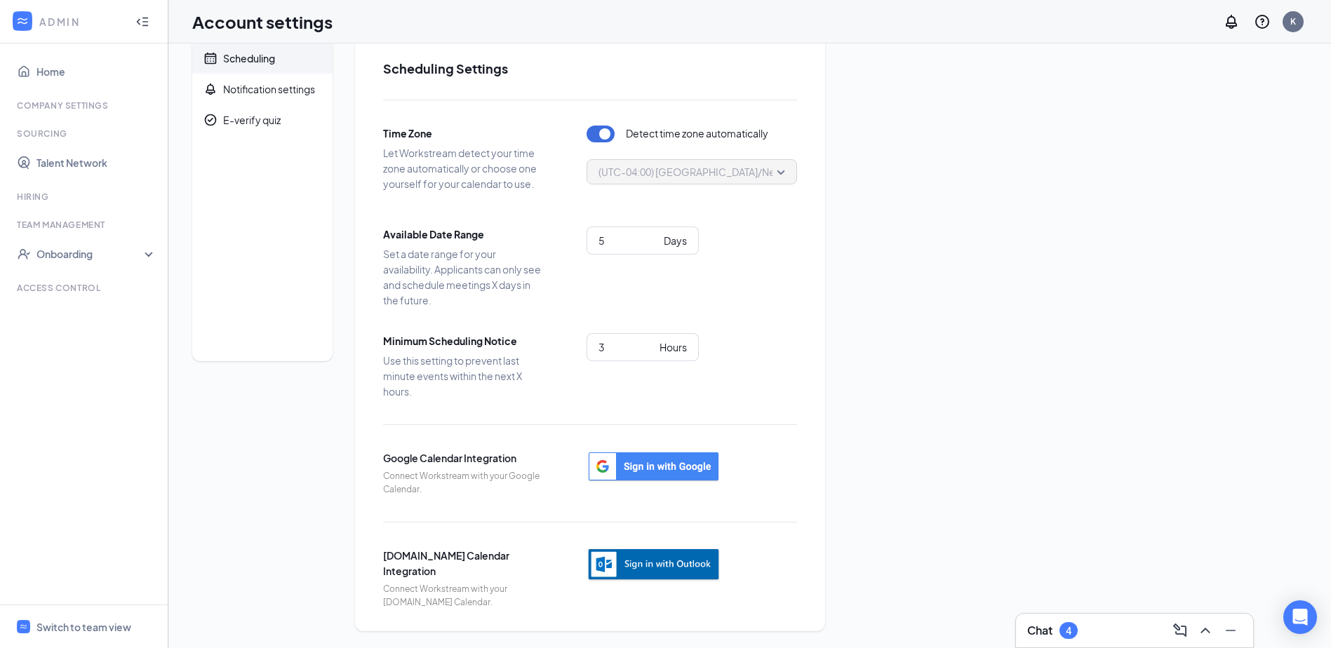
click at [645, 558] on img "button" at bounding box center [653, 565] width 134 height 34
click at [678, 567] on img "button" at bounding box center [653, 565] width 134 height 34
click at [604, 570] on img "button" at bounding box center [653, 565] width 134 height 34
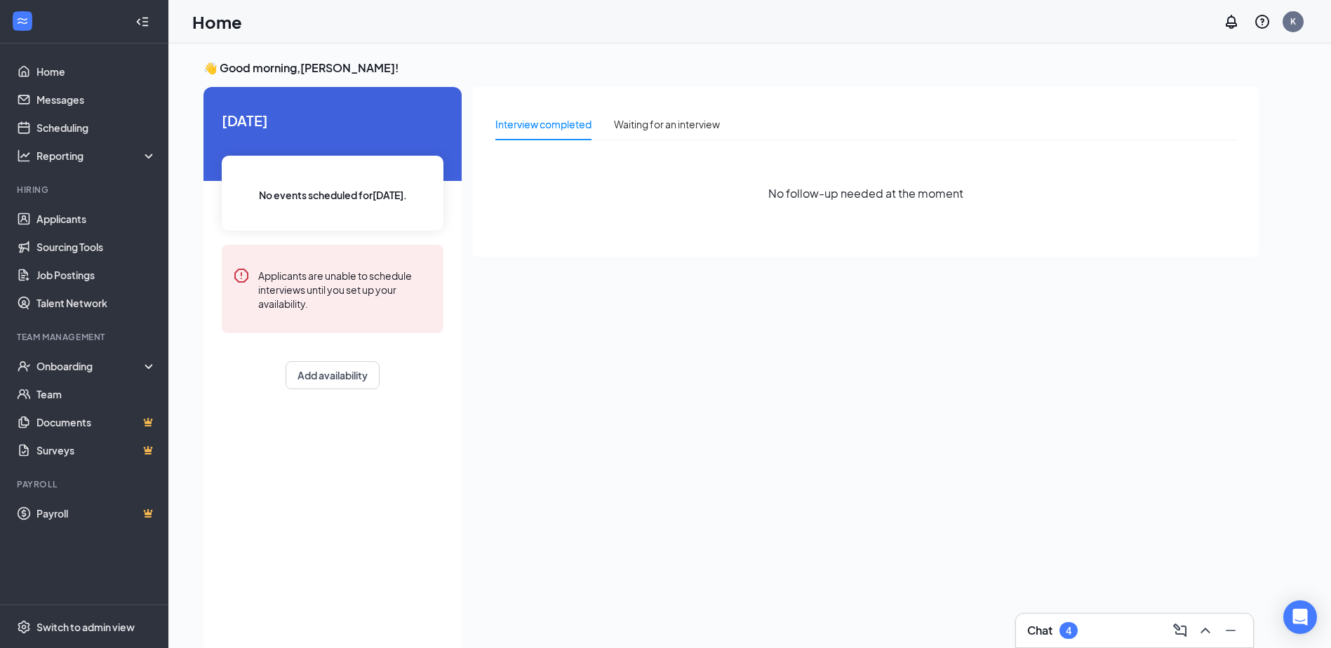
click at [346, 297] on div "Applicants are unable to schedule interviews until you set up your availability." at bounding box center [345, 288] width 174 height 43
click at [355, 379] on button "Add availability" at bounding box center [332, 375] width 94 height 28
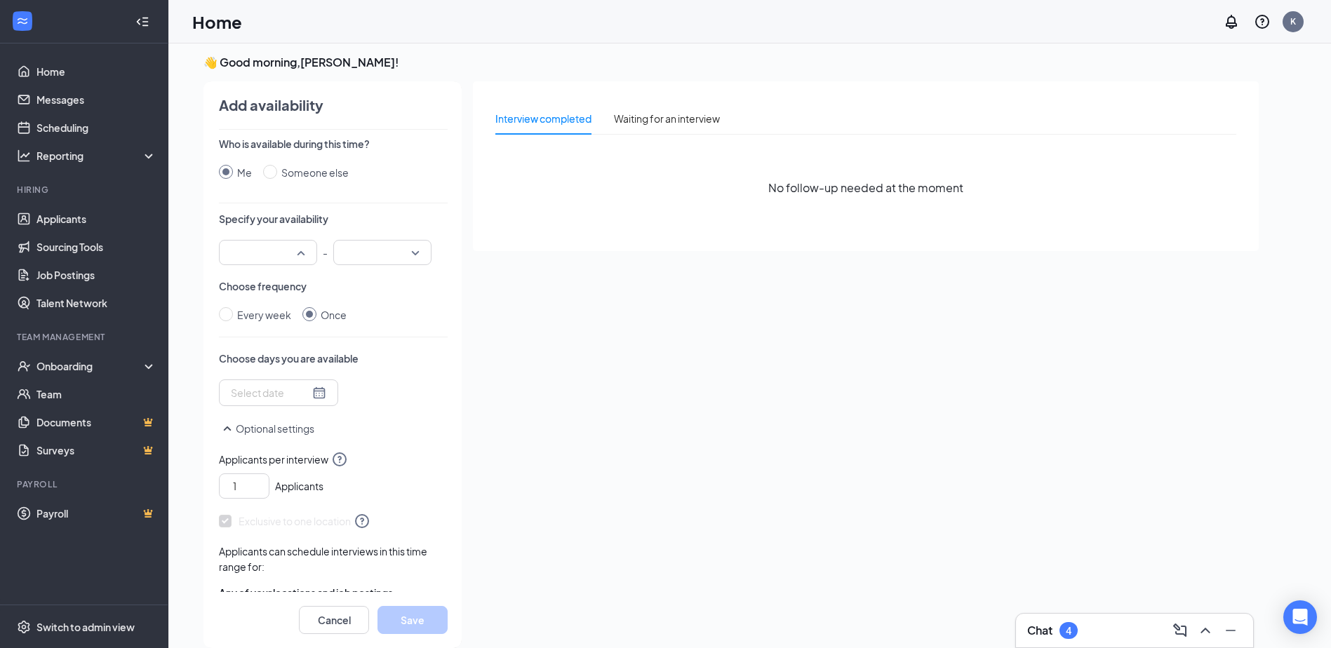
click at [304, 252] on div at bounding box center [268, 252] width 98 height 25
click at [262, 375] on span "11:00 AM" at bounding box center [250, 374] width 41 height 15
click at [403, 256] on input "search" at bounding box center [378, 253] width 72 height 24
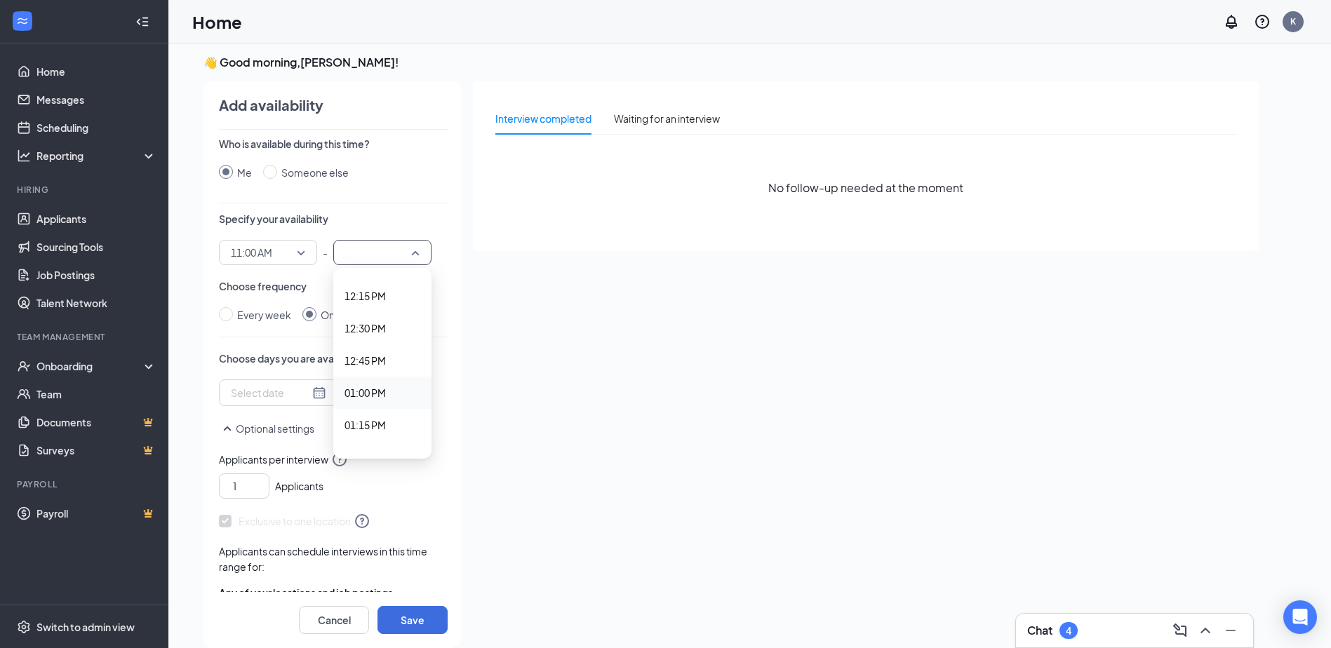
click at [372, 395] on span "01:00 PM" at bounding box center [364, 392] width 41 height 15
click at [230, 314] on input "Every week" at bounding box center [226, 314] width 14 height 14
radio input "true"
radio input "false"
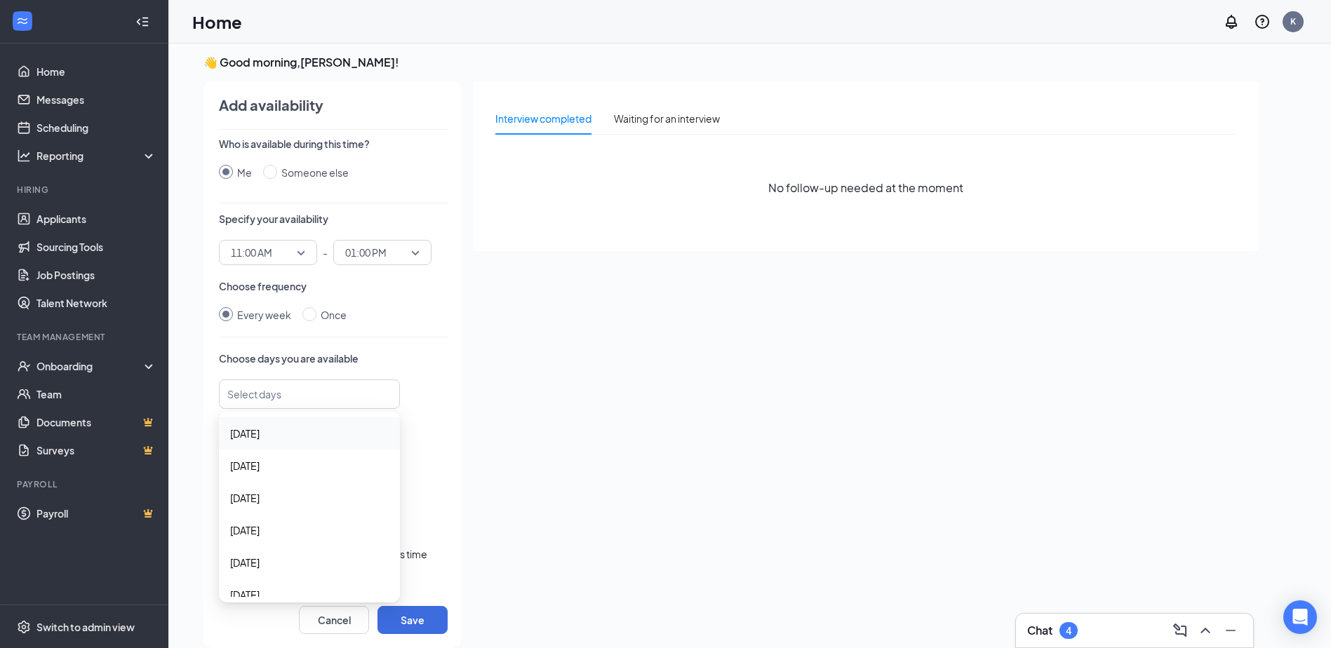
click at [297, 400] on div at bounding box center [303, 394] width 144 height 22
click at [280, 464] on span "Monday" at bounding box center [309, 465] width 159 height 15
click at [260, 499] on span "Tuesday" at bounding box center [244, 499] width 29 height 15
click at [260, 538] on span "Wednesday" at bounding box center [244, 532] width 29 height 15
click at [260, 593] on span "Thursday" at bounding box center [244, 591] width 29 height 15
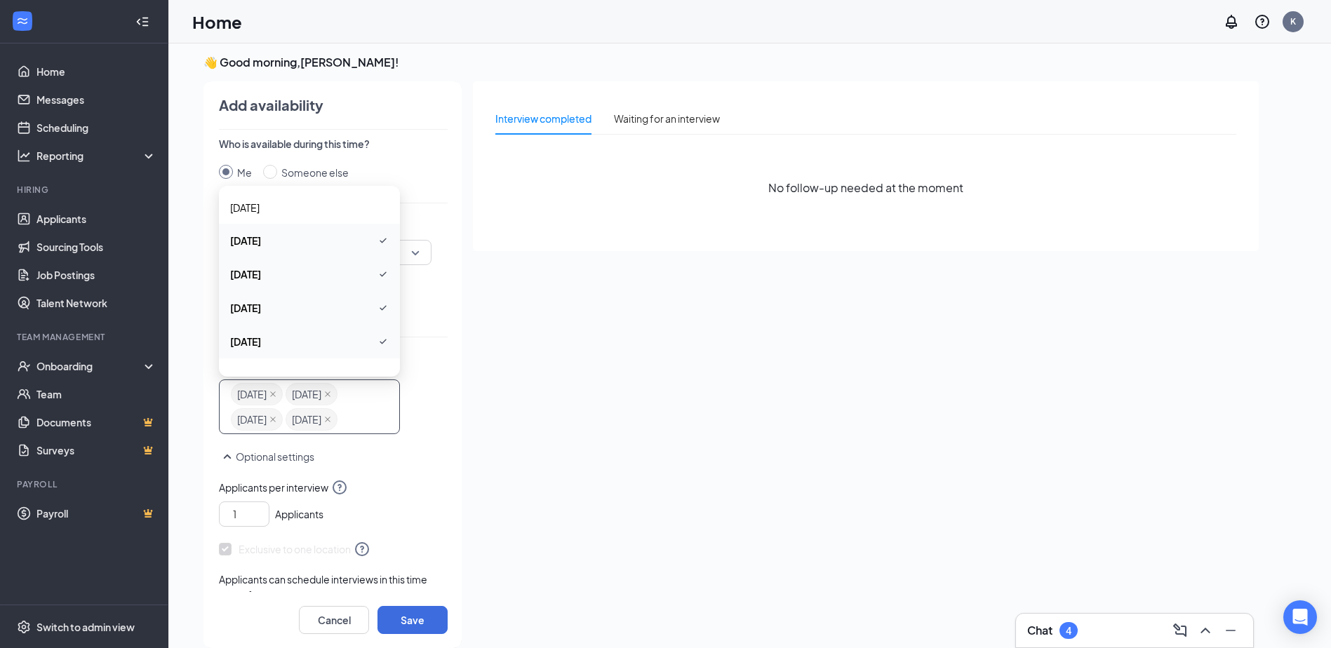
click at [380, 479] on div "Optional settings" at bounding box center [333, 463] width 229 height 31
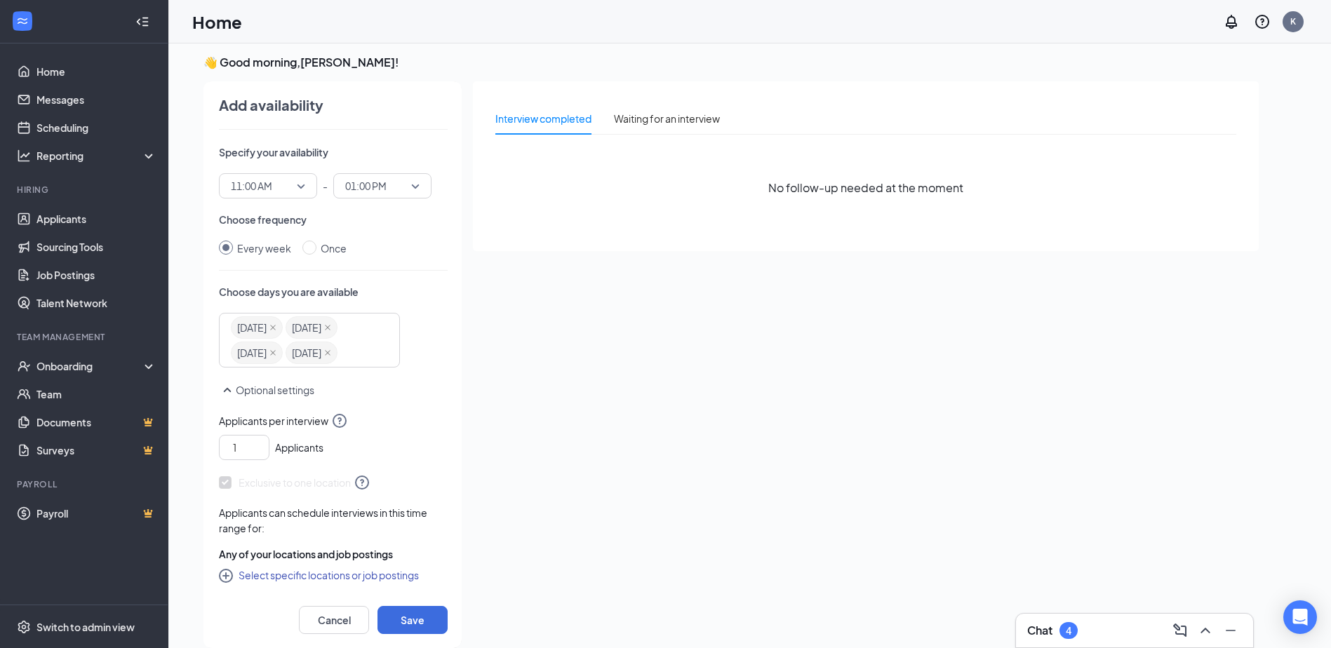
scroll to position [92, 0]
click at [262, 445] on icon "up" at bounding box center [261, 444] width 8 height 10
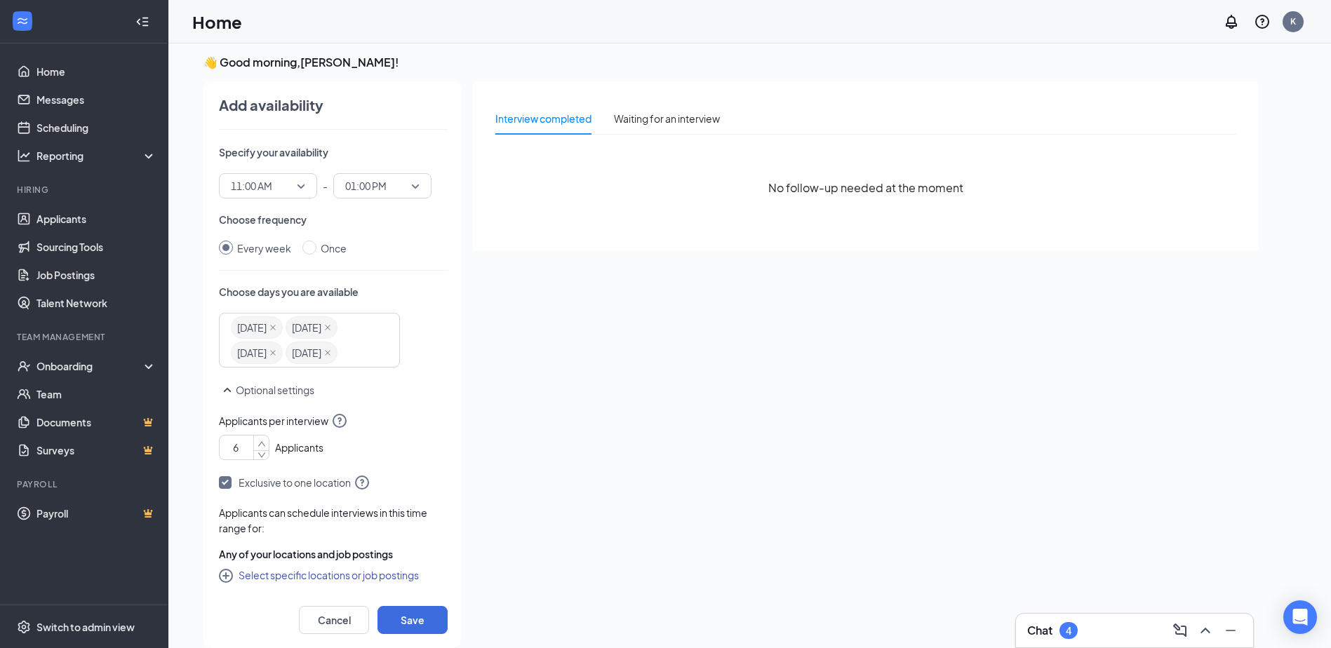
click at [262, 445] on icon "up" at bounding box center [261, 444] width 8 height 10
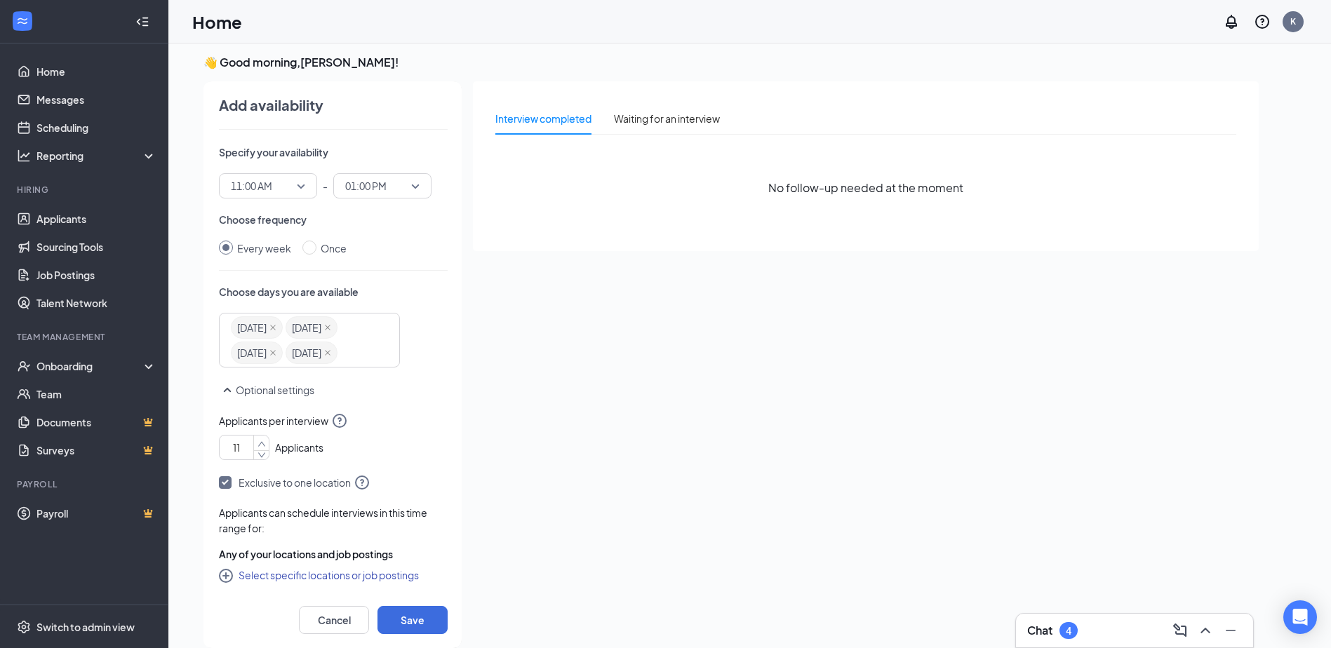
click at [262, 445] on icon "up" at bounding box center [261, 444] width 8 height 10
click at [248, 445] on input "11" at bounding box center [246, 447] width 43 height 21
paste input
type input "1"
click at [415, 422] on span "Applicants per interview" at bounding box center [333, 420] width 229 height 17
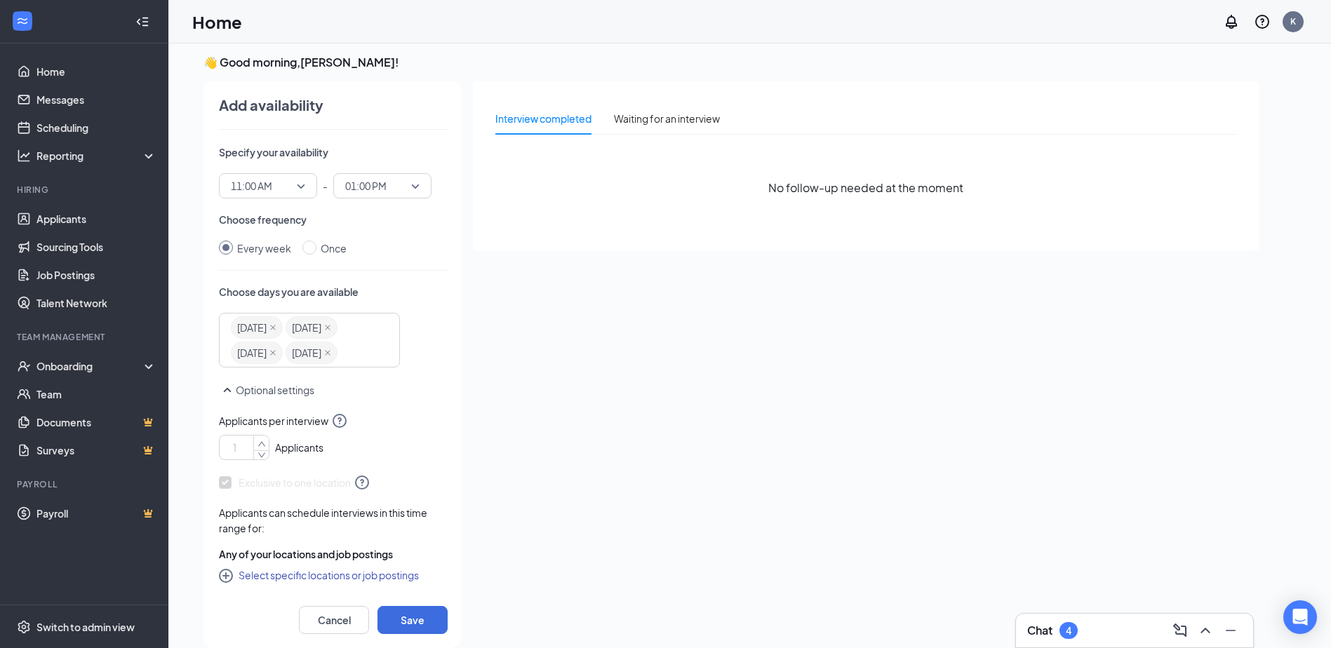
type input "1"
click at [262, 440] on icon "up" at bounding box center [261, 444] width 8 height 10
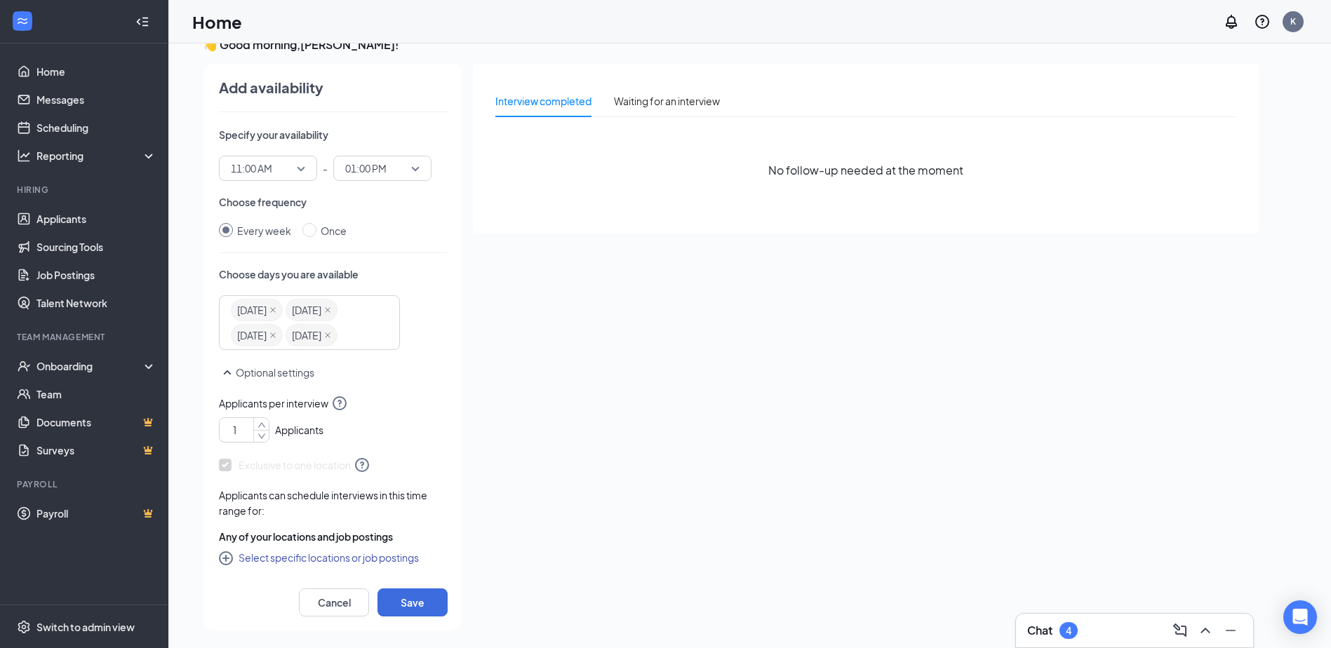
scroll to position [29, 0]
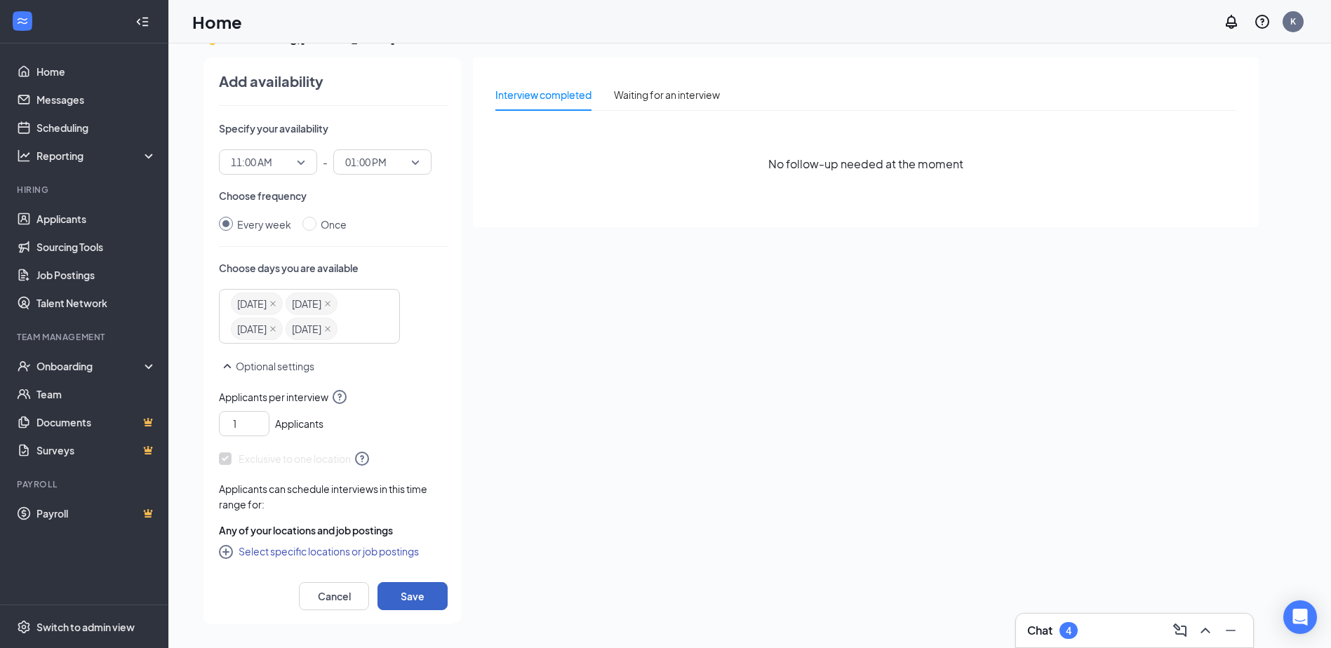
click at [417, 596] on button "Save" at bounding box center [412, 596] width 70 height 28
radio input "false"
radio input "true"
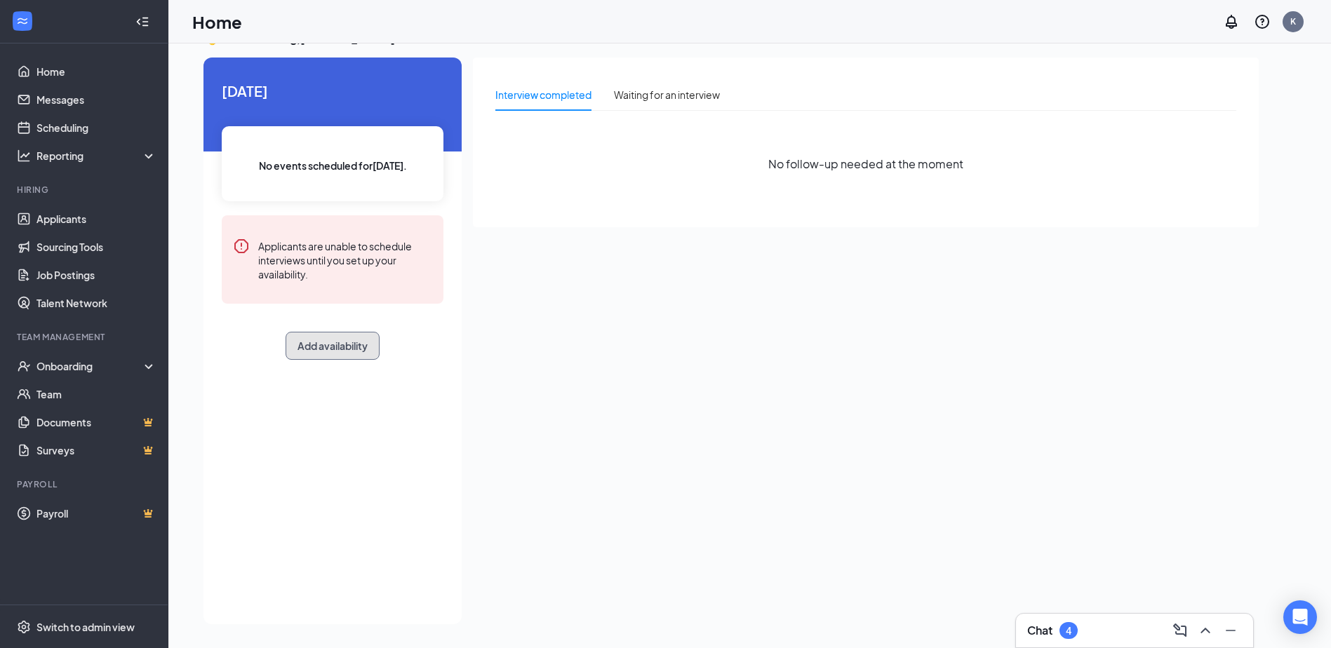
click at [335, 351] on button "Add availability" at bounding box center [332, 346] width 94 height 28
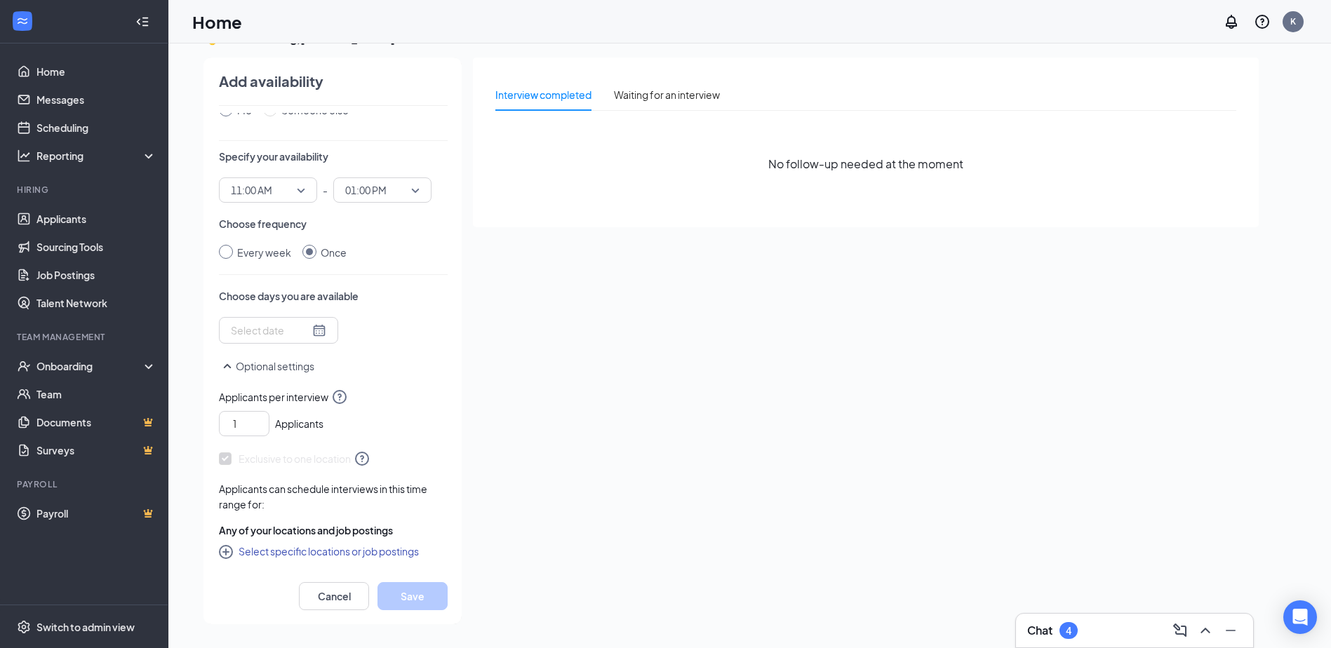
click at [224, 248] on input "Every week" at bounding box center [226, 252] width 14 height 14
radio input "true"
radio input "false"
click at [237, 336] on input "search" at bounding box center [237, 332] width 3 height 22
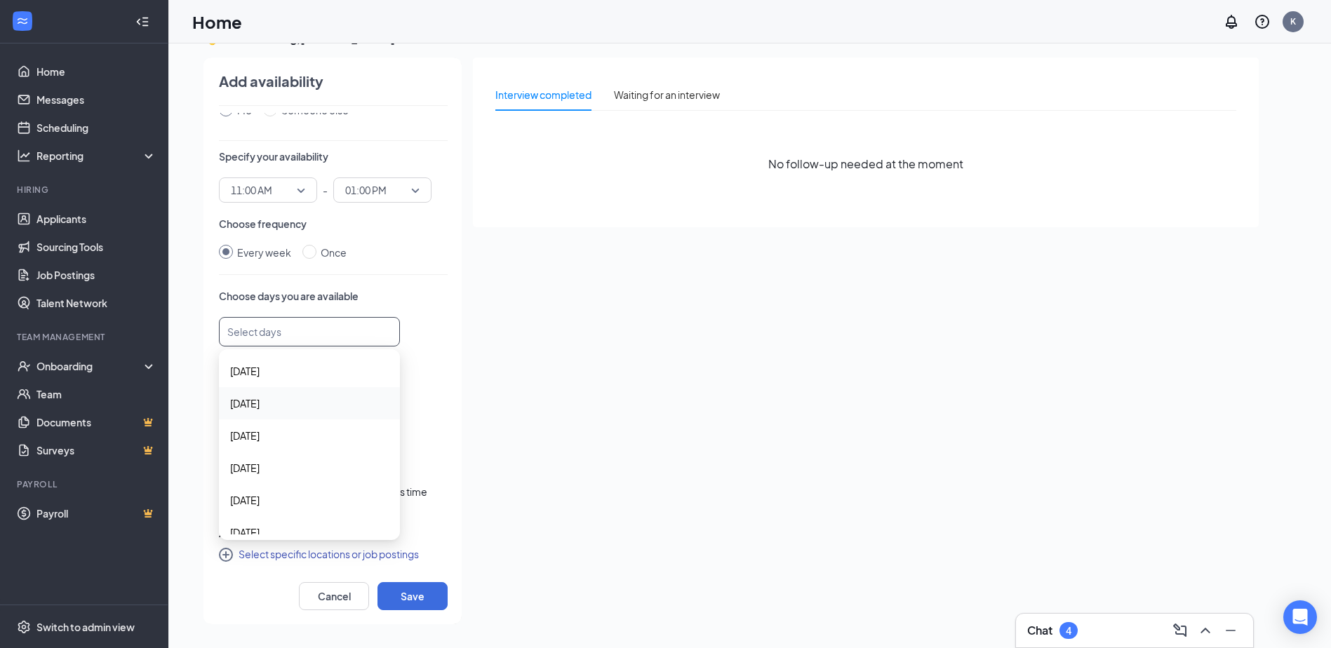
click at [283, 410] on span "Monday" at bounding box center [309, 403] width 159 height 15
click at [279, 435] on span "Tuesday" at bounding box center [309, 436] width 159 height 15
click at [260, 475] on span "Wednesday" at bounding box center [244, 470] width 29 height 15
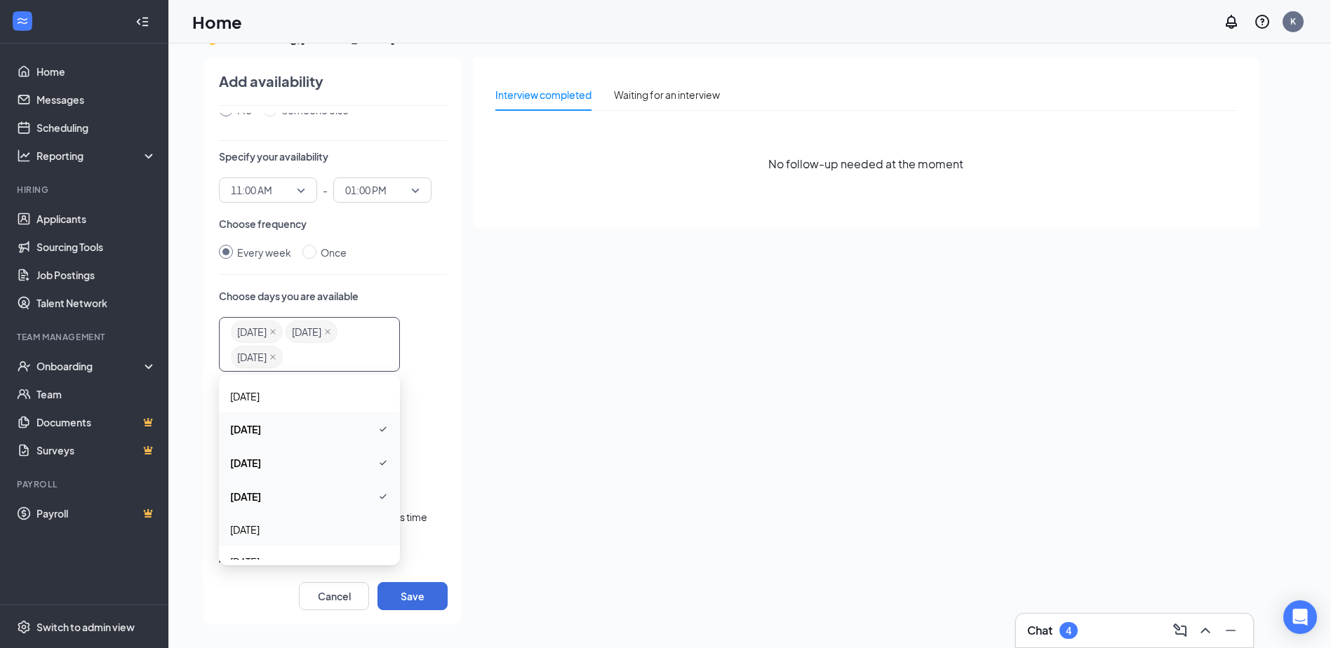
click at [273, 527] on span "Thursday" at bounding box center [309, 529] width 159 height 15
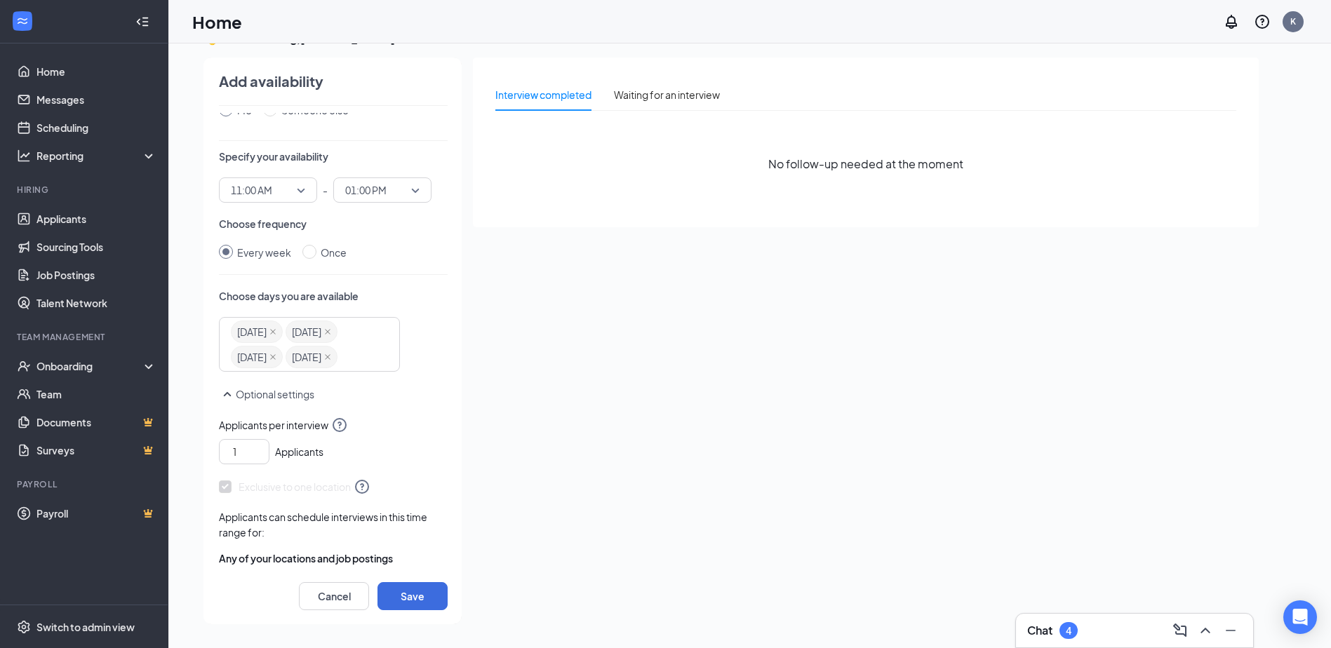
click at [414, 253] on div "Every week Once" at bounding box center [333, 252] width 229 height 15
click at [423, 593] on button "Save" at bounding box center [412, 596] width 70 height 28
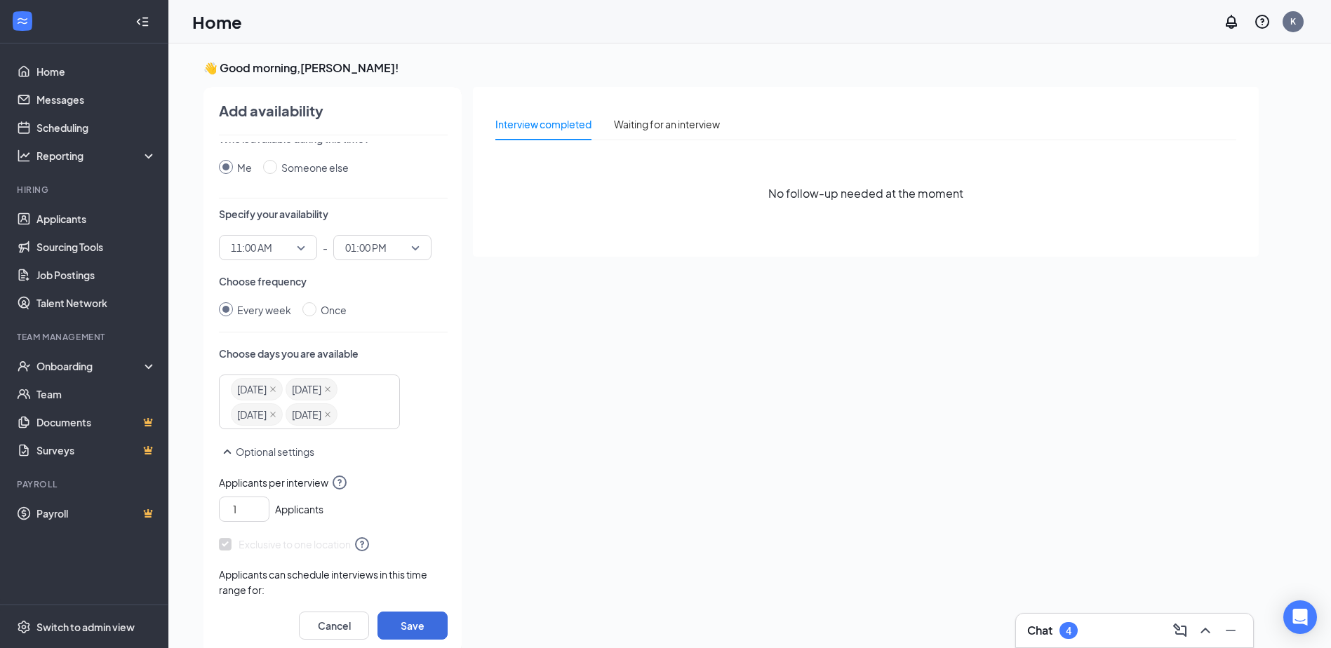
scroll to position [0, 0]
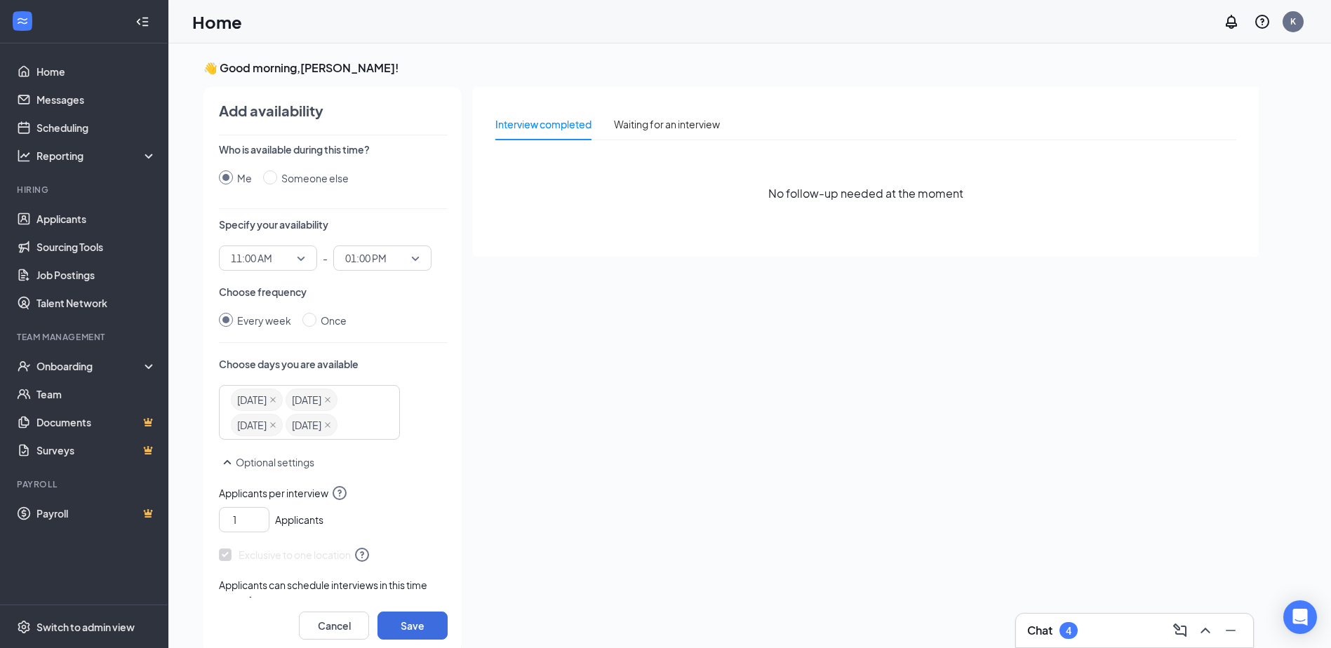
click at [222, 176] on input "Me" at bounding box center [226, 177] width 14 height 14
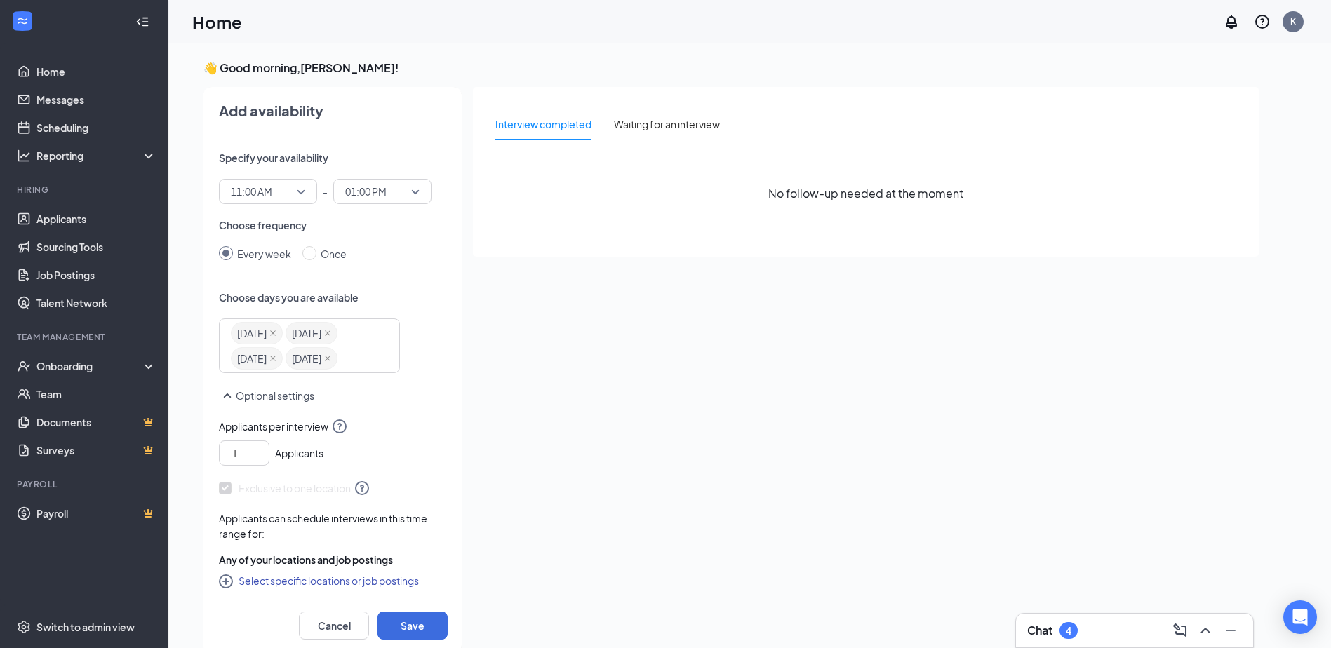
scroll to position [29, 0]
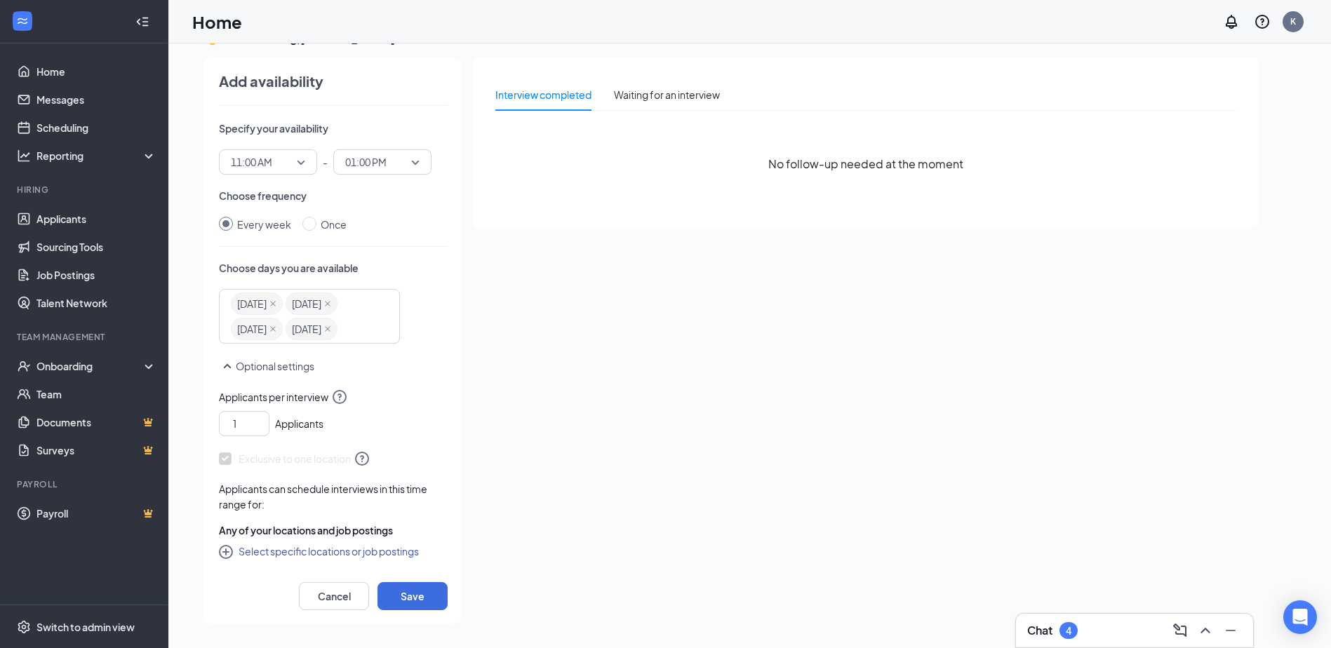
click at [259, 358] on button "Optional settings" at bounding box center [266, 366] width 95 height 17
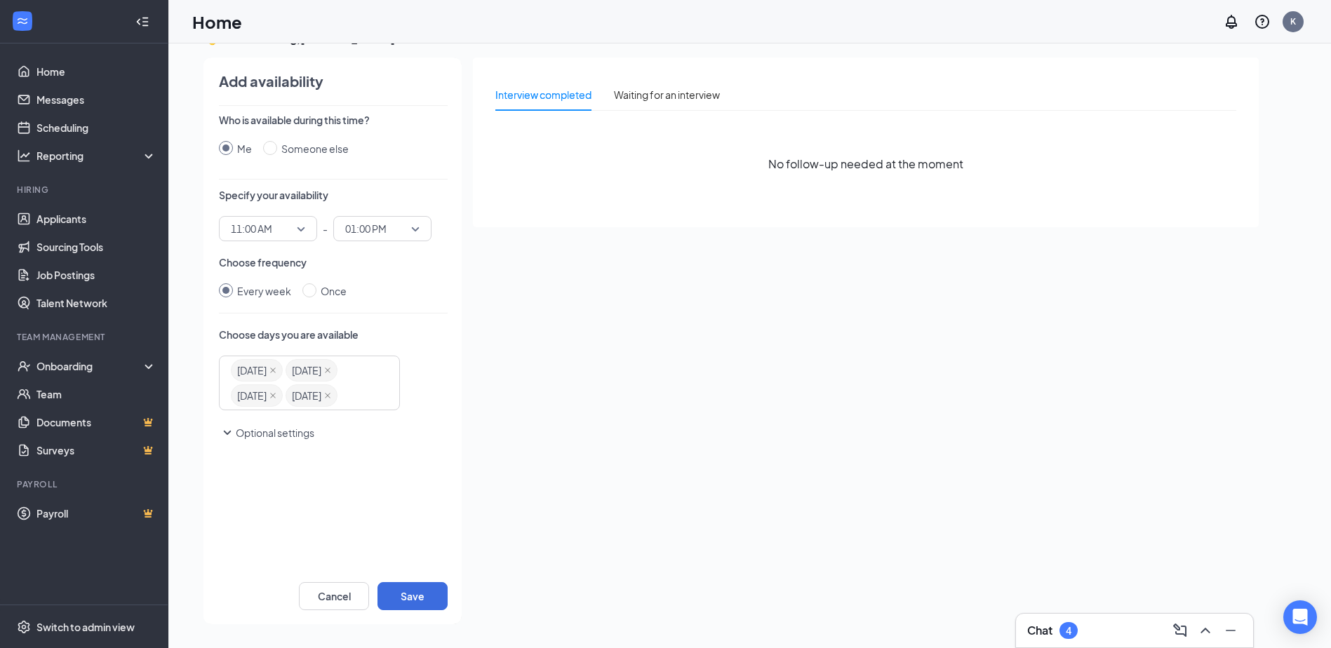
click at [243, 455] on div "Optional settings" at bounding box center [333, 439] width 229 height 31
click at [235, 441] on icon "SmallChevronDown" at bounding box center [227, 432] width 17 height 17
click at [411, 598] on button "Save" at bounding box center [412, 596] width 70 height 28
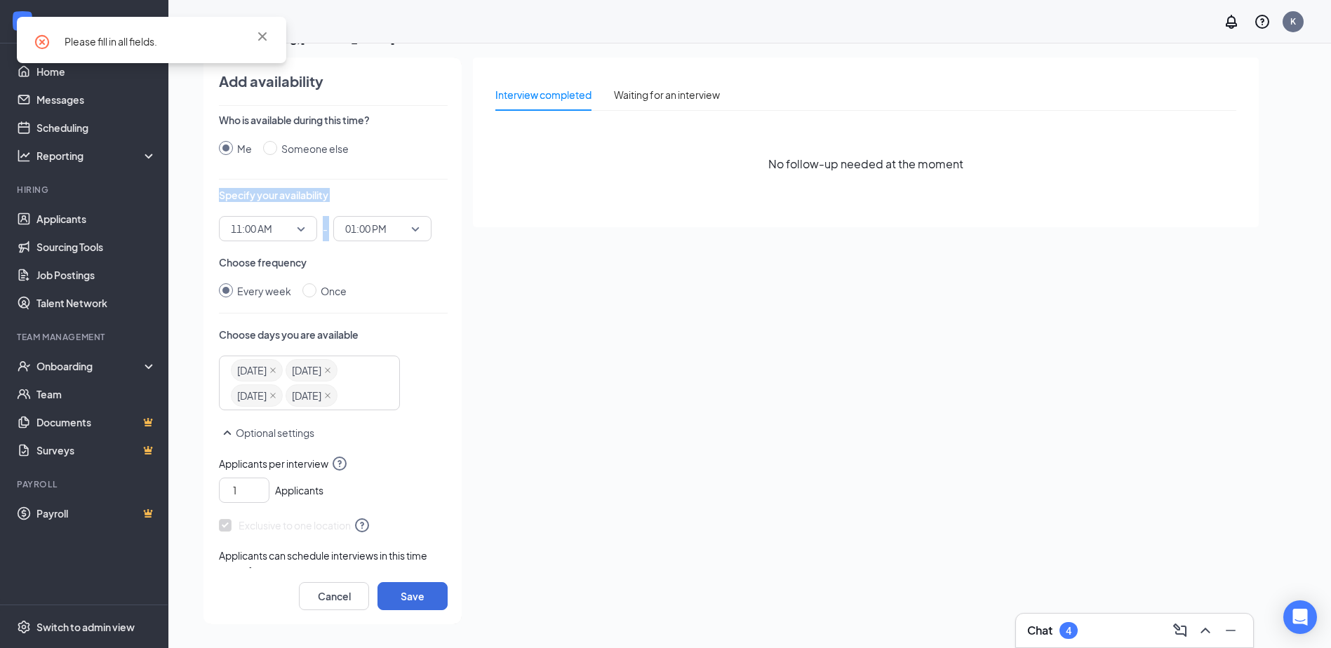
drag, startPoint x: 455, startPoint y: 217, endPoint x: 453, endPoint y: 152, distance: 64.6
click at [453, 152] on div "Add availability Who is available during this time? Me Someone else Specify you…" at bounding box center [326, 341] width 271 height 567
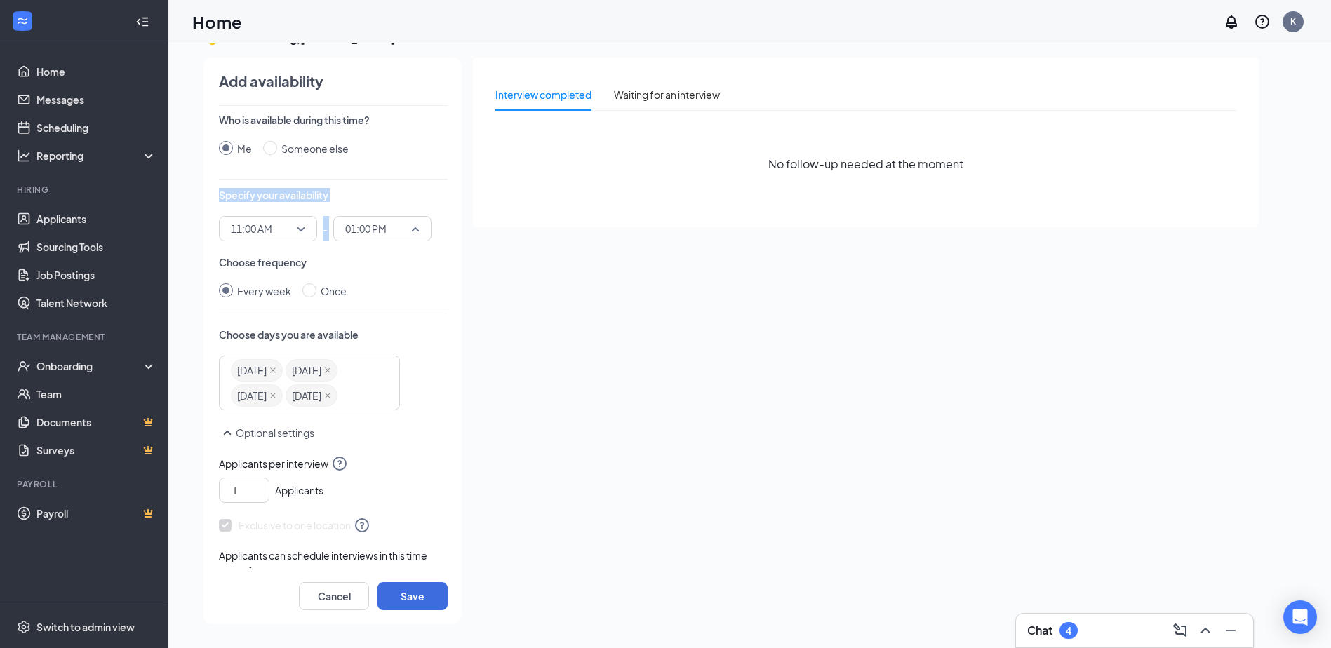
drag, startPoint x: 453, startPoint y: 152, endPoint x: 416, endPoint y: 232, distance: 88.2
click at [416, 232] on span "01:00 PM" at bounding box center [382, 228] width 74 height 21
click at [372, 368] on span "01:00 PM" at bounding box center [365, 369] width 42 height 15
click at [415, 597] on button "Save" at bounding box center [412, 596] width 70 height 28
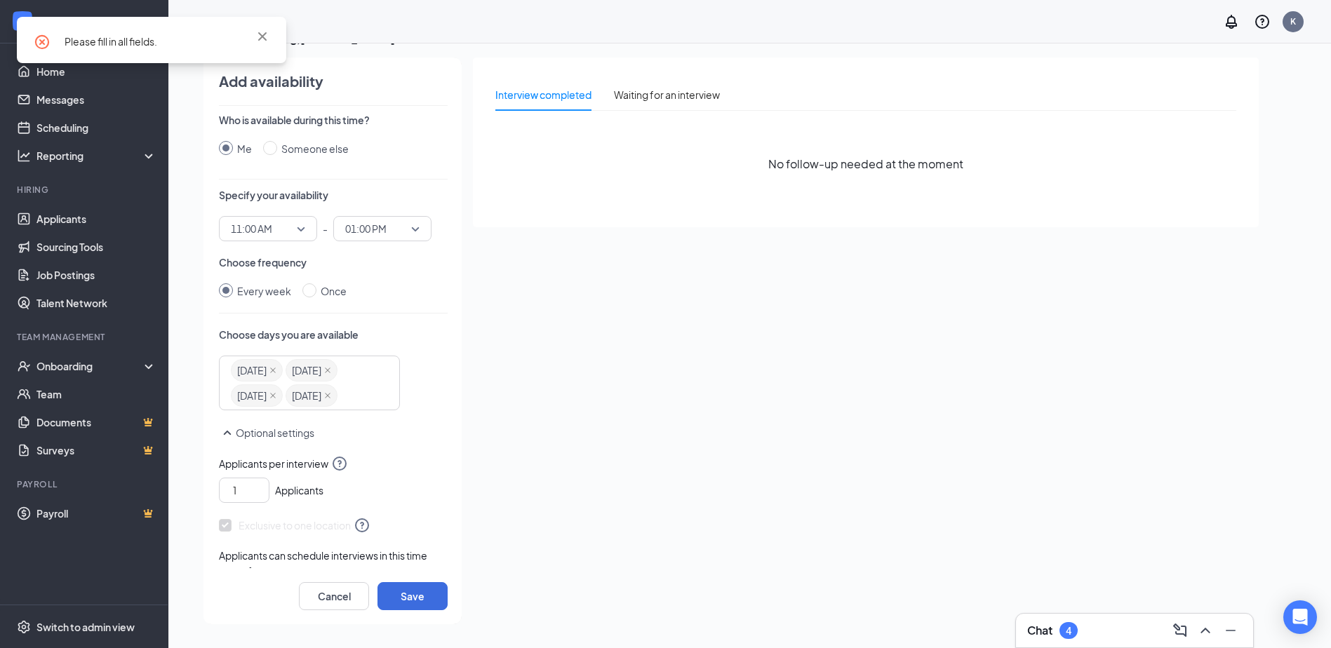
click at [170, 36] on div "Please fill in all fields." at bounding box center [158, 41] width 187 height 15
click at [433, 116] on p "Who is available during this time?" at bounding box center [333, 120] width 229 height 14
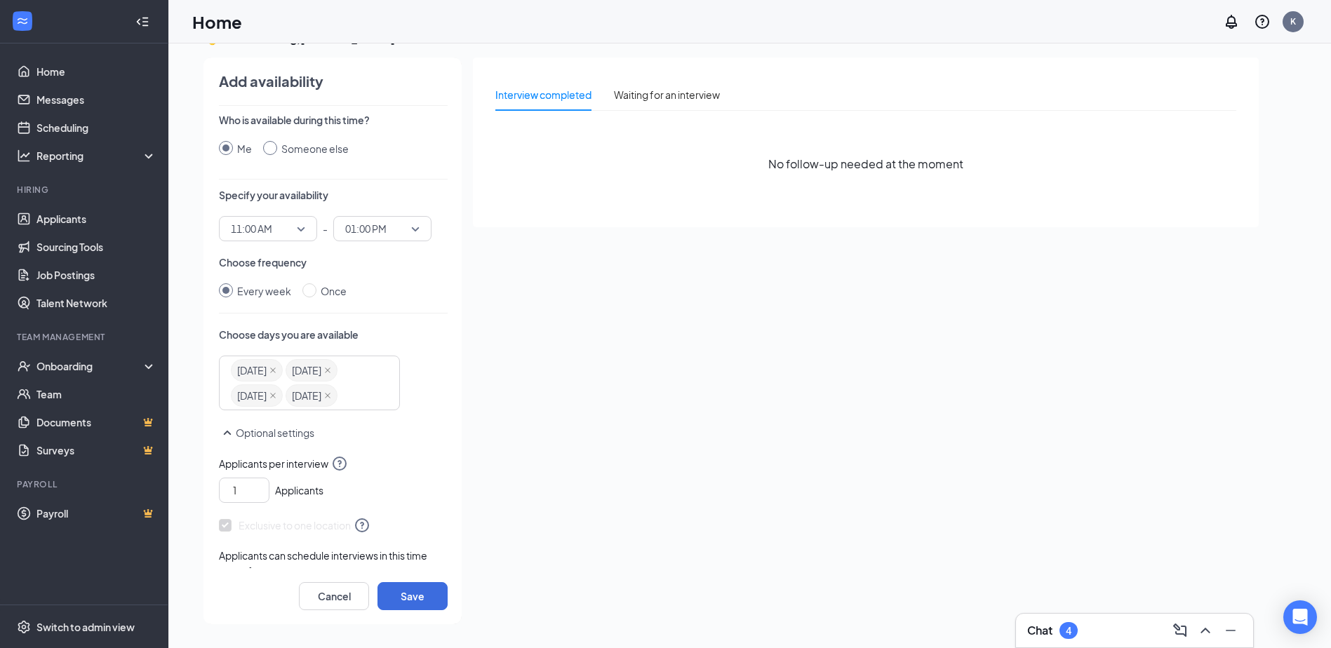
click at [279, 150] on span "Someone else" at bounding box center [315, 148] width 77 height 15
click at [277, 150] on input "Someone else" at bounding box center [270, 148] width 14 height 14
radio input "true"
click at [271, 146] on input "Someone else" at bounding box center [270, 148] width 14 height 14
click at [230, 147] on input "Me" at bounding box center [226, 148] width 14 height 14
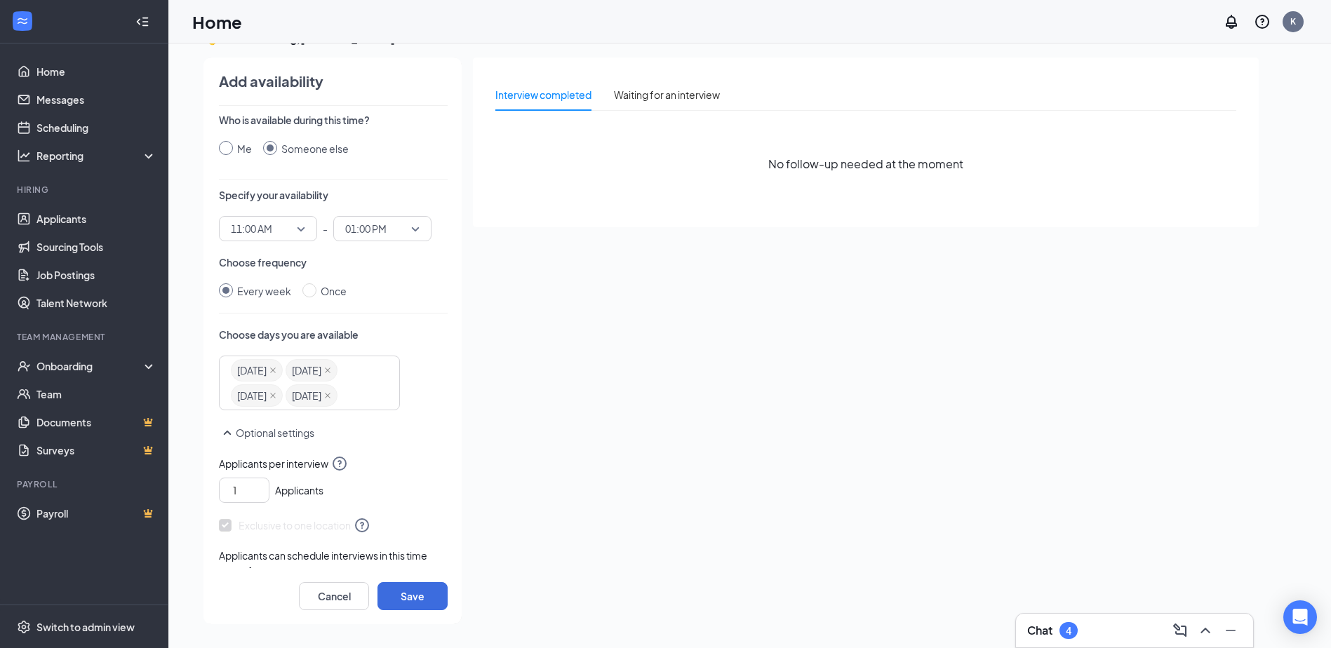
radio input "true"
radio input "false"
click at [411, 596] on button "Save" at bounding box center [412, 596] width 70 height 28
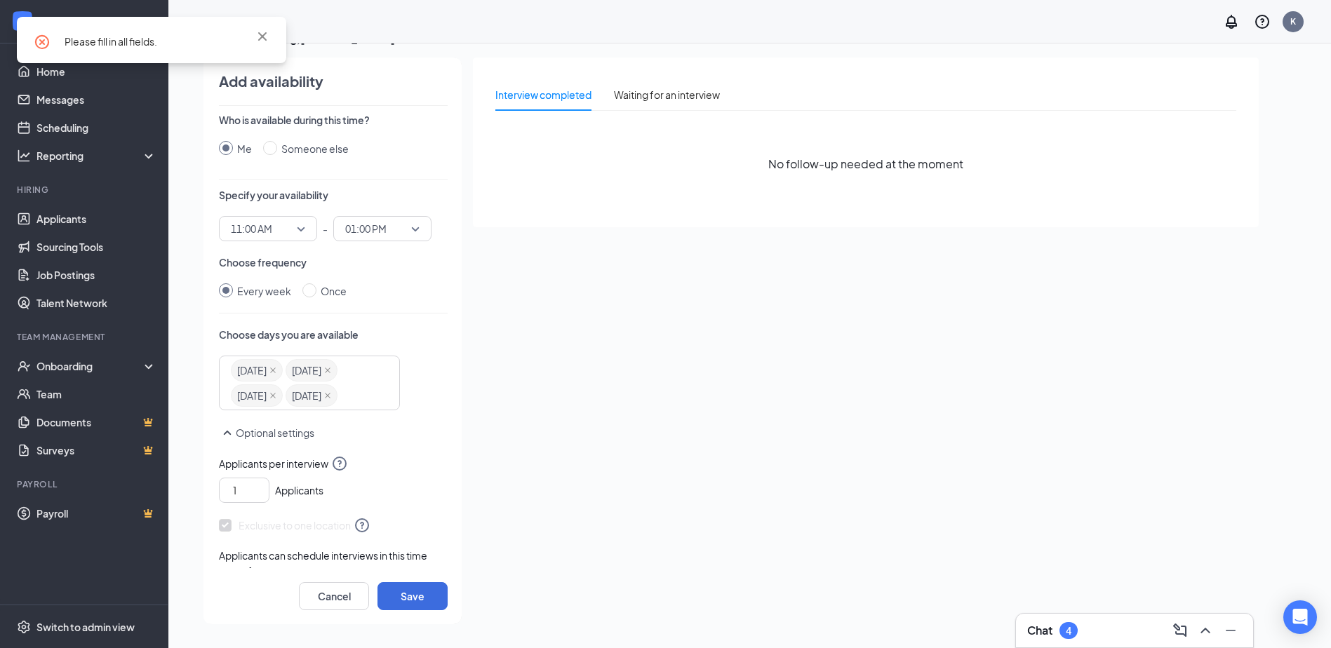
click at [100, 39] on span "Please fill in all fields." at bounding box center [111, 41] width 93 height 13
click at [41, 42] on icon "CircleCross" at bounding box center [42, 42] width 17 height 17
click at [41, 43] on icon "CircleCross" at bounding box center [42, 42] width 14 height 14
click at [260, 34] on icon "Cross" at bounding box center [262, 36] width 8 height 8
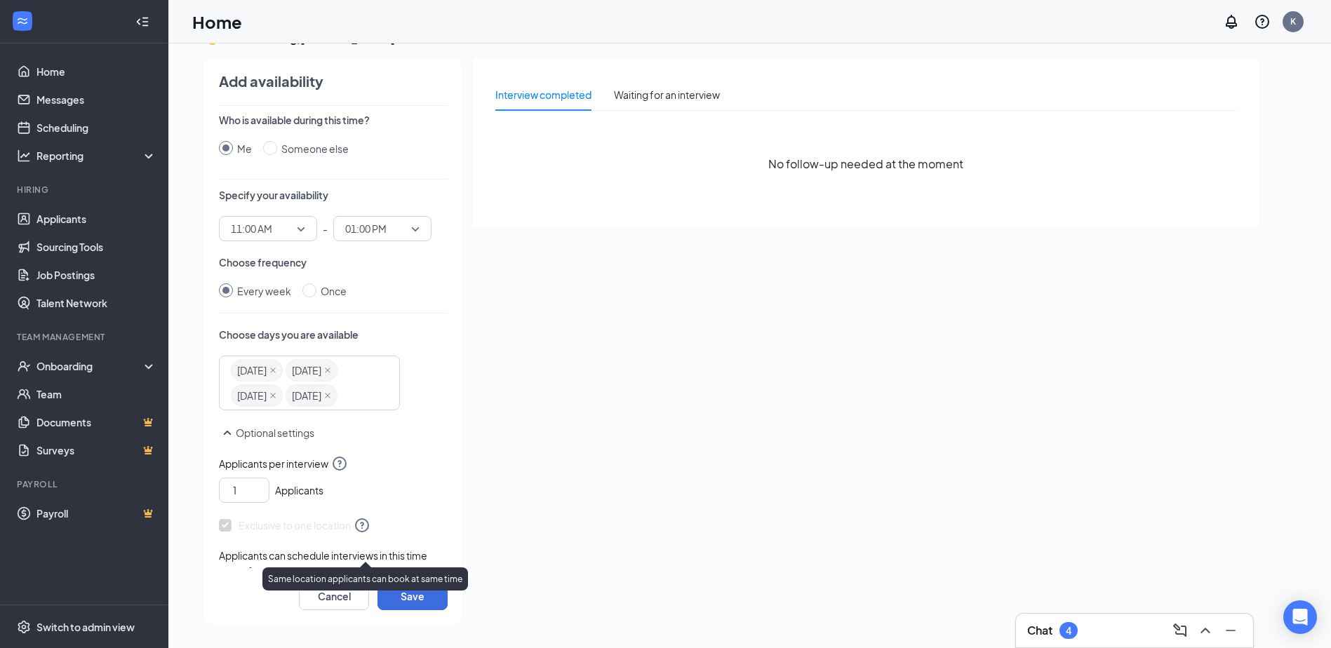
click at [363, 532] on icon "QuestionInfo" at bounding box center [362, 525] width 14 height 14
click at [260, 501] on icon "down" at bounding box center [261, 496] width 8 height 10
click at [234, 441] on icon "SmallChevronUp" at bounding box center [227, 432] width 17 height 17
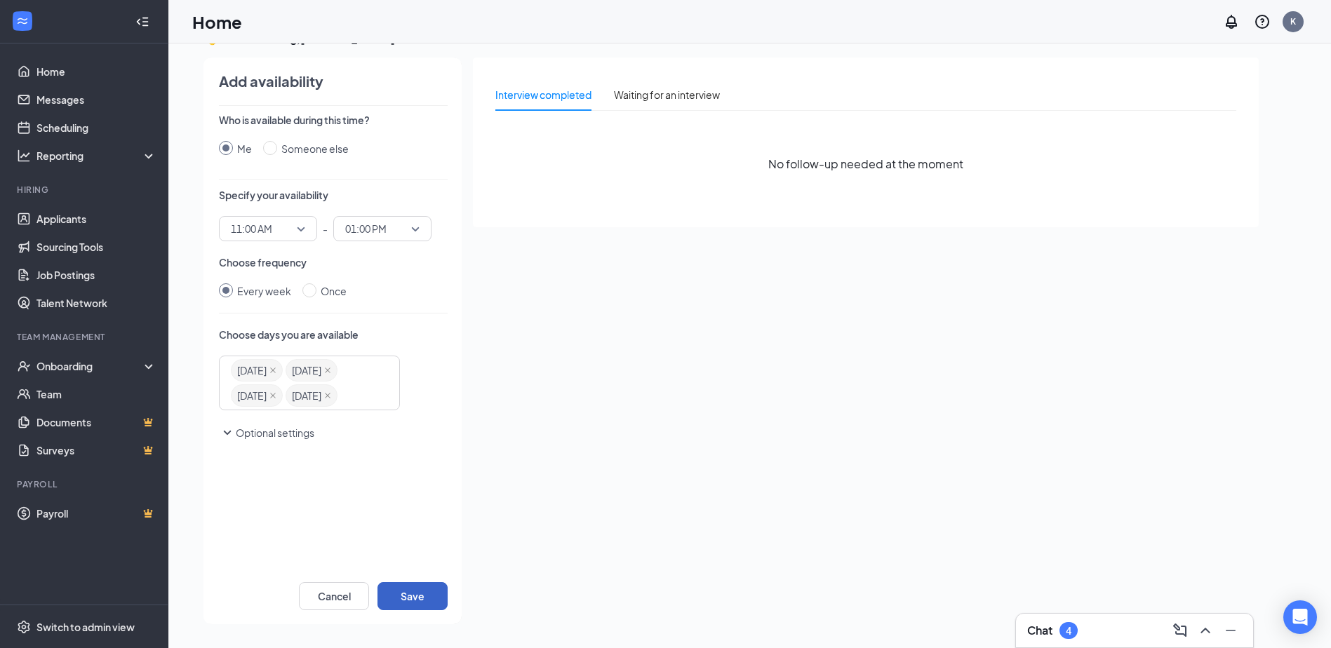
click at [415, 596] on button "Save" at bounding box center [412, 596] width 70 height 28
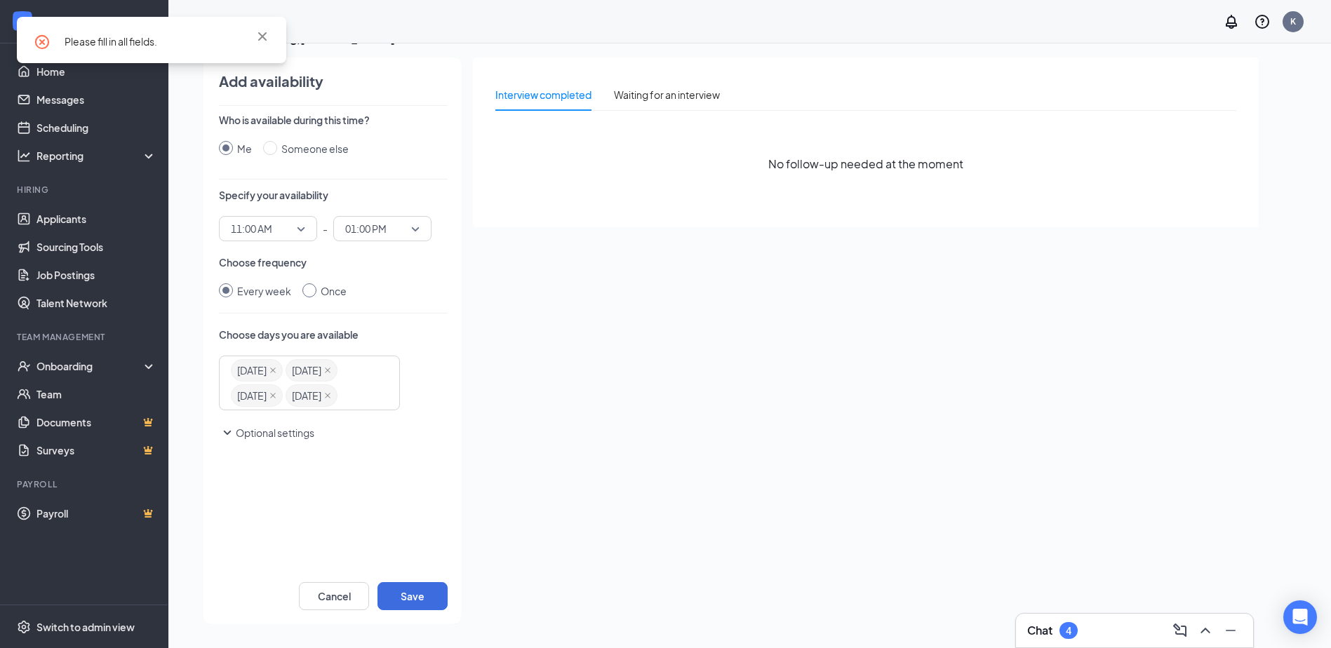
click at [308, 288] on input "Once" at bounding box center [309, 290] width 14 height 14
radio input "true"
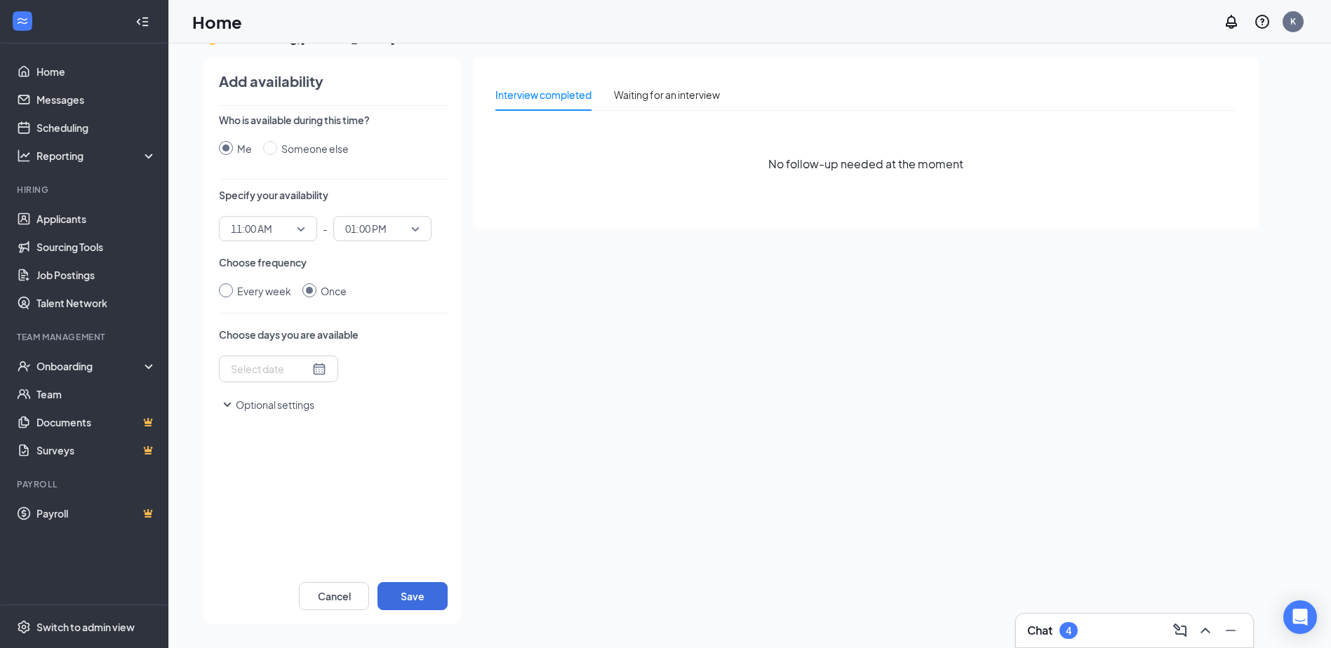
click at [232, 297] on input "Every week" at bounding box center [226, 290] width 14 height 14
radio input "true"
radio input "false"
click at [269, 371] on div at bounding box center [303, 370] width 144 height 22
drag, startPoint x: 277, startPoint y: 441, endPoint x: 248, endPoint y: 499, distance: 65.2
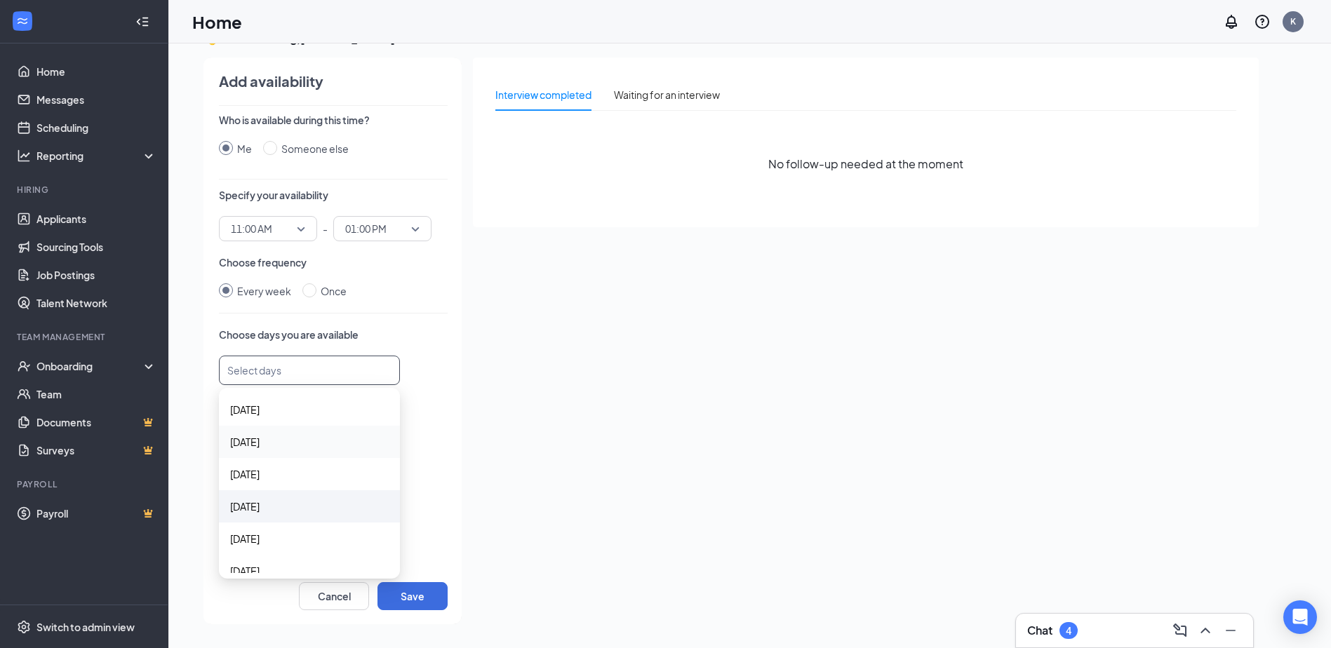
click at [276, 441] on span "Monday" at bounding box center [309, 441] width 159 height 15
click at [247, 475] on span "Tuesday" at bounding box center [244, 475] width 29 height 15
click at [256, 509] on span "Wednesday" at bounding box center [244, 509] width 29 height 15
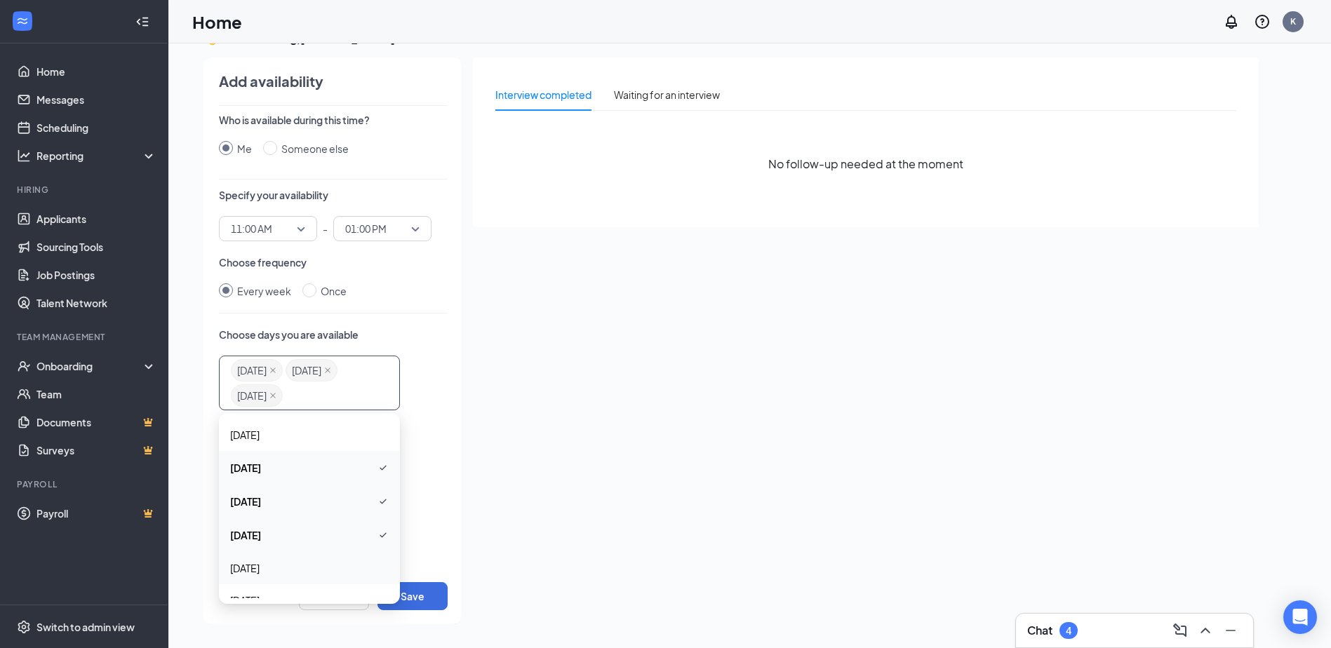
click at [260, 565] on span "Thursday" at bounding box center [244, 567] width 29 height 15
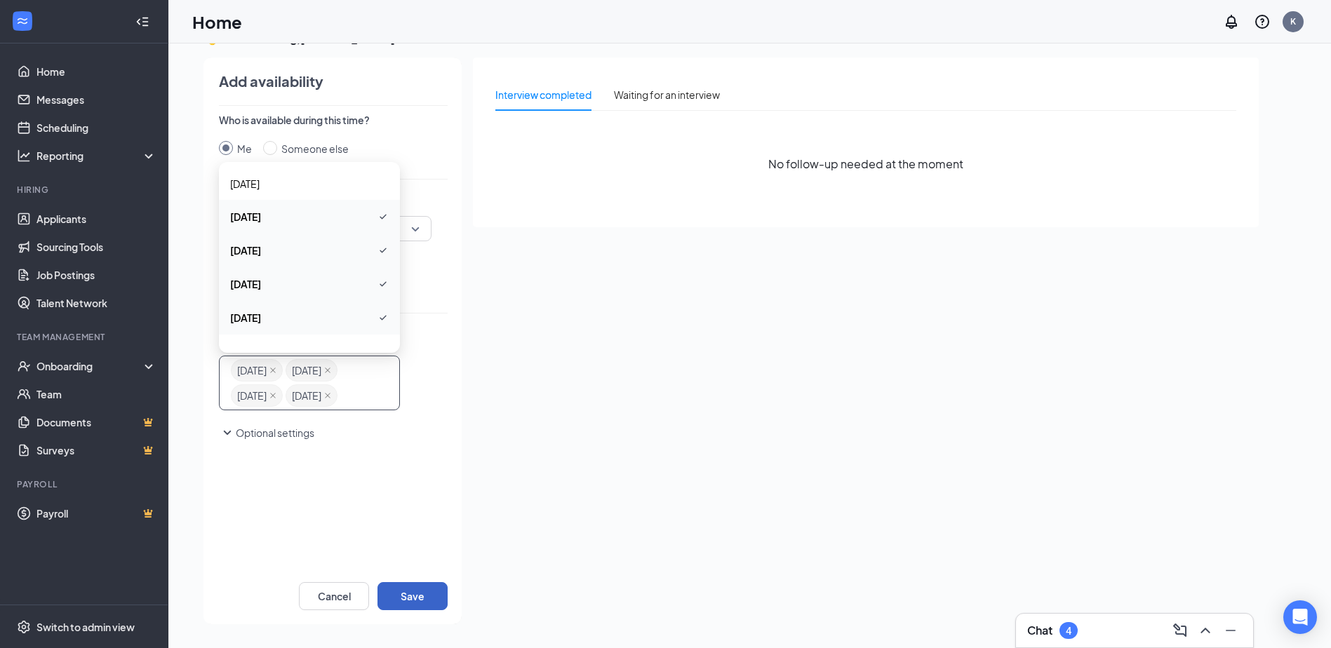
click at [420, 595] on button "Save" at bounding box center [412, 596] width 70 height 28
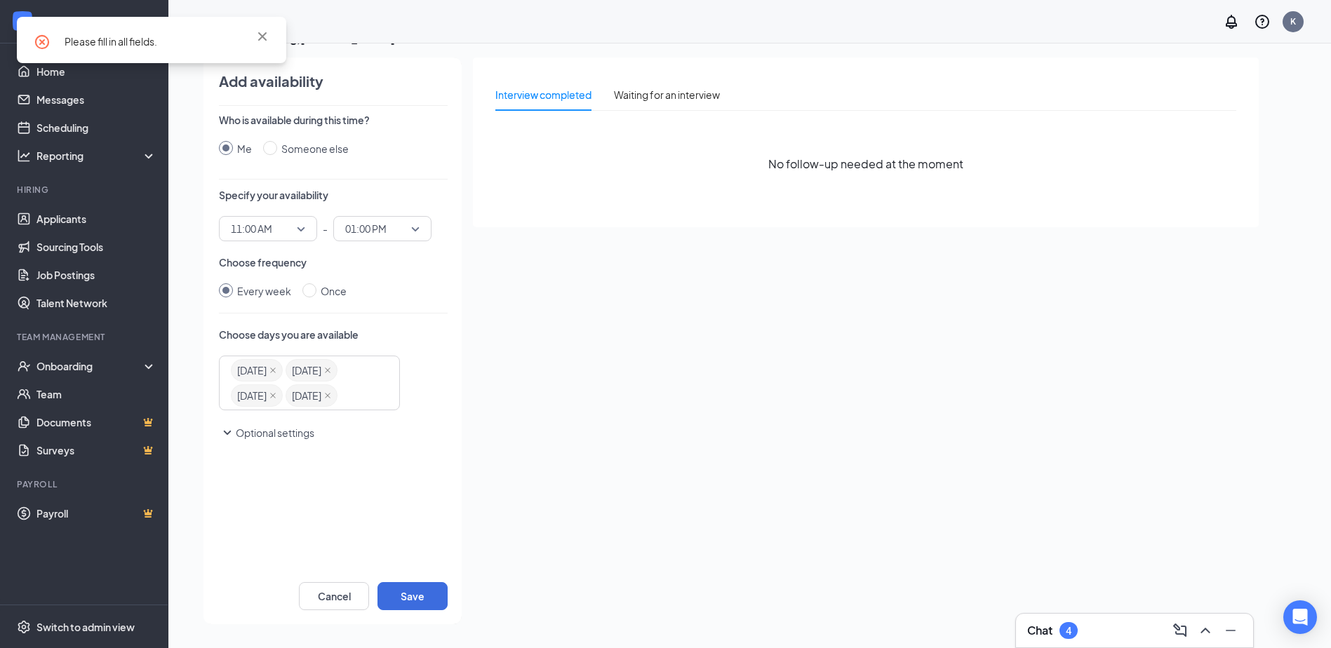
click at [289, 441] on button "Optional settings" at bounding box center [266, 432] width 95 height 17
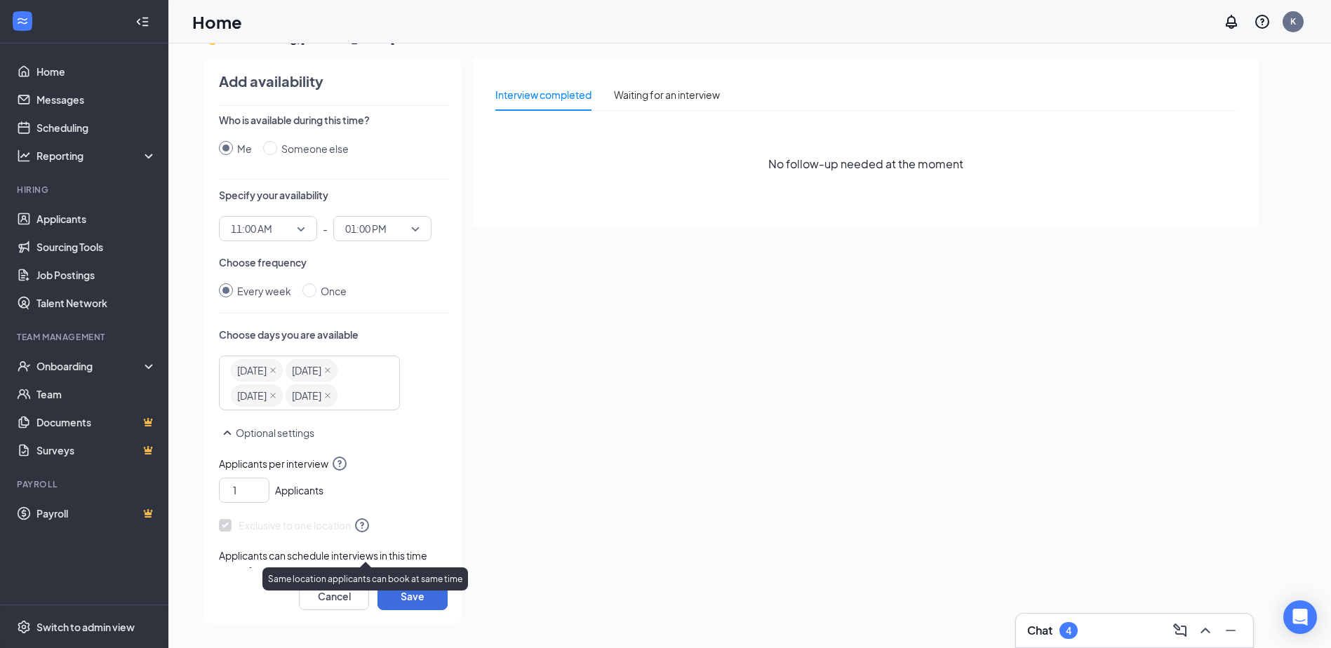
click at [369, 532] on icon "QuestionInfo" at bounding box center [362, 525] width 14 height 14
click at [352, 534] on span "Exclusive to one location" at bounding box center [295, 525] width 152 height 17
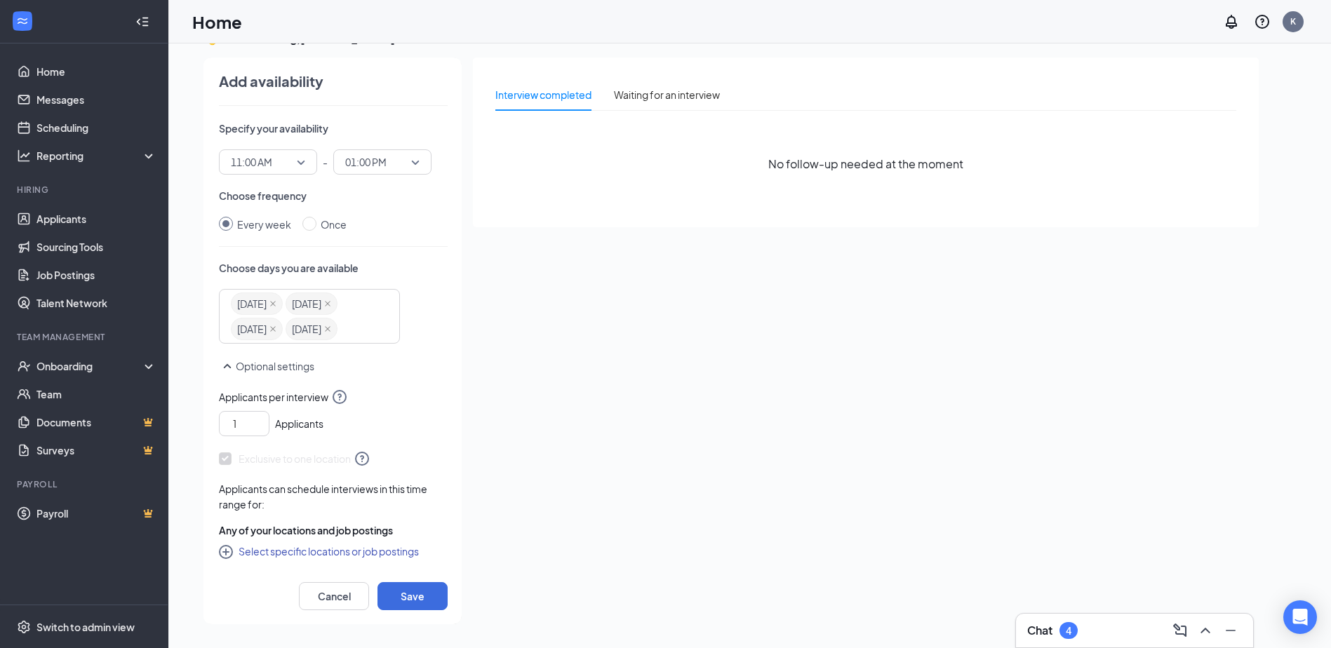
scroll to position [92, 0]
click at [222, 549] on icon "CirclePlus" at bounding box center [227, 553] width 17 height 17
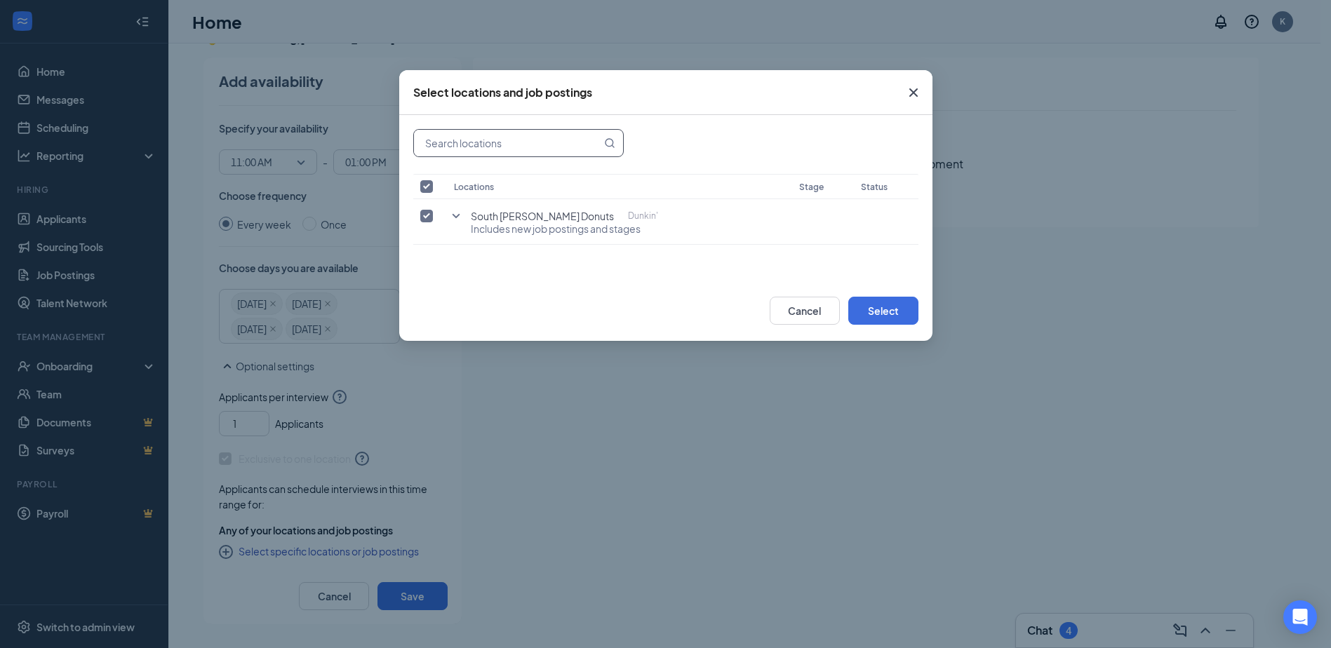
click at [545, 144] on input "text" at bounding box center [507, 143] width 187 height 27
click at [817, 185] on th "Stage" at bounding box center [822, 186] width 61 height 25
click at [906, 311] on button "Select" at bounding box center [883, 311] width 70 height 28
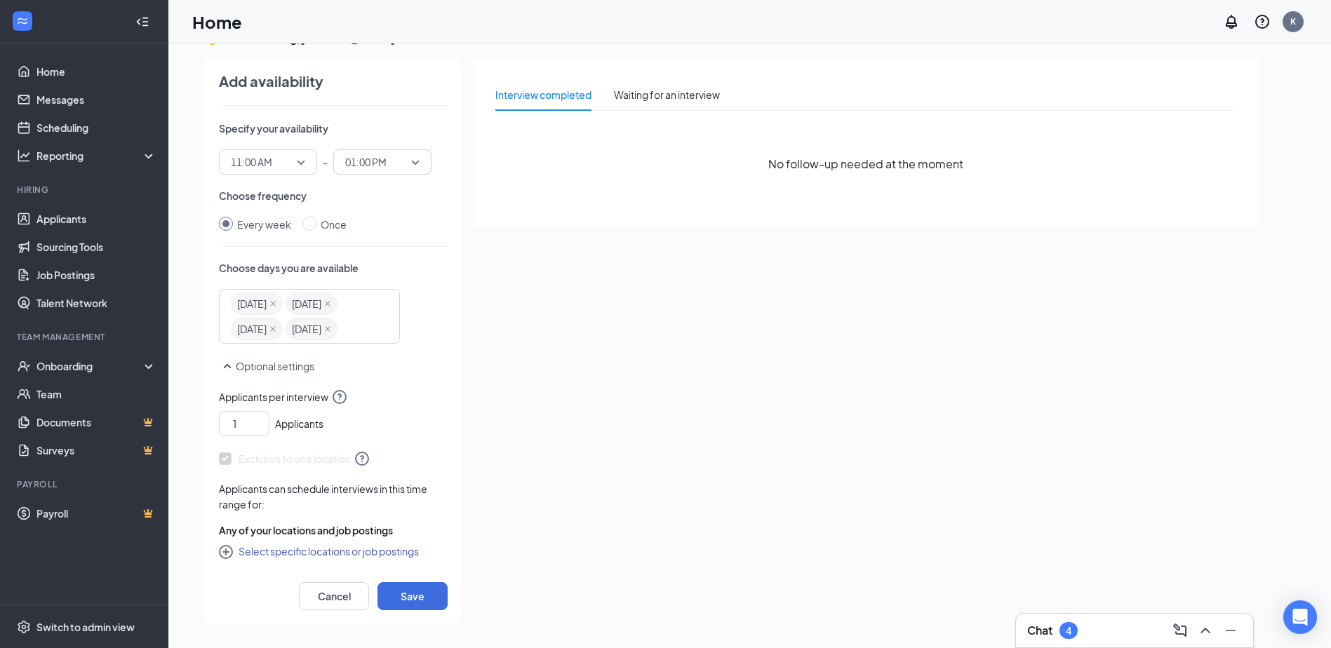
click at [270, 498] on div "Applicants can schedule interviews in this time range for: Any of your location…" at bounding box center [333, 524] width 229 height 87
click at [410, 591] on button "Save" at bounding box center [412, 596] width 70 height 28
click at [227, 551] on icon "CirclePlus" at bounding box center [227, 553] width 17 height 17
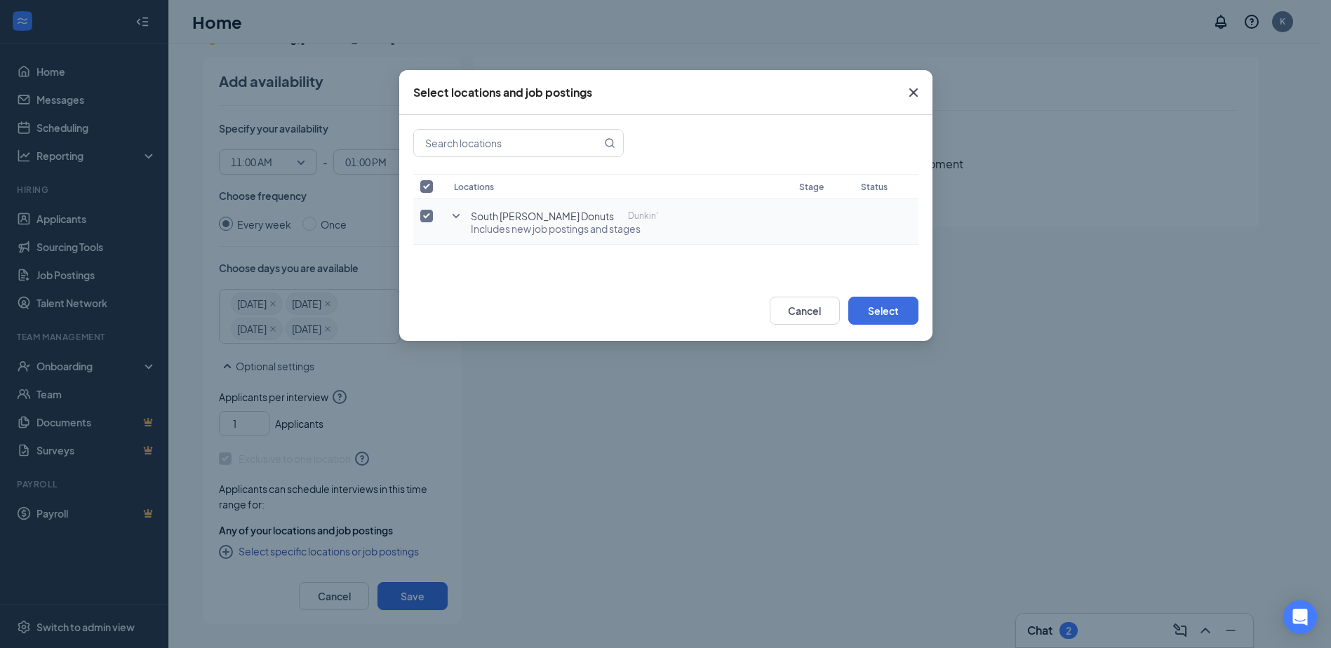
click at [455, 211] on icon "SmallChevronDown" at bounding box center [456, 216] width 17 height 17
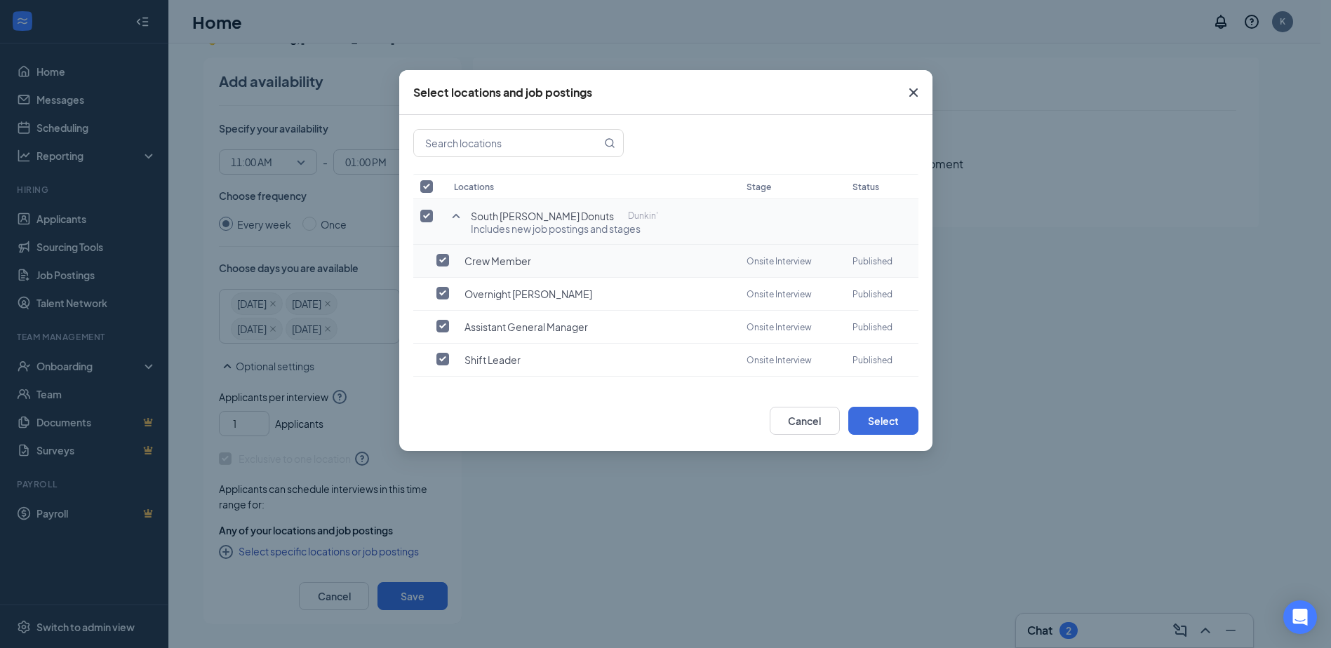
click at [443, 261] on input "checkbox" at bounding box center [442, 260] width 13 height 13
checkbox input "true"
checkbox input "false"
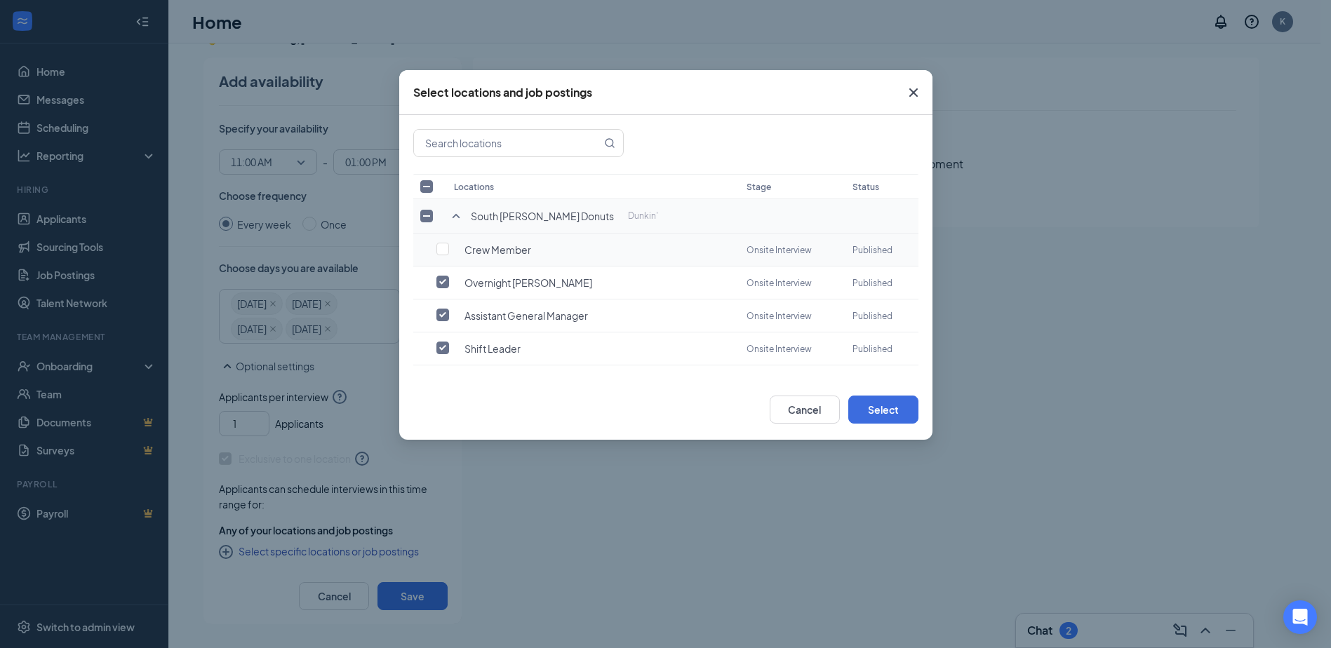
click at [450, 241] on td "Crew Member" at bounding box center [593, 250] width 292 height 33
click at [443, 249] on input "checkbox" at bounding box center [442, 249] width 13 height 13
checkbox input "true"
click at [441, 314] on input "checkbox" at bounding box center [442, 315] width 13 height 13
checkbox input "false"
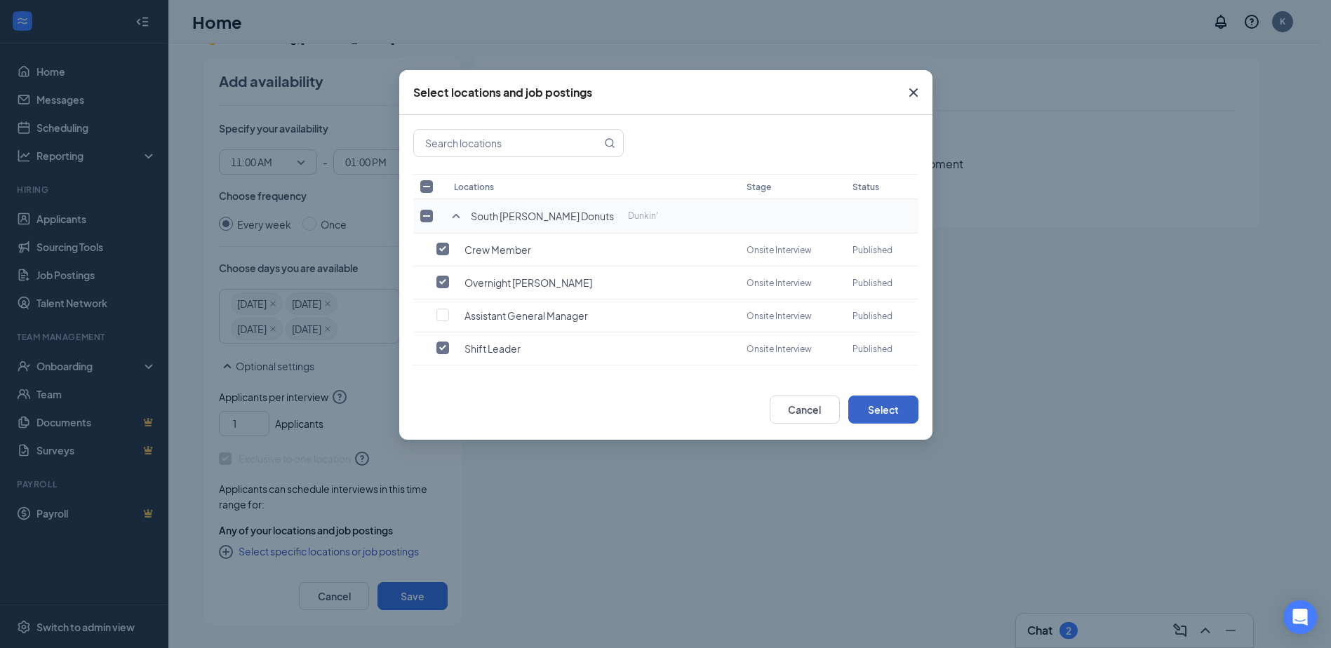
click at [896, 412] on button "Select" at bounding box center [883, 410] width 70 height 28
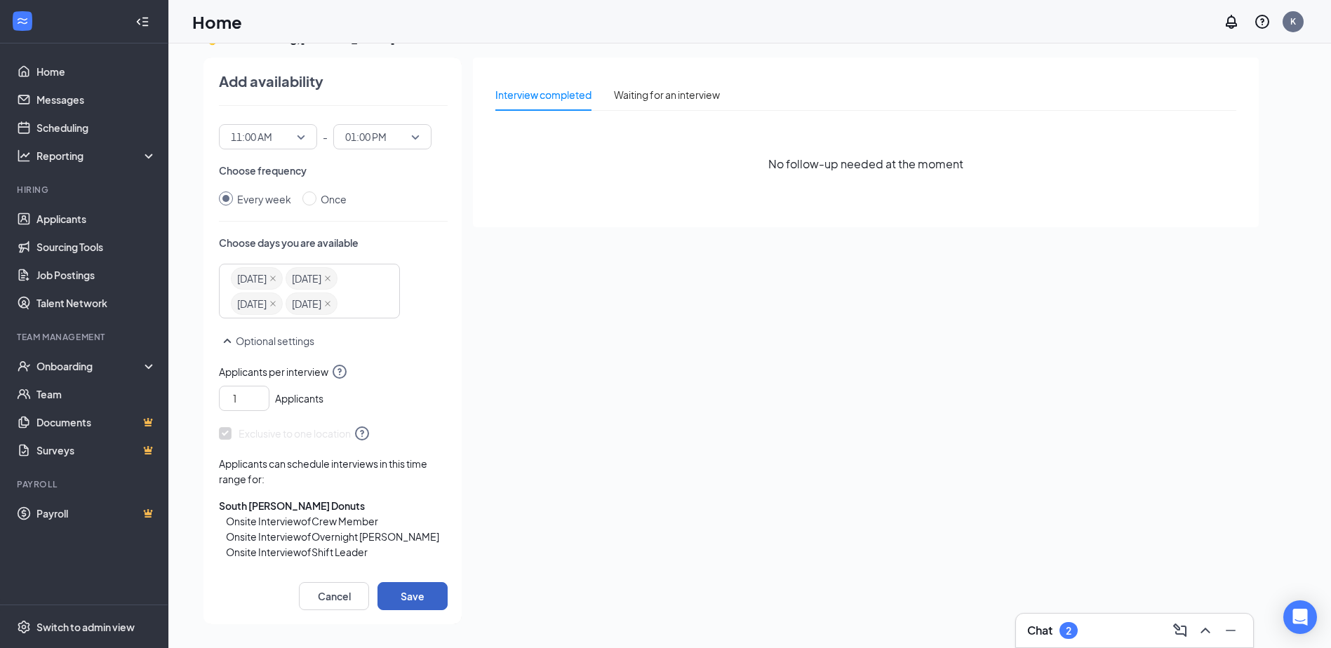
click at [426, 596] on button "Save" at bounding box center [412, 596] width 70 height 28
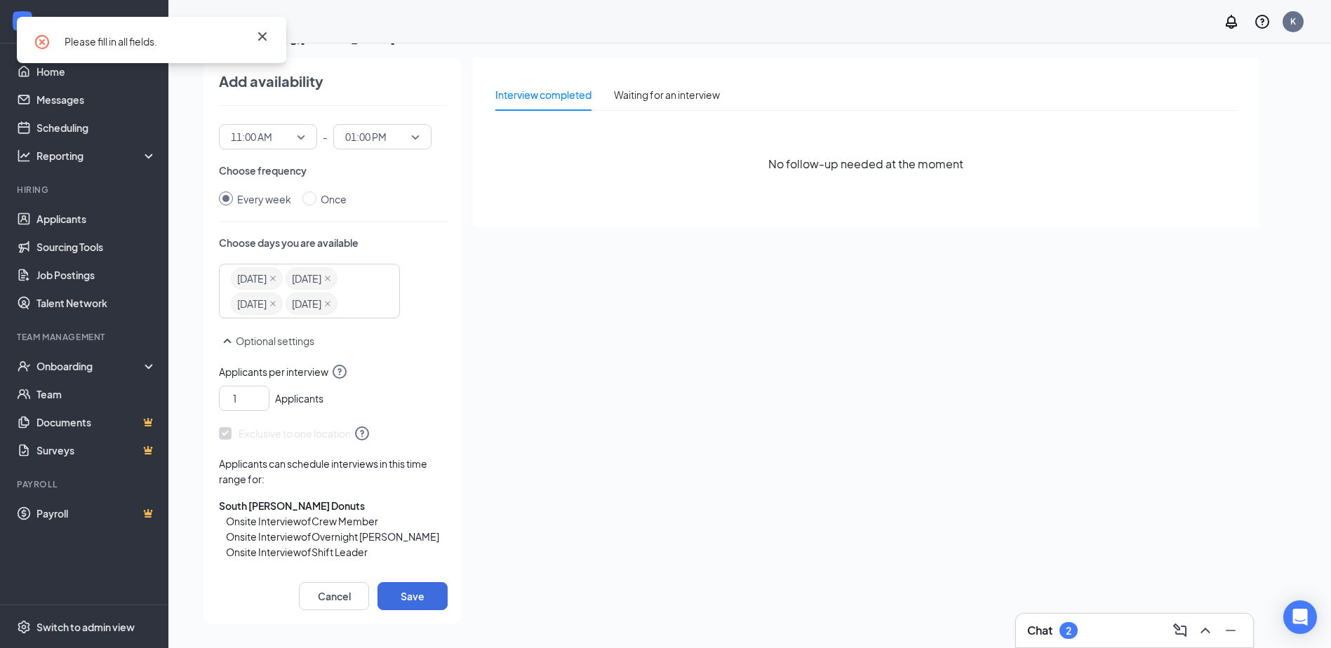
click at [264, 40] on icon "Cross" at bounding box center [262, 36] width 17 height 17
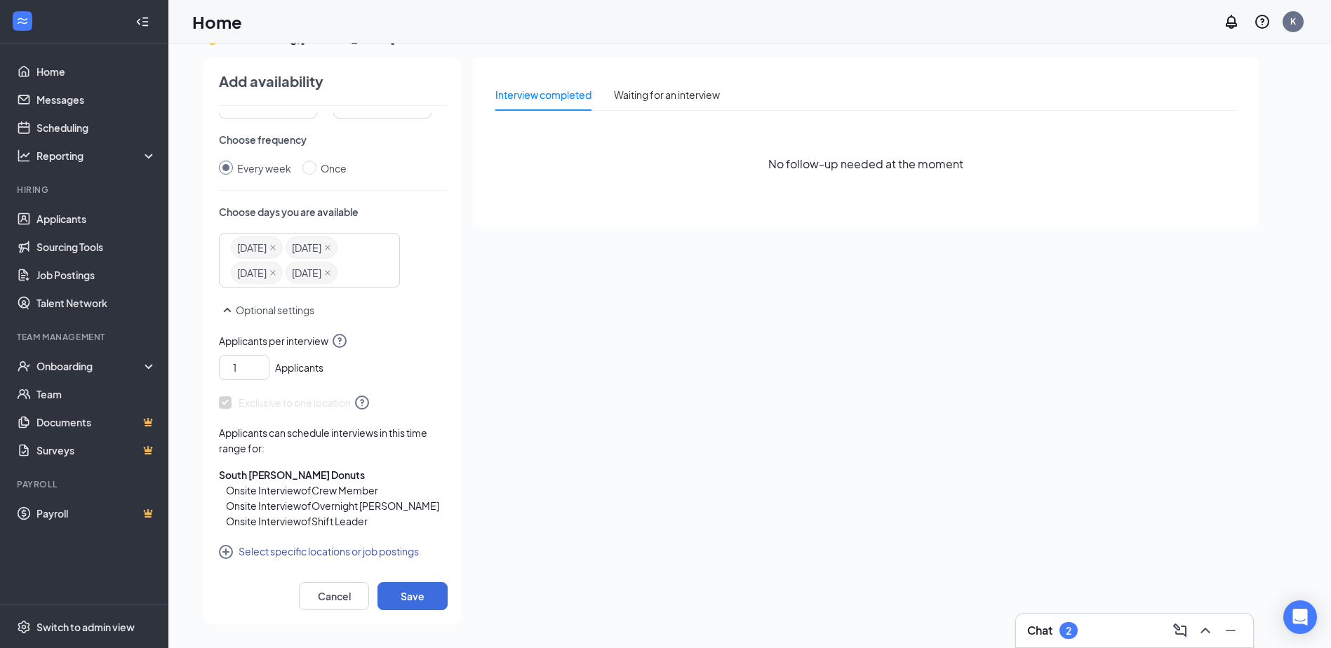
scroll to position [148, 0]
click at [226, 544] on button "Select specific locations or job postings" at bounding box center [319, 551] width 200 height 17
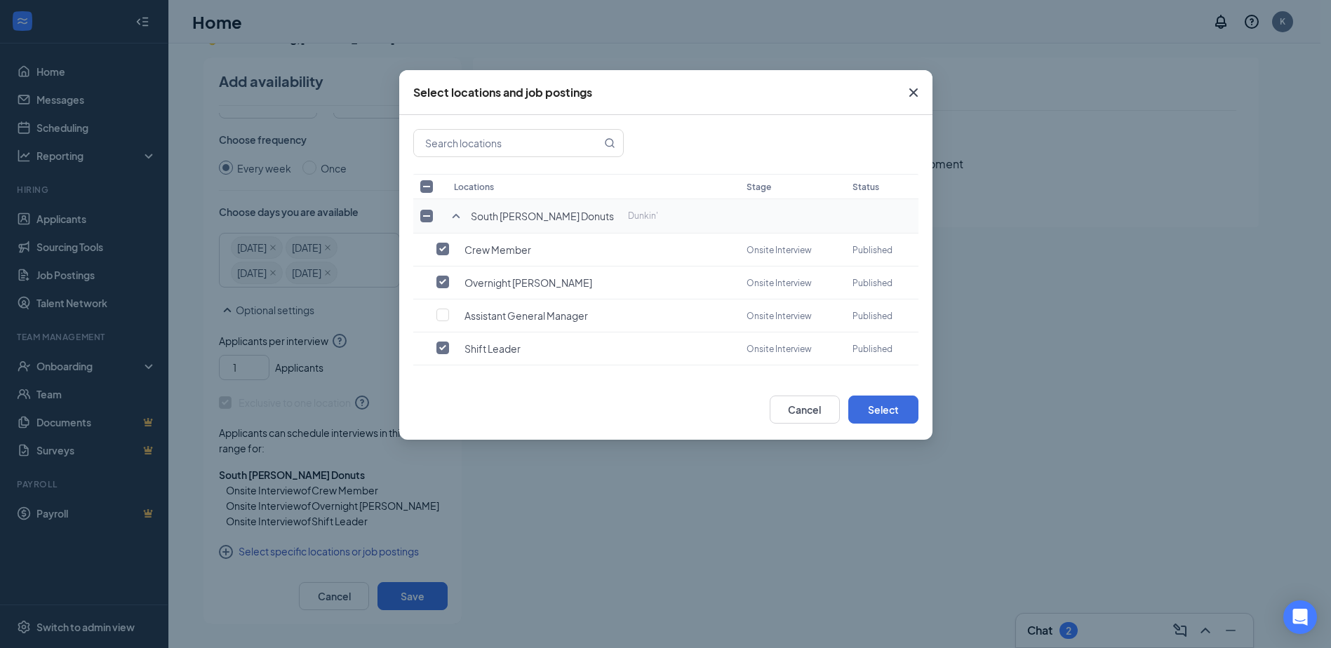
click at [457, 214] on icon "SmallChevronUp" at bounding box center [456, 216] width 17 height 17
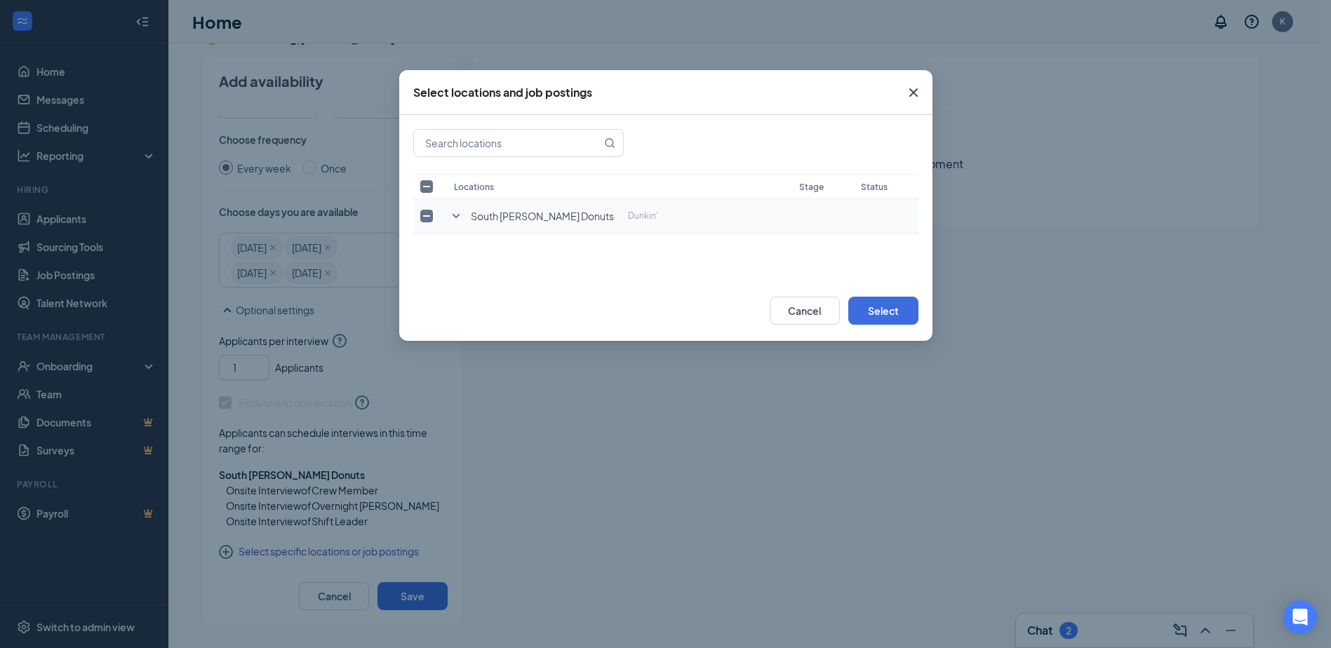
click at [457, 214] on icon "SmallChevronDown" at bounding box center [456, 216] width 17 height 17
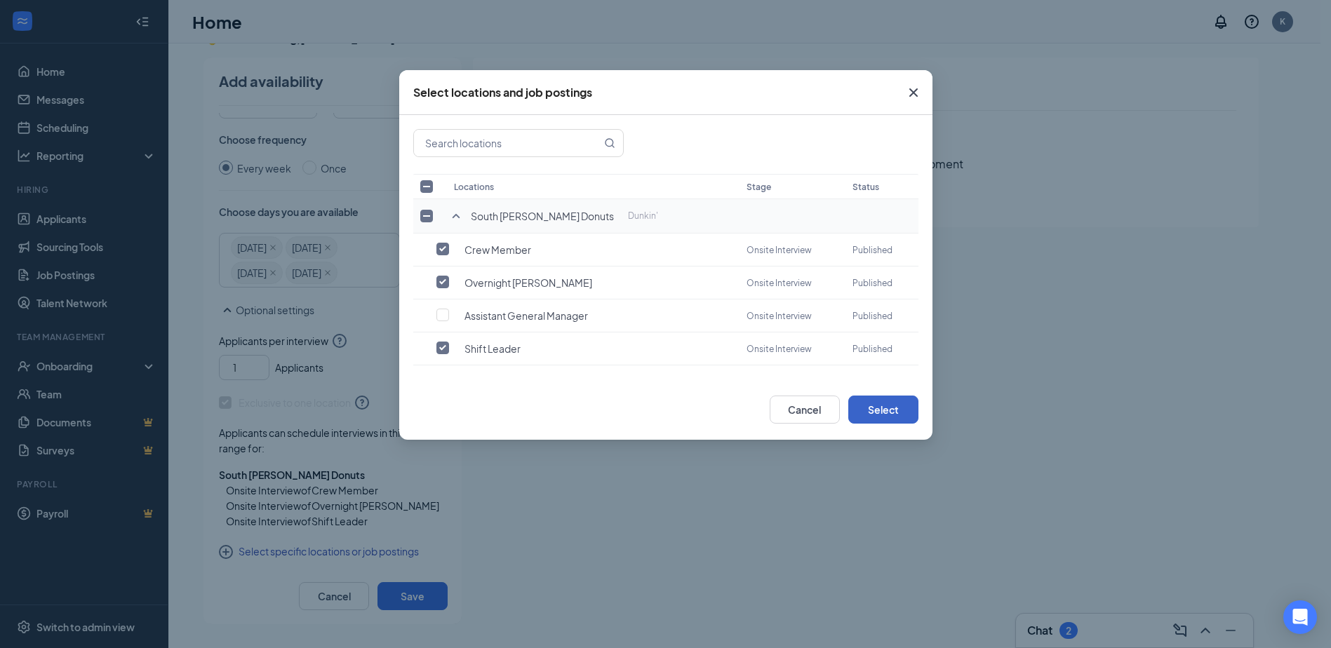
click at [870, 411] on button "Select" at bounding box center [883, 410] width 70 height 28
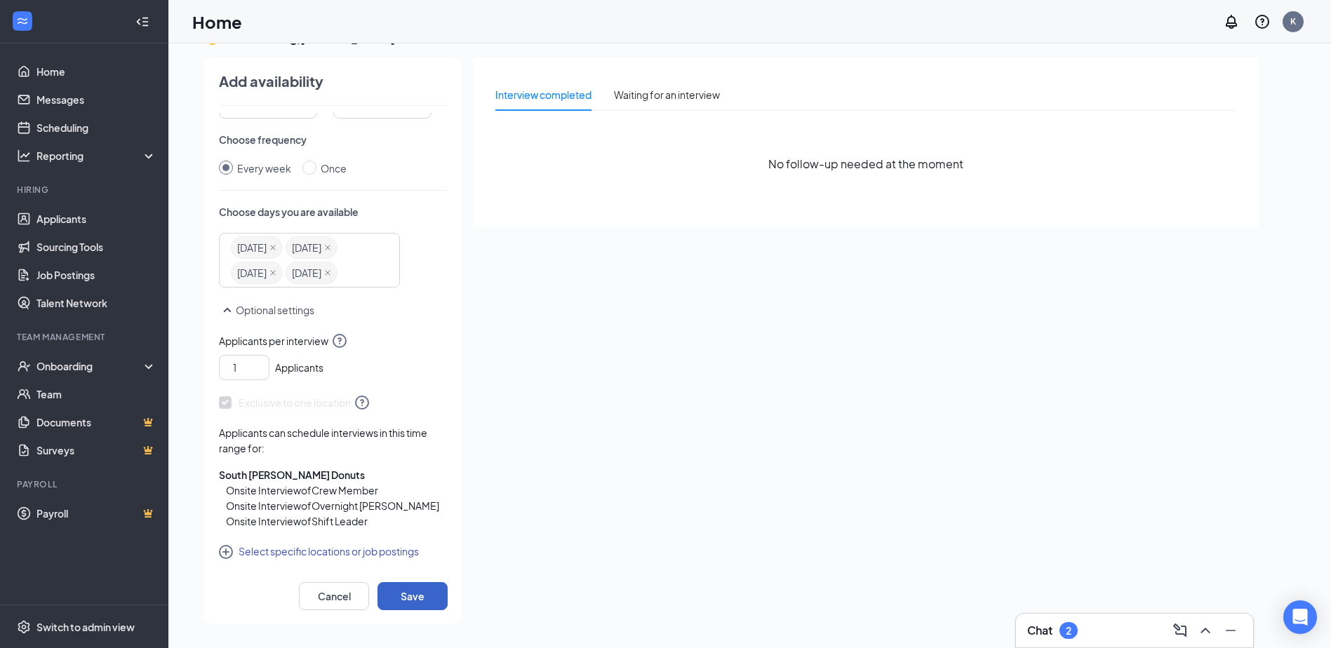
click at [412, 598] on button "Save" at bounding box center [412, 596] width 70 height 28
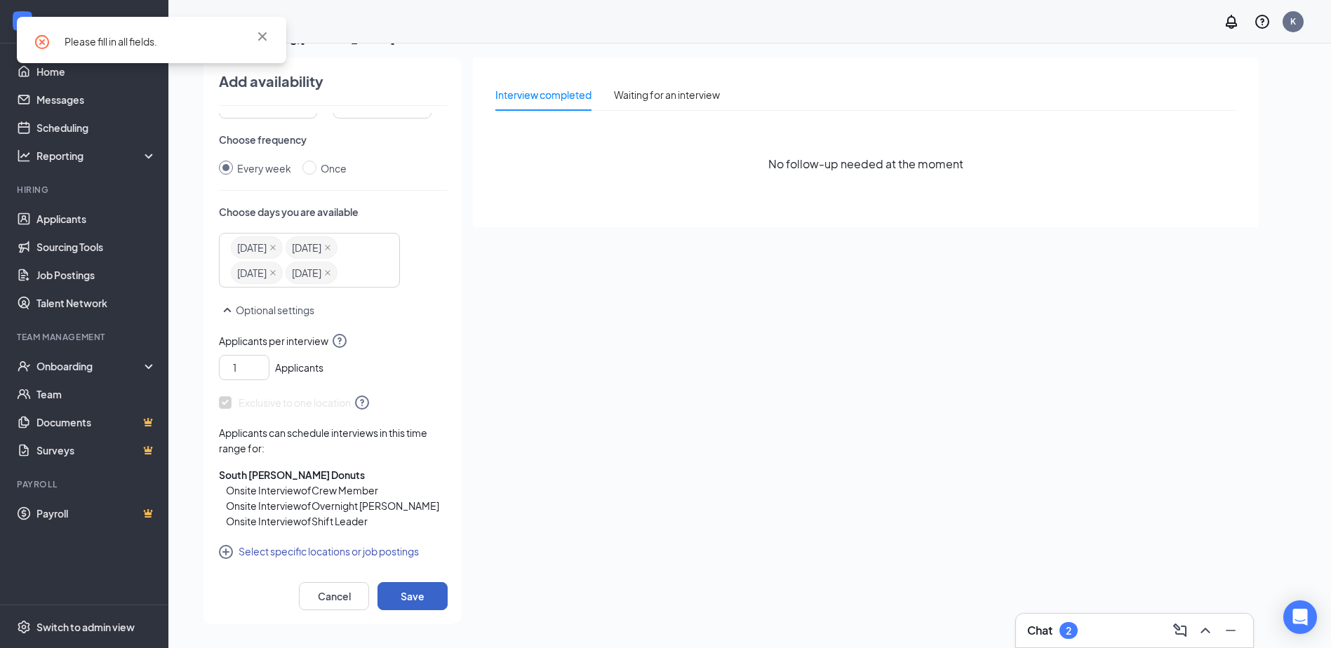
click at [412, 598] on button "Save" at bounding box center [412, 596] width 70 height 28
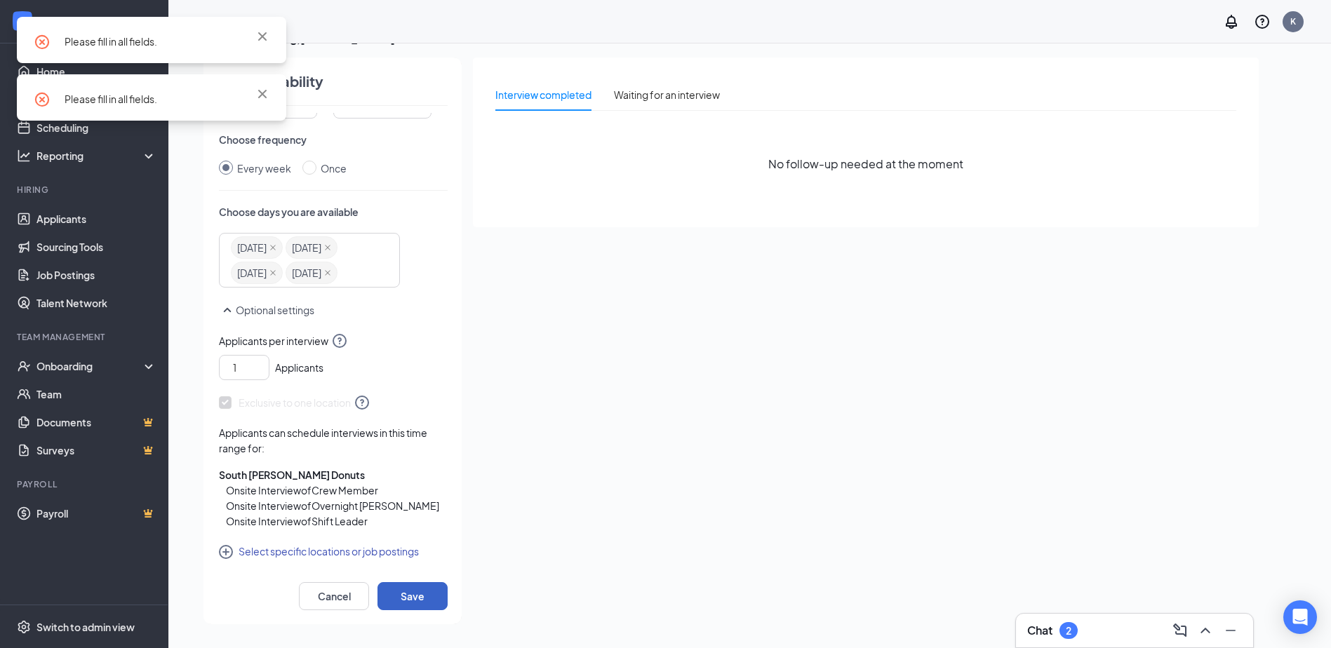
click at [412, 598] on button "Save" at bounding box center [412, 596] width 70 height 28
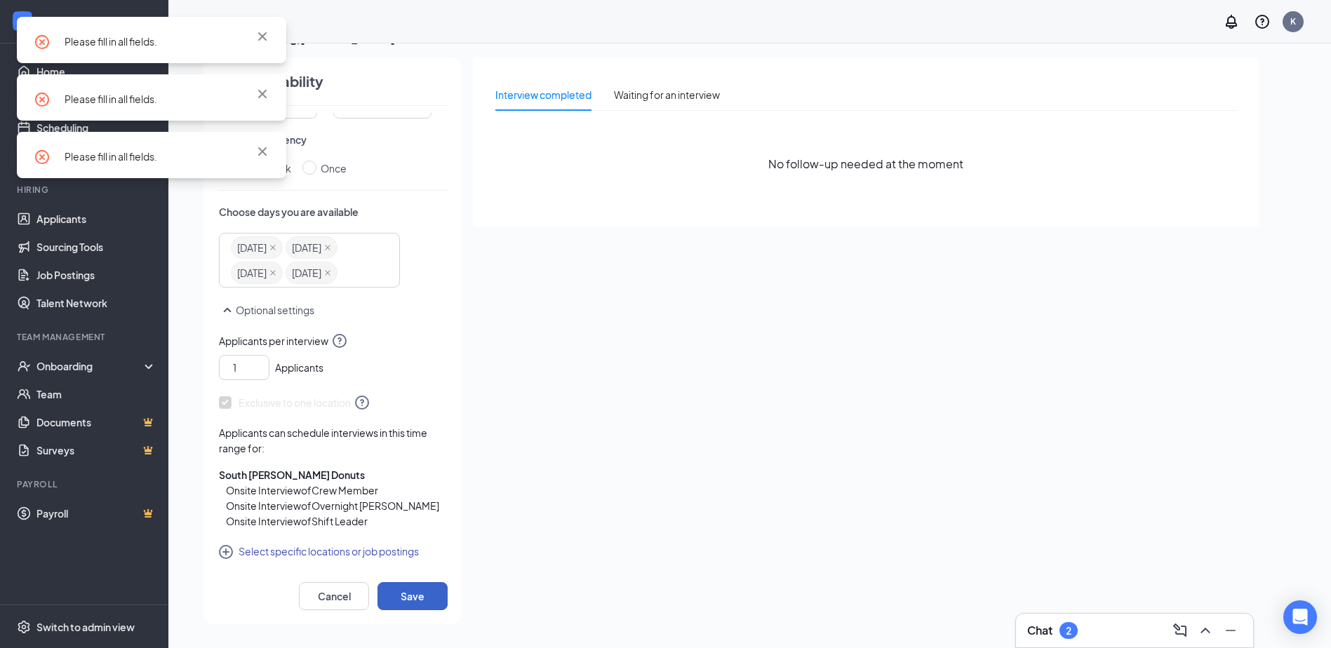
click at [412, 598] on button "Save" at bounding box center [412, 596] width 70 height 28
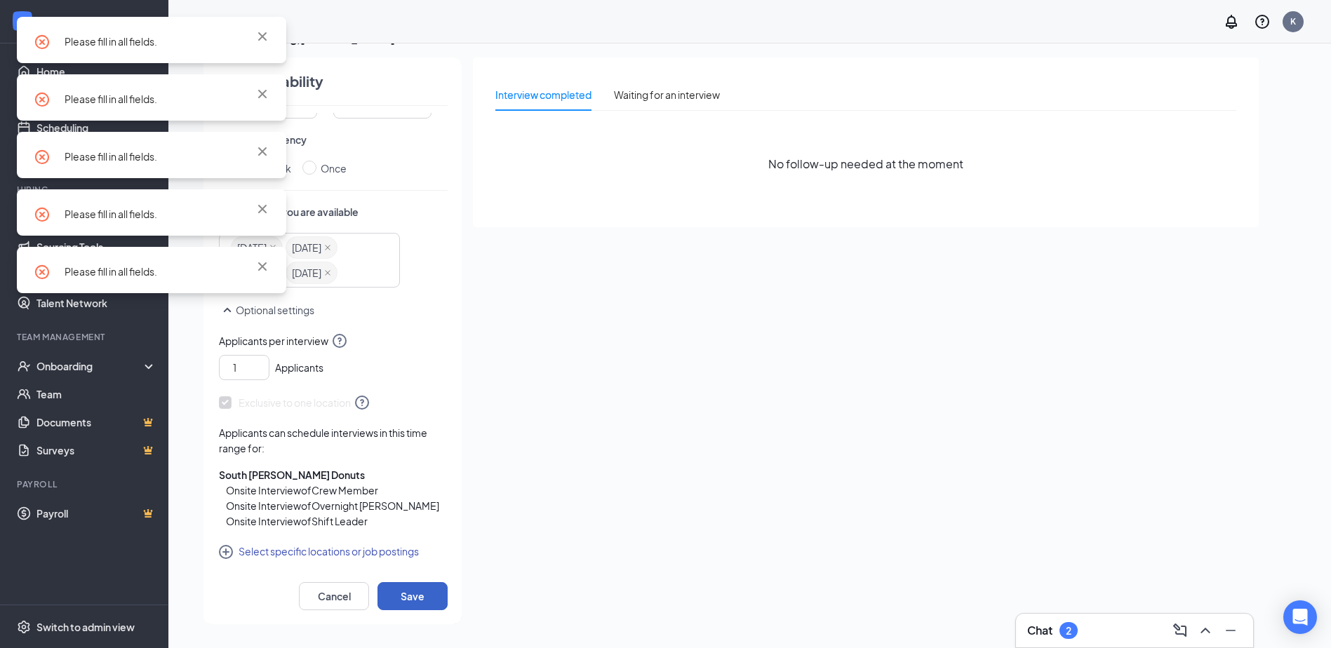
click at [412, 598] on button "Save" at bounding box center [412, 596] width 70 height 28
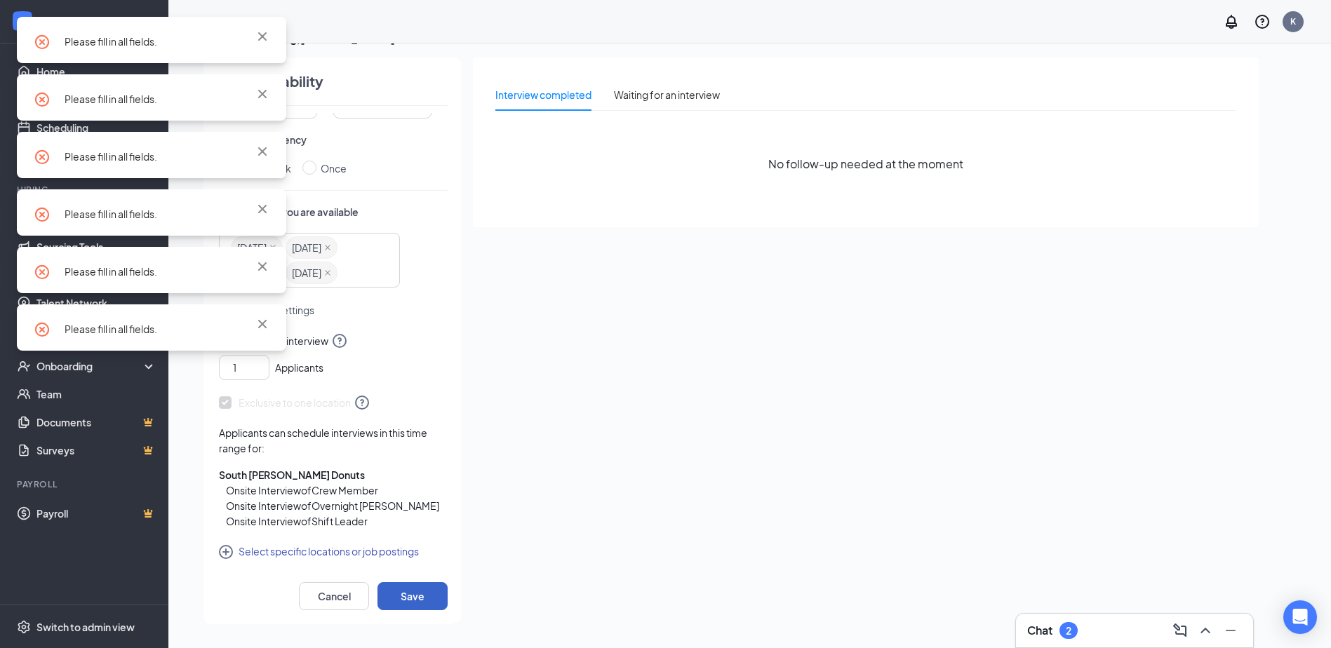
click at [412, 598] on button "Save" at bounding box center [412, 596] width 70 height 28
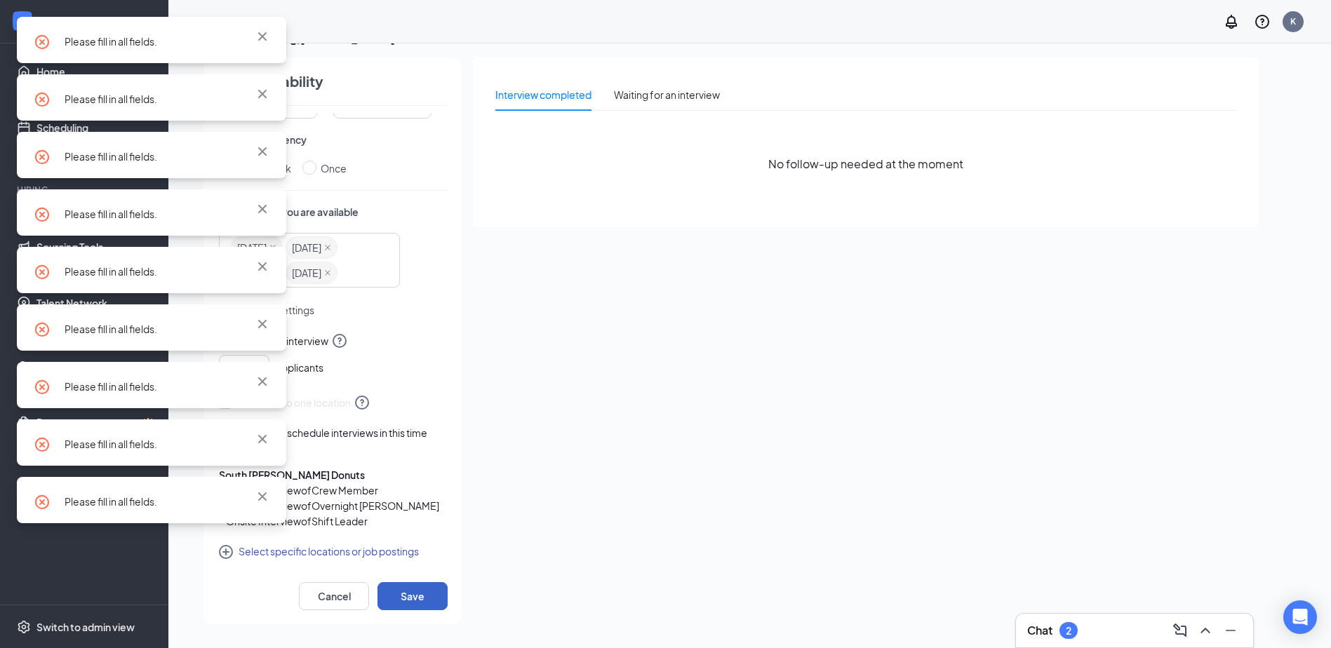
click at [412, 598] on button "Save" at bounding box center [412, 596] width 70 height 28
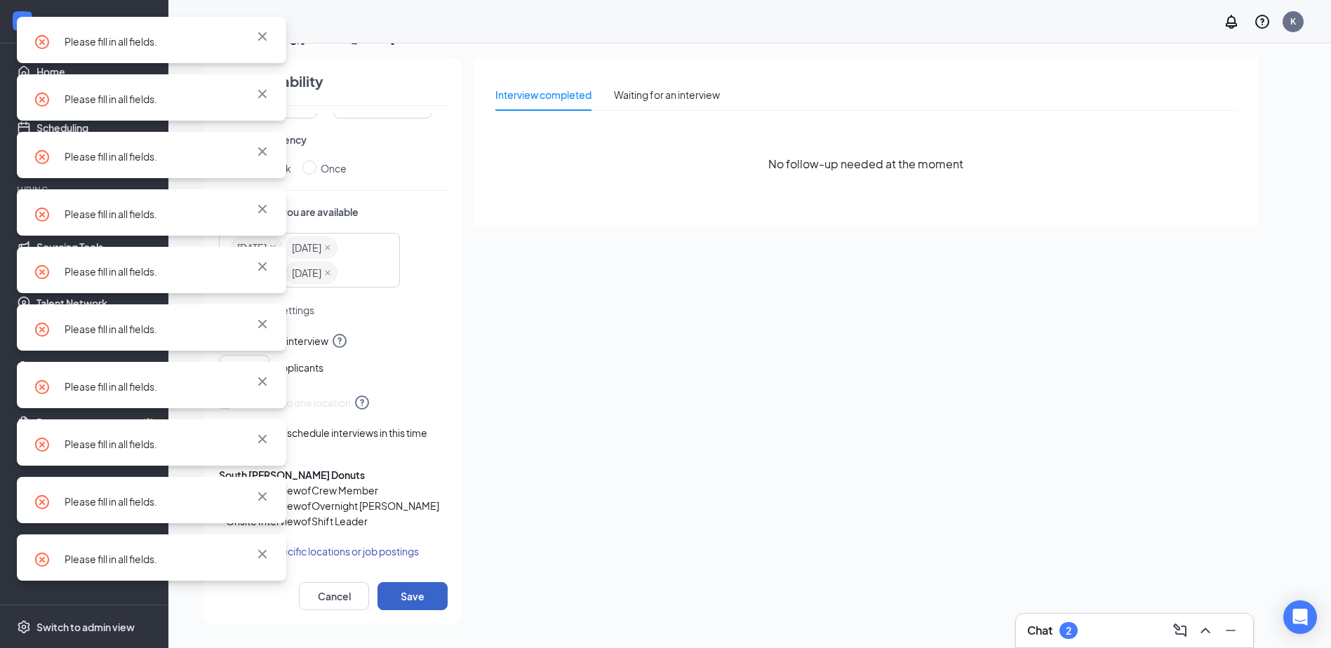
click at [412, 598] on button "Save" at bounding box center [412, 596] width 70 height 28
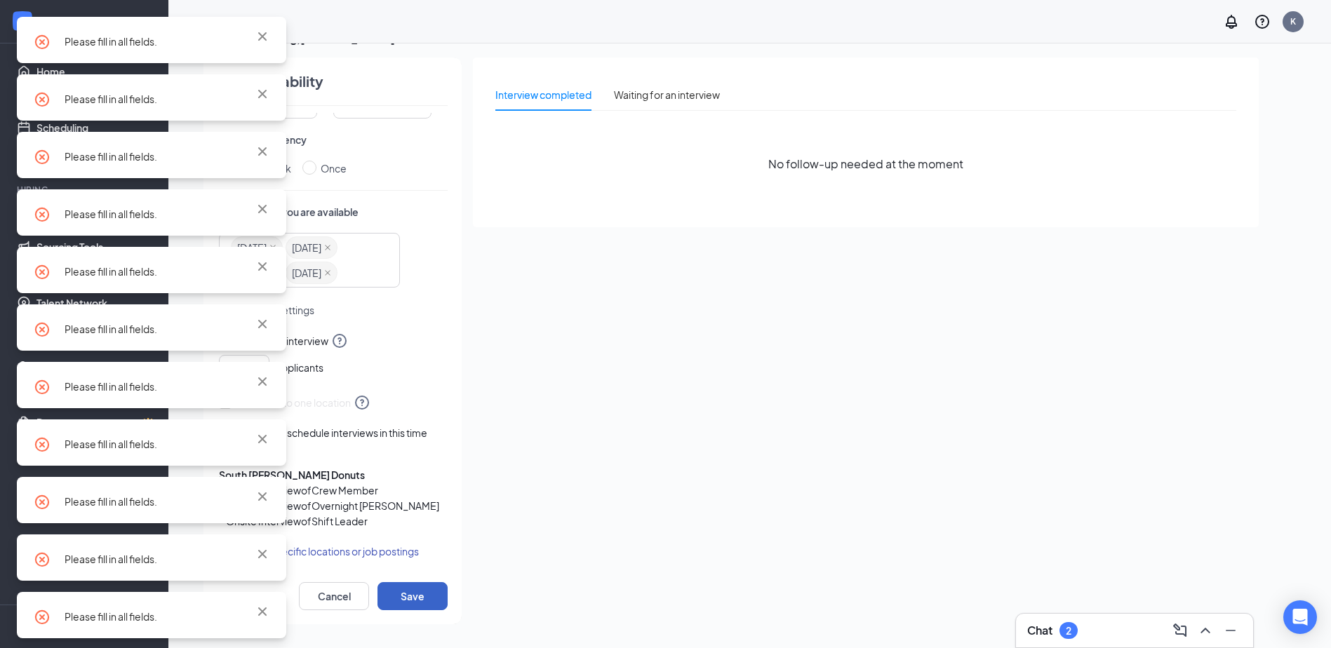
click at [412, 598] on button "Save" at bounding box center [412, 596] width 70 height 28
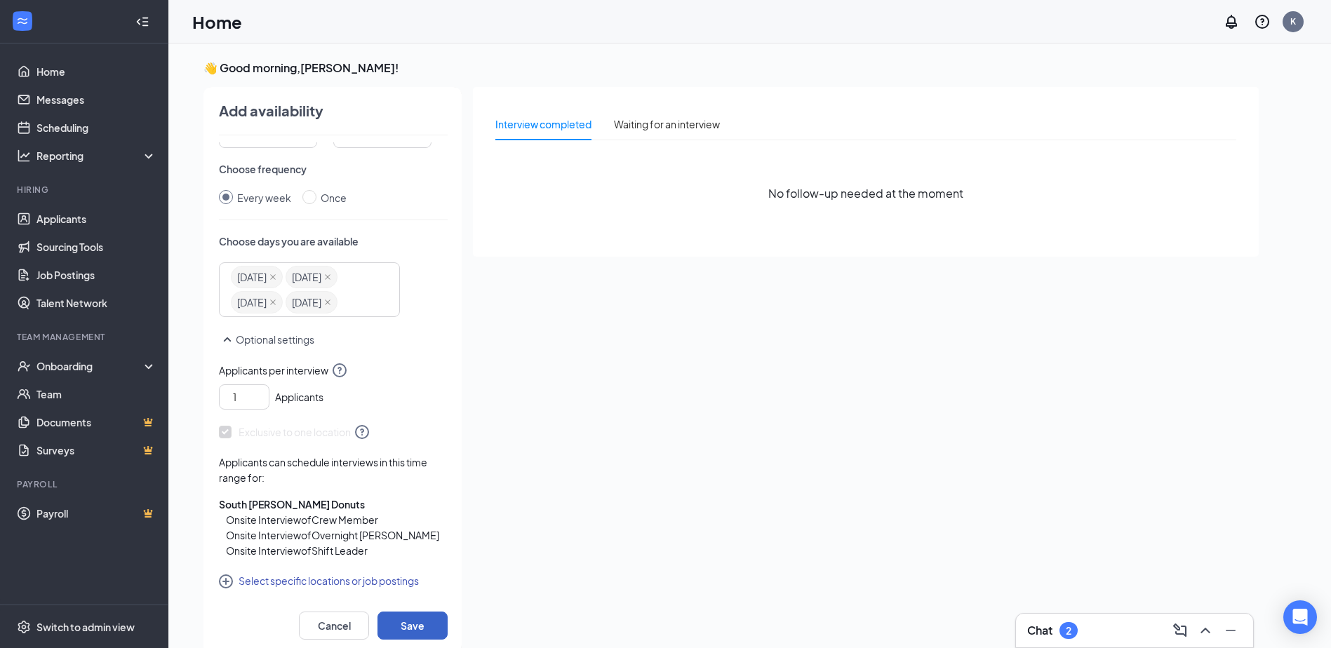
click at [426, 628] on button "Save" at bounding box center [412, 626] width 70 height 28
click at [697, 125] on div "Waiting for an interview" at bounding box center [667, 123] width 106 height 15
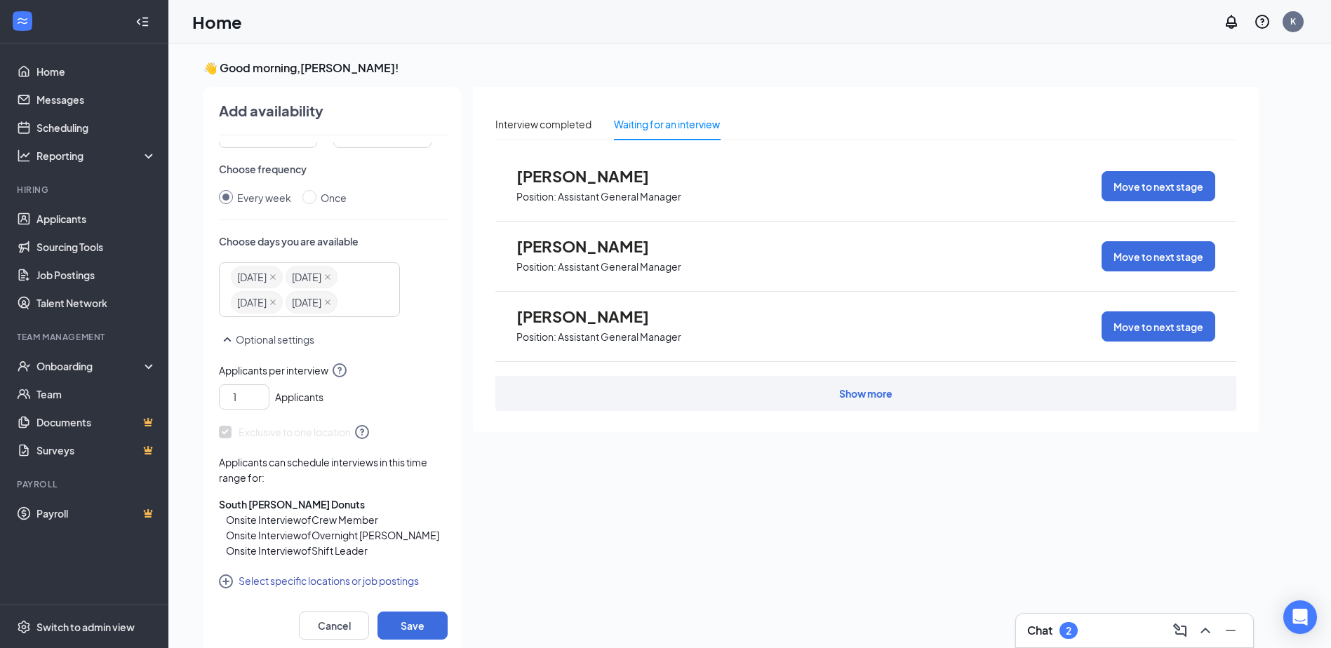
click at [570, 320] on span "[PERSON_NAME]" at bounding box center [593, 316] width 154 height 18
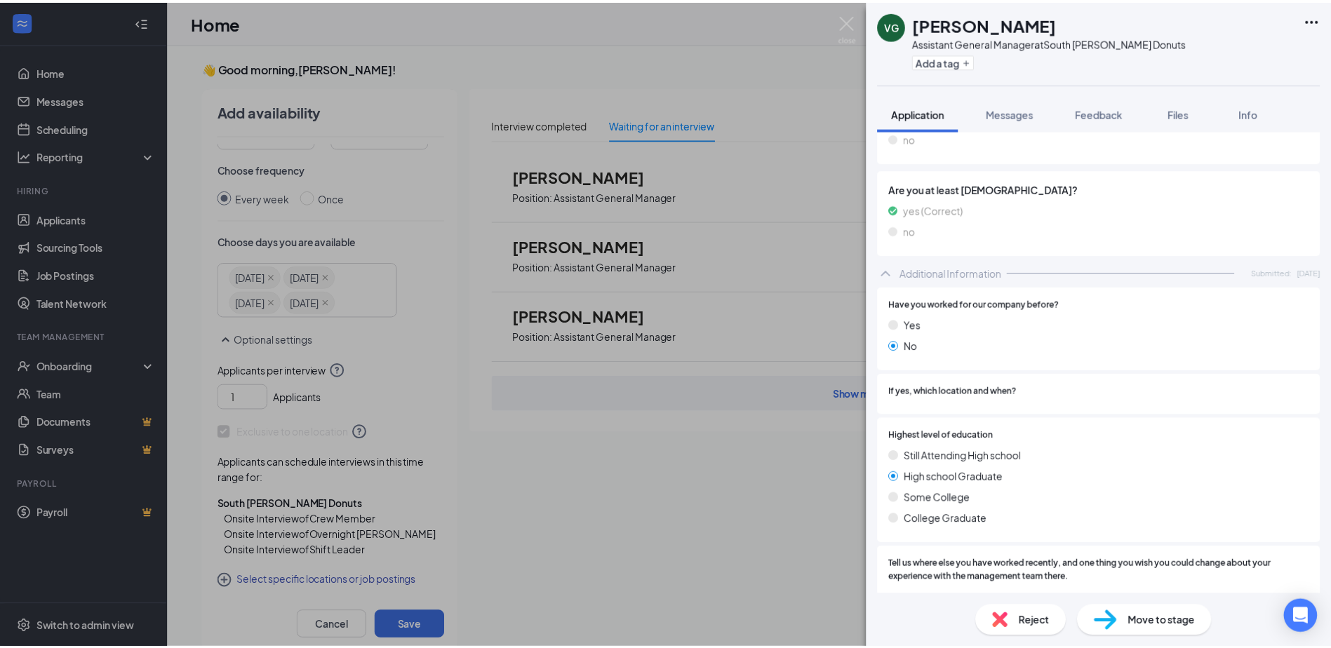
scroll to position [701, 0]
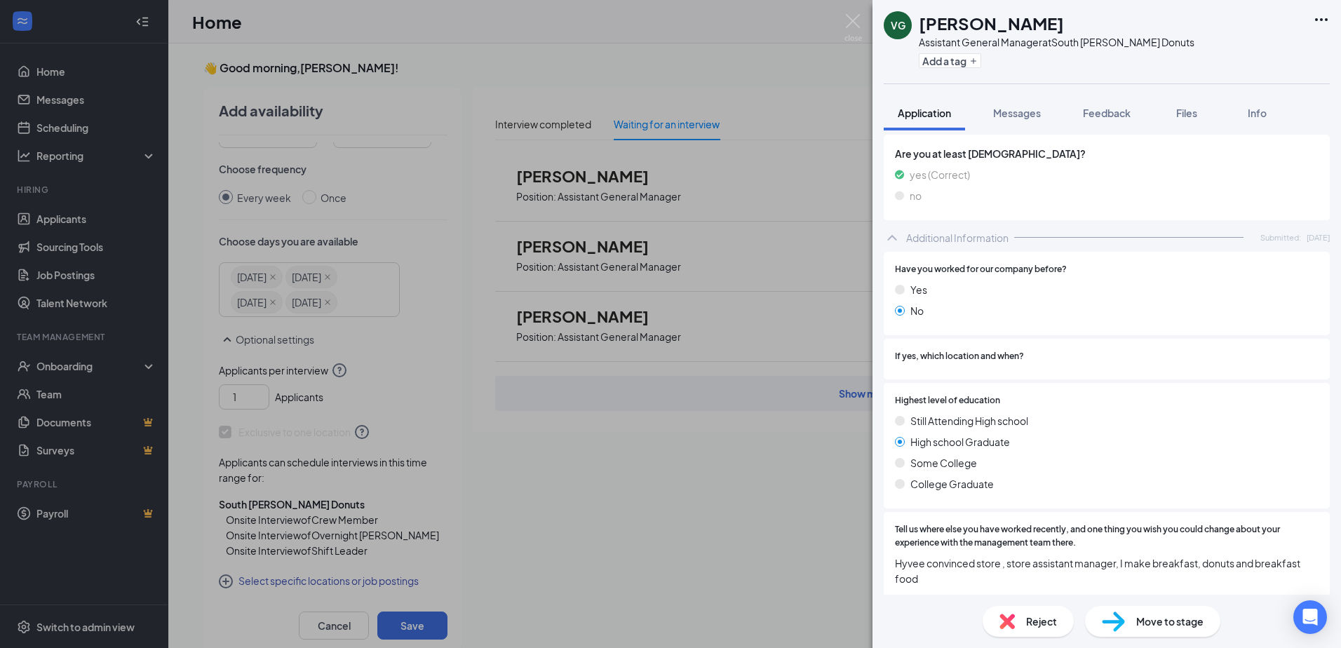
click at [1173, 622] on span "Move to stage" at bounding box center [1169, 621] width 67 height 15
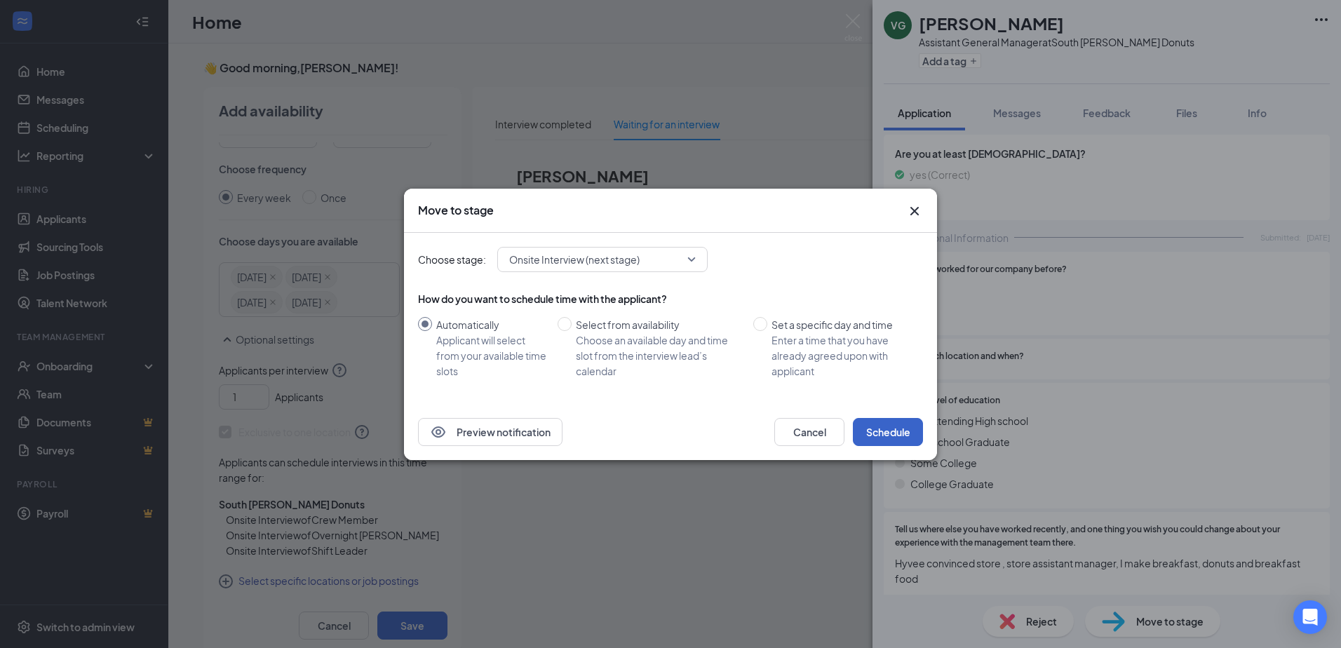
click at [913, 433] on button "Schedule" at bounding box center [888, 432] width 70 height 28
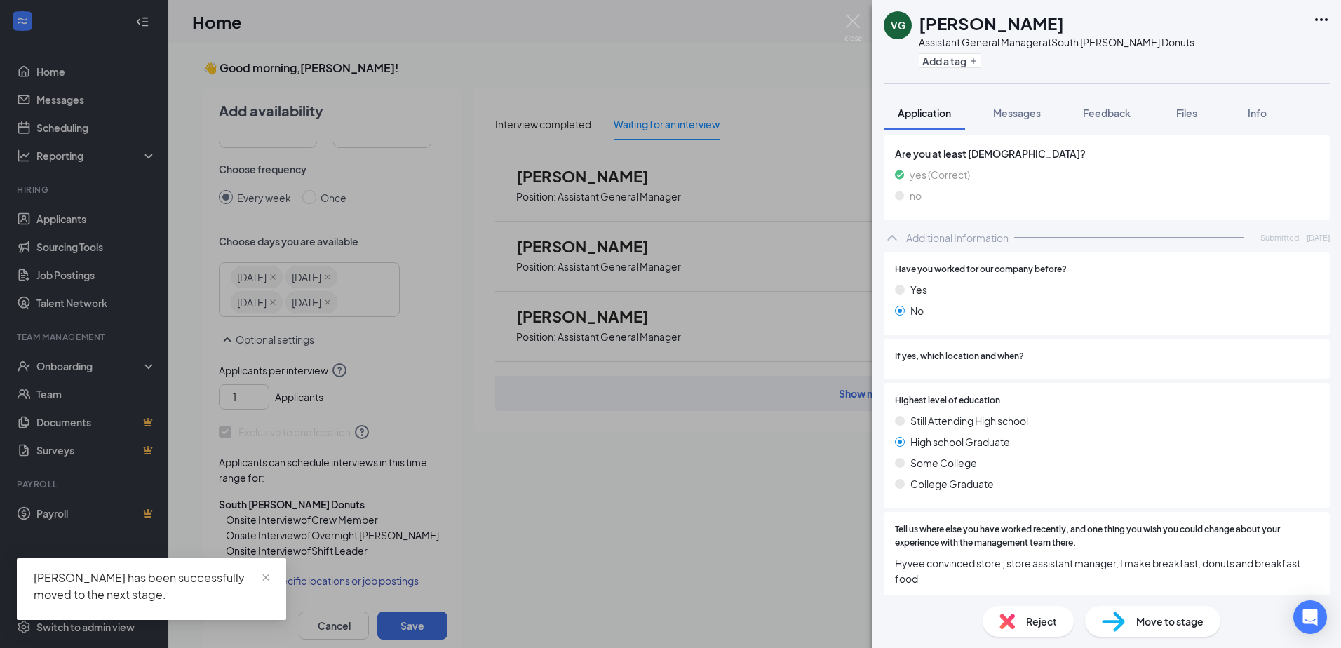
click at [654, 537] on div "VG Vanessa Garcia Assistant General Manager at South Dale Donuts Add a tag Appl…" at bounding box center [670, 324] width 1341 height 648
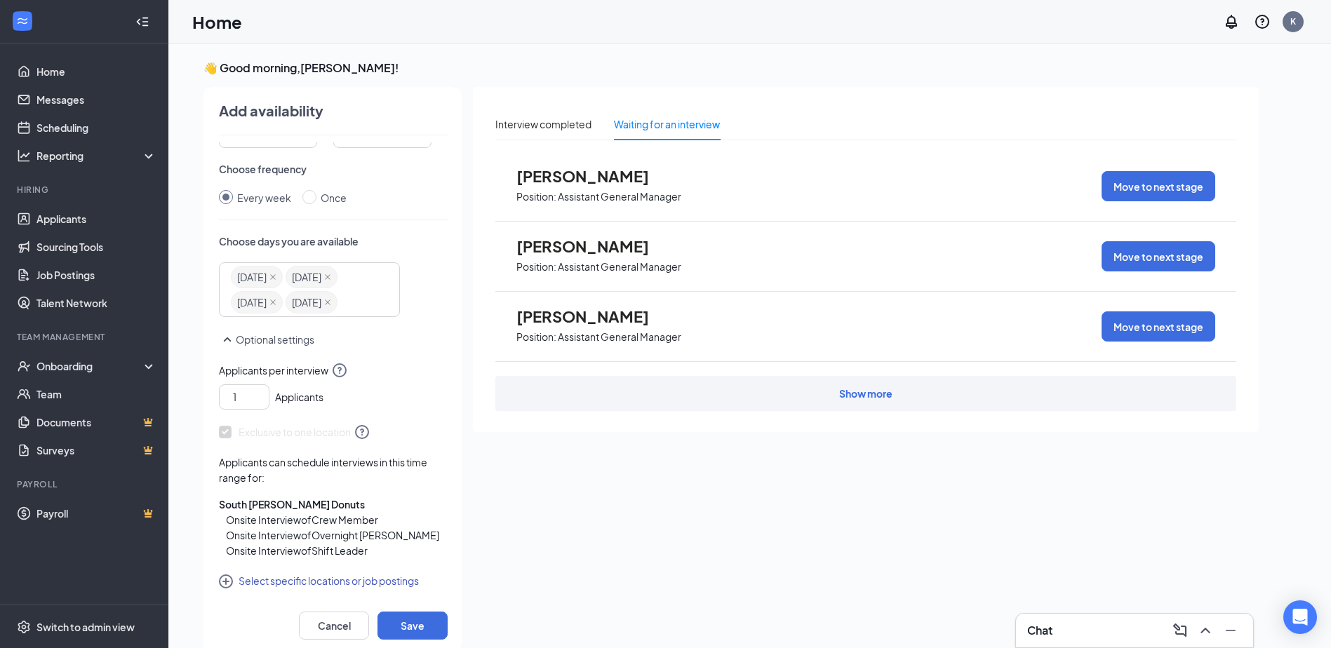
click at [725, 269] on div "Reynah Carriera Position: Assistant General Manager Move to next stage" at bounding box center [865, 257] width 741 height 70
click at [419, 621] on button "Save" at bounding box center [412, 626] width 70 height 28
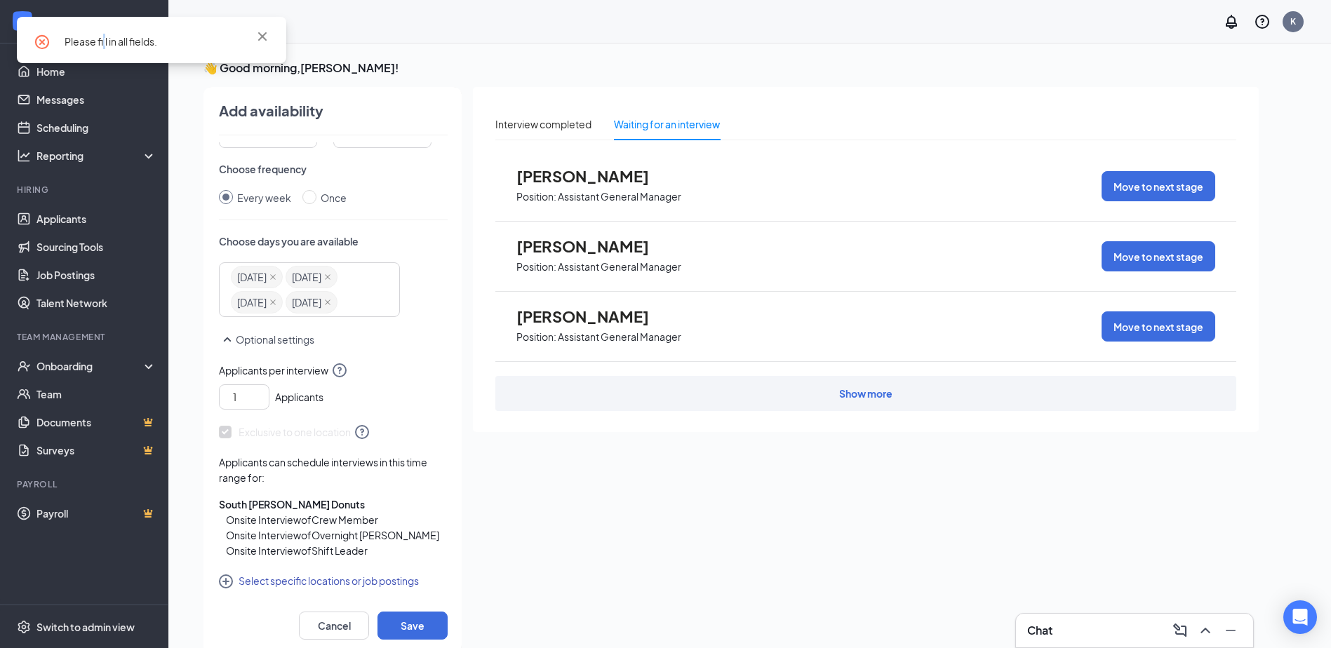
click at [105, 40] on span "Please fill in all fields." at bounding box center [111, 41] width 93 height 13
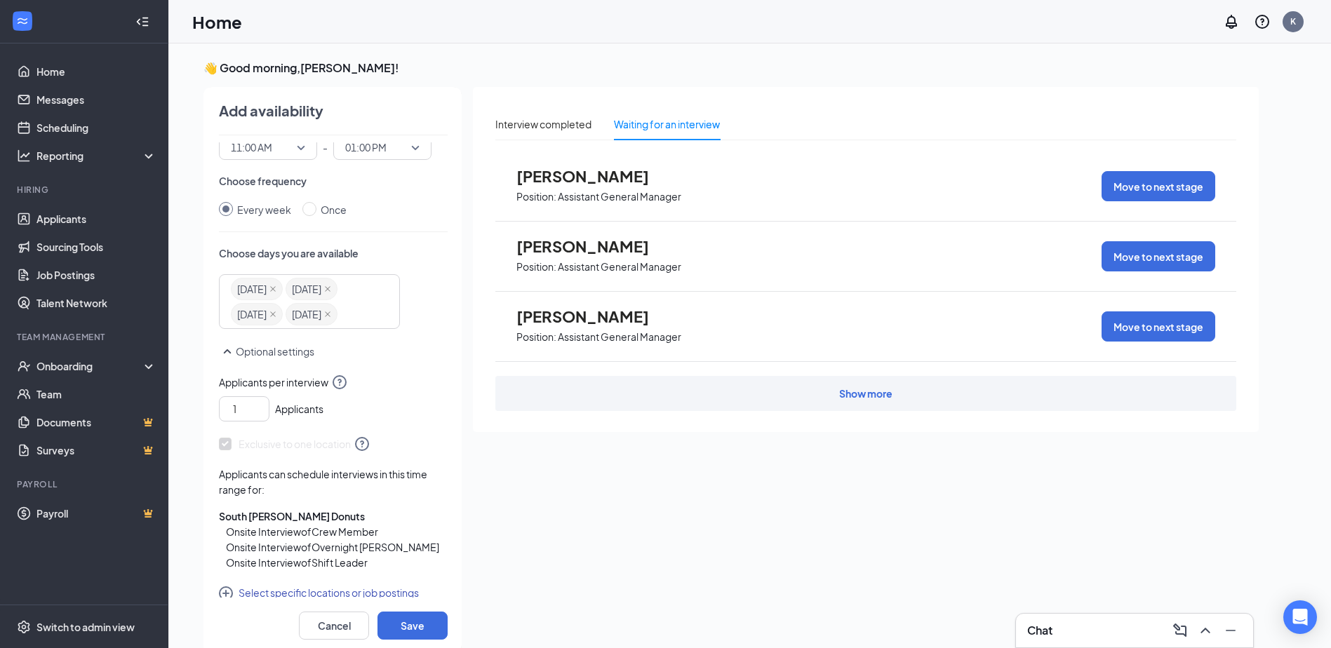
scroll to position [148, 0]
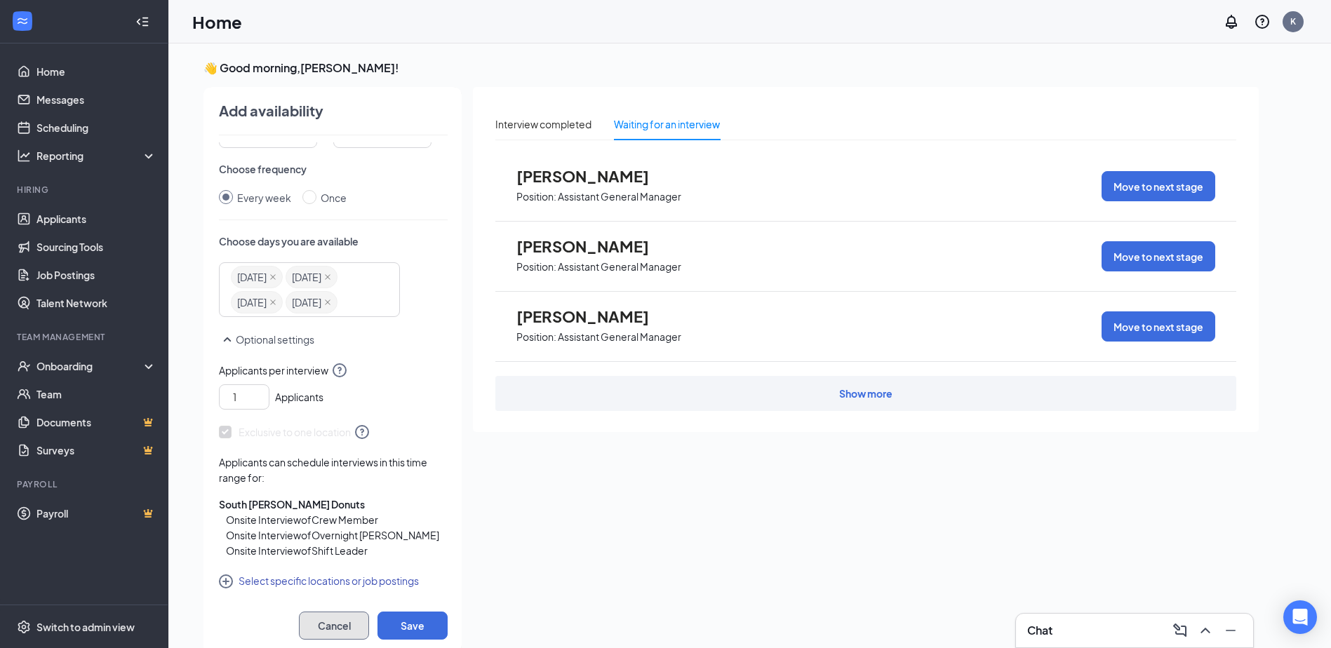
click at [363, 628] on button "Cancel" at bounding box center [334, 626] width 70 height 28
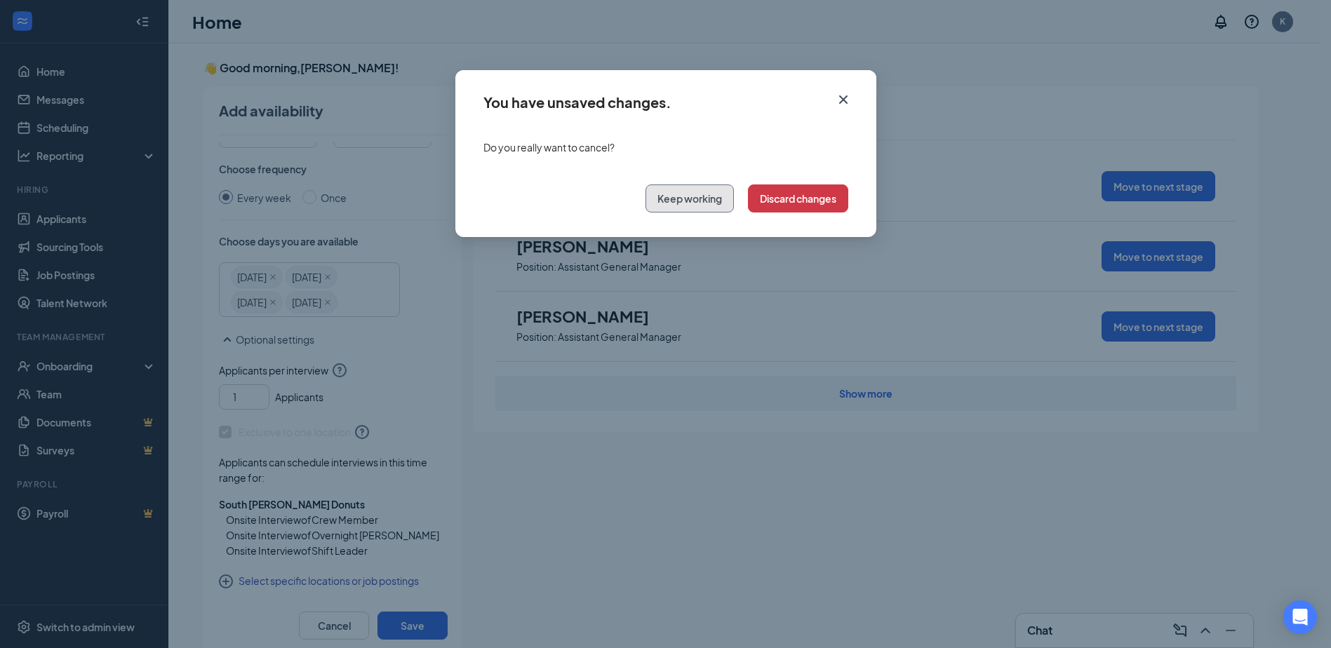
click at [685, 198] on button "Keep working" at bounding box center [689, 198] width 88 height 28
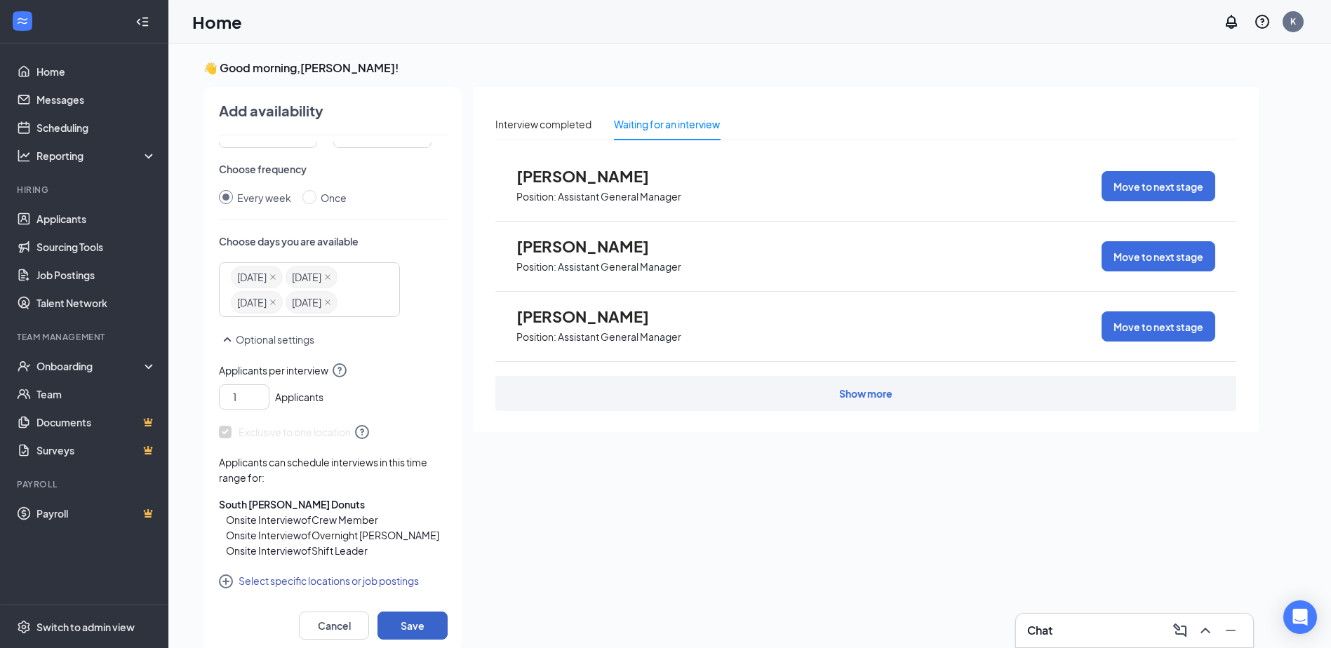
click at [412, 629] on button "Save" at bounding box center [412, 626] width 70 height 28
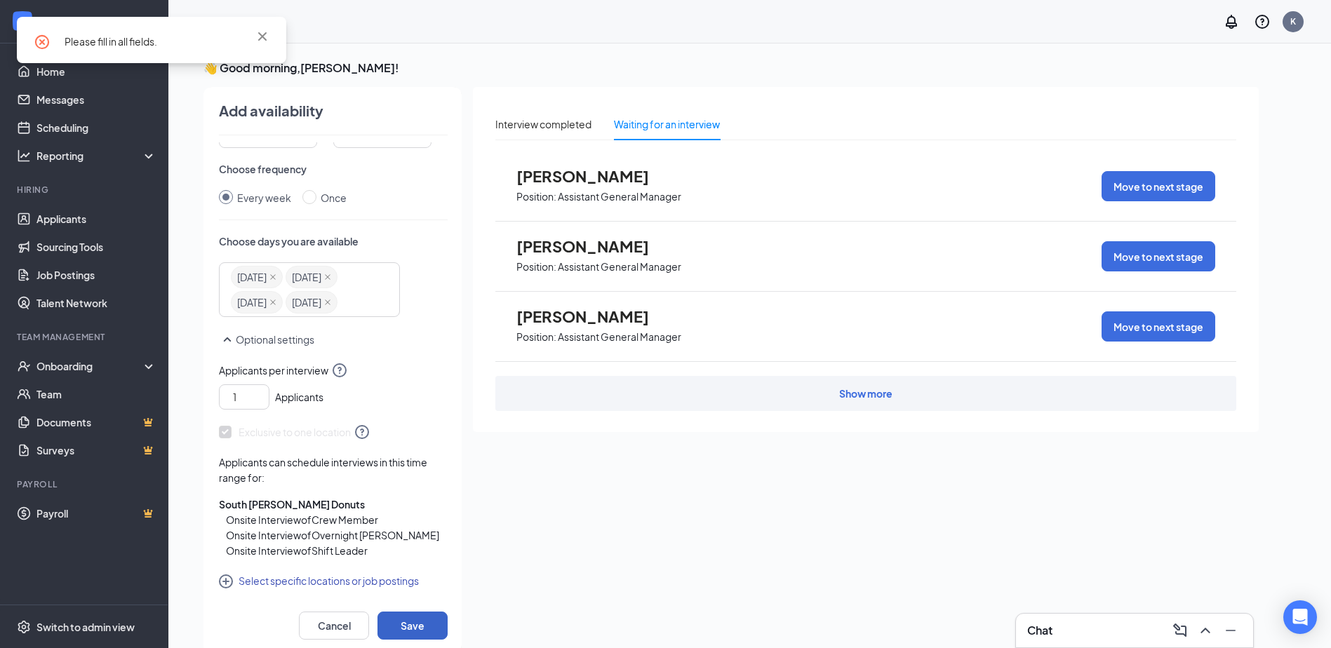
click at [412, 629] on button "Save" at bounding box center [412, 626] width 70 height 28
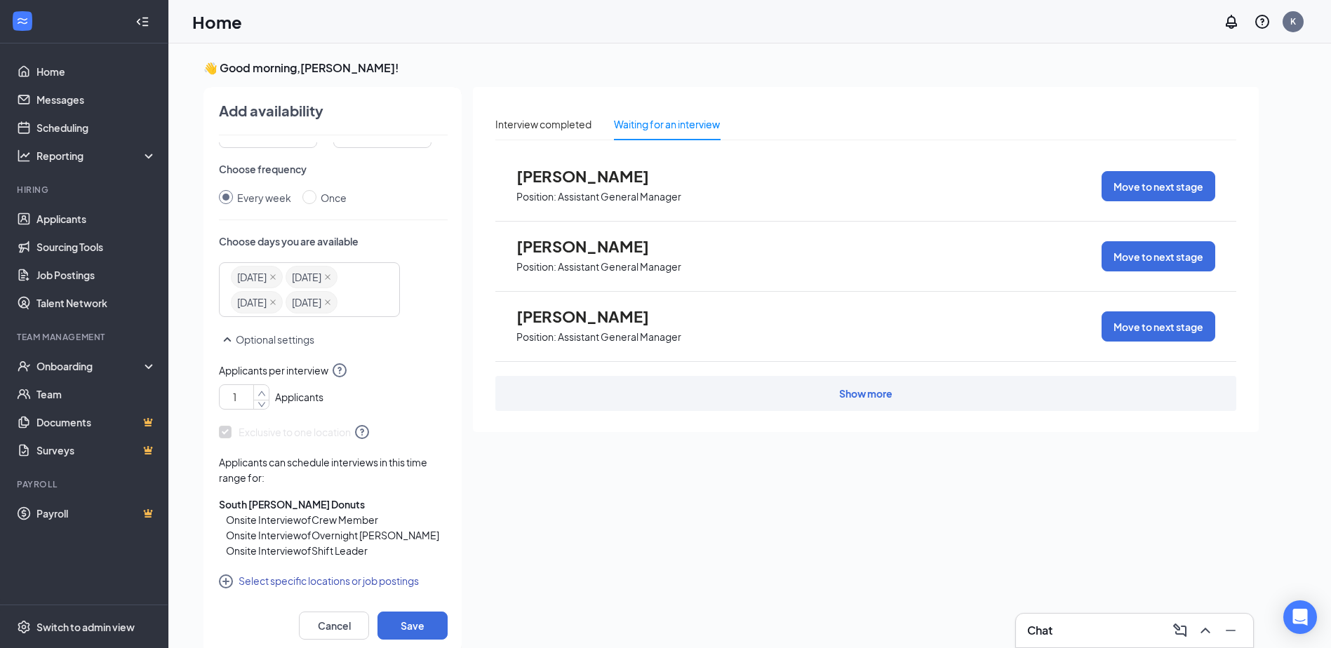
type input "2"
click at [261, 389] on icon "up" at bounding box center [261, 394] width 8 height 10
click at [419, 627] on button "Save" at bounding box center [412, 626] width 70 height 28
click at [227, 434] on input "checkbox" at bounding box center [225, 432] width 13 height 13
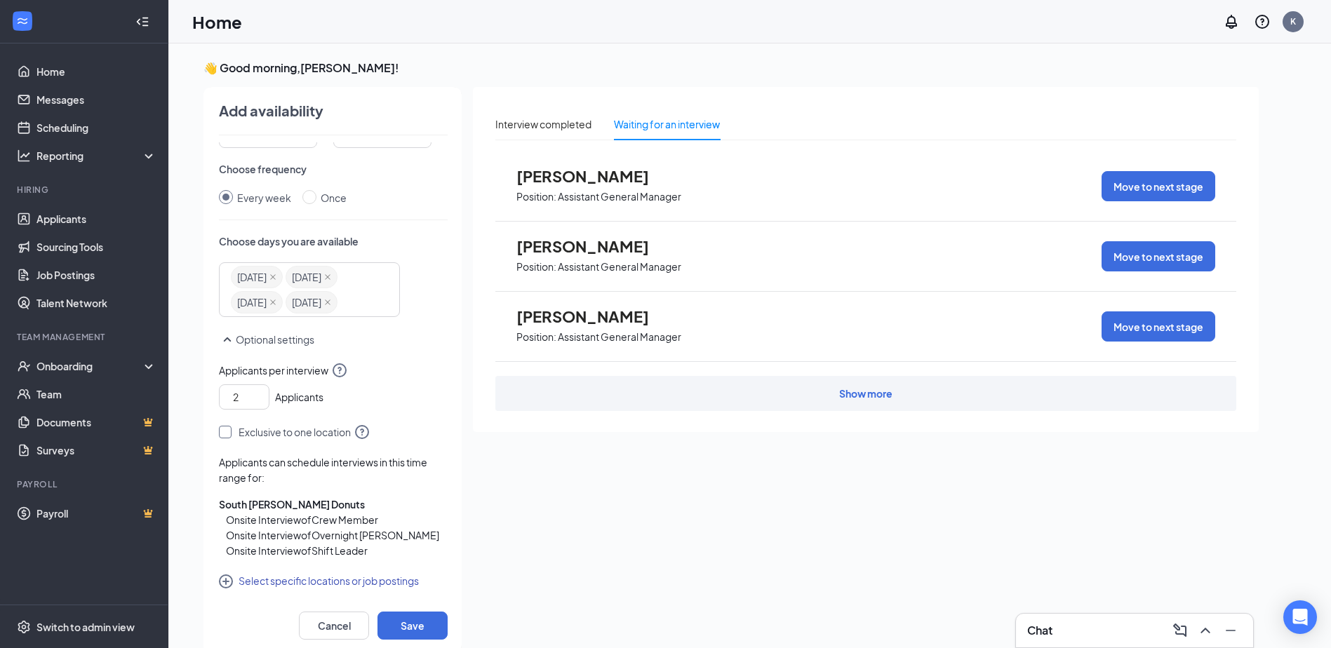
checkbox input "true"
type input "1"
click at [262, 403] on icon "down" at bounding box center [261, 402] width 7 height 5
click at [362, 431] on icon "QuestionInfo" at bounding box center [362, 432] width 17 height 17
click at [224, 581] on icon "CirclePlus" at bounding box center [226, 581] width 14 height 14
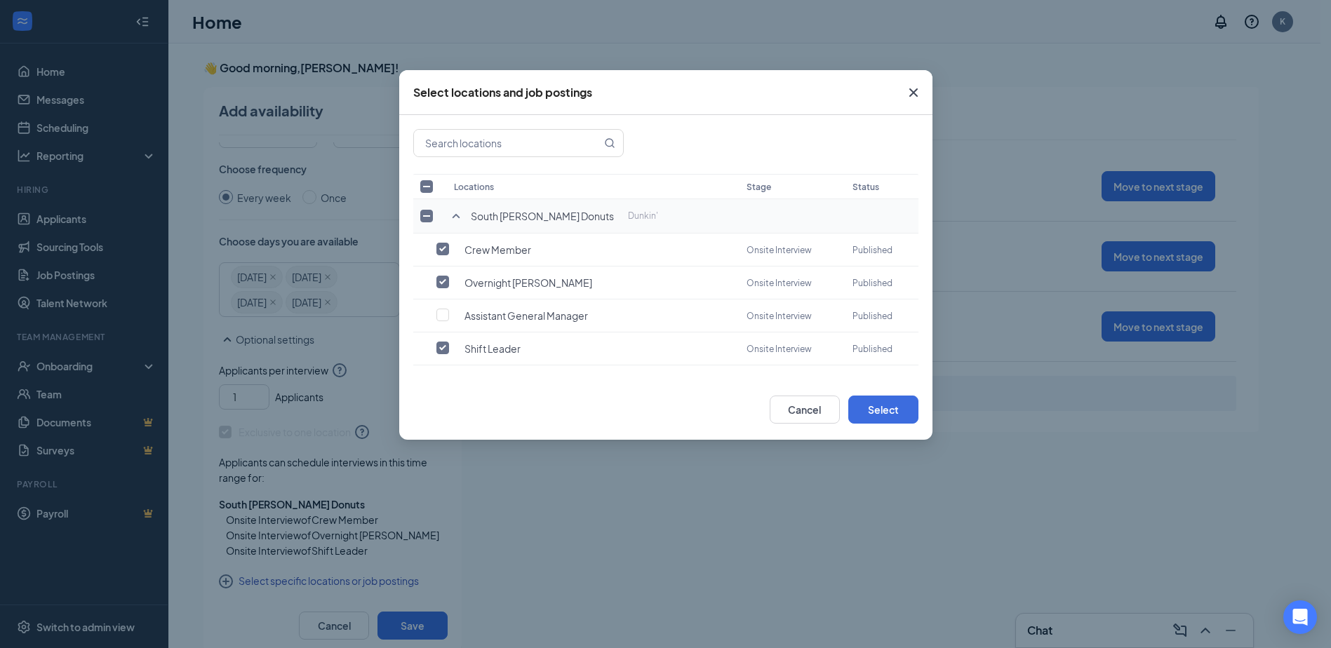
click at [431, 186] on input "checkbox" at bounding box center [426, 186] width 13 height 13
checkbox input "true"
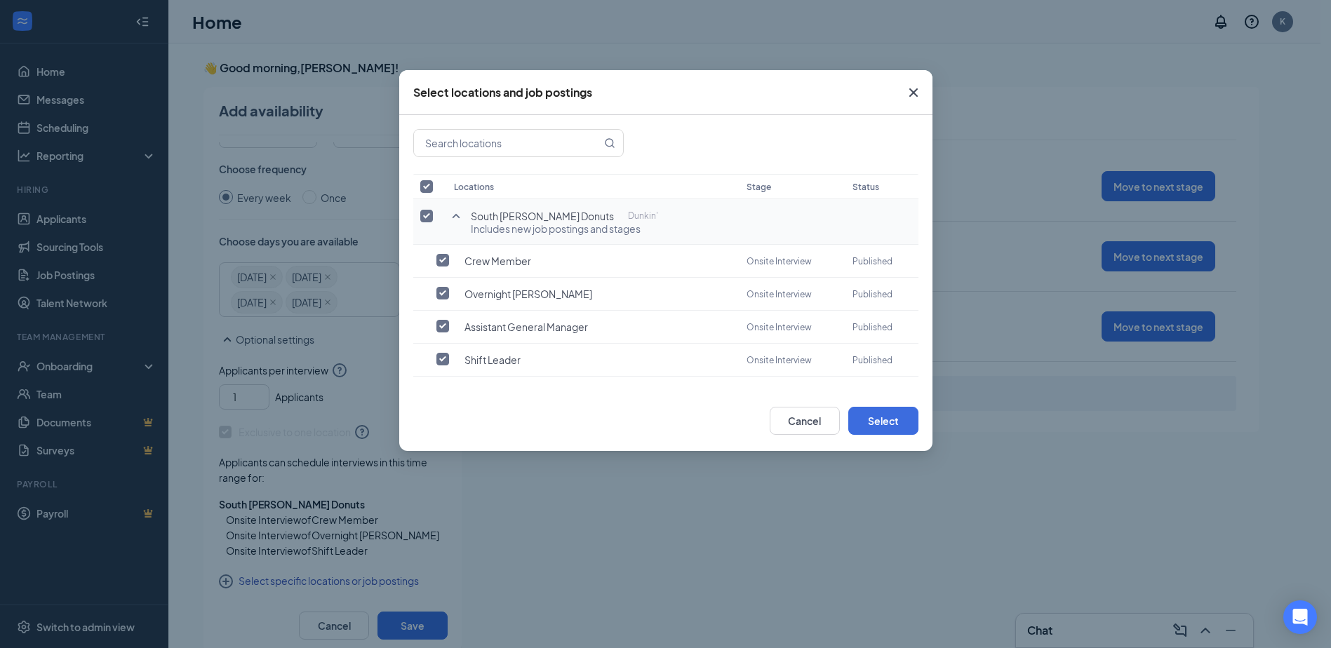
click at [504, 234] on span "Includes new job postings and stages" at bounding box center [564, 229] width 187 height 14
click at [601, 229] on span "Includes new job postings and stages" at bounding box center [564, 229] width 187 height 14
drag, startPoint x: 601, startPoint y: 229, endPoint x: 528, endPoint y: 216, distance: 74.2
click at [528, 216] on span "South Dale Donuts" at bounding box center [542, 216] width 143 height 14
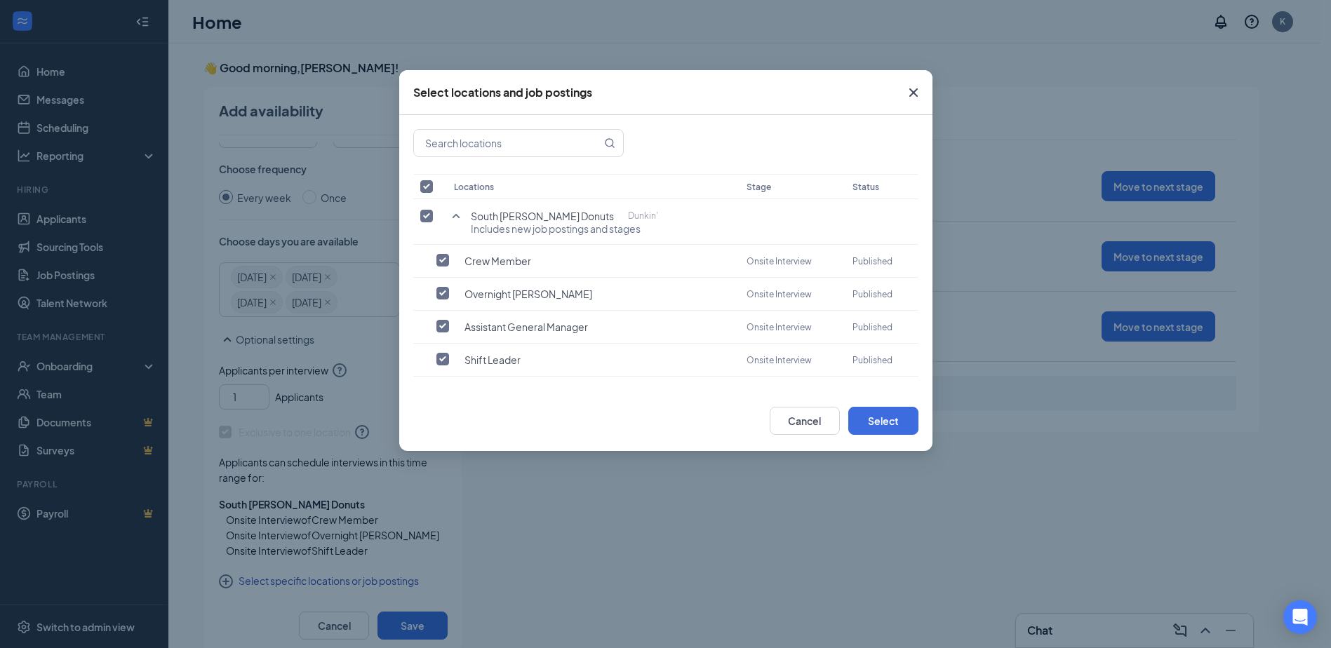
click at [458, 213] on icon "SmallChevronUp" at bounding box center [456, 216] width 17 height 17
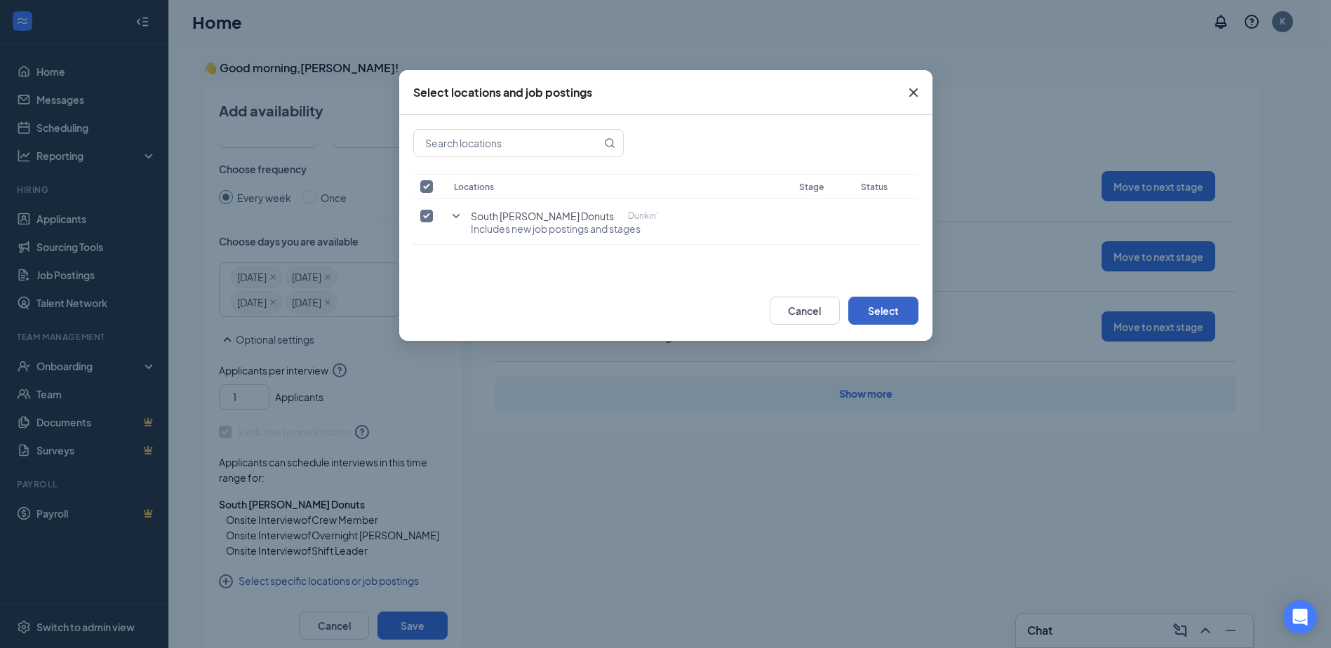
click at [895, 304] on button "Select" at bounding box center [883, 311] width 70 height 28
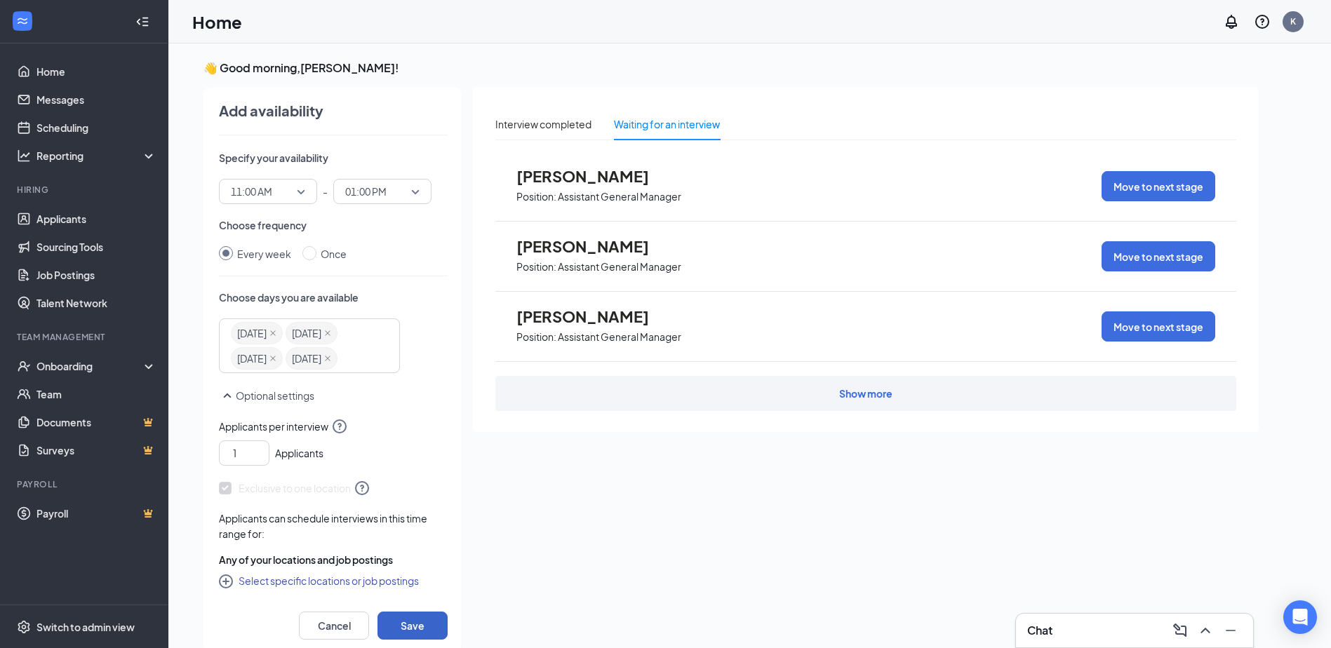
click at [418, 630] on button "Save" at bounding box center [412, 626] width 70 height 28
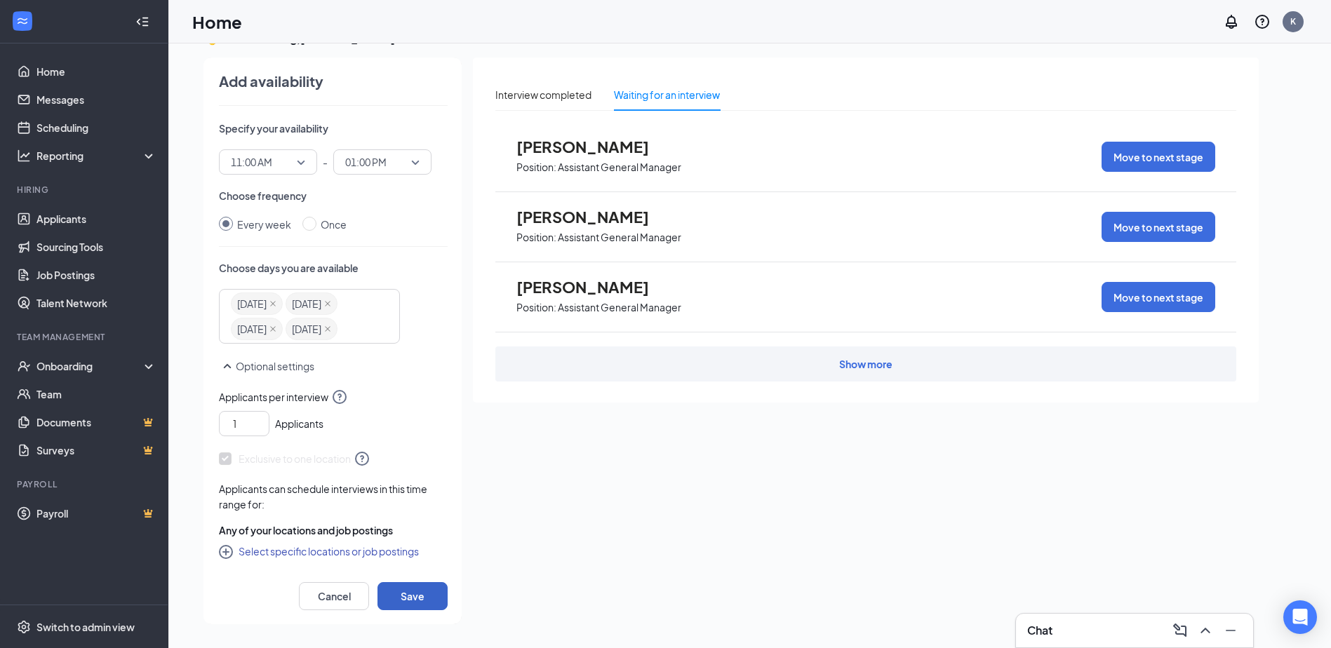
click at [422, 586] on button "Save" at bounding box center [412, 596] width 70 height 28
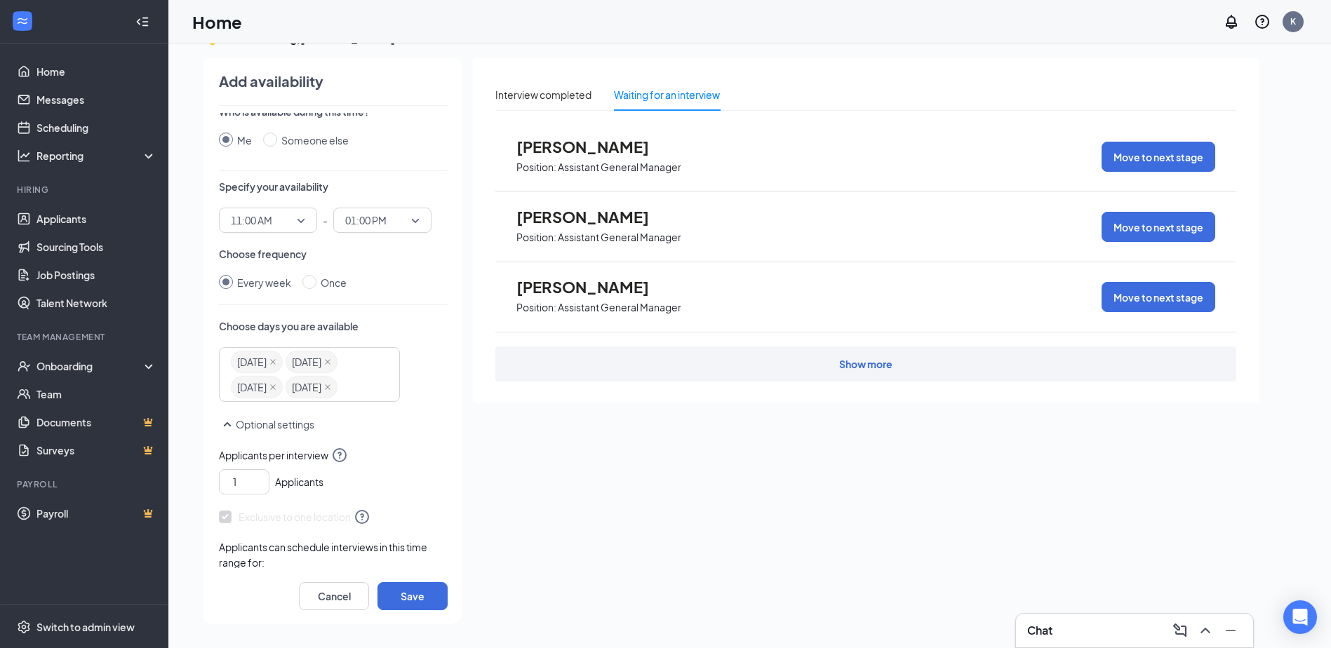
scroll to position [0, 0]
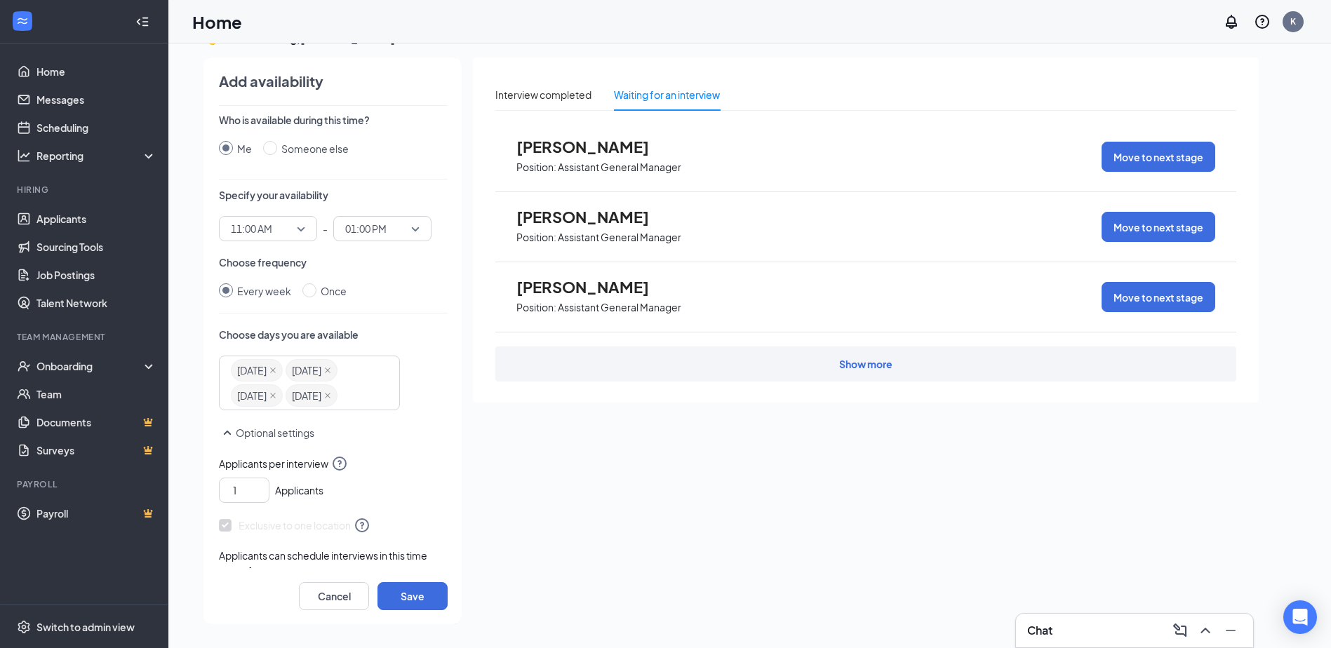
drag, startPoint x: 434, startPoint y: 335, endPoint x: 429, endPoint y: 406, distance: 71.7
click at [429, 406] on div "Choose days you are available Monday Tuesday Wednesday Thursday Wednesday Thurs…" at bounding box center [333, 369] width 229 height 83
click at [86, 131] on link "Scheduling" at bounding box center [96, 128] width 120 height 28
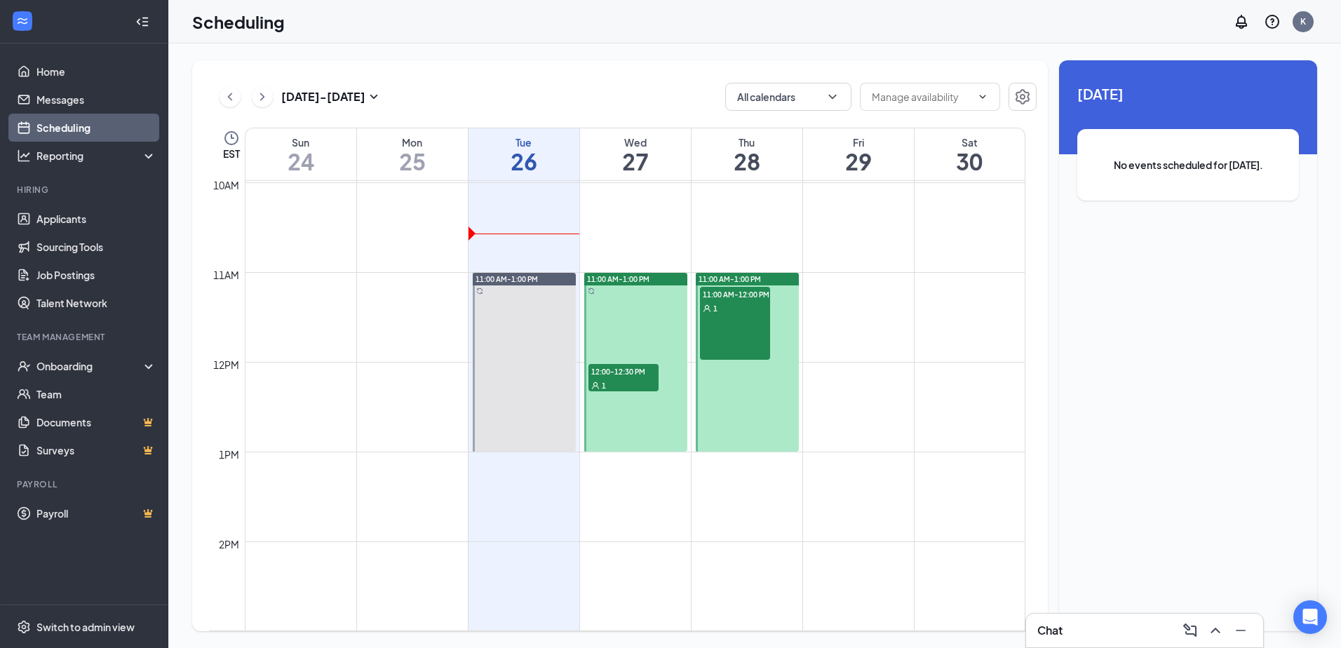
scroll to position [900, 0]
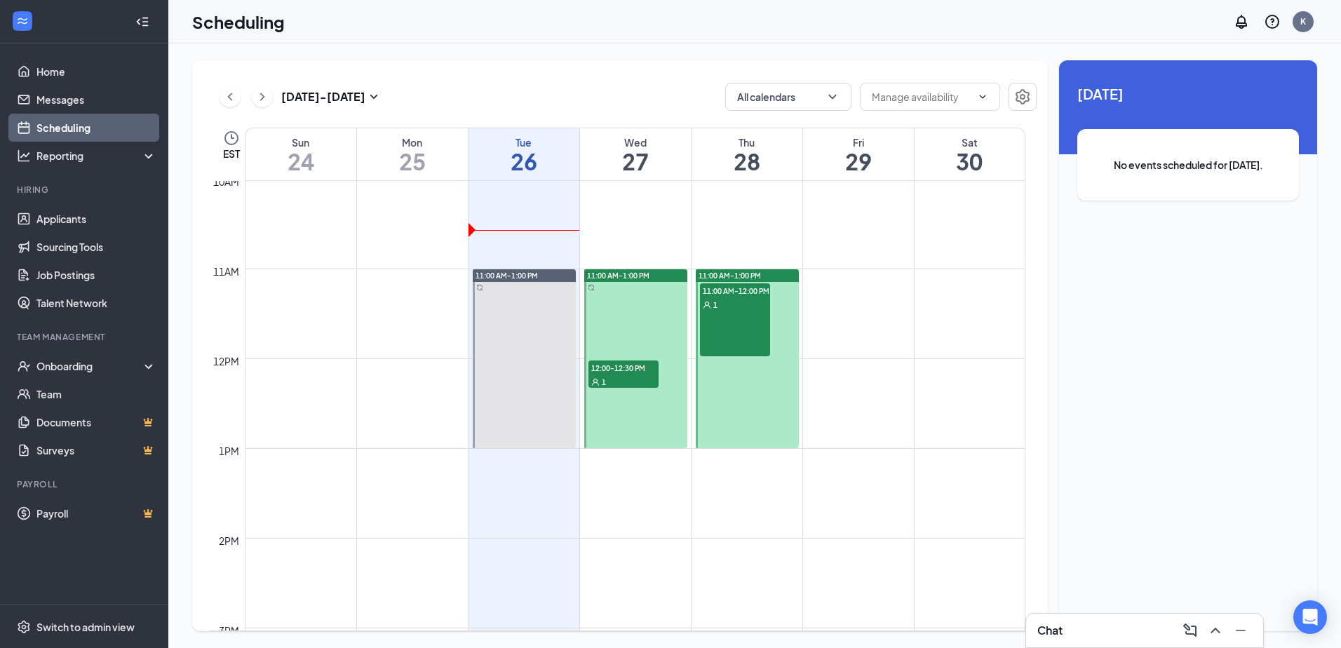
click at [53, 128] on link "Scheduling" at bounding box center [96, 128] width 120 height 28
click at [55, 105] on link "Messages" at bounding box center [96, 100] width 120 height 28
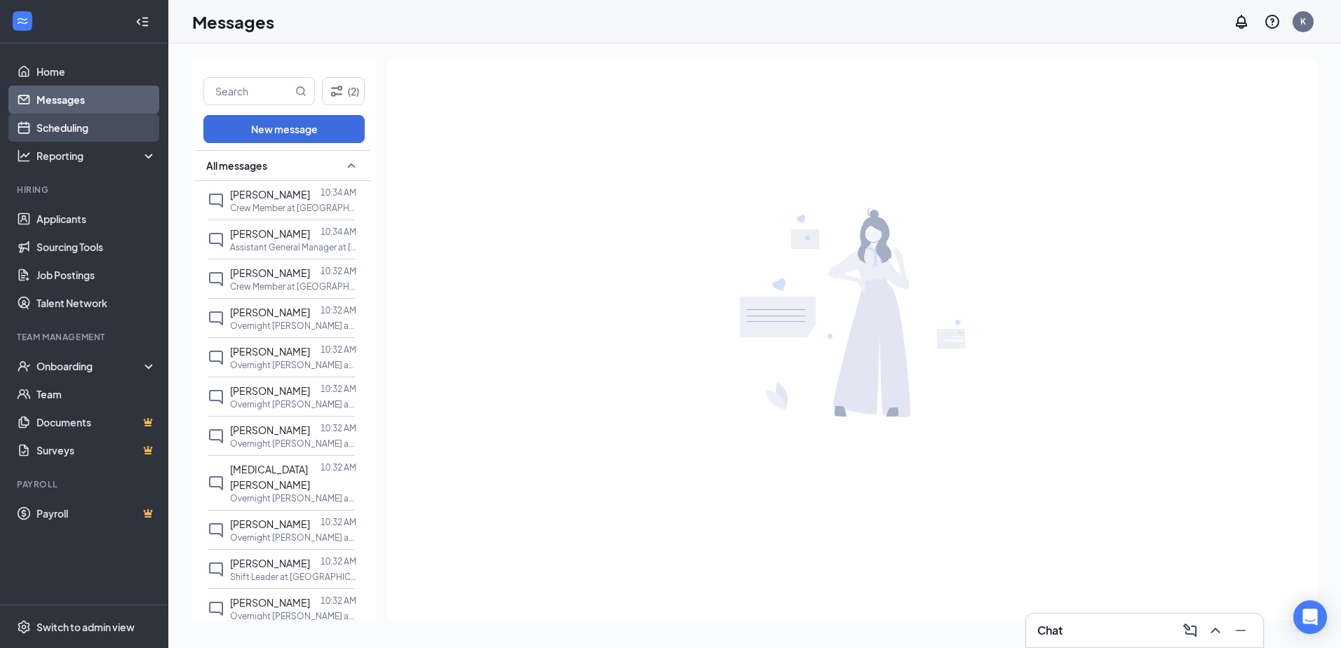
click at [74, 120] on link "Scheduling" at bounding box center [96, 128] width 120 height 28
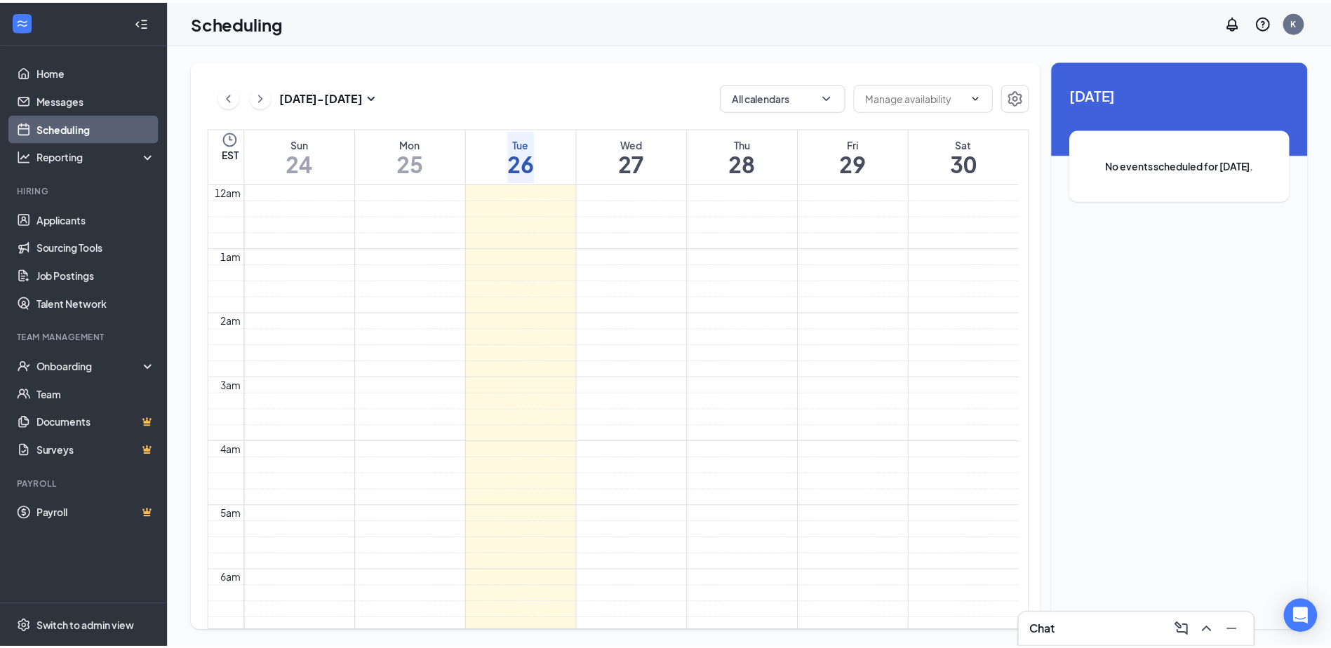
scroll to position [689, 0]
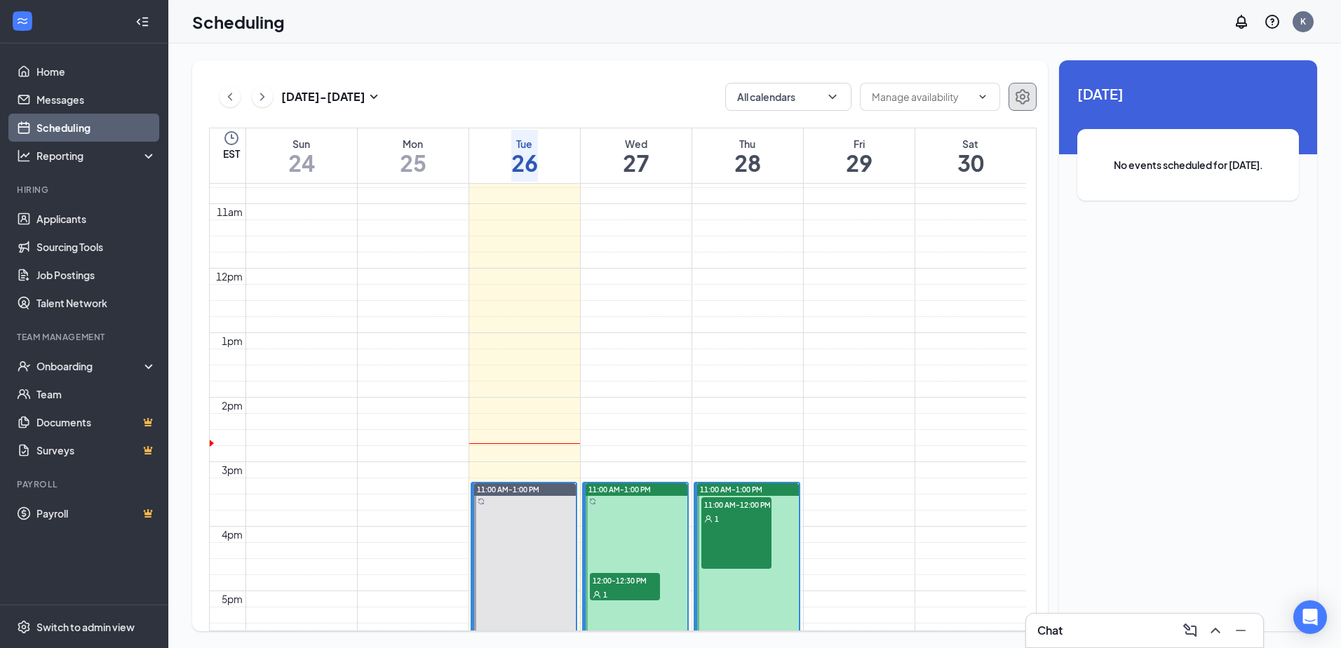
click at [1028, 100] on icon "Settings" at bounding box center [1023, 96] width 14 height 15
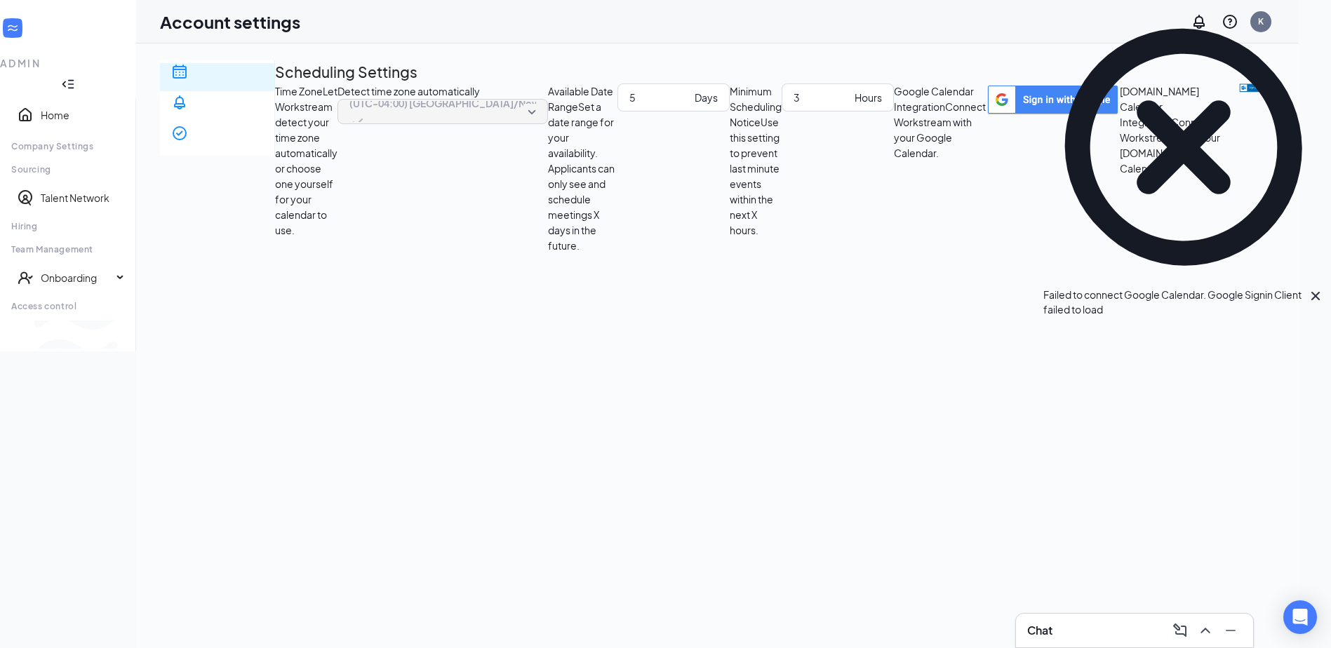
click at [1239, 93] on img "button" at bounding box center [1257, 87] width 36 height 9
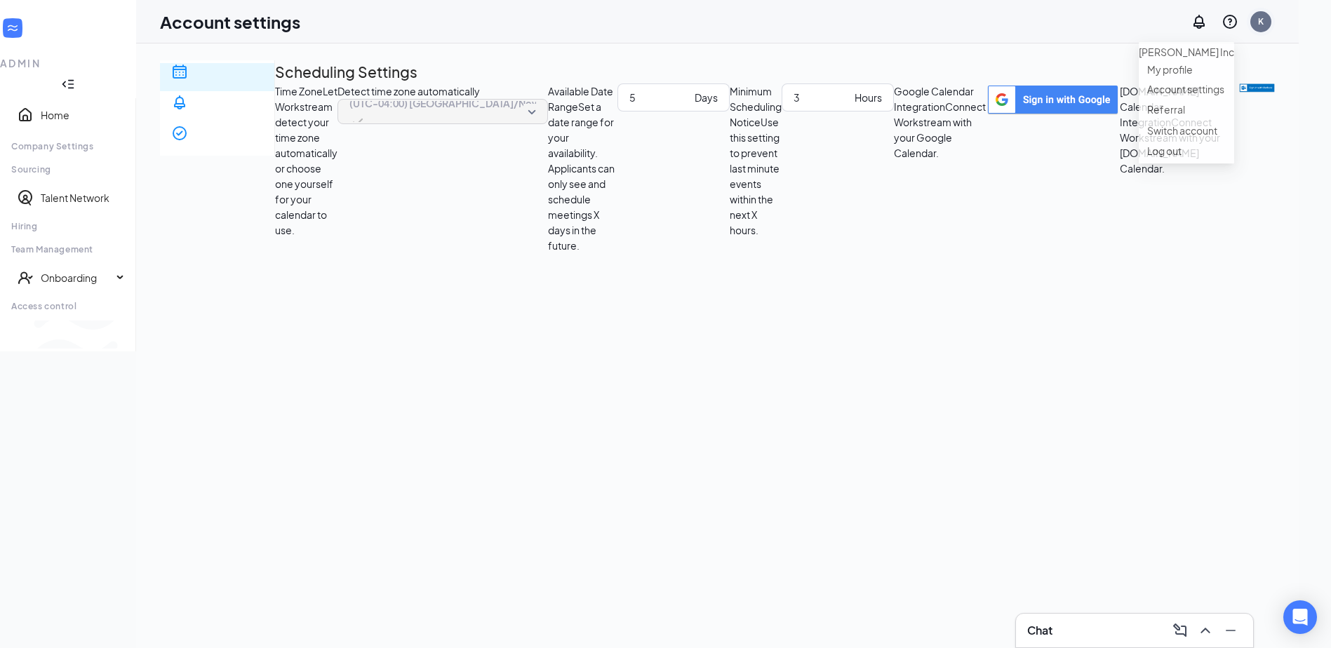
click at [1271, 26] on div "K" at bounding box center [1260, 21] width 21 height 21
click at [1174, 78] on link "My profile" at bounding box center [1186, 71] width 79 height 14
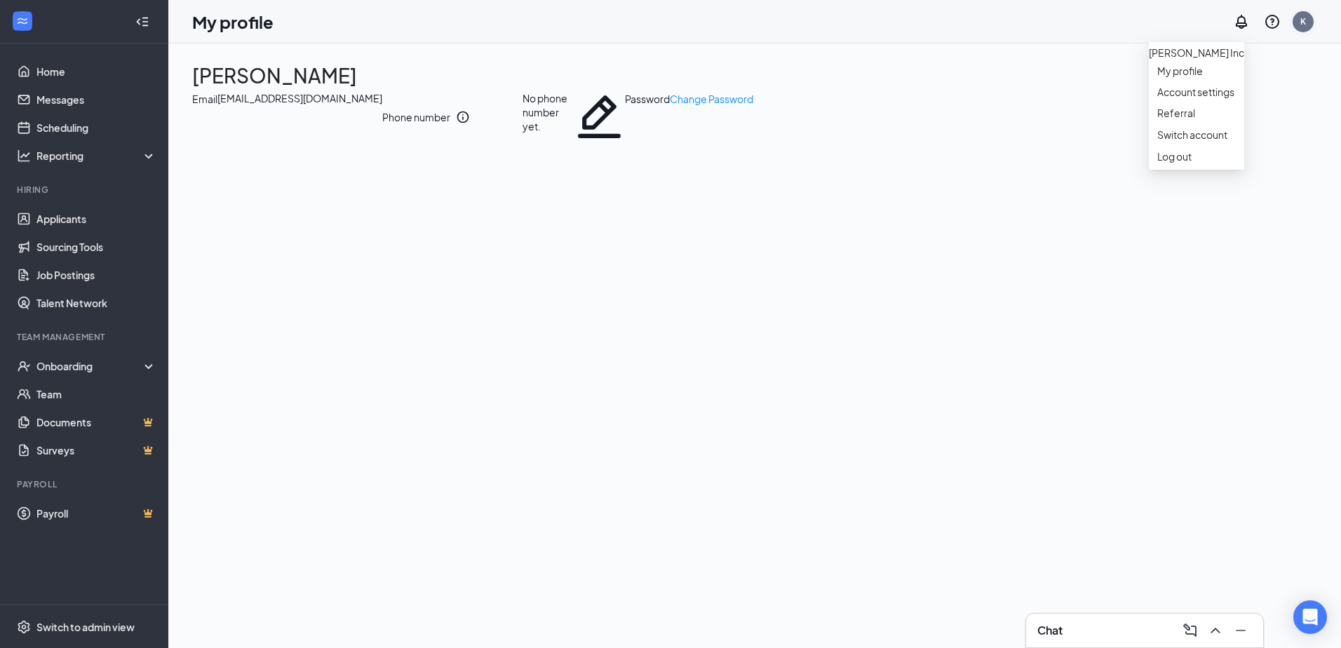
click at [1303, 22] on div "K" at bounding box center [1303, 21] width 6 height 12
click at [1204, 99] on link "Account settings" at bounding box center [1196, 92] width 79 height 14
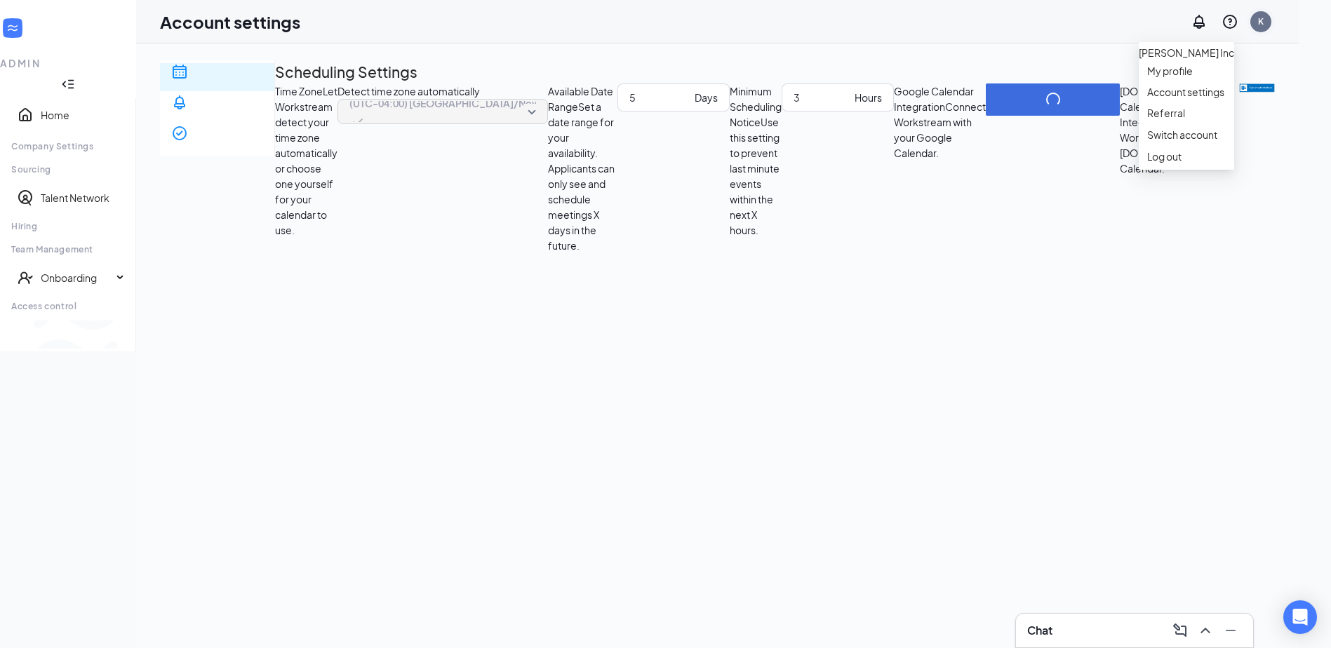
click at [1263, 23] on div "K" at bounding box center [1261, 21] width 6 height 12
click at [1058, 253] on div "Scheduling Notification settings E-verify quiz Scheduling Settings Time Zone Le…" at bounding box center [717, 156] width 1115 height 193
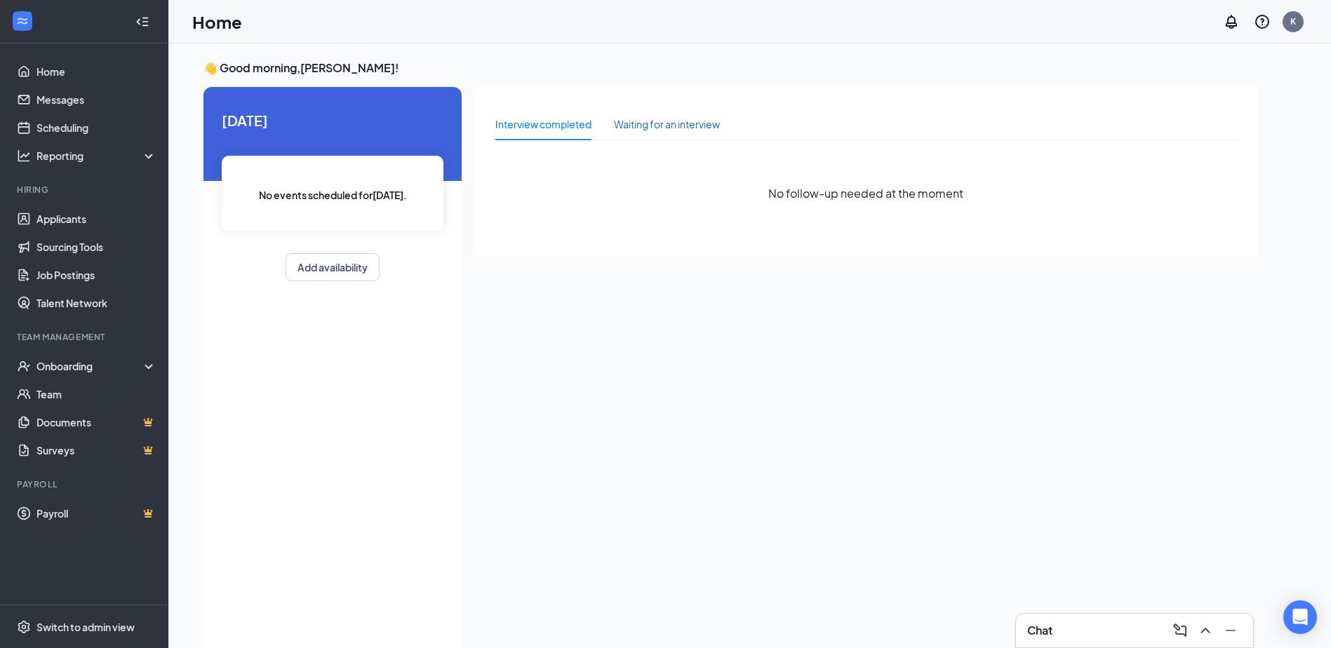
click at [680, 125] on div "Waiting for an interview" at bounding box center [667, 123] width 106 height 15
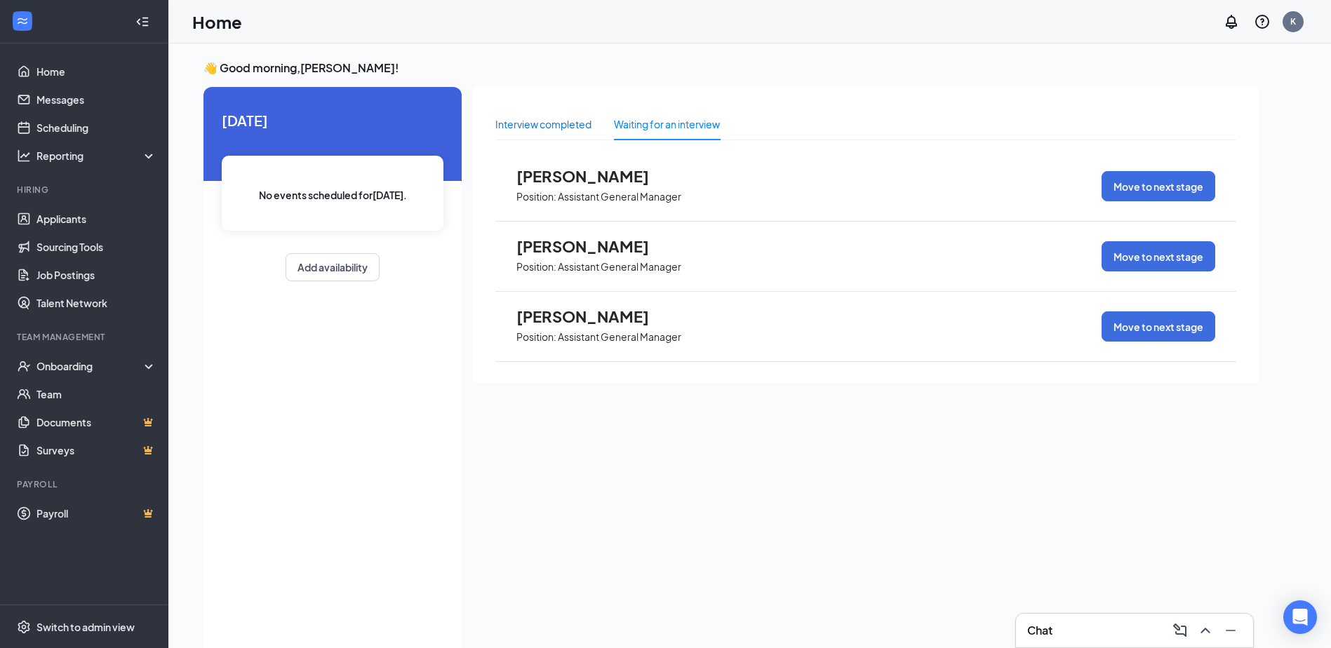
click at [556, 127] on div "Interview completed" at bounding box center [543, 123] width 96 height 15
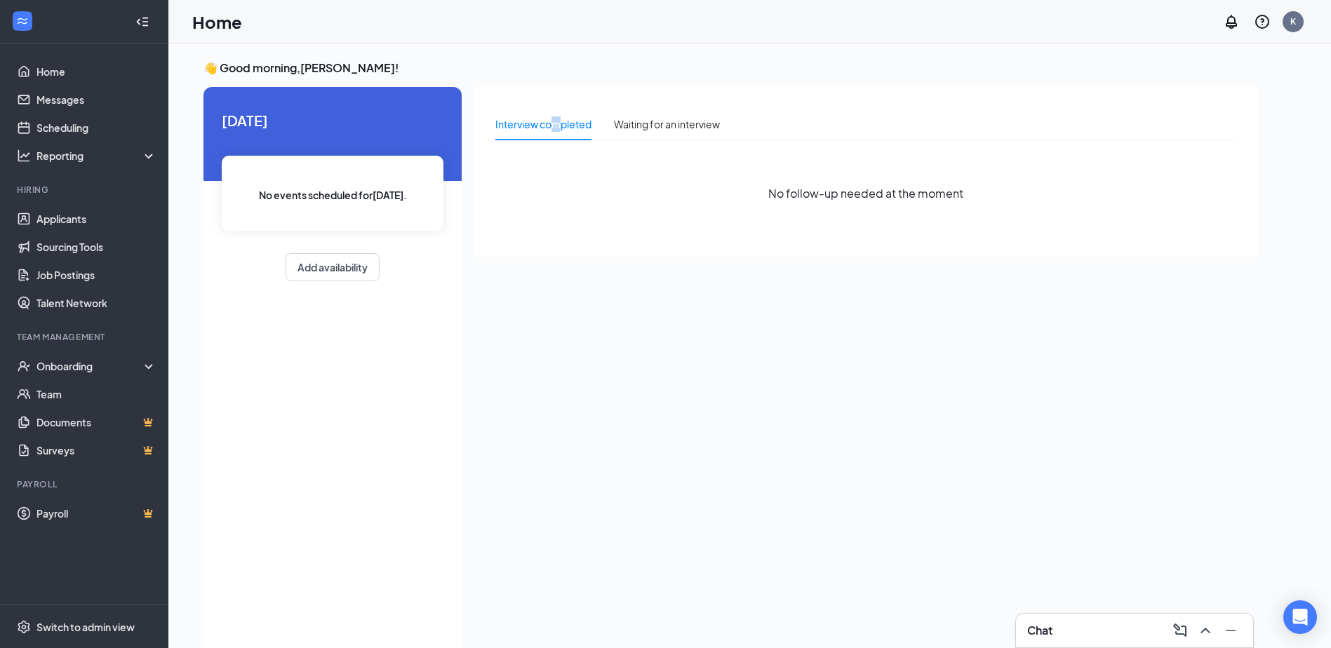
click at [550, 127] on div "Interview completed" at bounding box center [543, 123] width 96 height 15
click at [347, 261] on button "Add availability" at bounding box center [332, 267] width 94 height 28
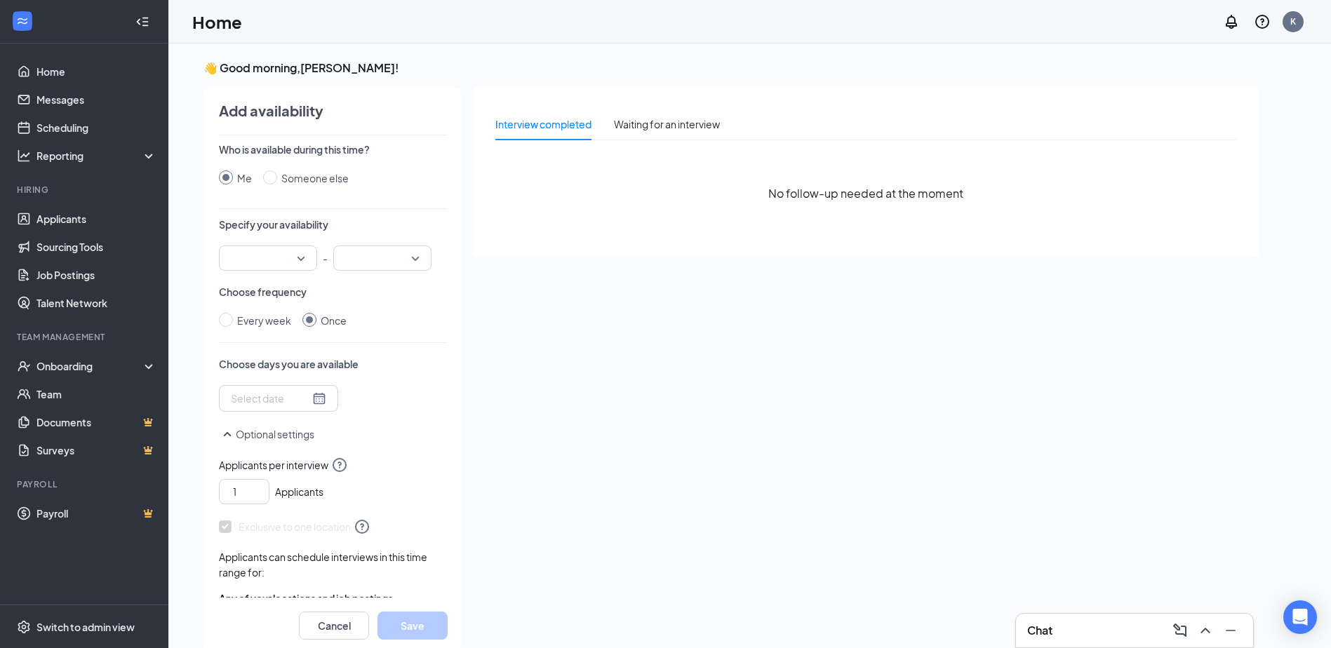
click at [301, 247] on div at bounding box center [268, 257] width 98 height 25
click at [266, 402] on div "11:00 AM" at bounding box center [268, 410] width 98 height 32
click at [419, 260] on div at bounding box center [382, 257] width 98 height 25
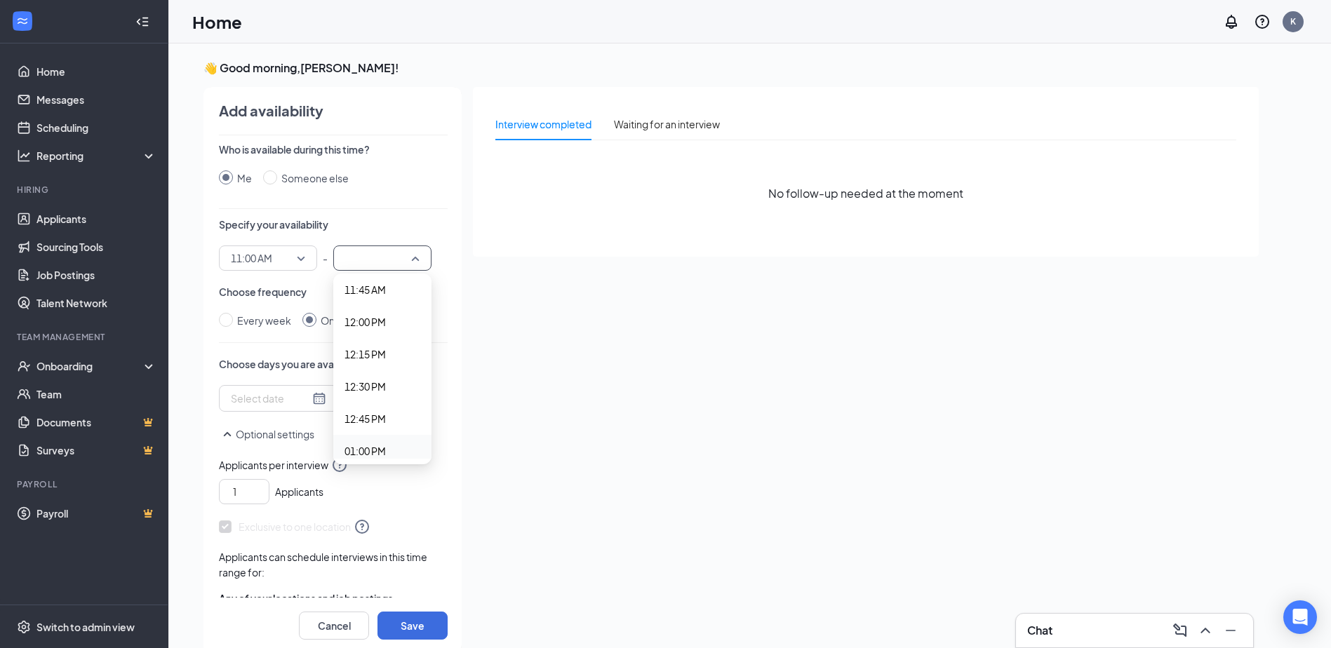
click at [386, 455] on span "01:00 PM" at bounding box center [382, 450] width 76 height 15
click at [229, 316] on input "Every week" at bounding box center [226, 320] width 14 height 14
radio input "true"
radio input "false"
click at [252, 403] on div at bounding box center [303, 400] width 144 height 22
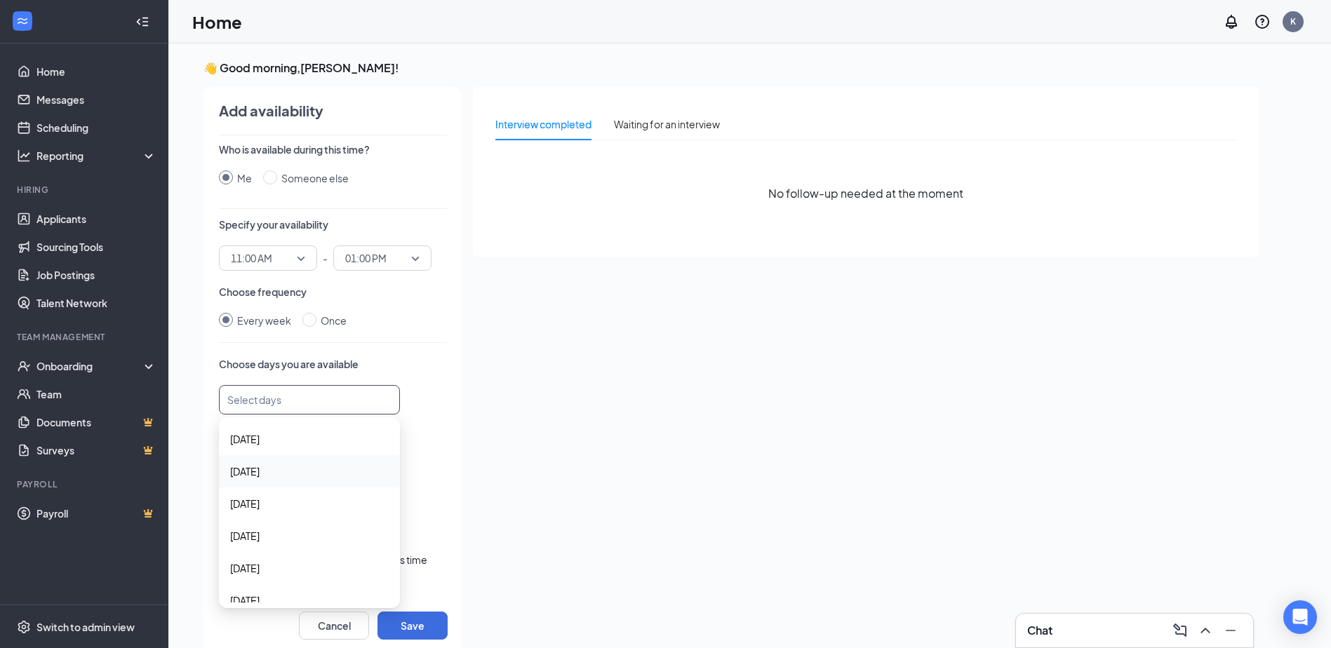
click at [257, 476] on span "Monday" at bounding box center [244, 471] width 29 height 15
click at [277, 506] on span "Tuesday" at bounding box center [309, 504] width 159 height 15
click at [288, 540] on span "Wednesday" at bounding box center [309, 538] width 159 height 15
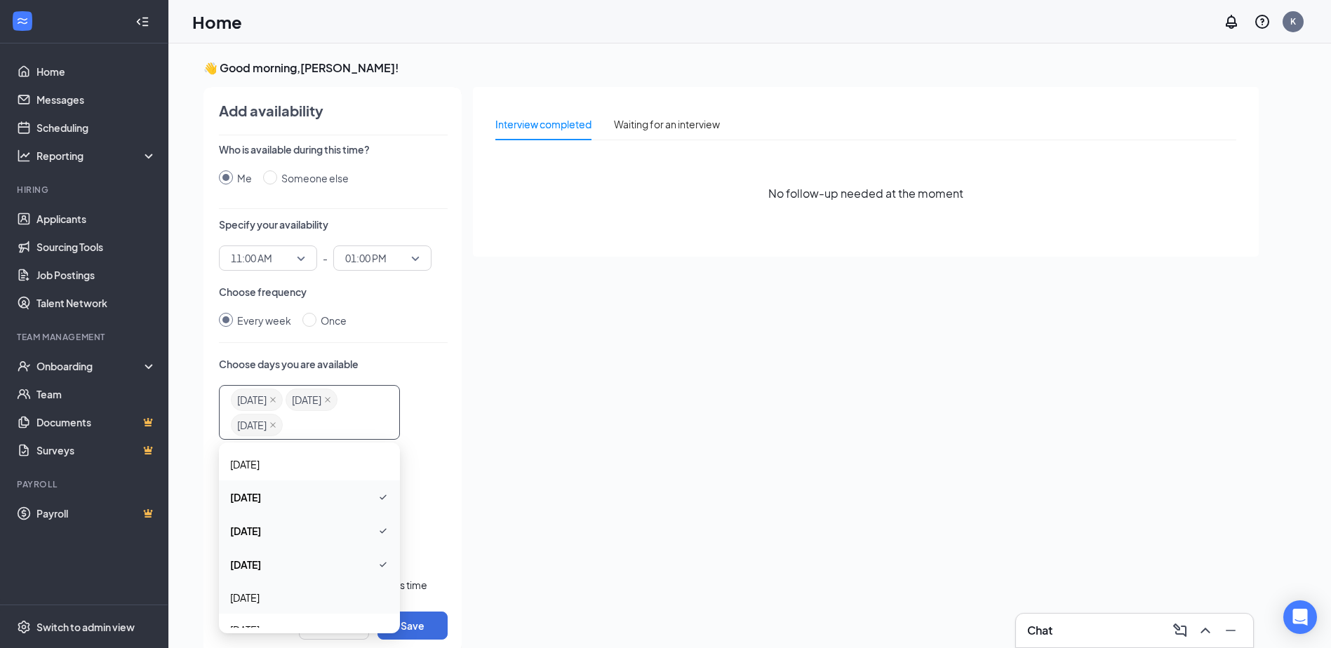
click at [272, 597] on span "Thursday" at bounding box center [309, 597] width 159 height 15
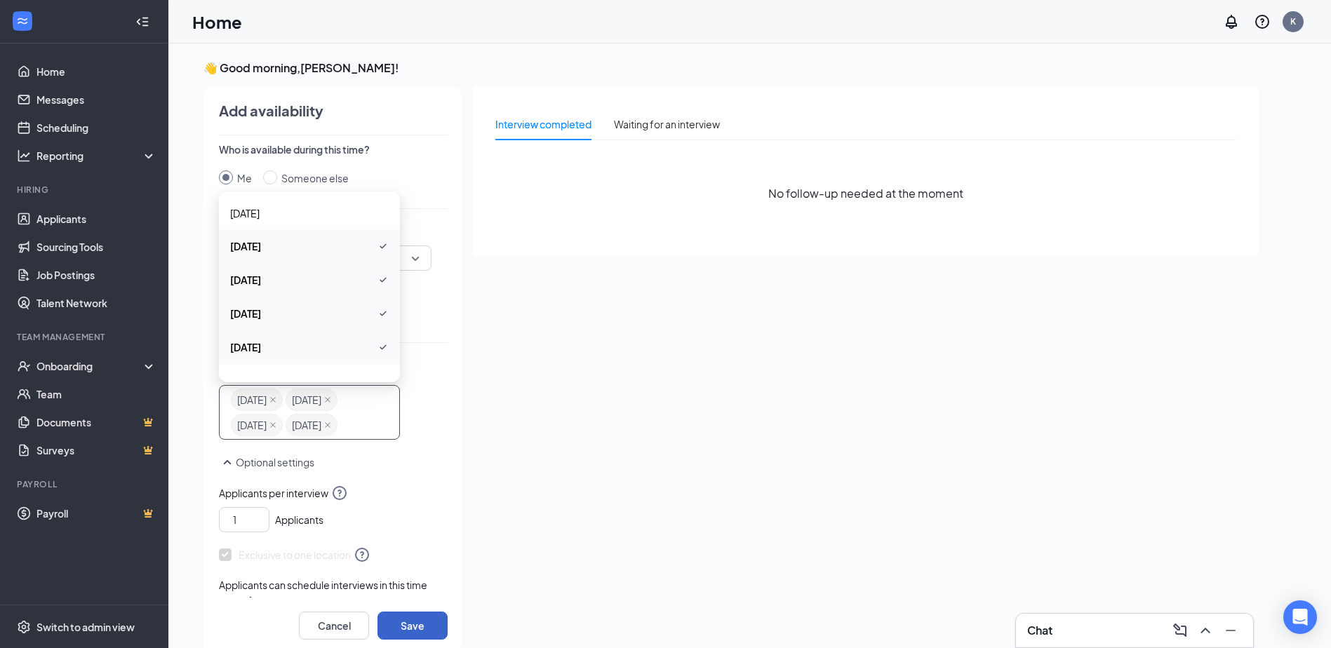
click at [417, 621] on button "Save" at bounding box center [412, 626] width 70 height 28
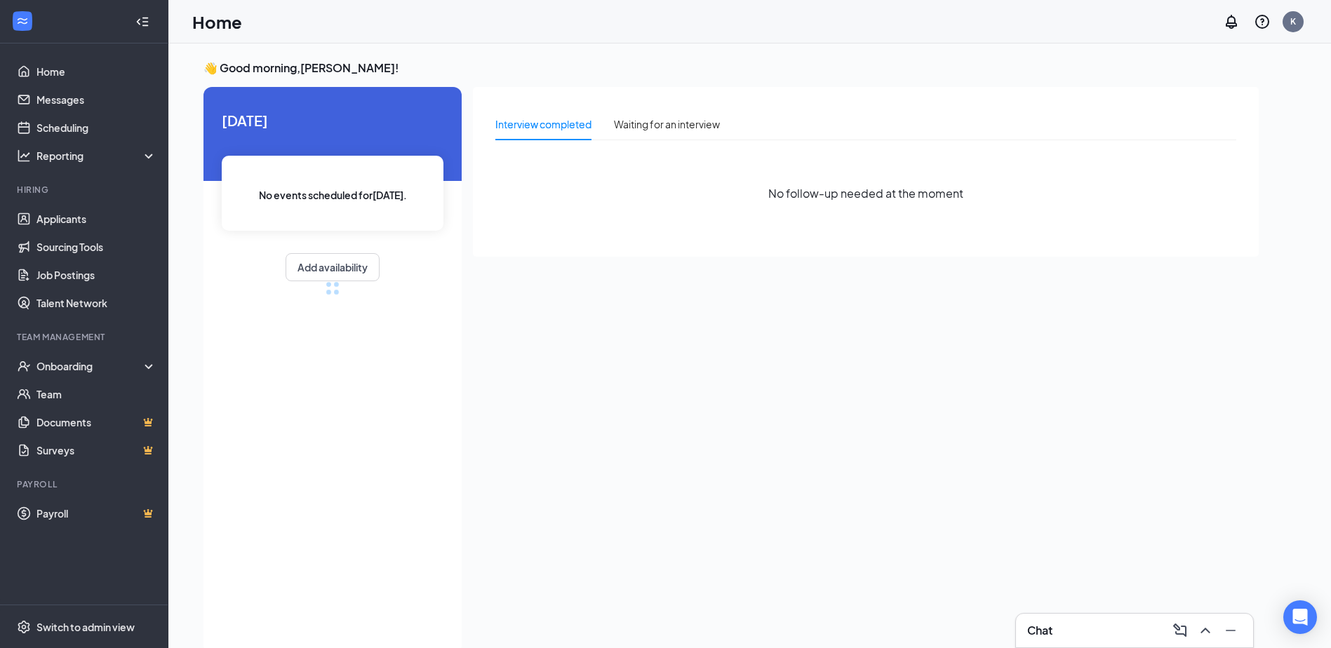
radio input "false"
radio input "true"
click at [61, 63] on link "Home" at bounding box center [96, 72] width 120 height 28
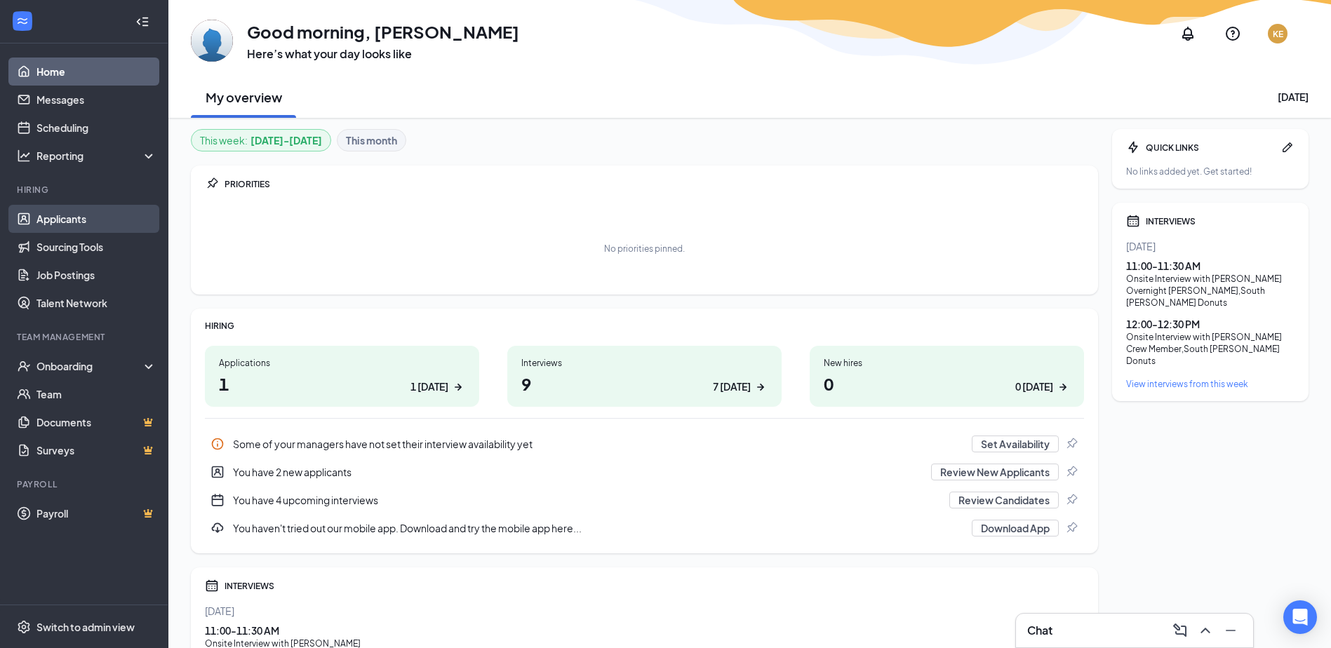
click at [63, 220] on link "Applicants" at bounding box center [96, 219] width 120 height 28
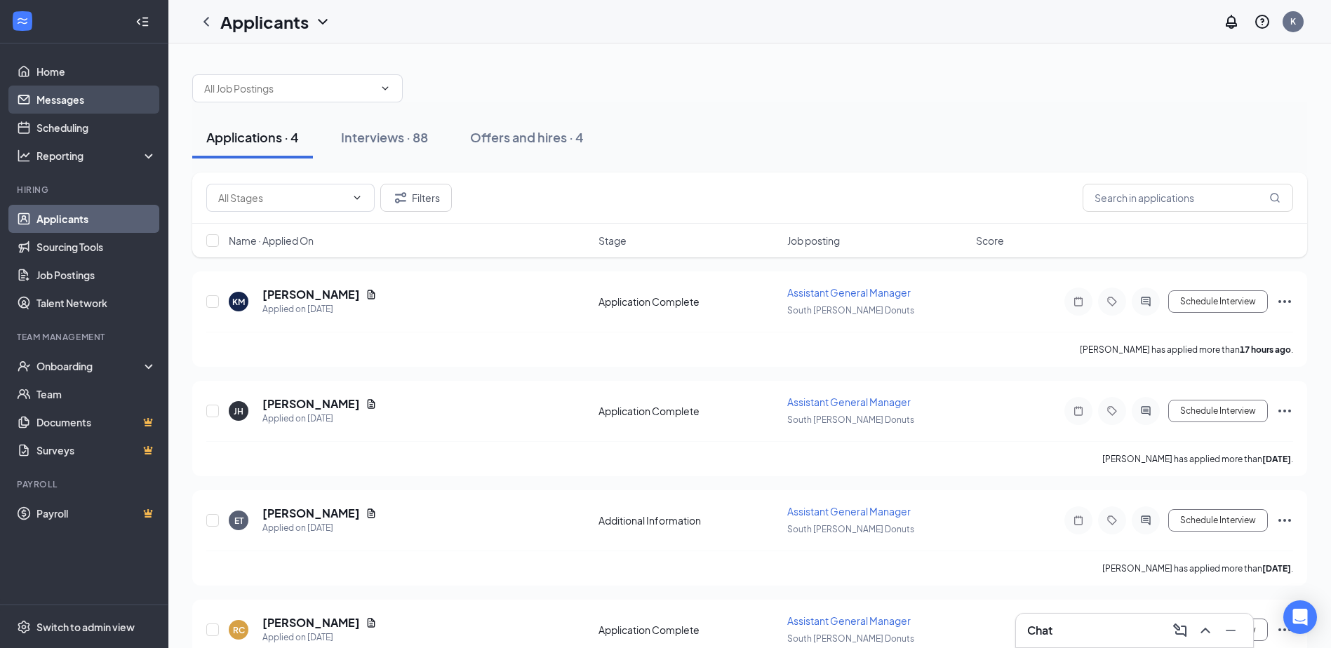
click at [46, 95] on link "Messages" at bounding box center [96, 100] width 120 height 28
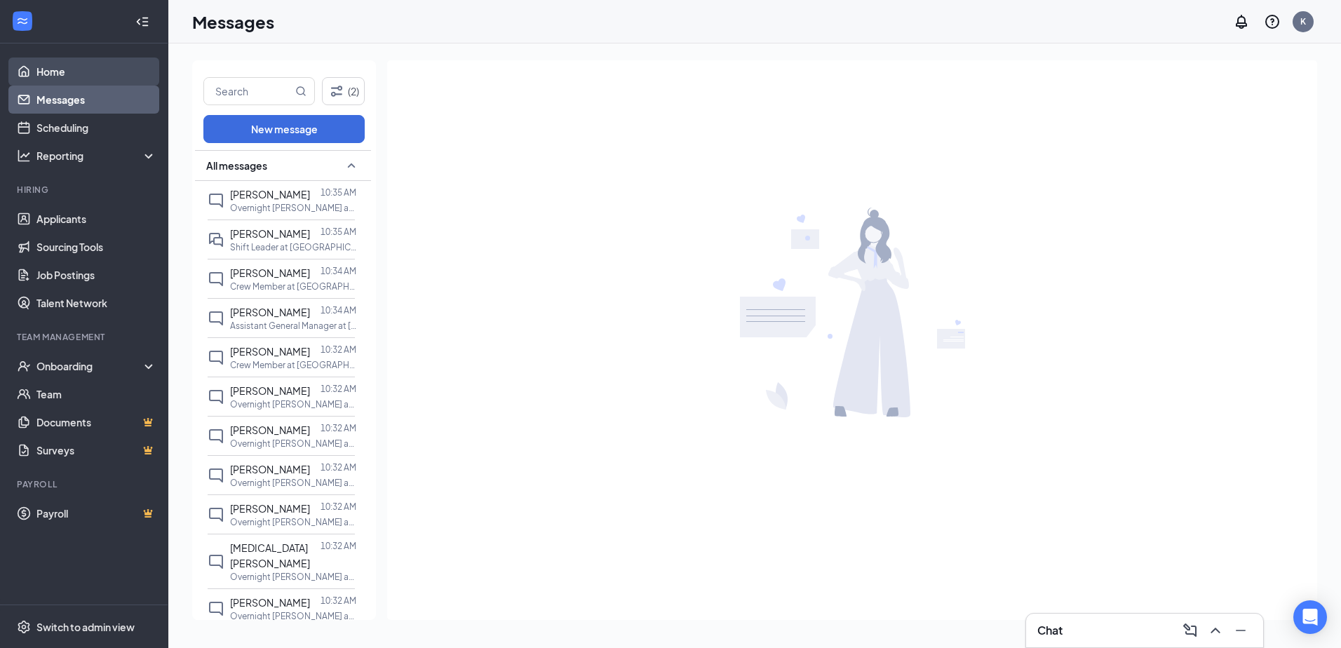
click at [60, 64] on link "Home" at bounding box center [96, 72] width 120 height 28
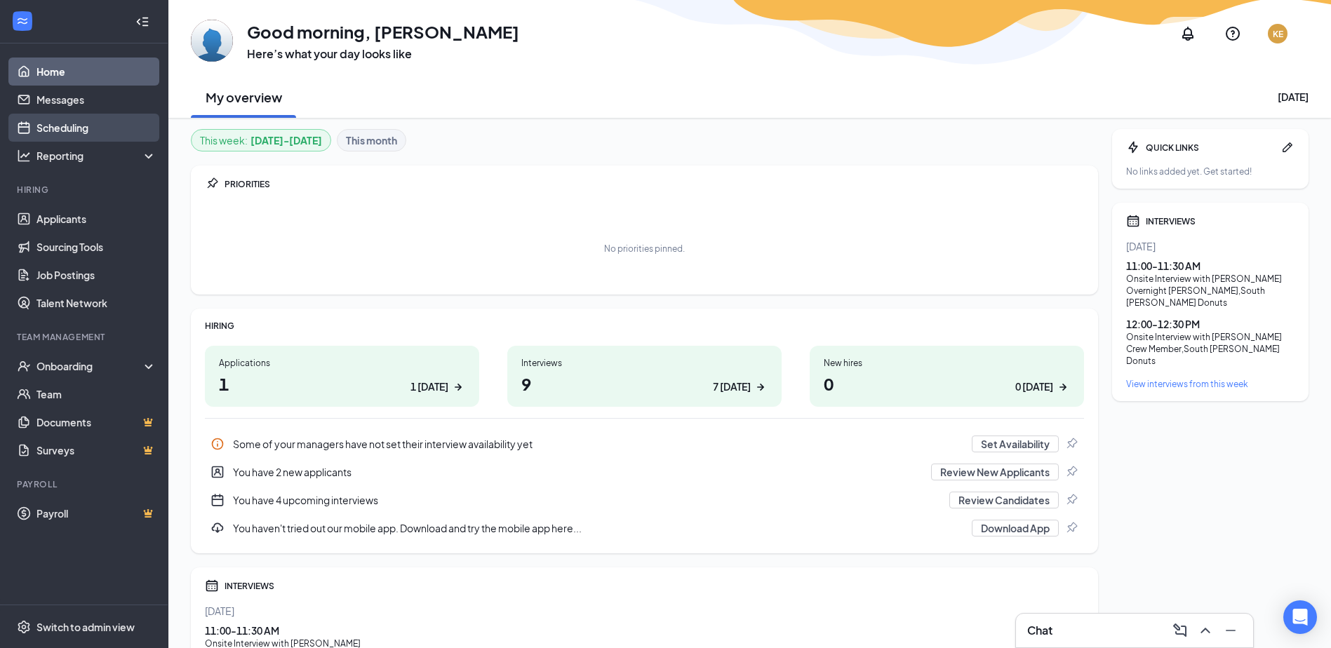
click at [76, 134] on link "Scheduling" at bounding box center [96, 128] width 120 height 28
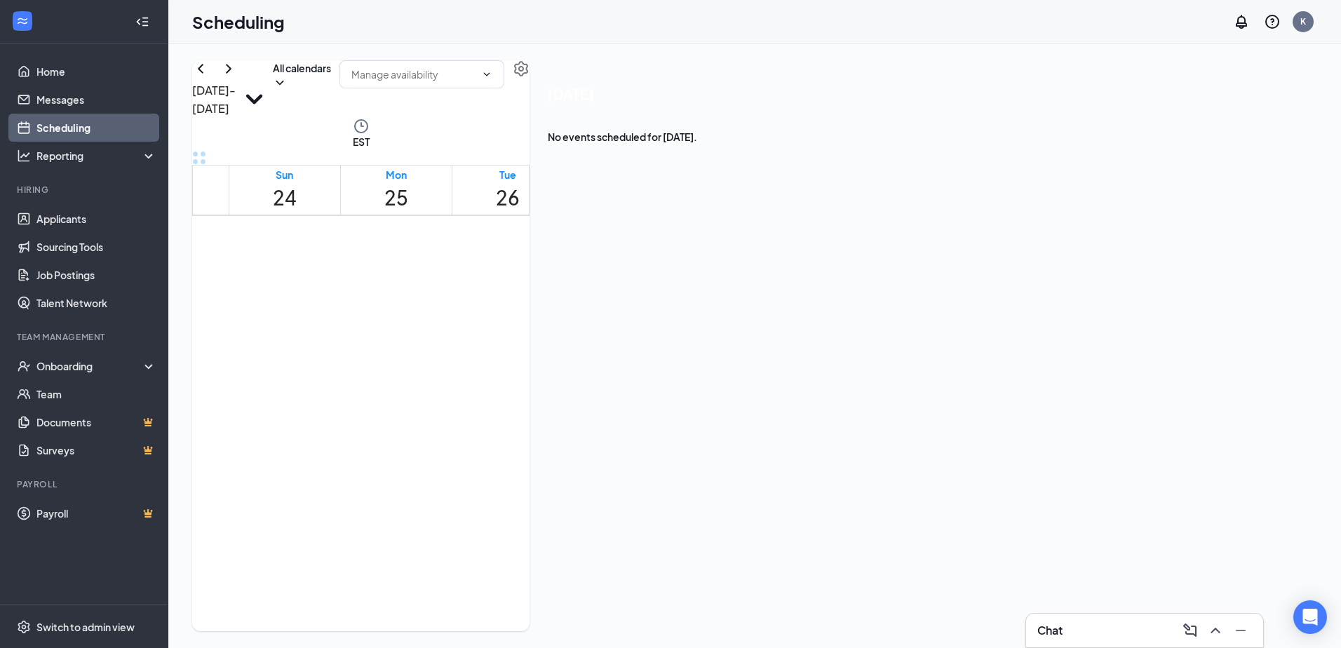
scroll to position [900, 0]
click at [607, 302] on span "11:00-11:30 AM" at bounding box center [617, 322] width 29 height 41
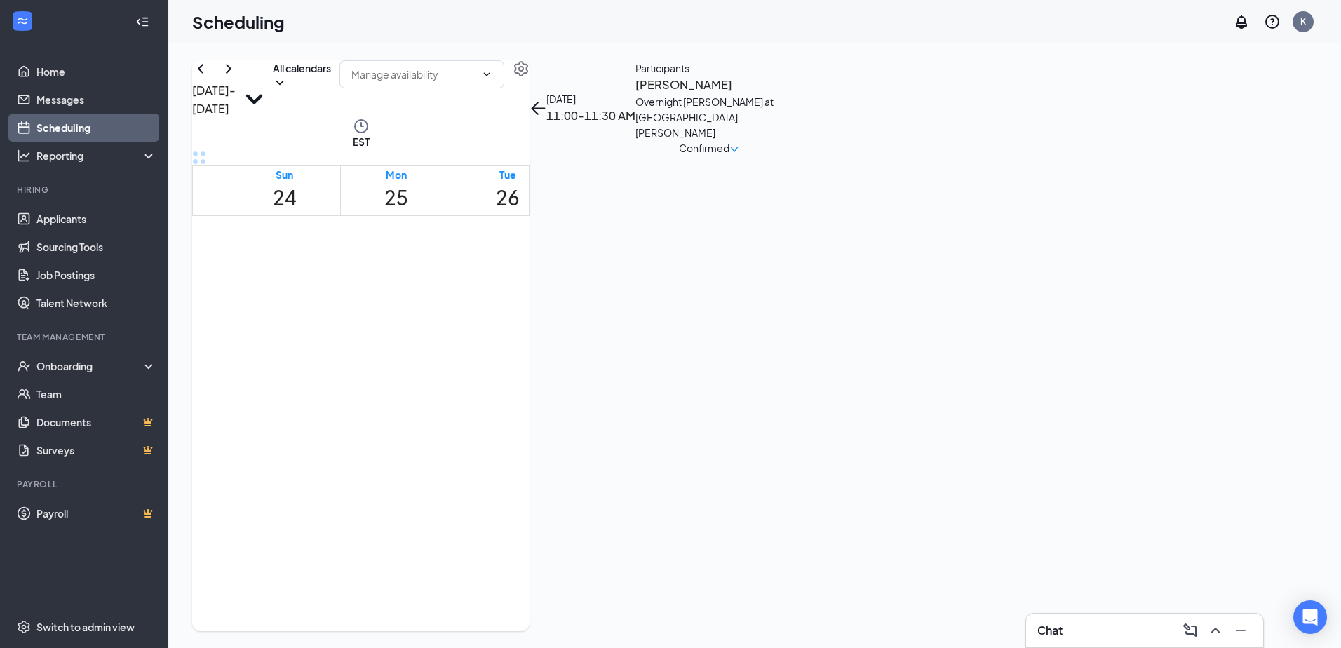
click at [637, 372] on div "1" at bounding box center [654, 358] width 34 height 29
click at [724, 329] on div "11:00 AM-12:00 PM 1" at bounding box center [732, 340] width 38 height 72
click at [751, 370] on div "1" at bounding box center [767, 357] width 32 height 27
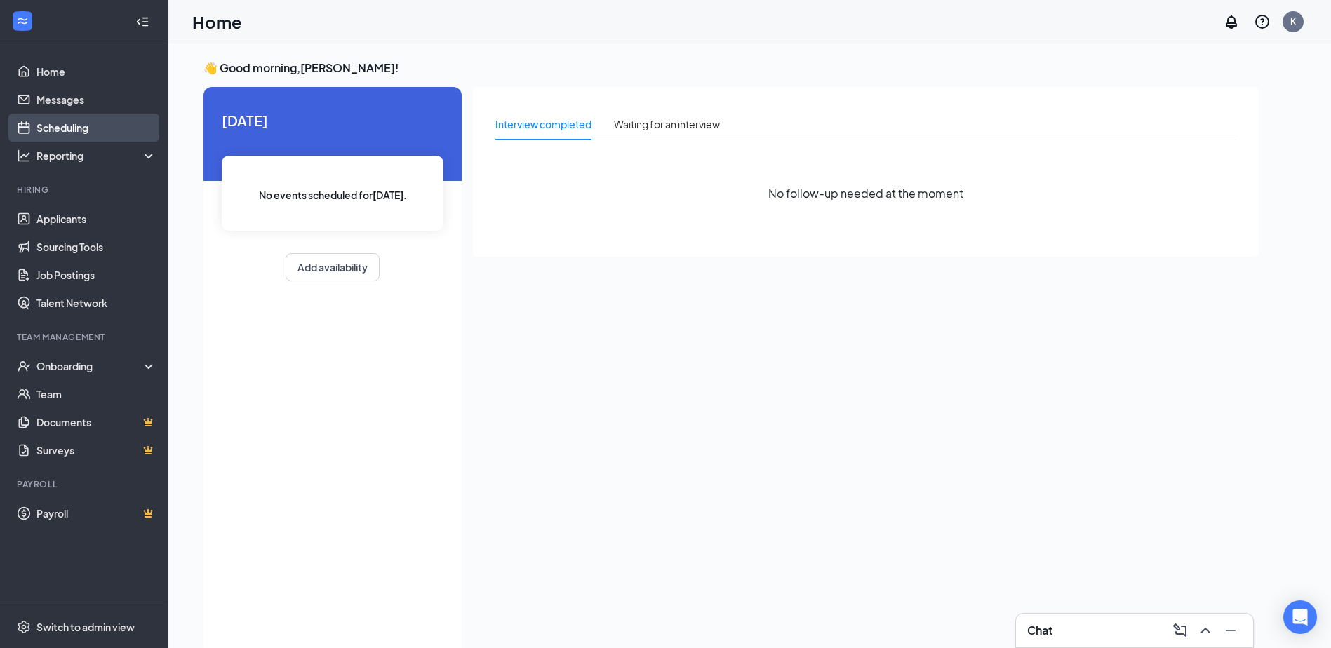
click at [95, 126] on link "Scheduling" at bounding box center [96, 128] width 120 height 28
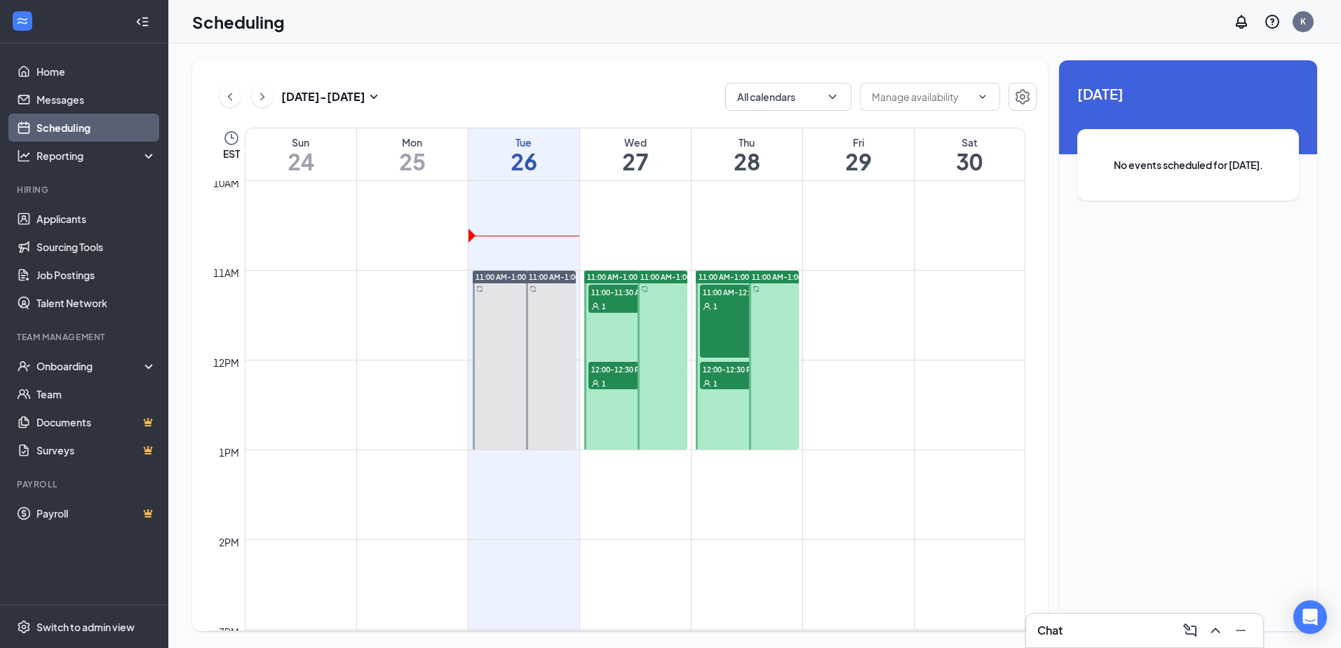
scroll to position [900, 0]
click at [612, 281] on div "11:00 AM-1:00 PM" at bounding box center [635, 275] width 103 height 13
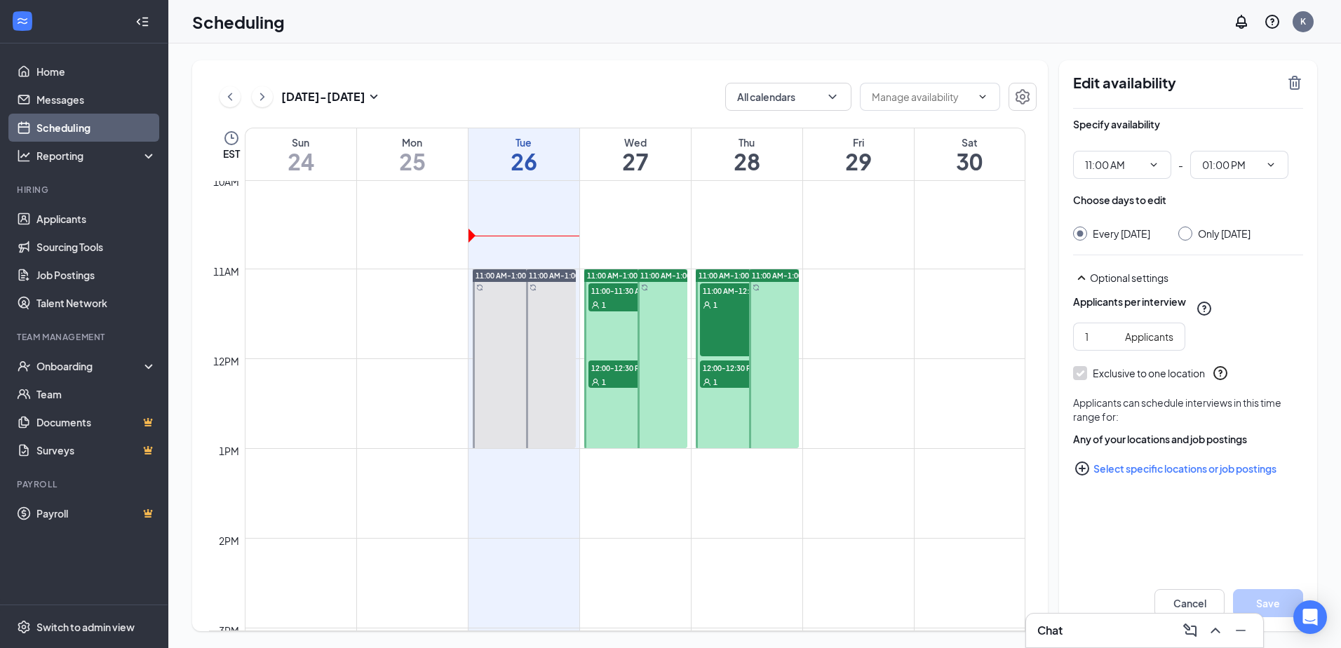
click at [619, 292] on span "11:00-11:30 AM" at bounding box center [623, 290] width 70 height 14
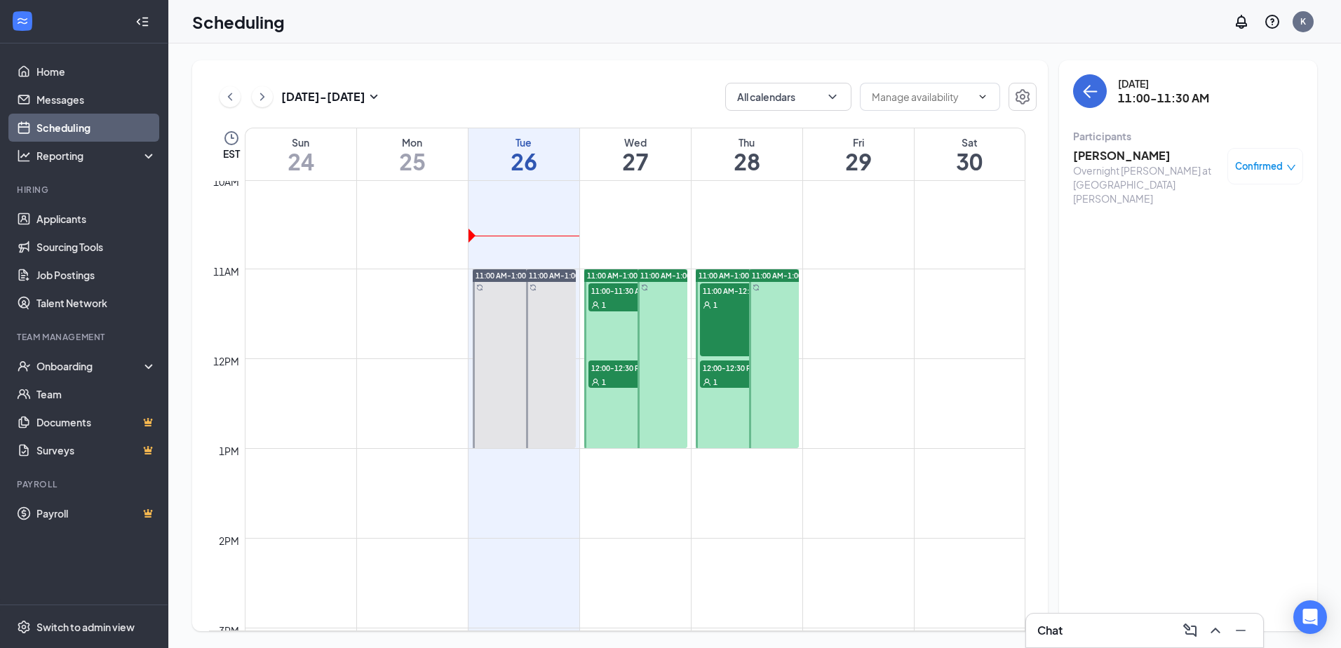
click at [619, 364] on span "12:00-12:30 PM" at bounding box center [623, 368] width 70 height 14
click at [738, 323] on div "11:00 AM-12:00 PM 1" at bounding box center [735, 319] width 70 height 73
click at [715, 366] on span "12:00-12:30 PM" at bounding box center [735, 368] width 70 height 14
click at [721, 295] on span "11:00 AM-12:00 PM" at bounding box center [735, 290] width 70 height 14
drag, startPoint x: 619, startPoint y: 284, endPoint x: 613, endPoint y: 279, distance: 8.0
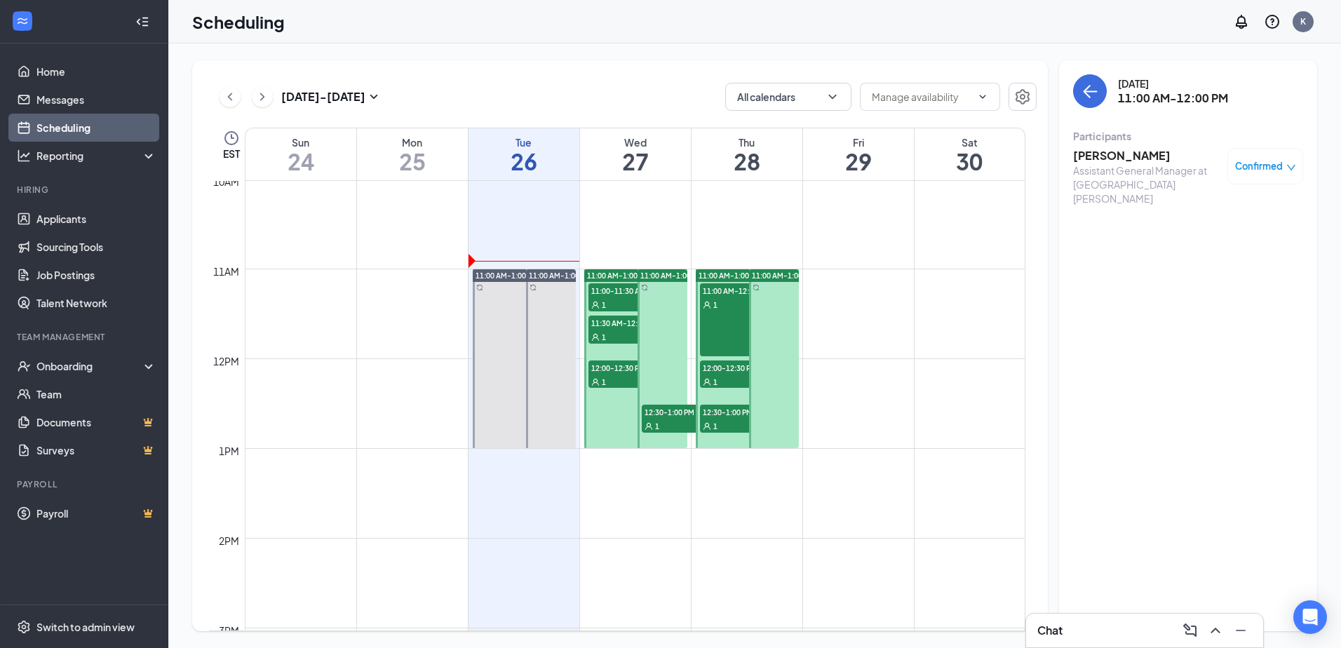
click at [618, 281] on div "11:00 AM-1:00 PM 11:00-11:30 AM 1 11:30 AM-12:00 PM 1 12:00-12:30 PM 1" at bounding box center [635, 358] width 103 height 179
